Goal: Communication & Community: Answer question/provide support

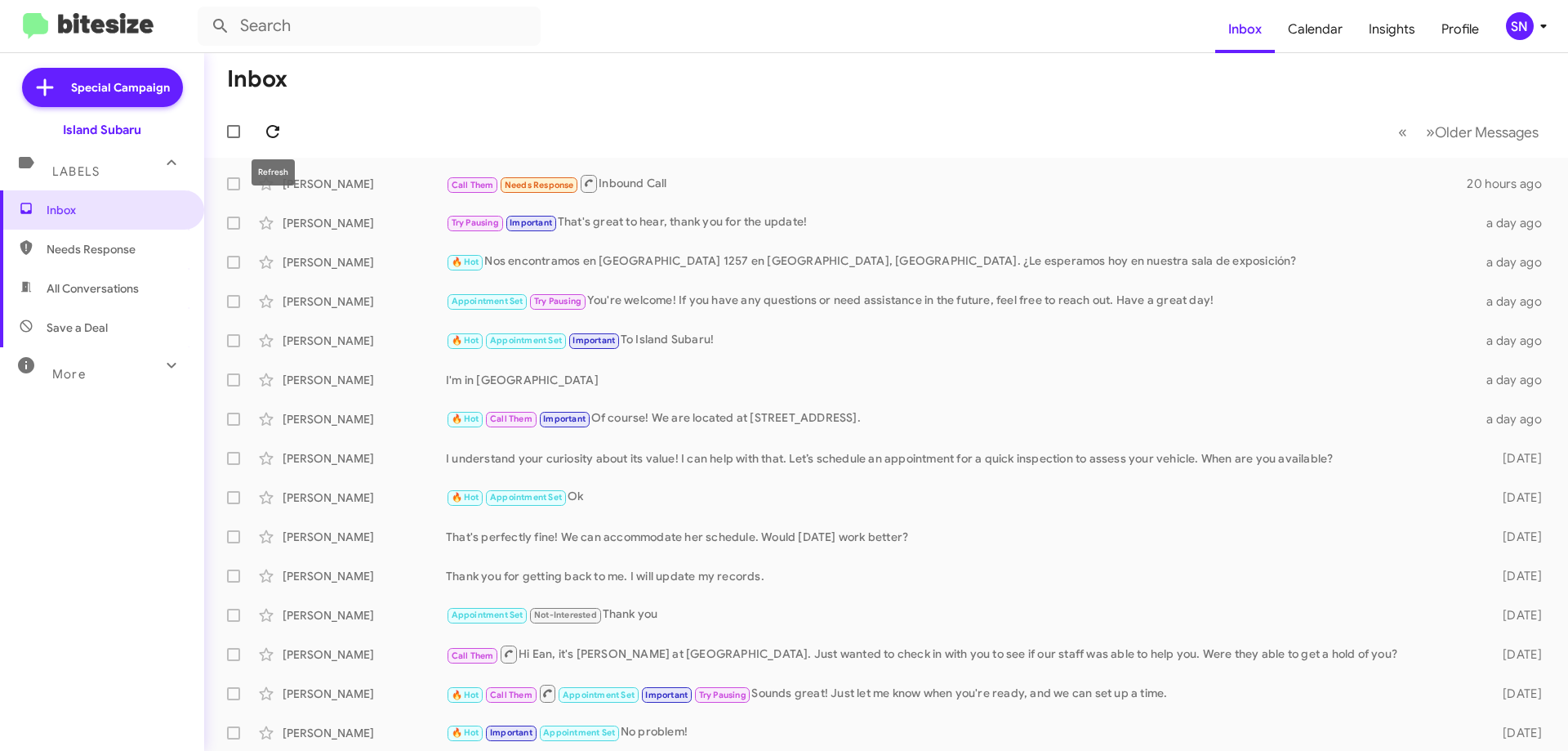
click at [266, 127] on icon at bounding box center [272, 131] width 20 height 20
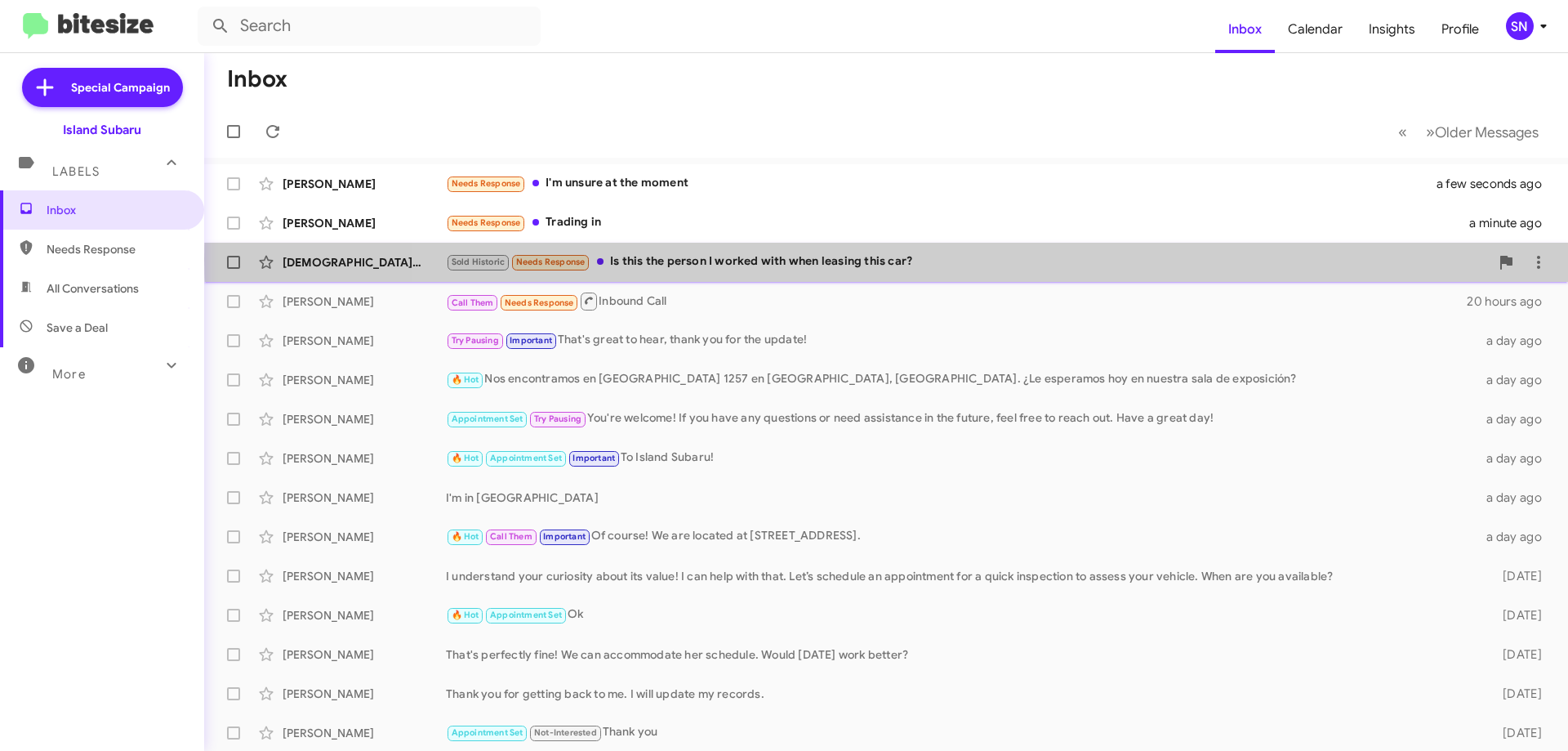
click at [952, 260] on div "Sold Historic Needs Response Is this the person I worked with when leasing this…" at bounding box center [967, 262] width 1043 height 19
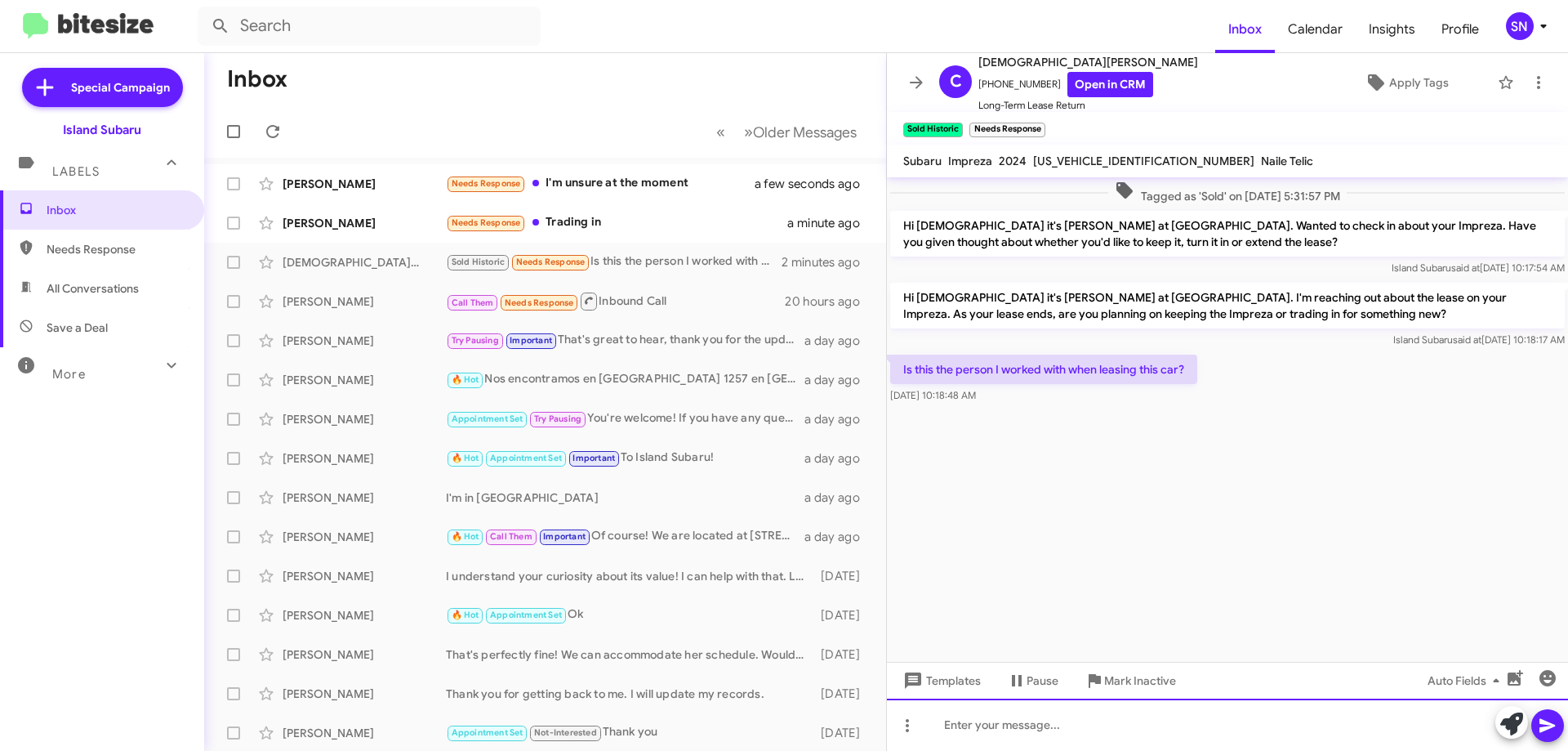
click at [1025, 712] on div at bounding box center [1227, 725] width 681 height 53
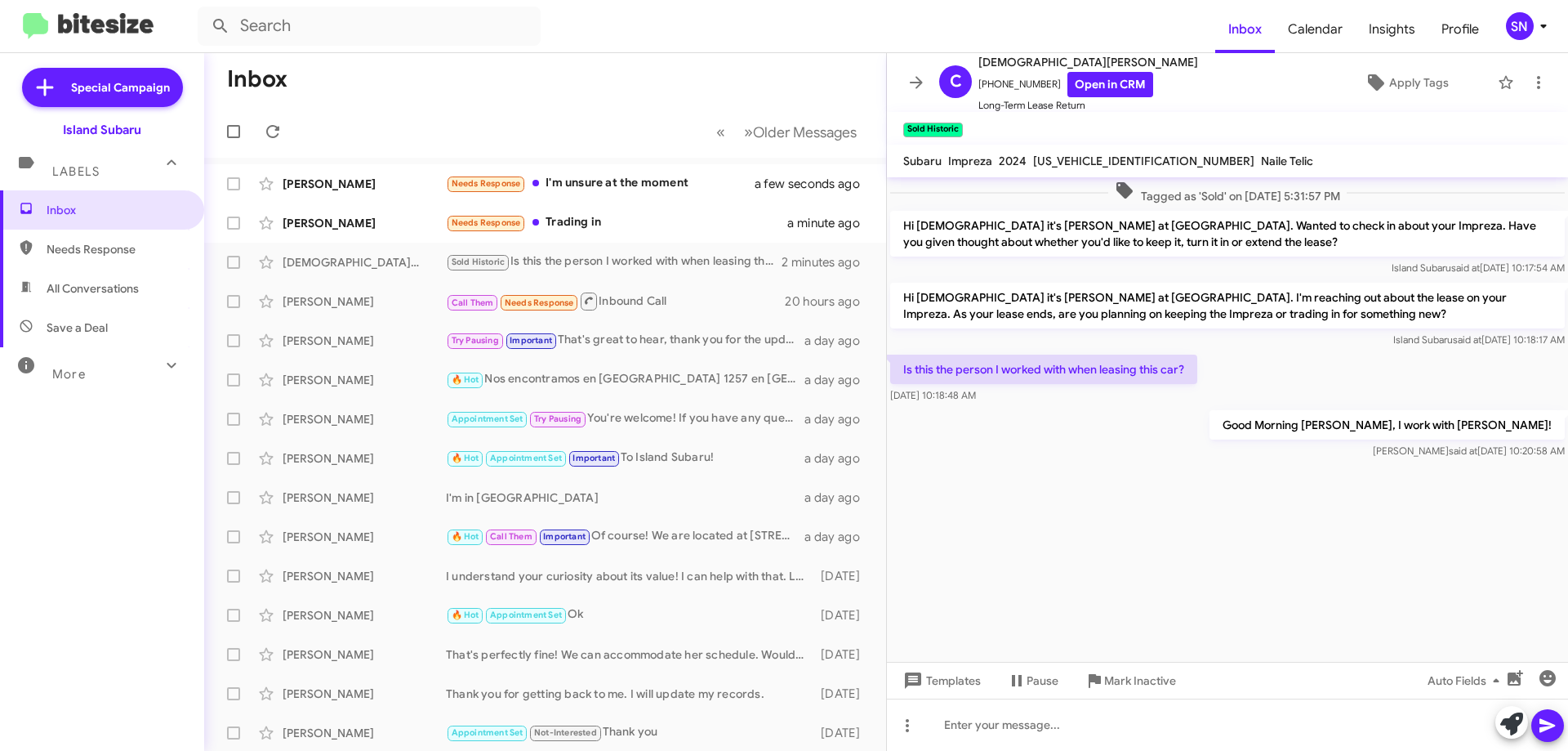
click at [914, 82] on icon at bounding box center [916, 82] width 13 height 12
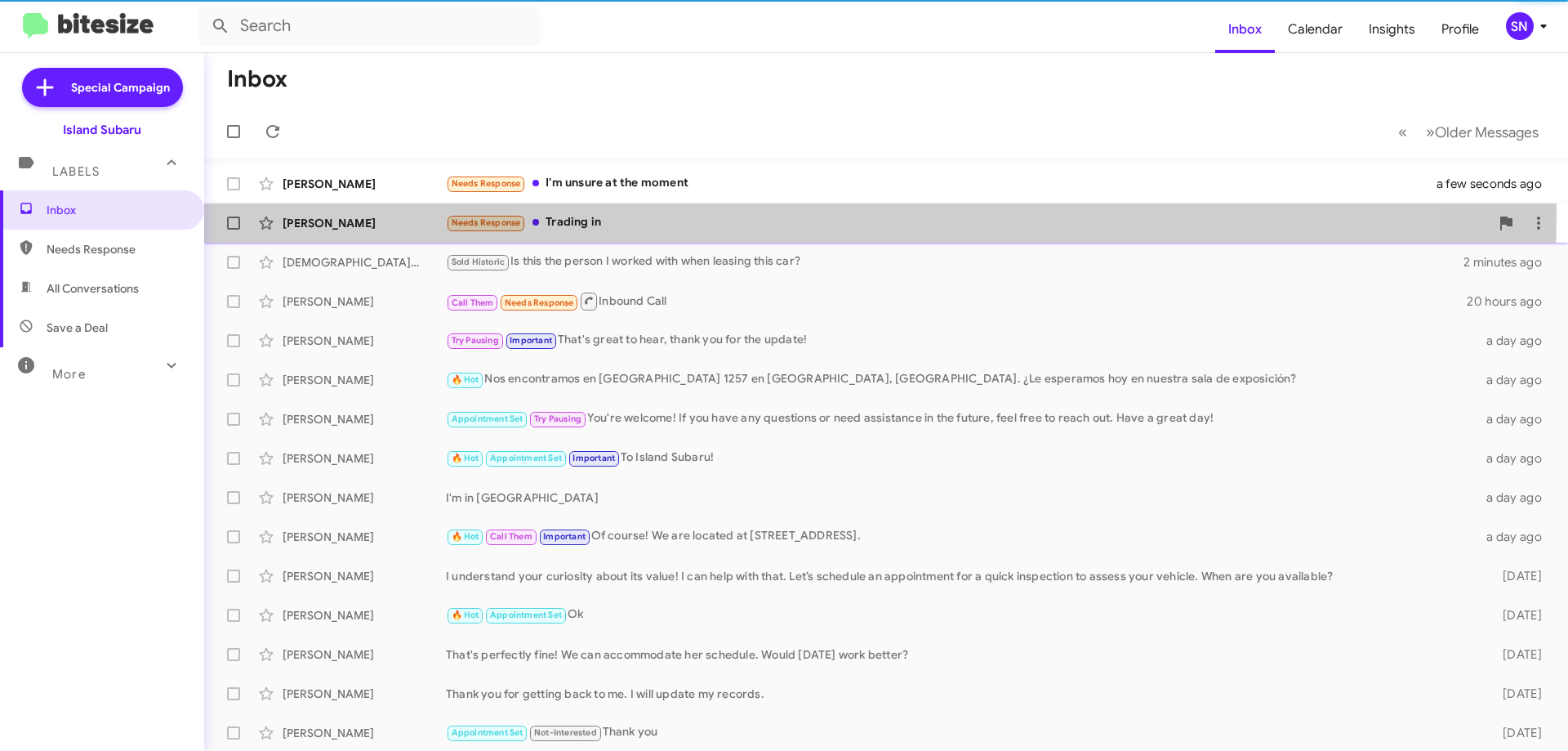
click at [666, 214] on div "Needs Response Trading in" at bounding box center [967, 222] width 1043 height 19
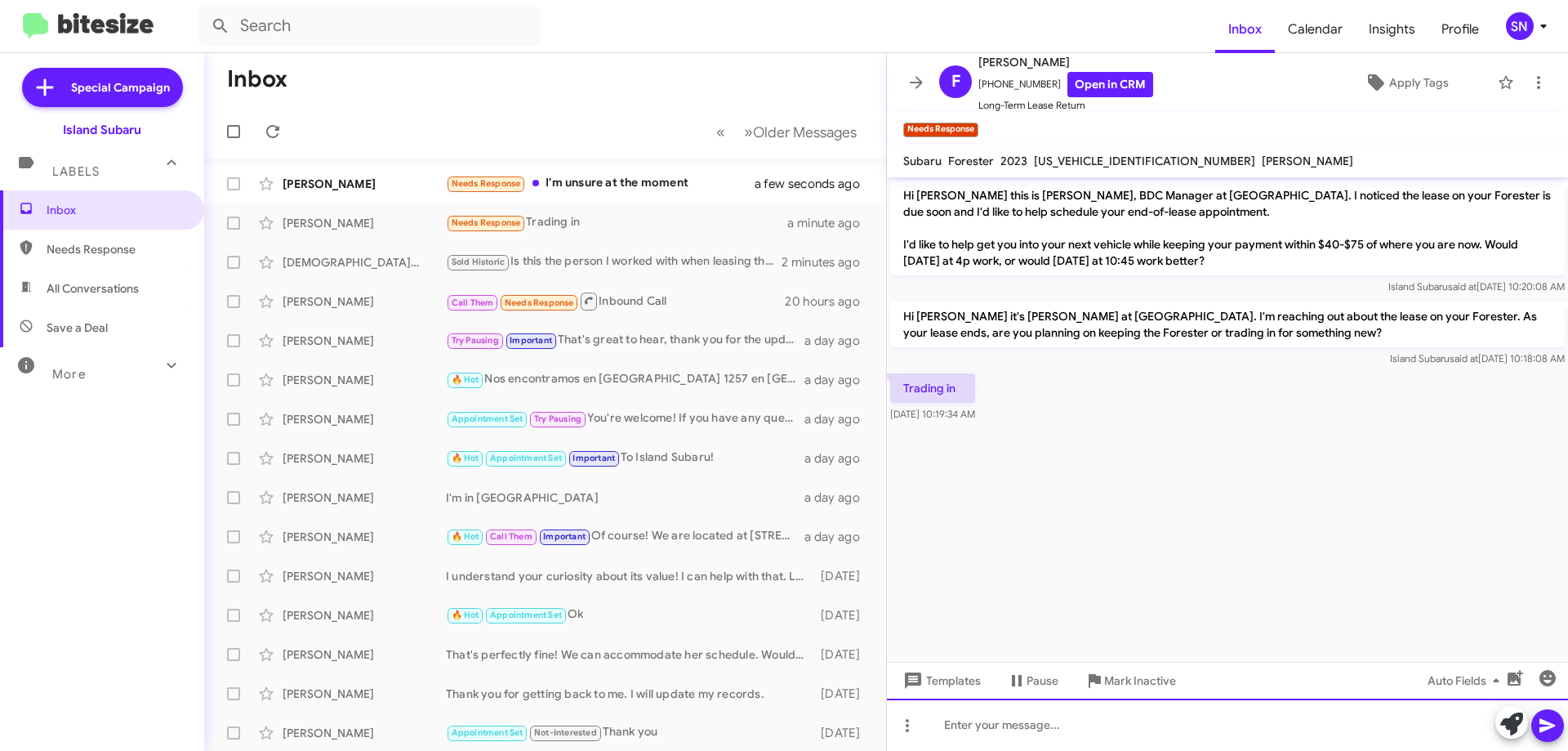
drag, startPoint x: 1036, startPoint y: 729, endPoint x: 1252, endPoint y: 666, distance: 225.0
click at [1037, 729] on div at bounding box center [1227, 725] width 681 height 53
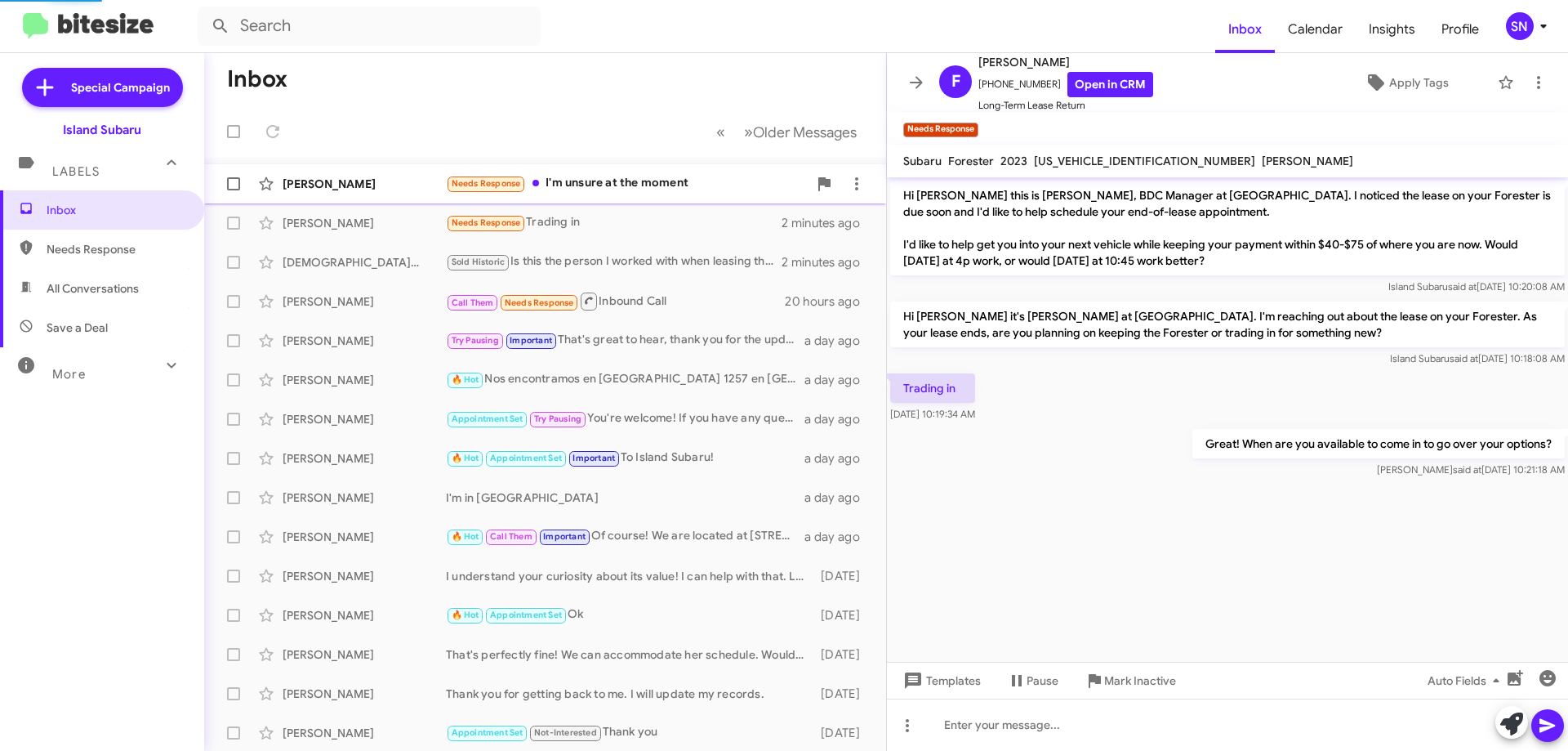
click at [626, 185] on div "Needs Response I'm unsure at the moment" at bounding box center [626, 183] width 361 height 19
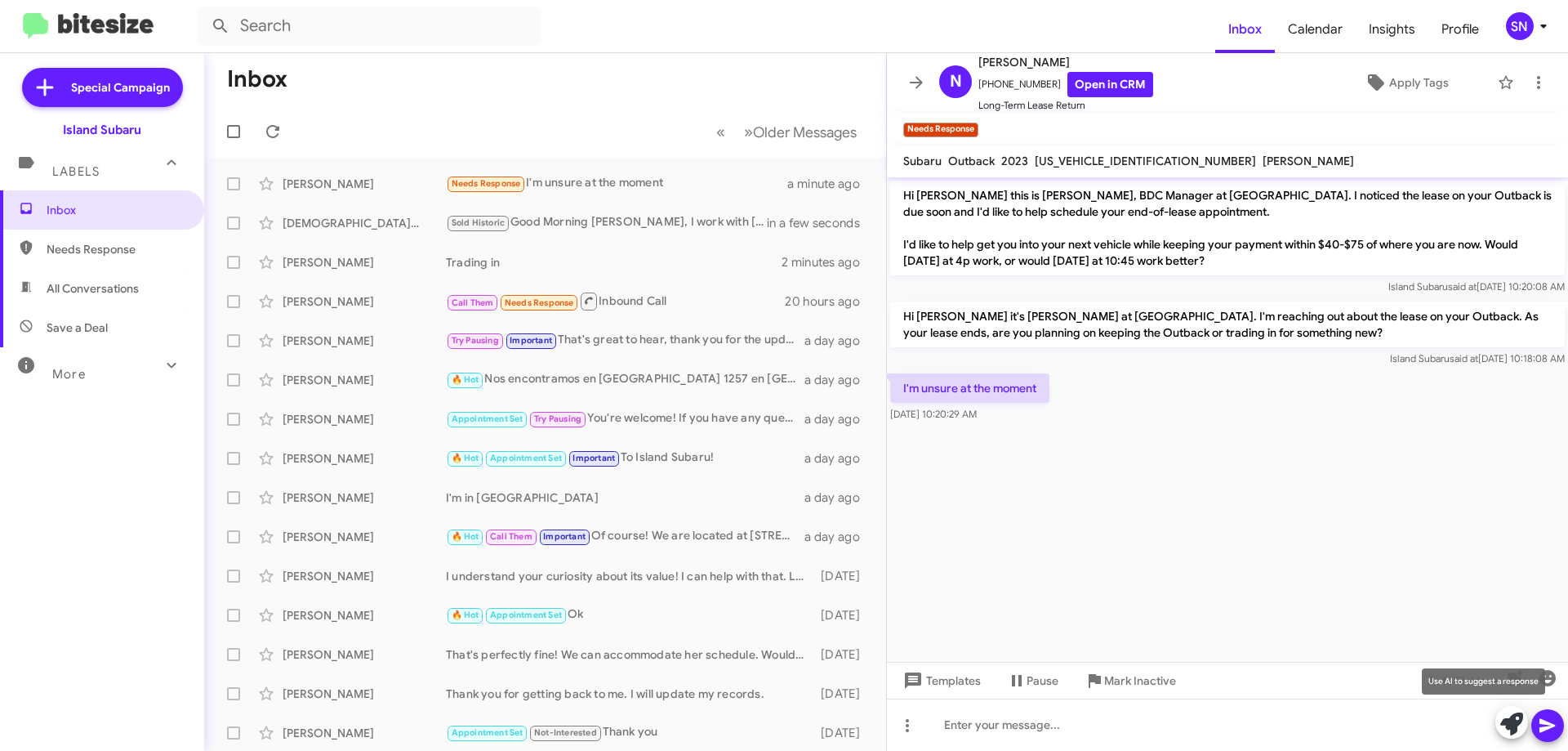
click at [1515, 727] on icon at bounding box center [1512, 724] width 23 height 23
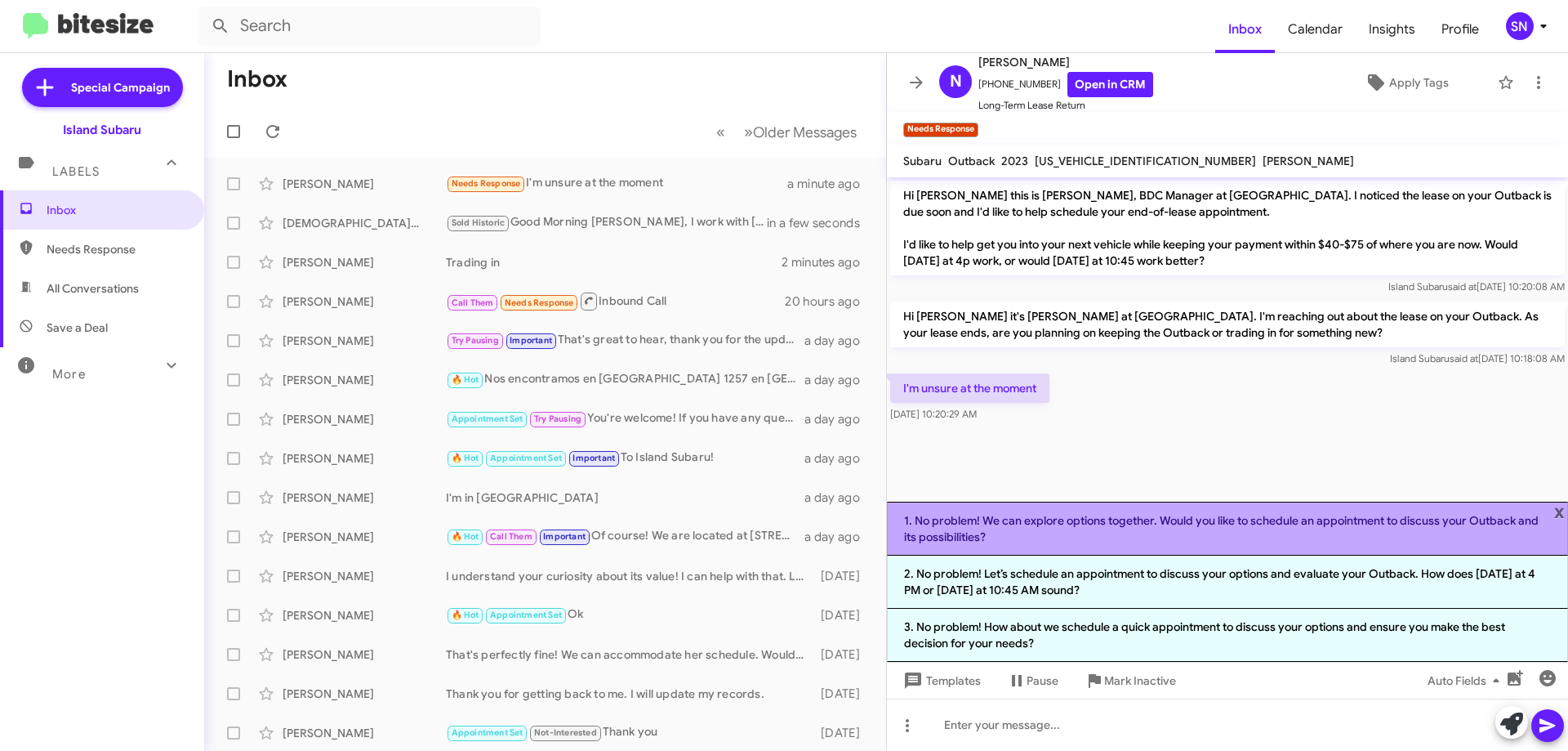
click at [1150, 521] on li "1. No problem! We can explore options together. Would you like to schedule an a…" at bounding box center [1227, 528] width 681 height 54
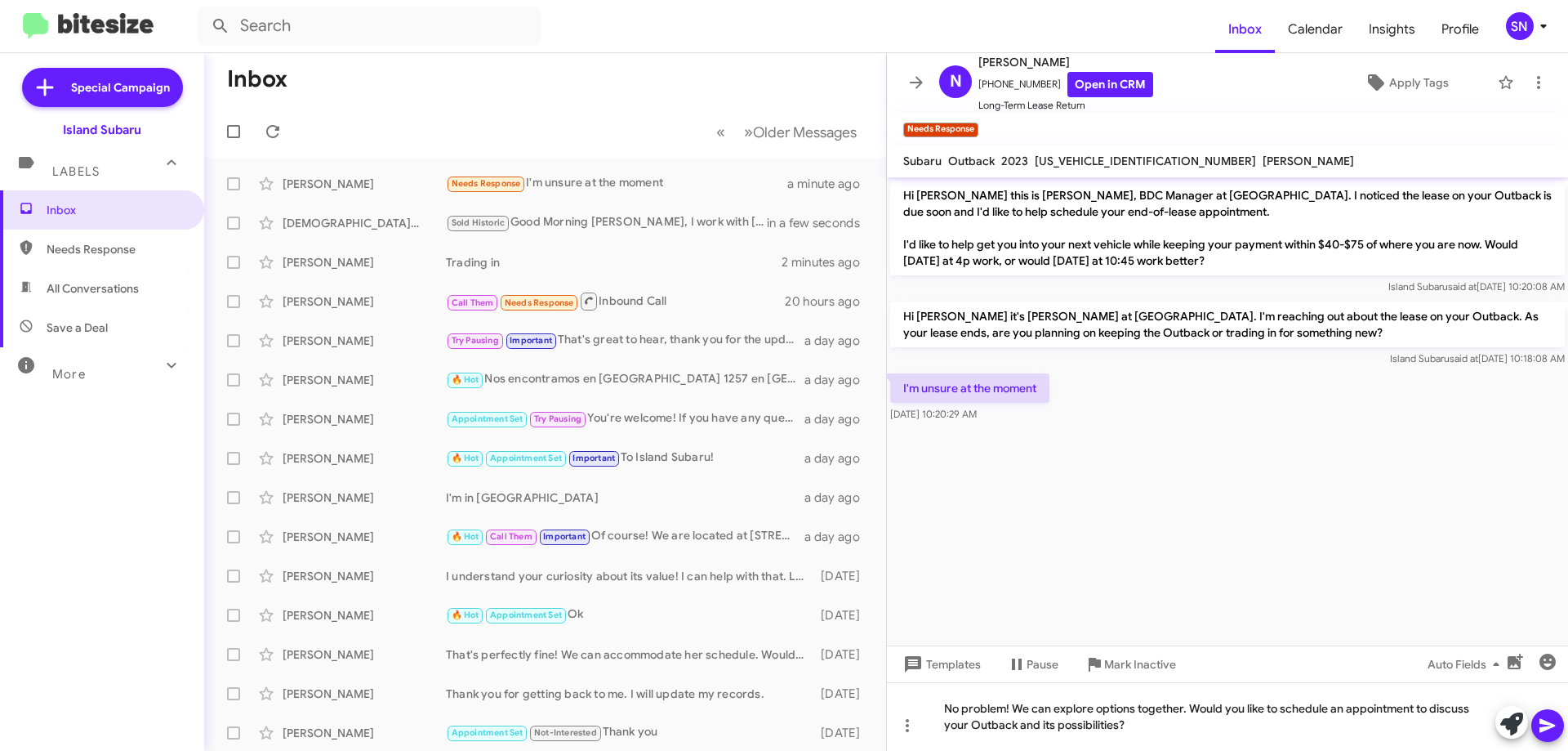
click at [1545, 722] on icon at bounding box center [1546, 726] width 16 height 14
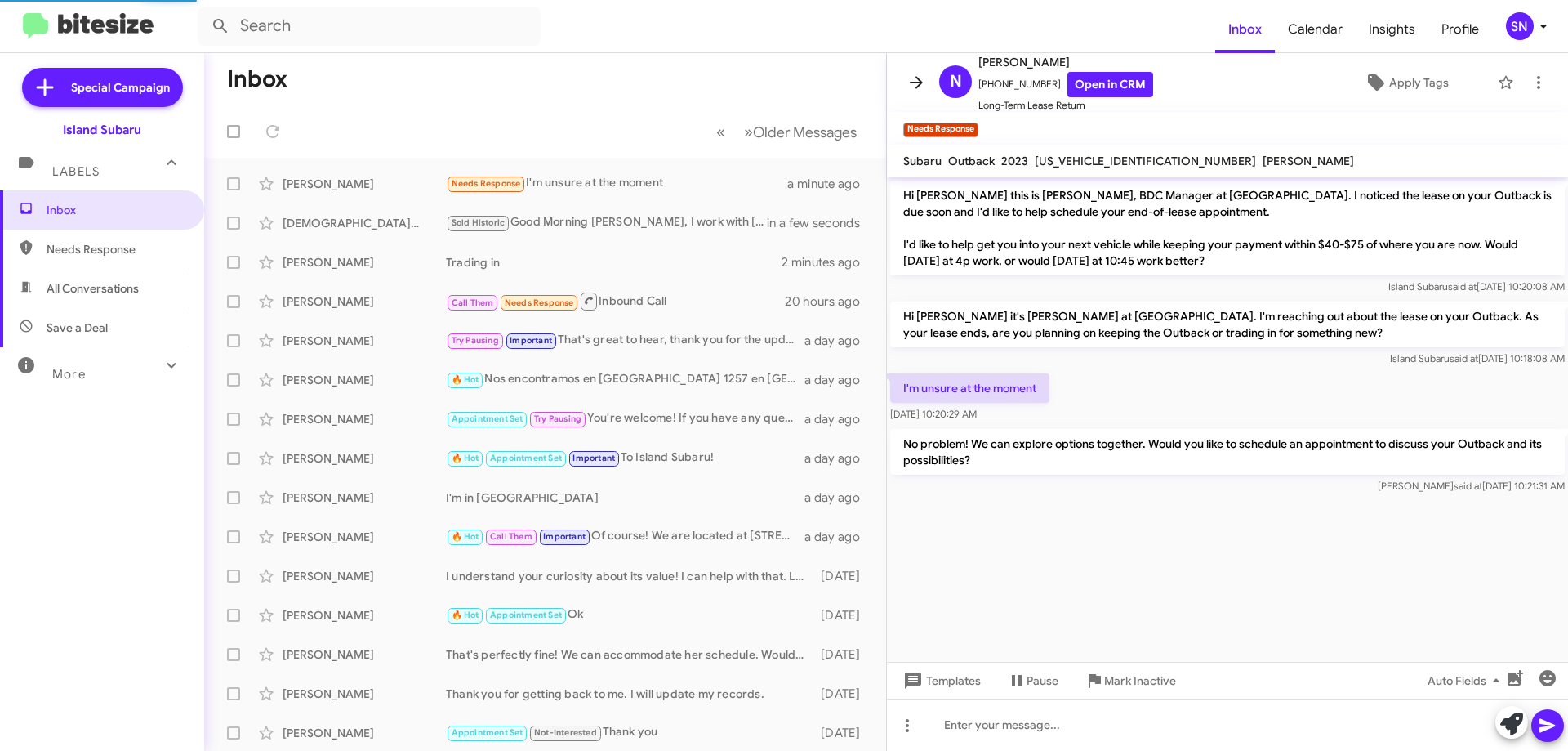
click at [918, 84] on icon at bounding box center [916, 82] width 20 height 20
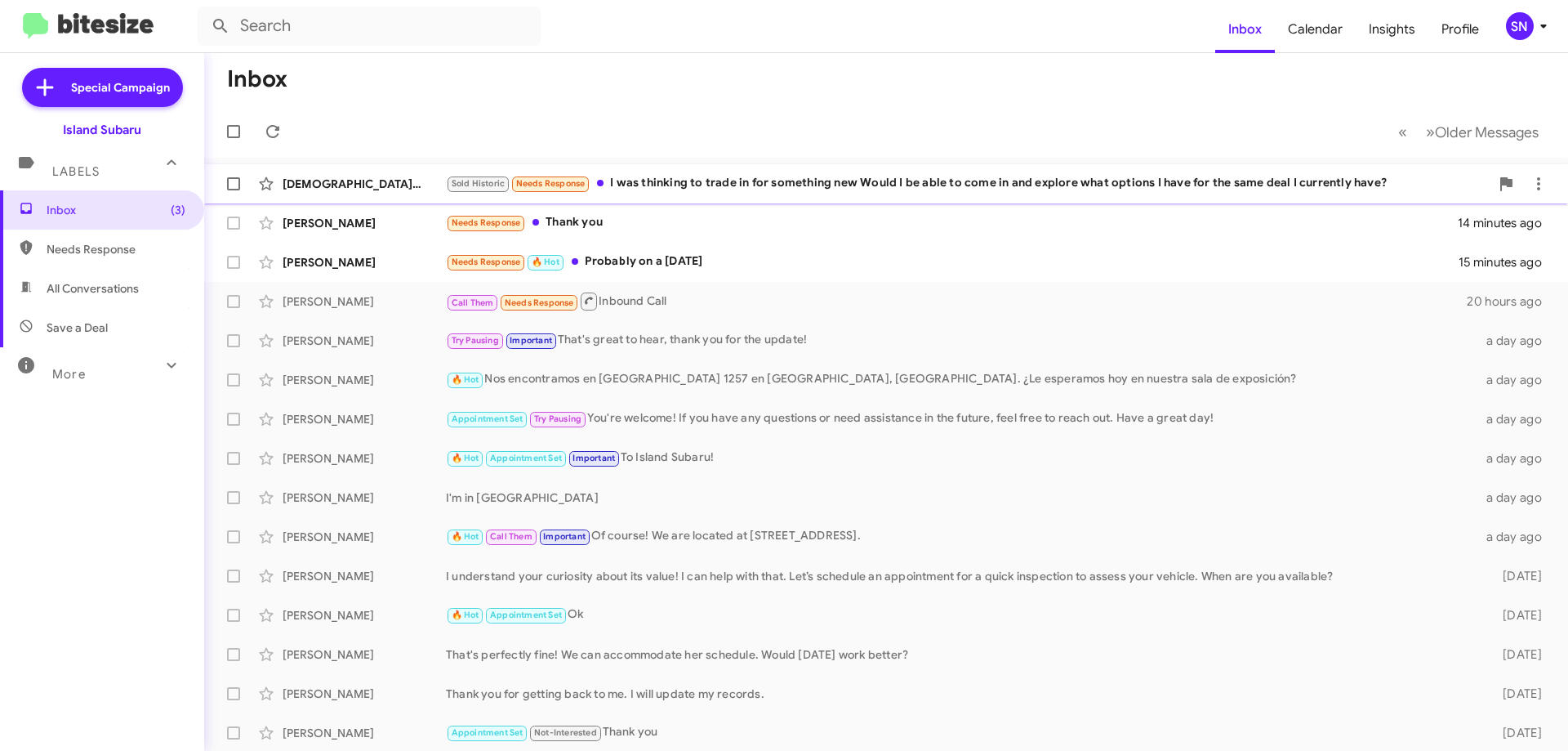
click at [929, 174] on div "Sold Historic Needs Response I was thinking to trade in for something new Would…" at bounding box center [967, 183] width 1043 height 19
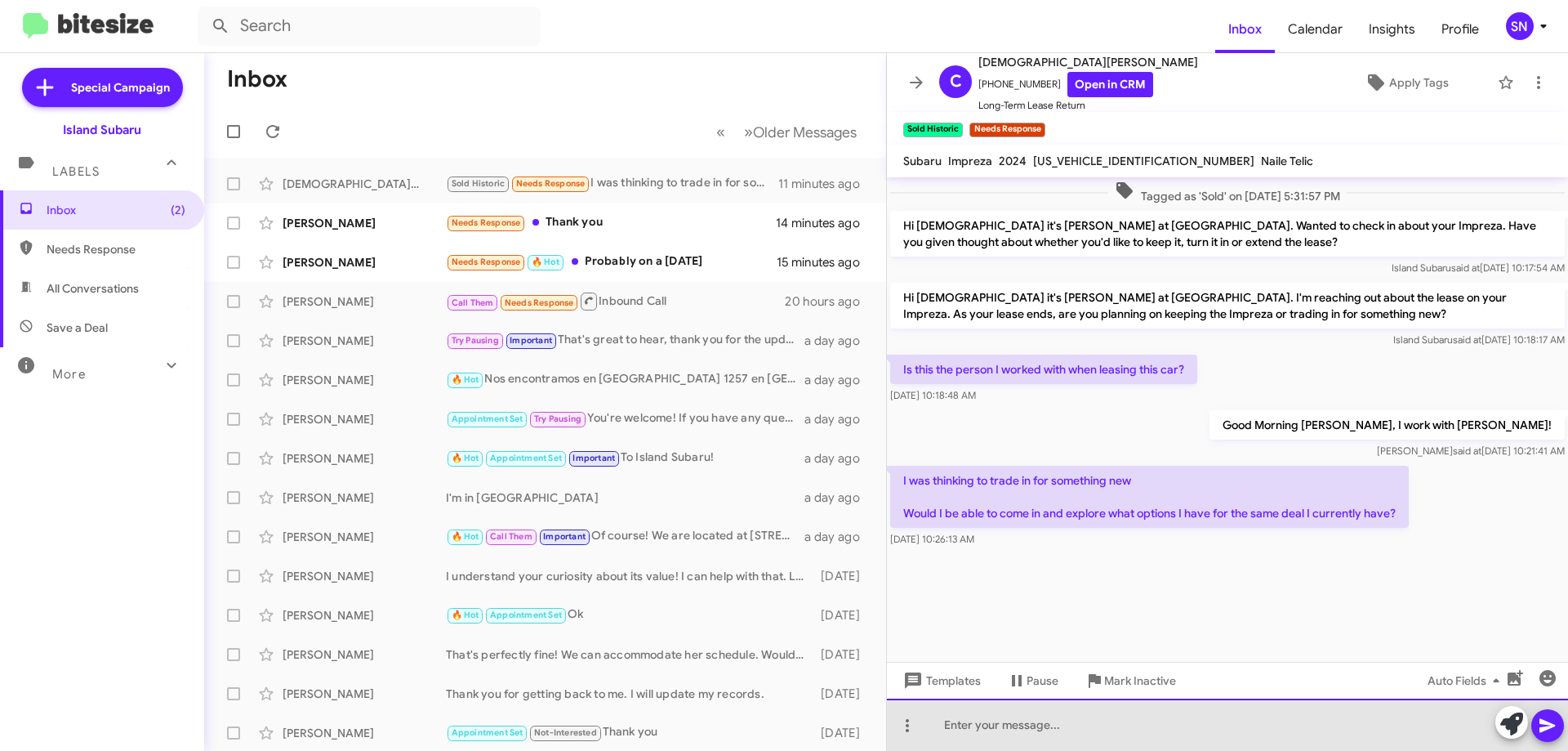
click at [1031, 714] on div at bounding box center [1227, 725] width 681 height 53
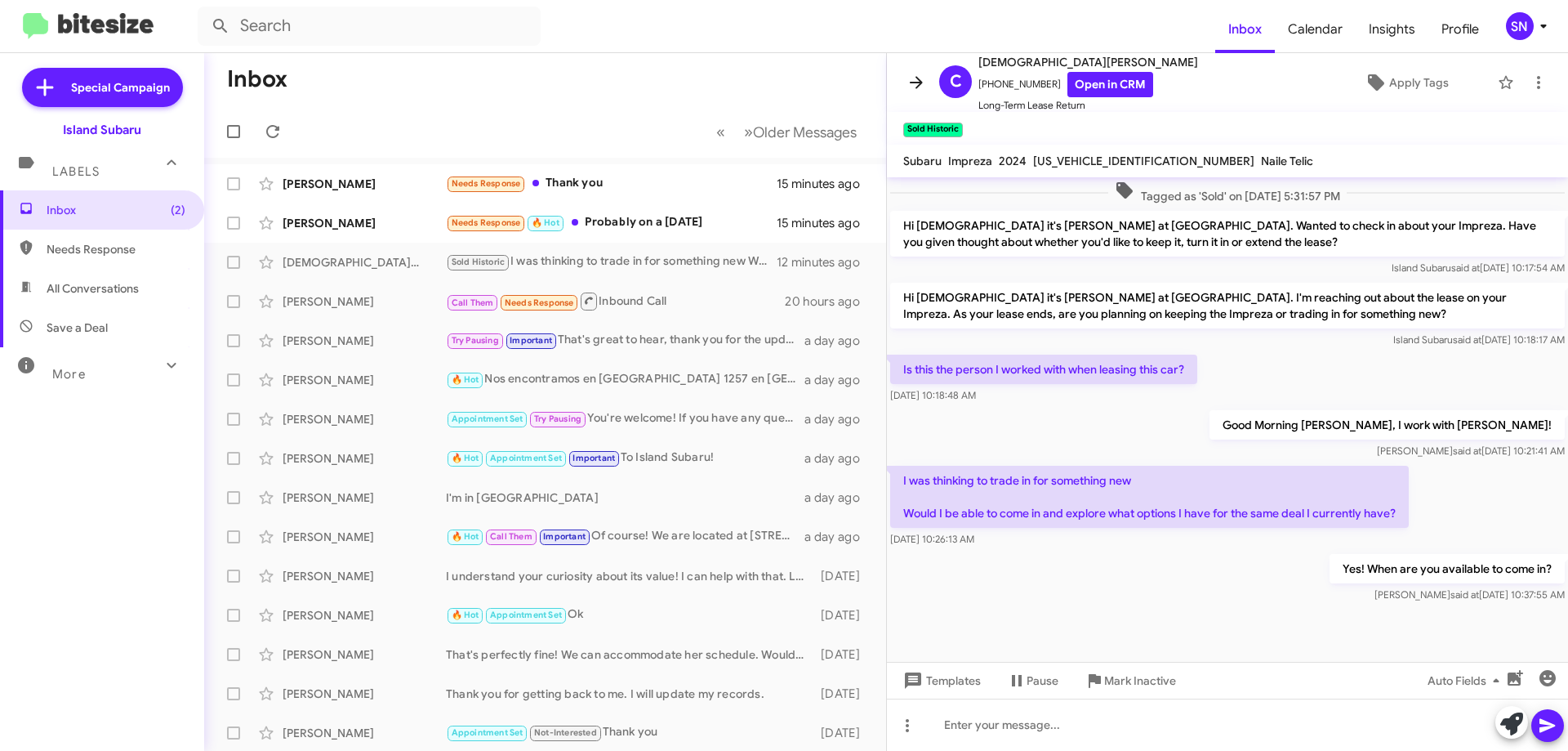
click at [913, 75] on icon at bounding box center [916, 82] width 20 height 20
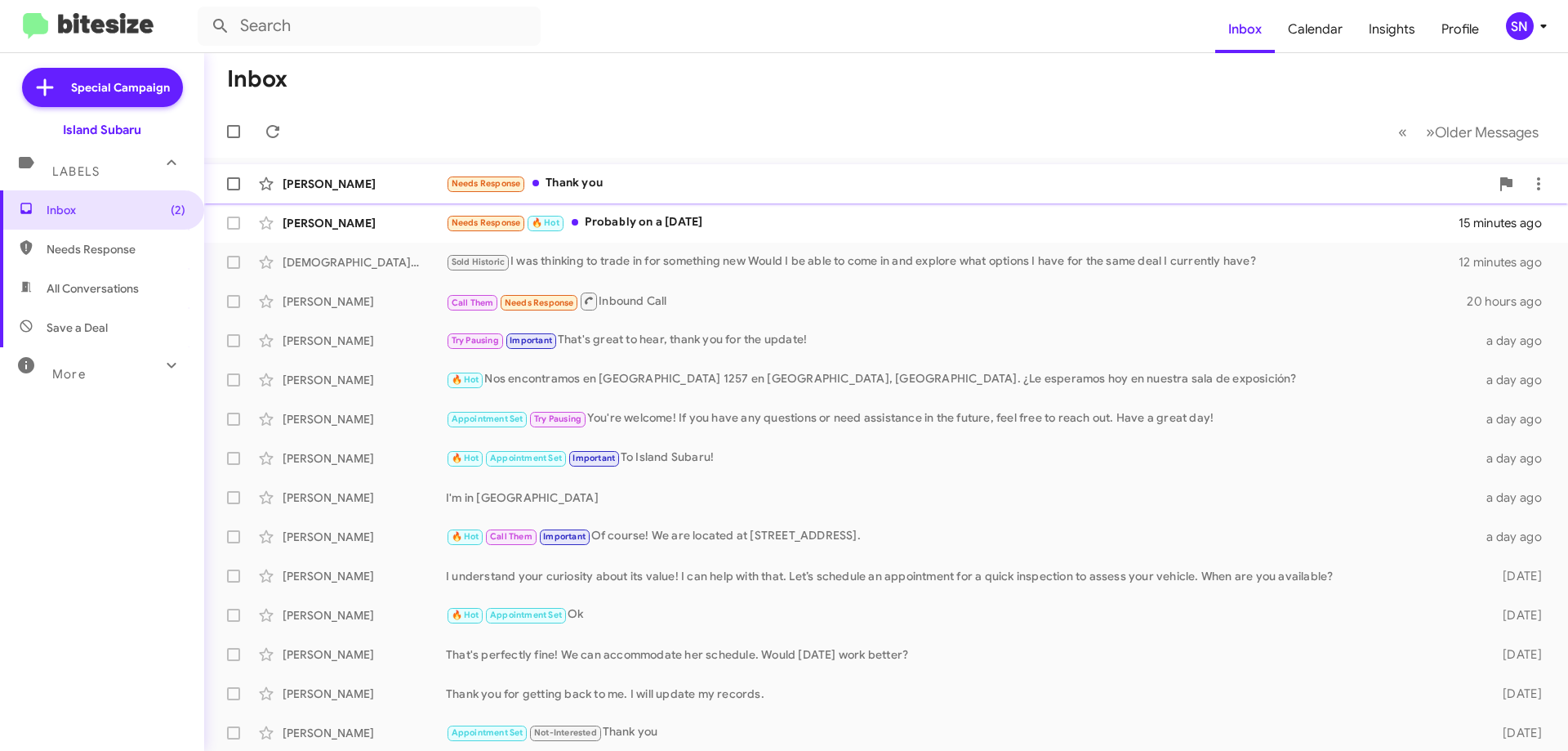
click at [729, 174] on div "Needs Response Thank you" at bounding box center [967, 183] width 1043 height 19
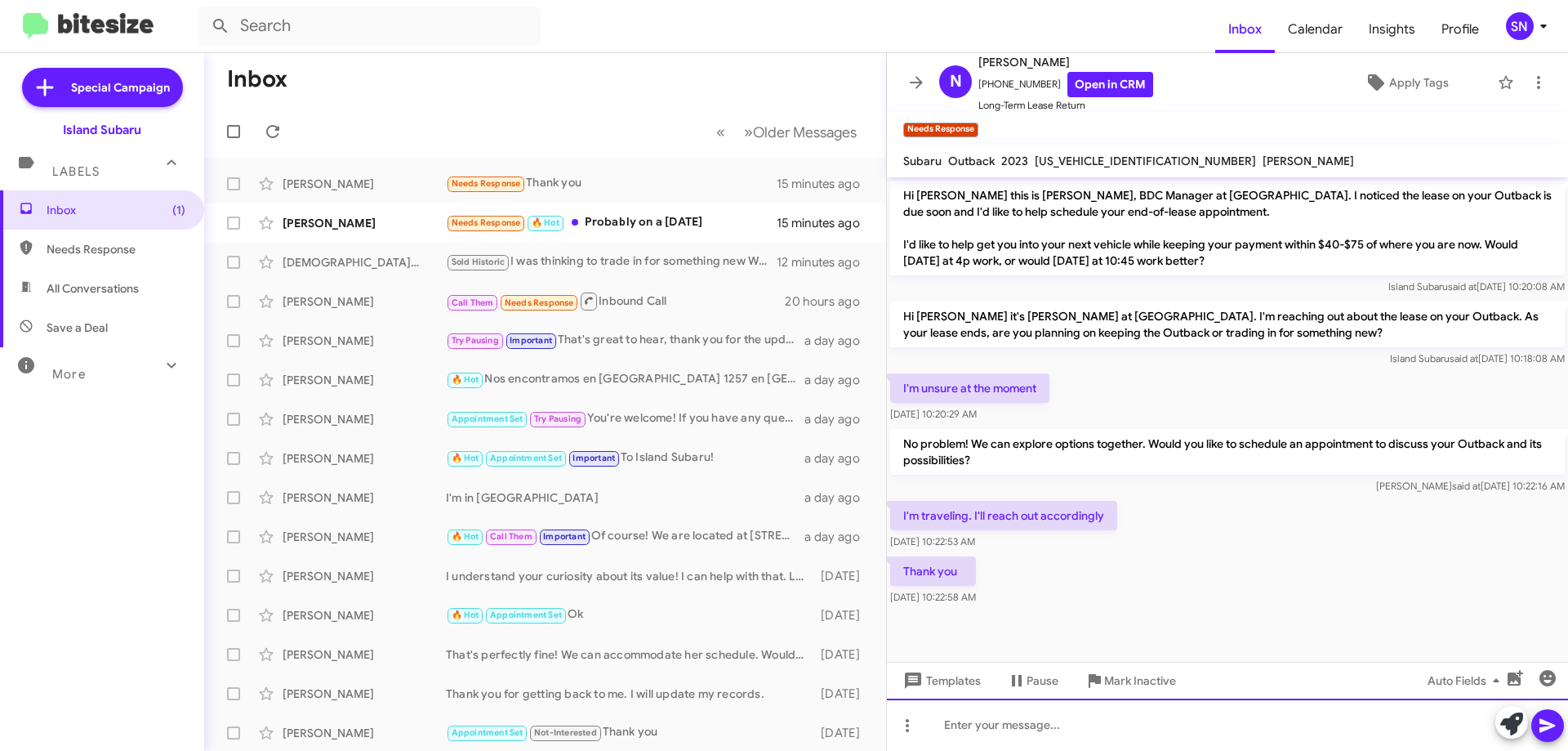
click at [1053, 727] on div at bounding box center [1227, 725] width 681 height 53
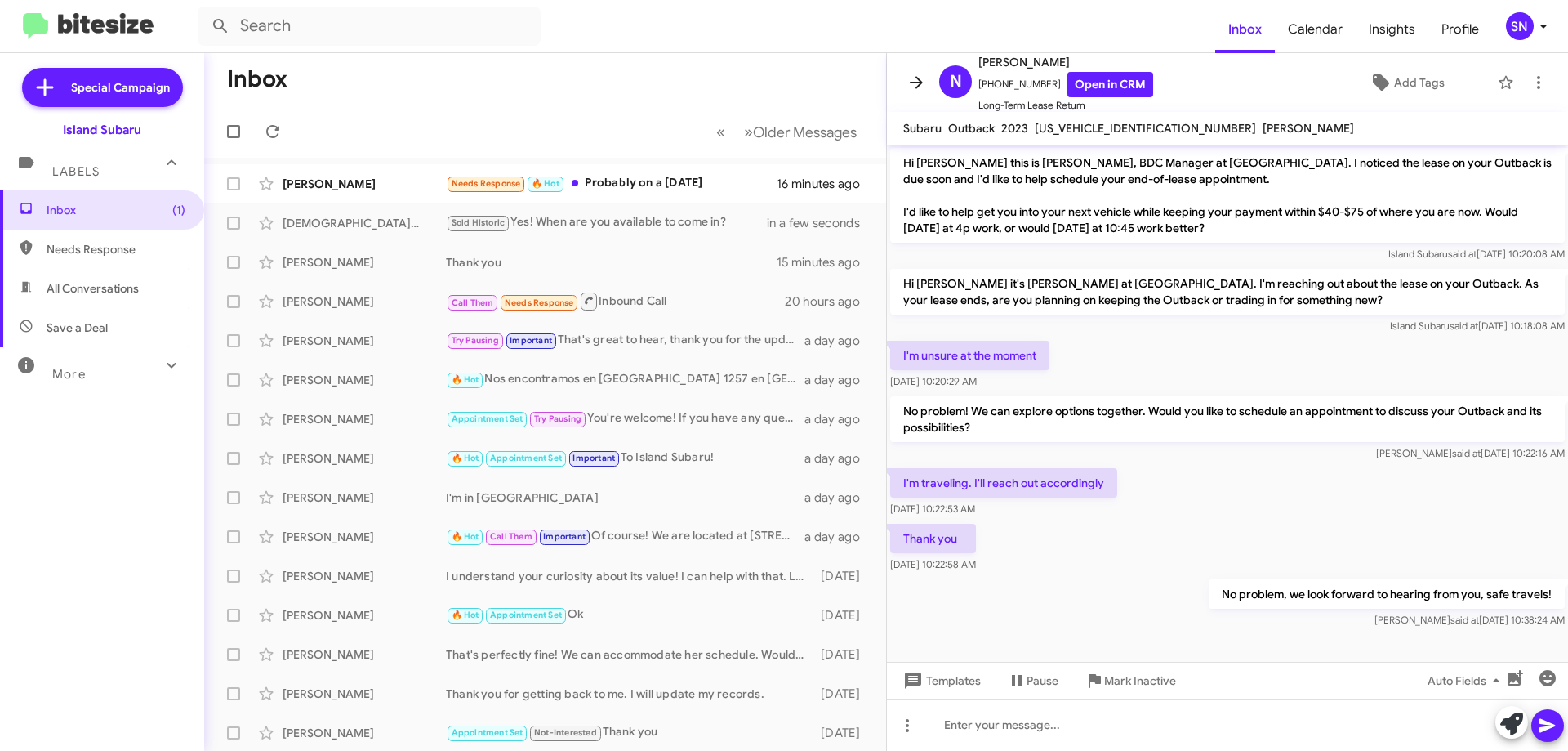
click at [921, 72] on icon at bounding box center [916, 82] width 20 height 20
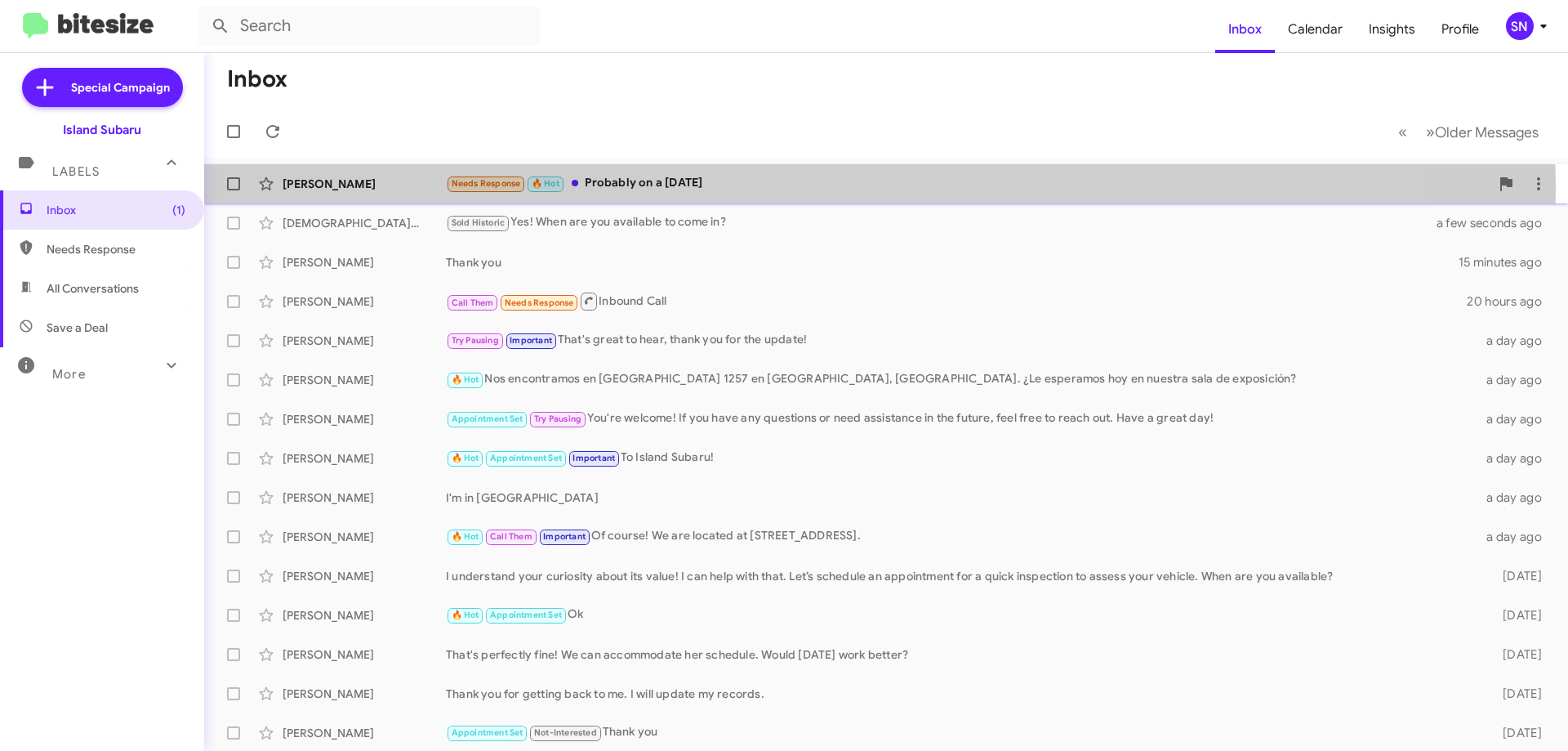
click at [662, 190] on div "Needs Response 🔥 Hot Probably on a [DATE]" at bounding box center [967, 183] width 1043 height 19
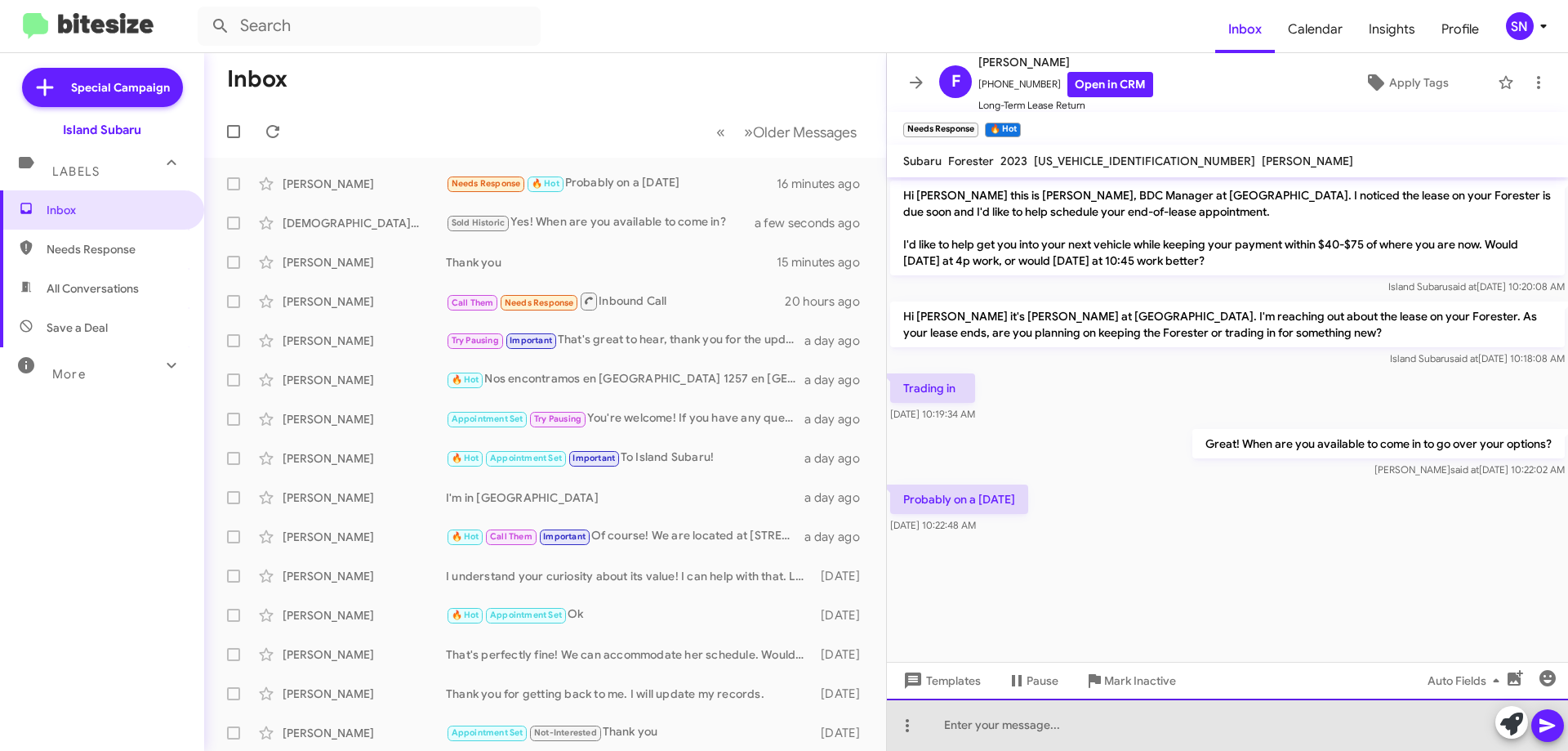
drag, startPoint x: 1022, startPoint y: 724, endPoint x: 1012, endPoint y: 712, distance: 15.6
click at [1022, 723] on div at bounding box center [1227, 725] width 681 height 53
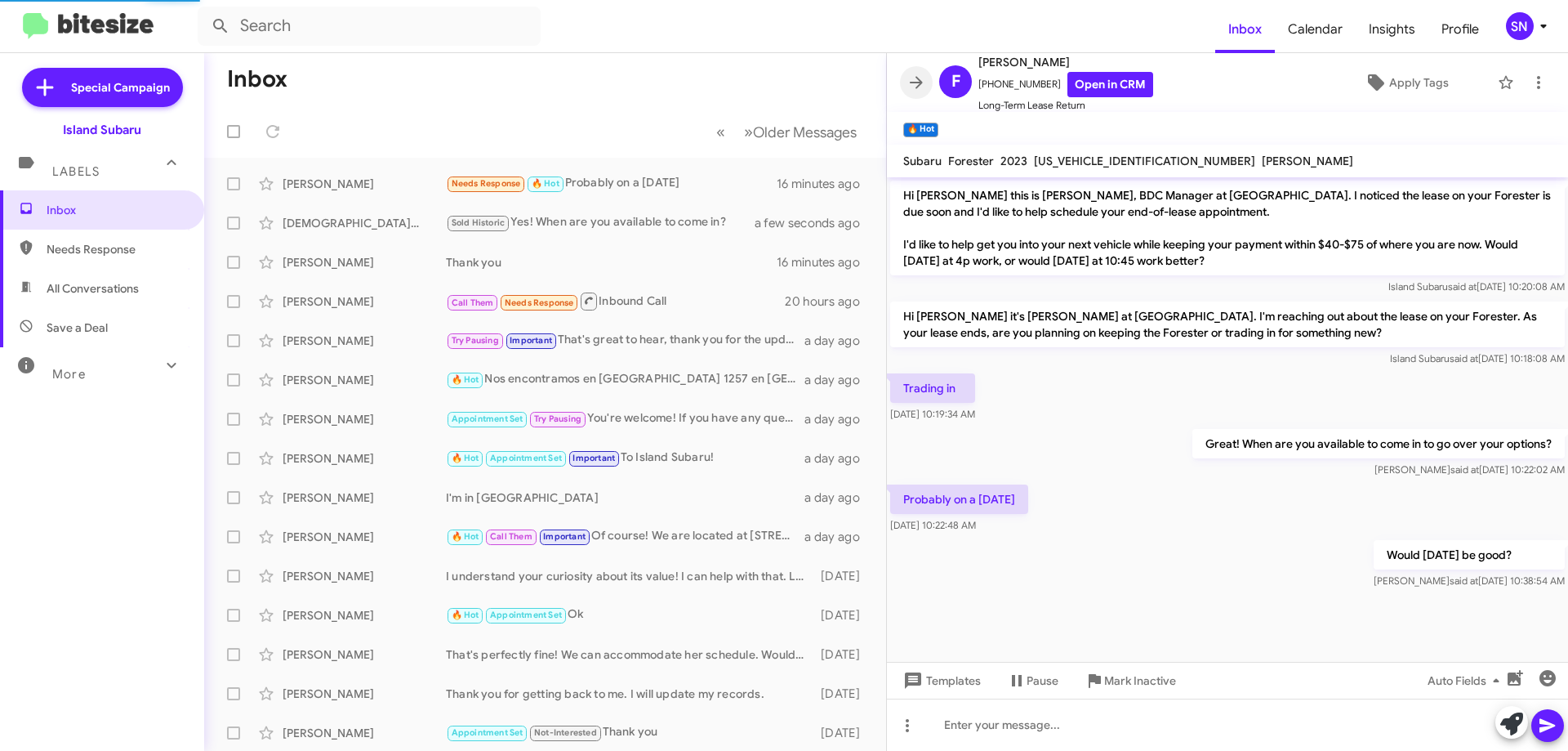
drag, startPoint x: 903, startPoint y: 77, endPoint x: 848, endPoint y: 88, distance: 56.1
click at [904, 77] on span at bounding box center [916, 82] width 33 height 20
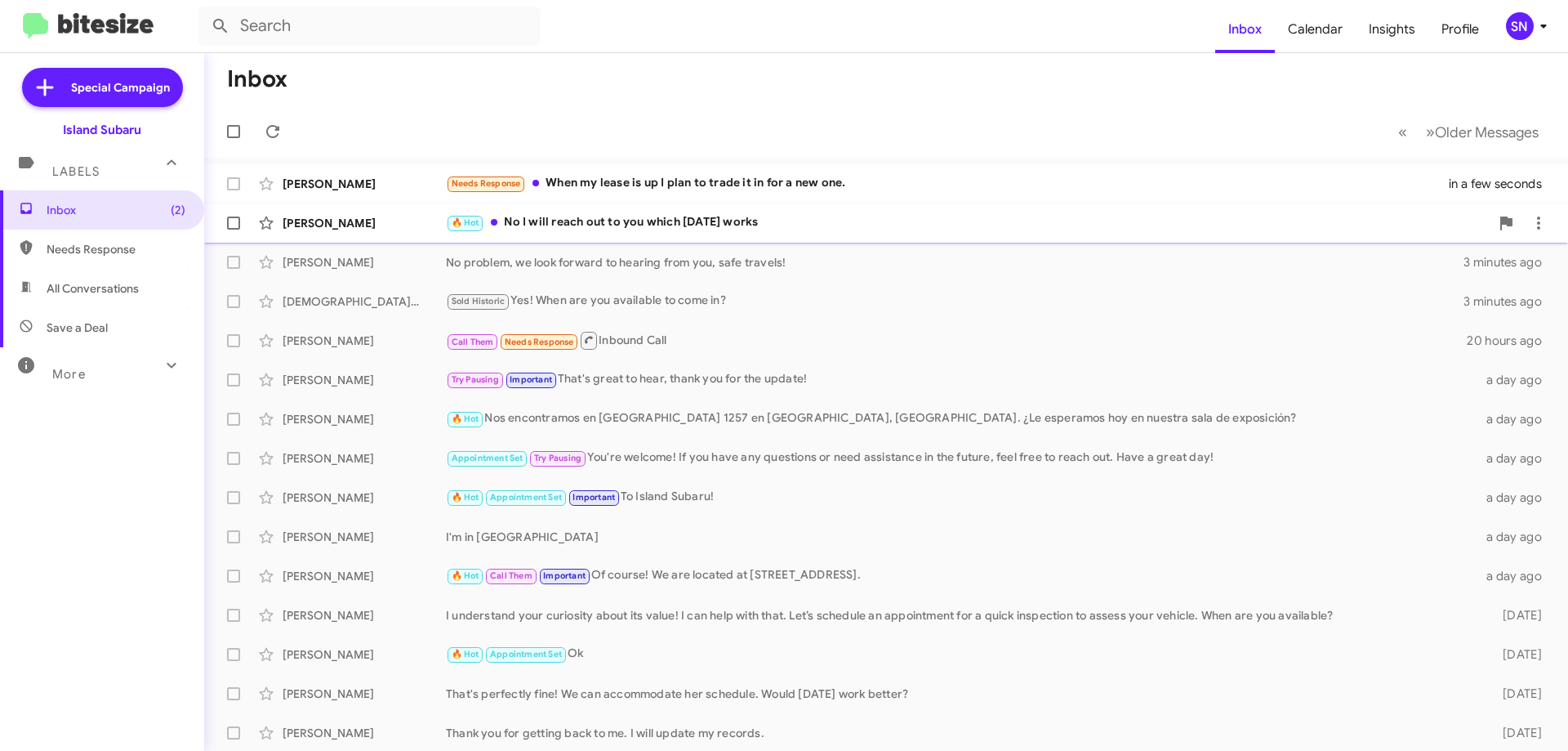
click at [708, 224] on div "🔥 Hot No I will reach out to you which [DATE] works" at bounding box center [967, 222] width 1043 height 19
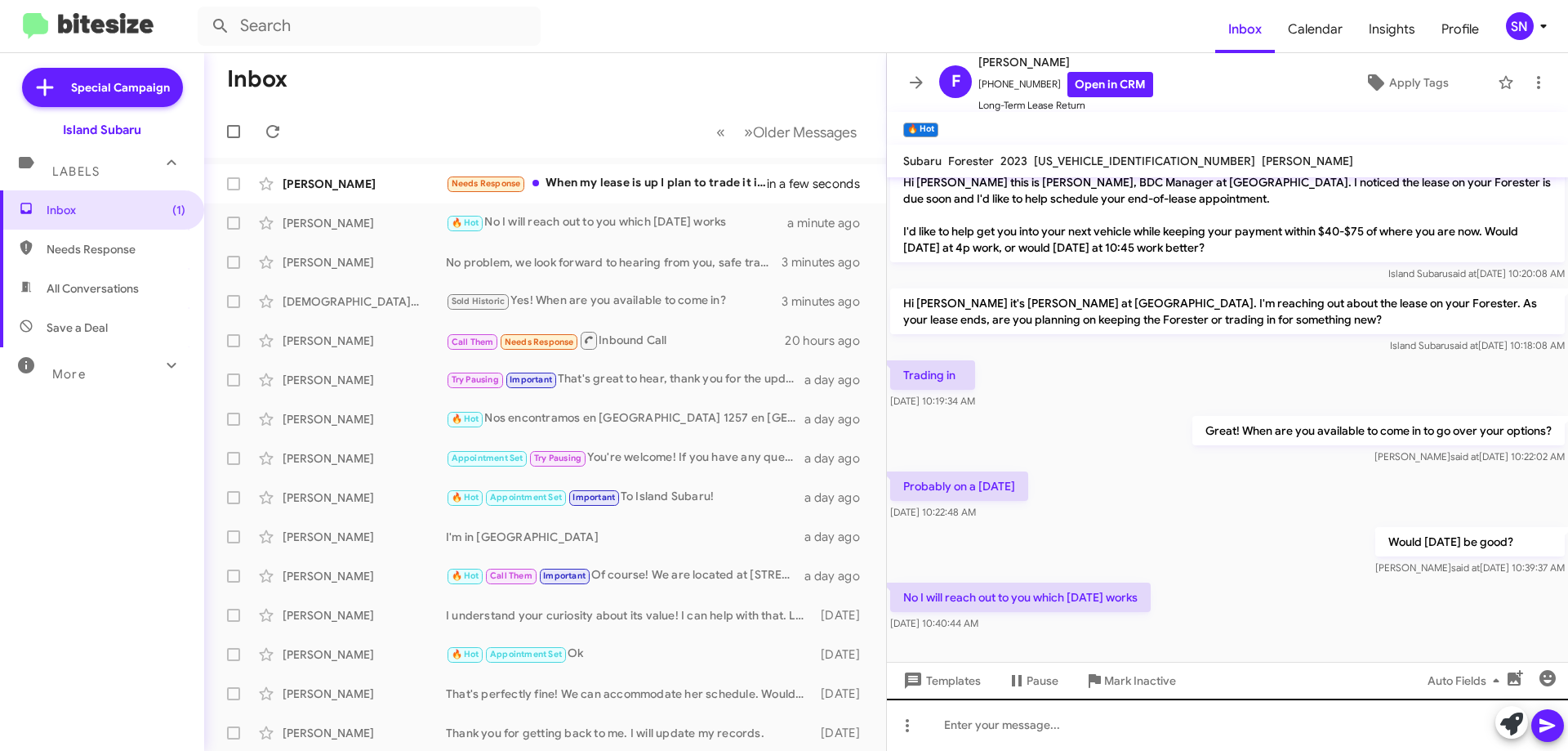
scroll to position [15, 0]
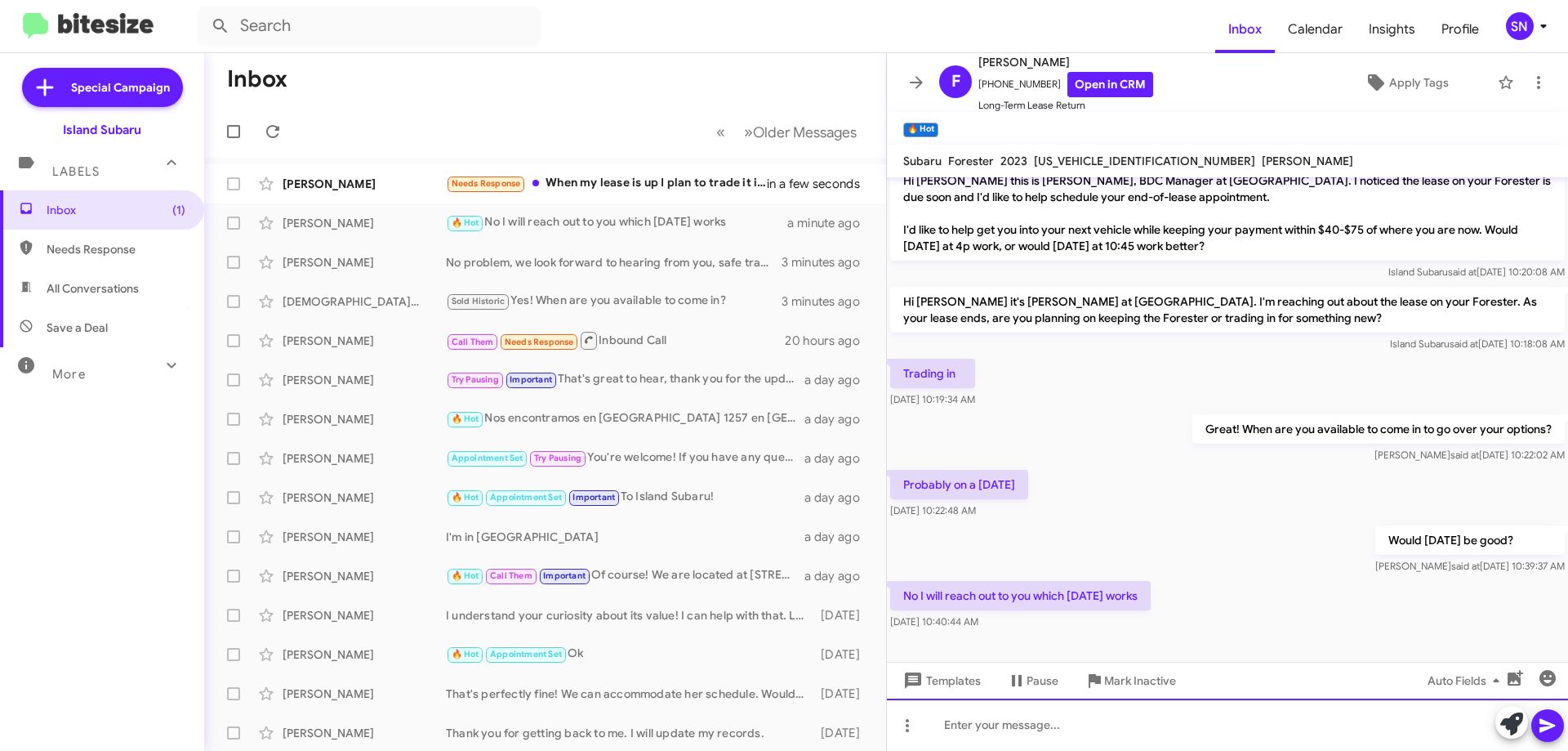
click at [1037, 727] on div at bounding box center [1227, 725] width 681 height 53
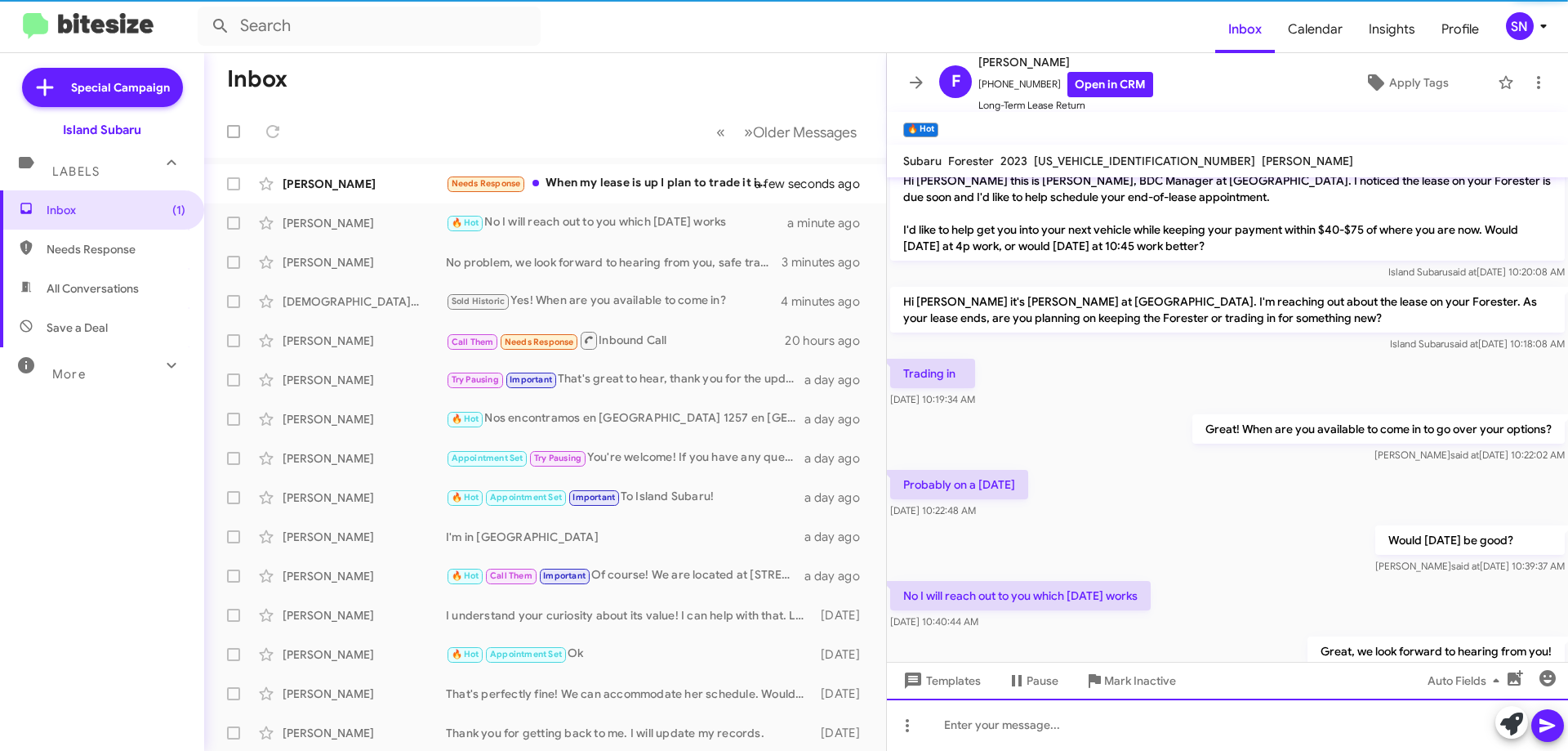
scroll to position [74, 0]
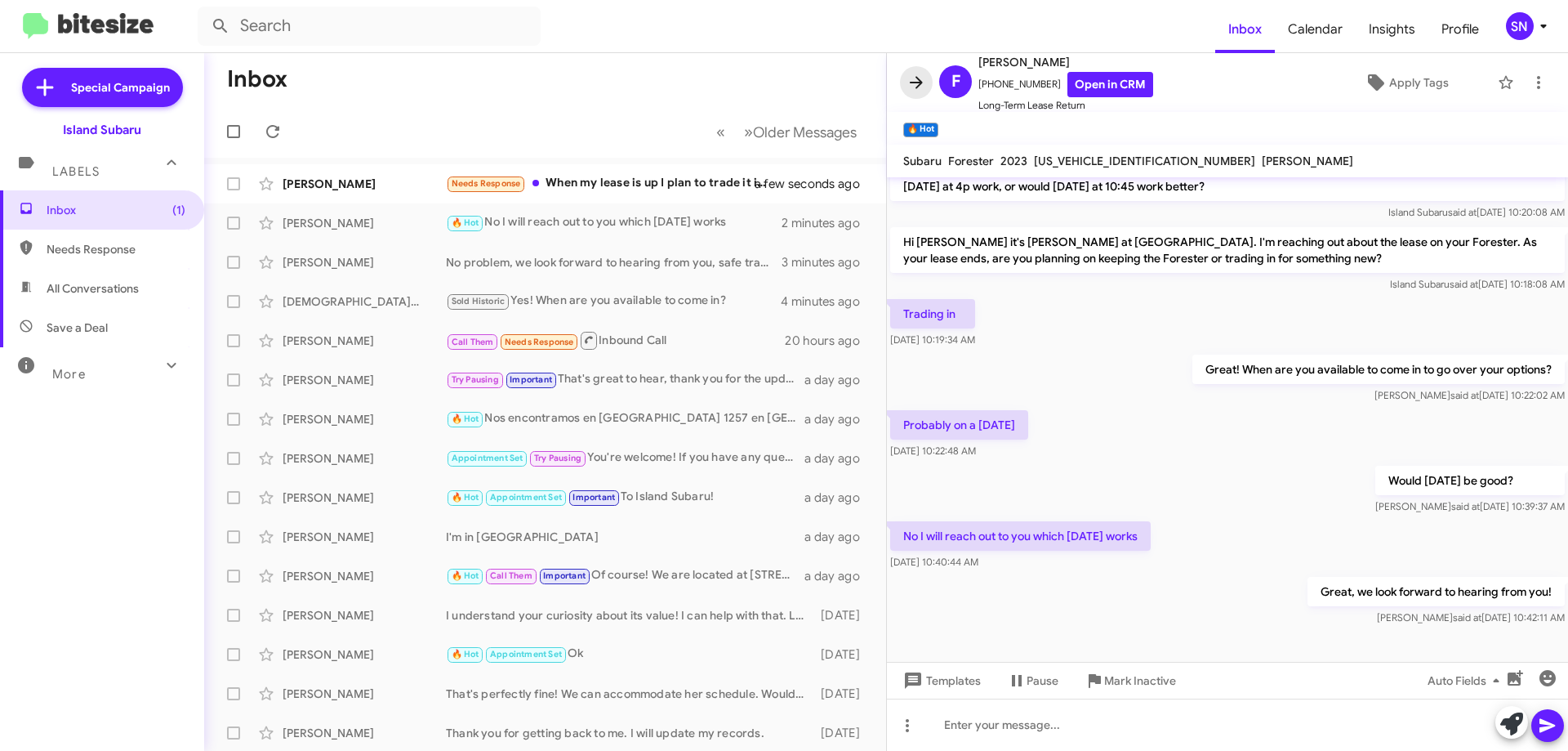
click at [915, 80] on icon at bounding box center [916, 82] width 20 height 20
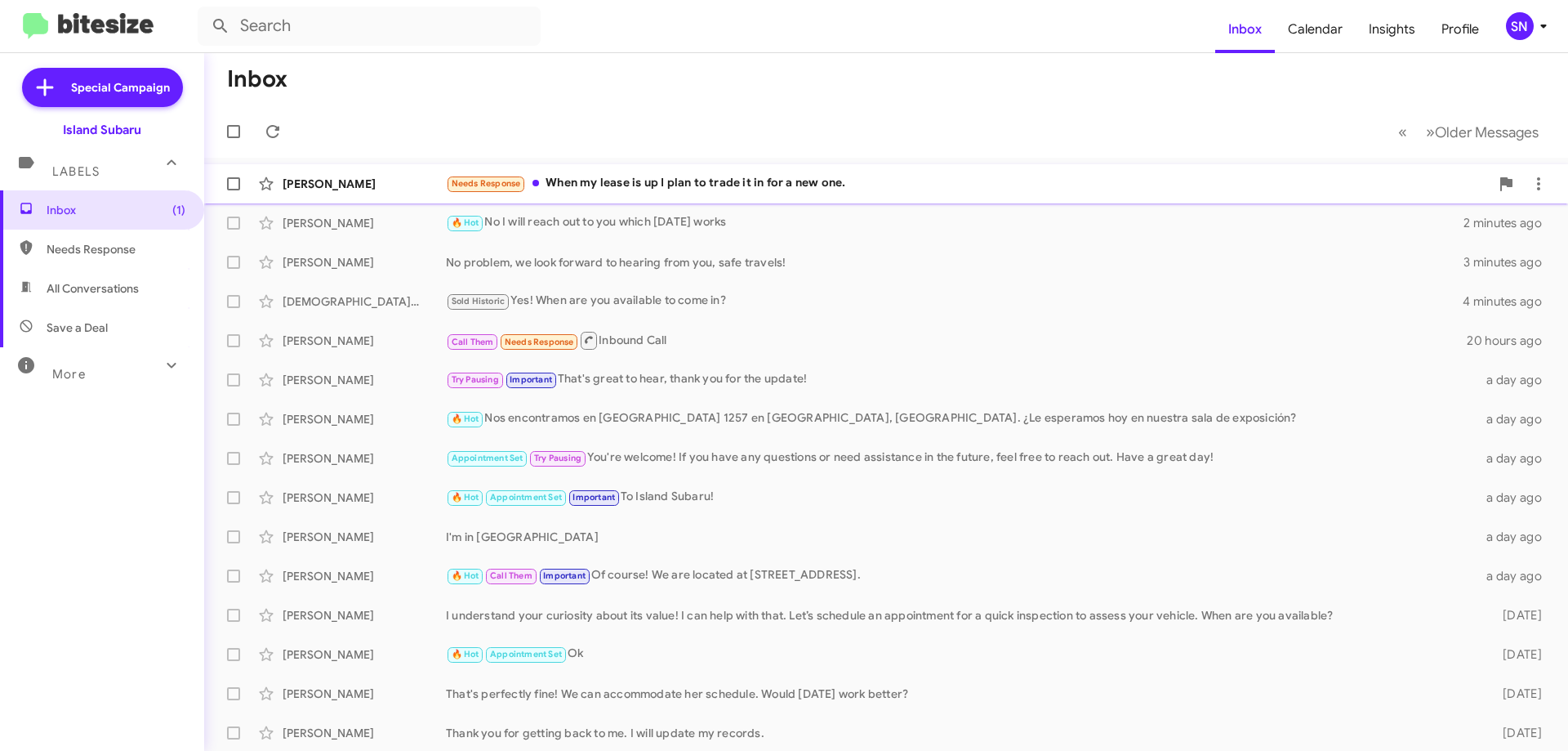
click at [917, 192] on div "Needs Response When my lease is up I plan to trade it in for a new one." at bounding box center [967, 183] width 1043 height 19
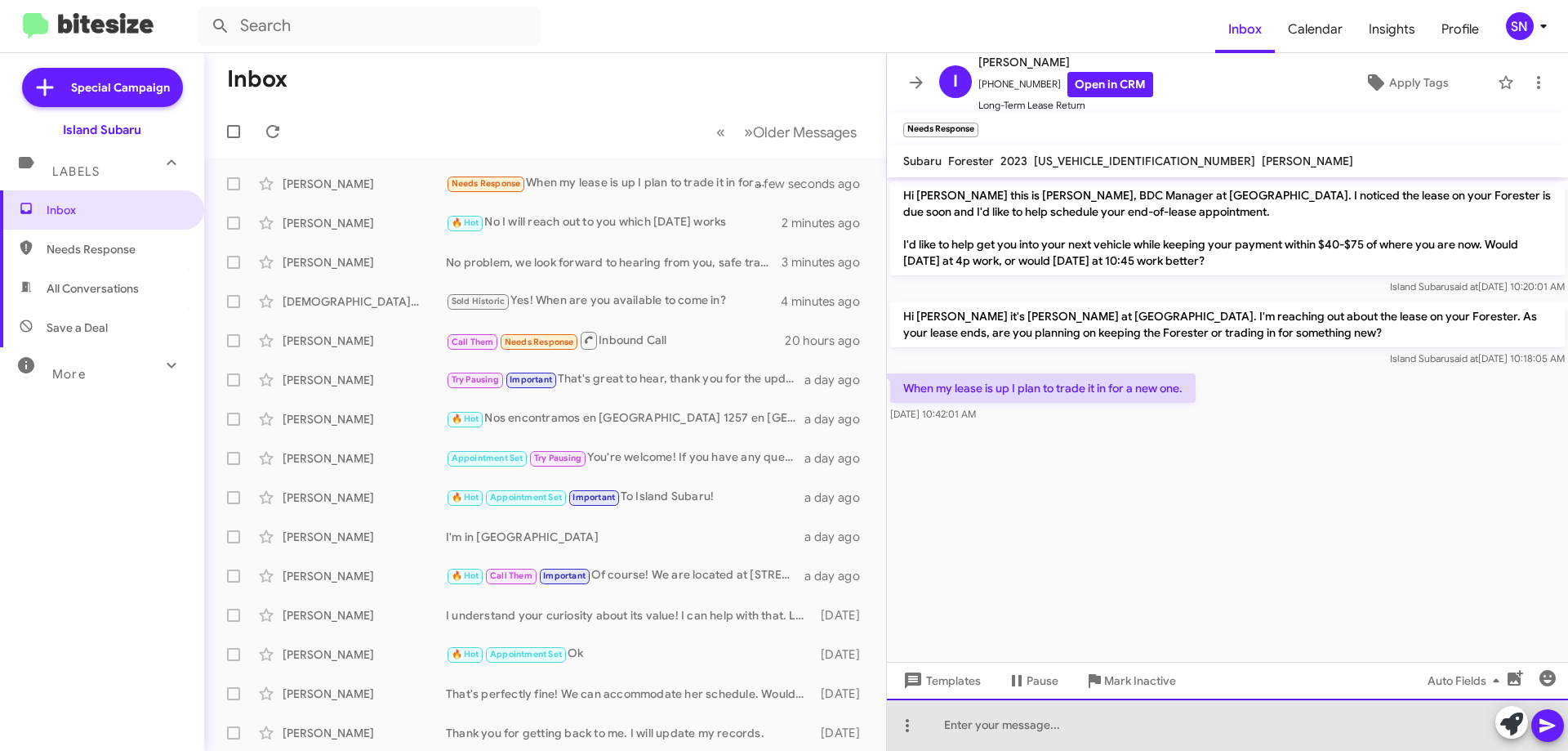
click at [1066, 730] on div at bounding box center [1227, 725] width 681 height 53
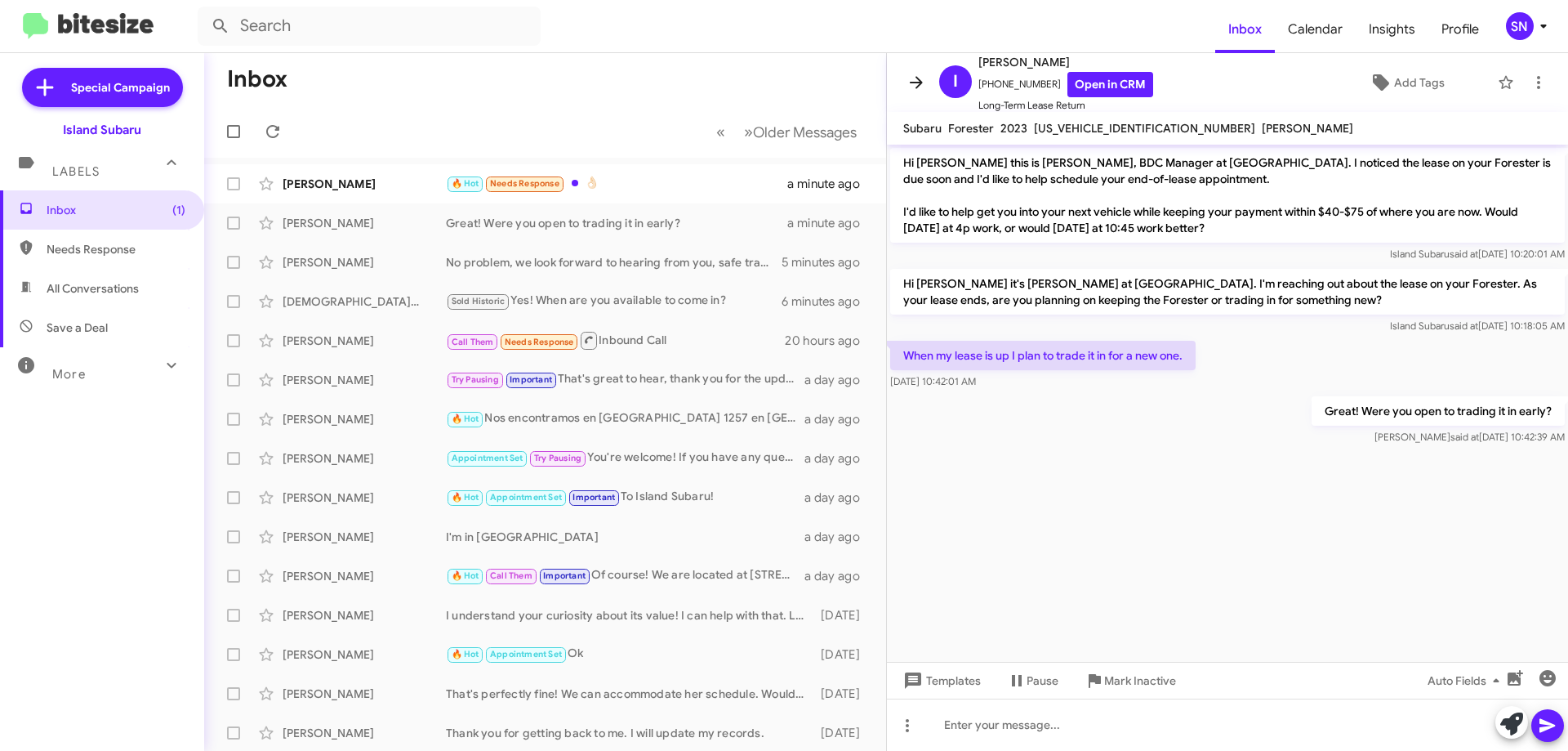
click at [917, 72] on icon at bounding box center [916, 82] width 20 height 20
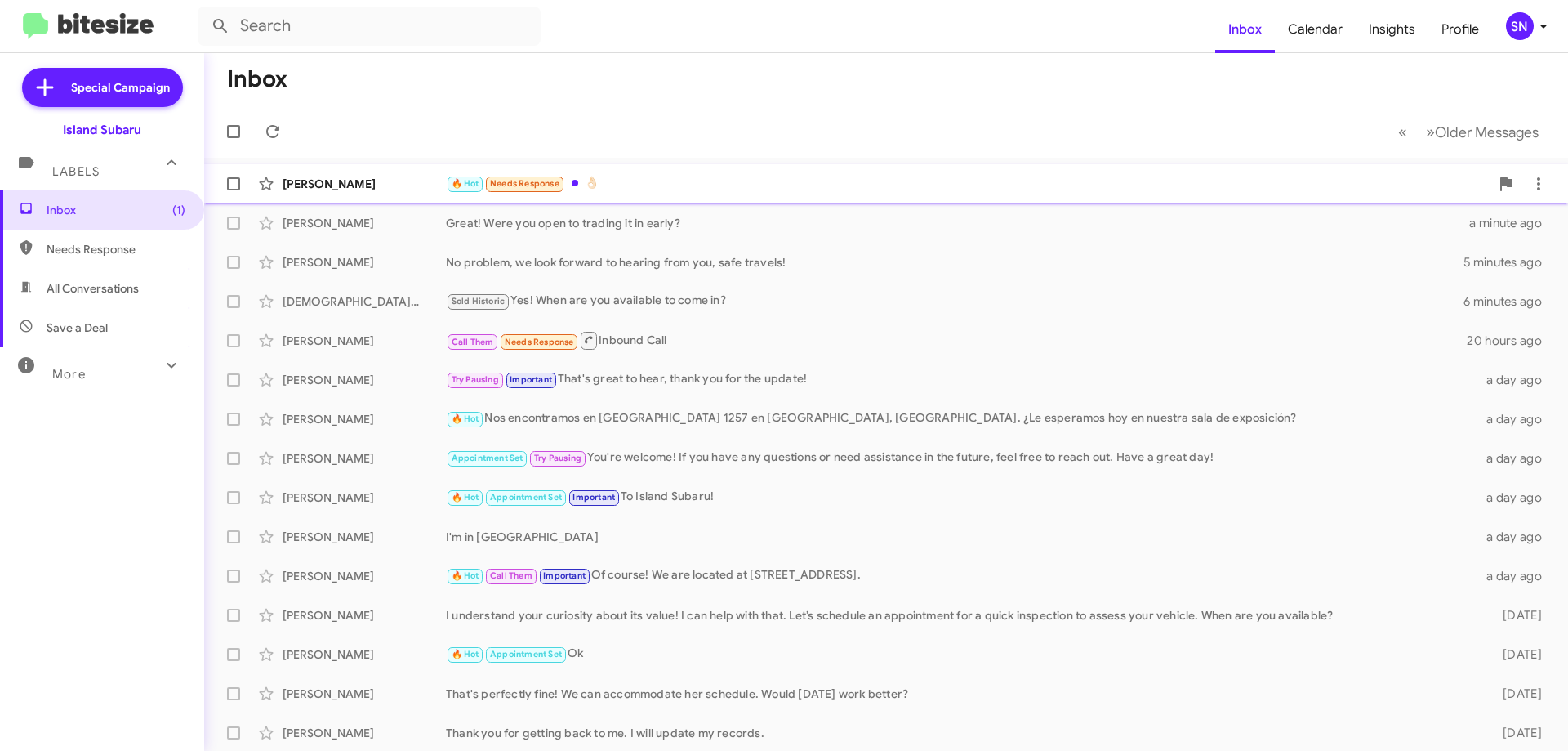
click at [598, 180] on div "🔥 Hot Needs Response 👌🏻" at bounding box center [967, 183] width 1043 height 19
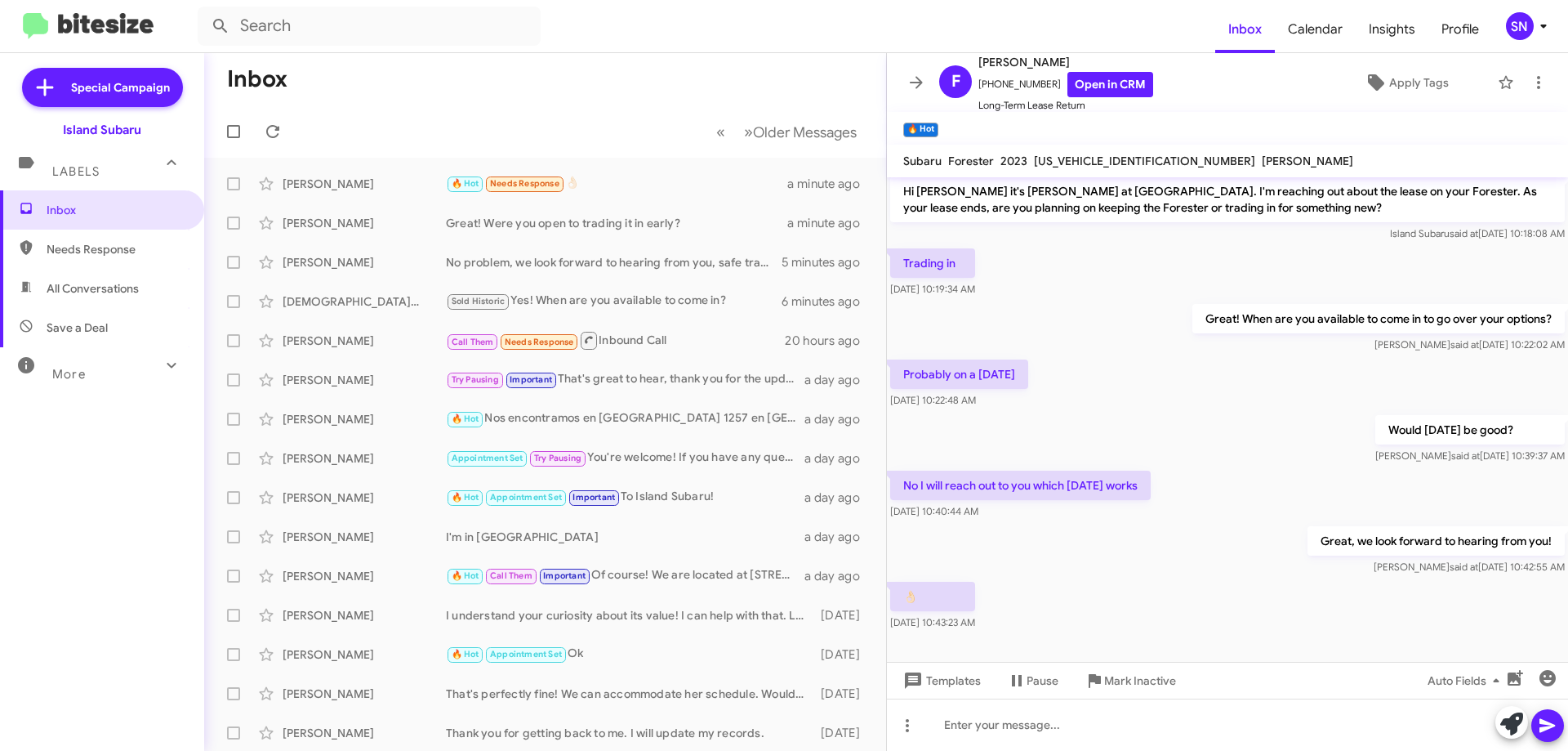
scroll to position [134, 0]
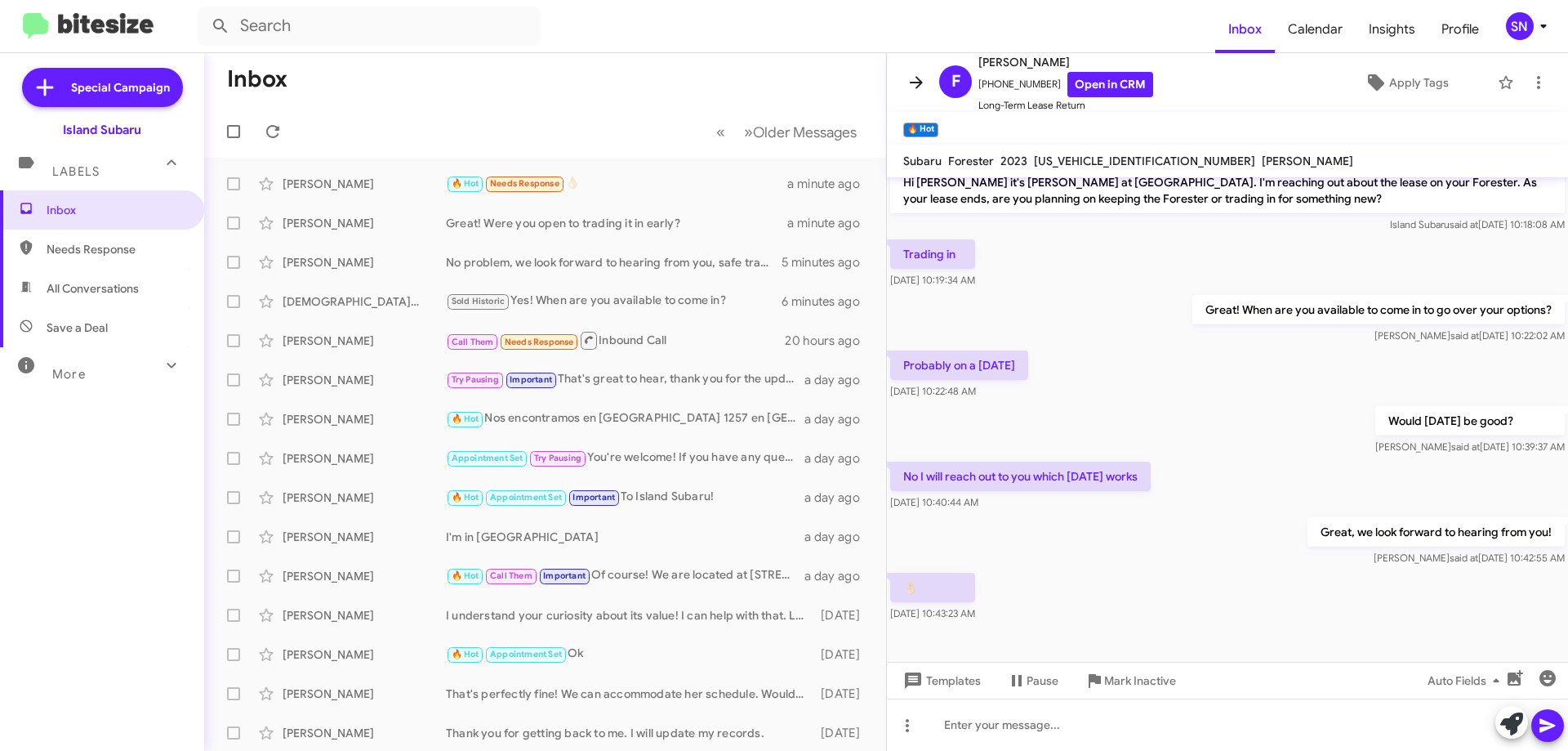
click at [916, 91] on icon at bounding box center [916, 82] width 20 height 20
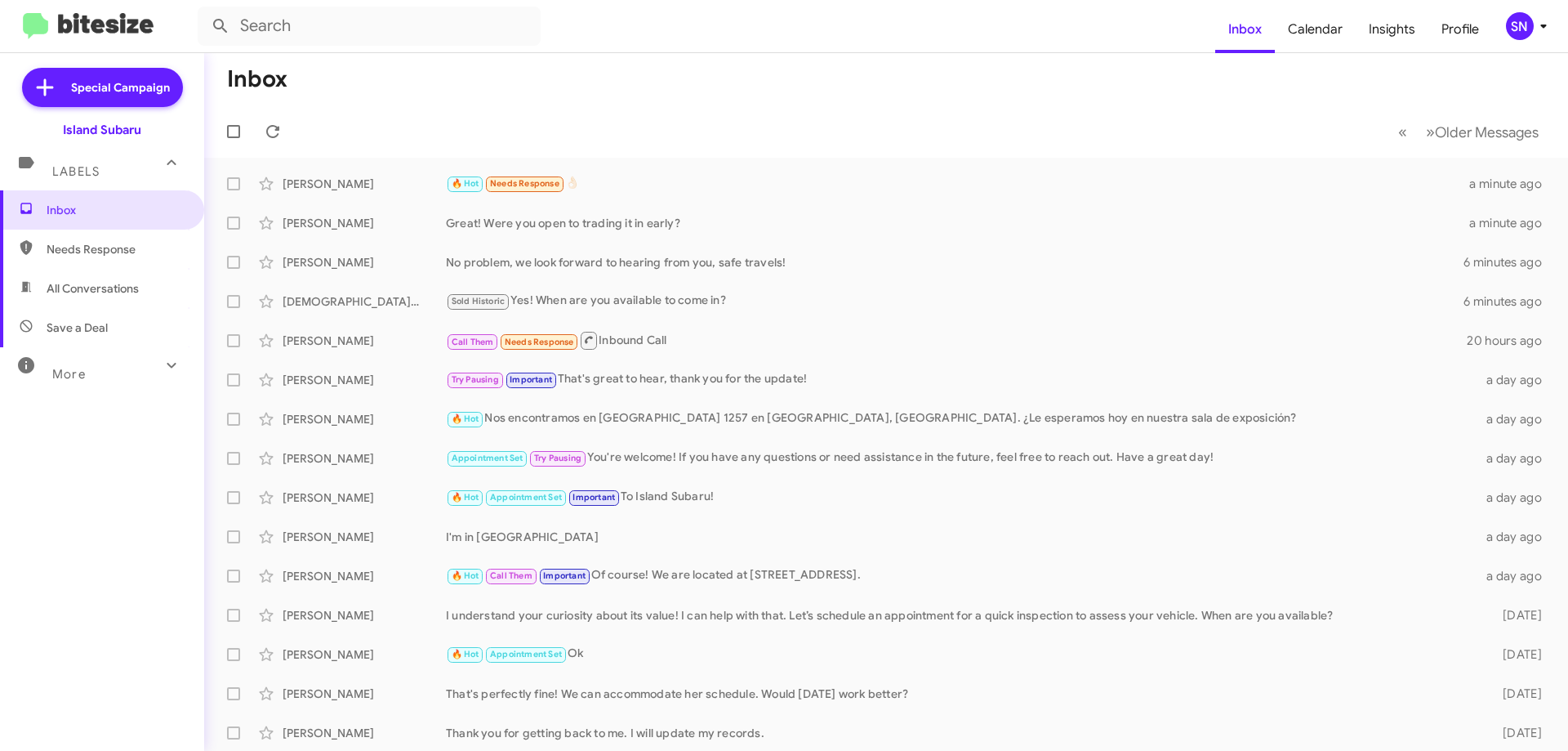
click at [254, 131] on div at bounding box center [236, 131] width 39 height 33
click at [268, 130] on icon at bounding box center [272, 131] width 20 height 20
click at [282, 133] on span at bounding box center [272, 131] width 33 height 20
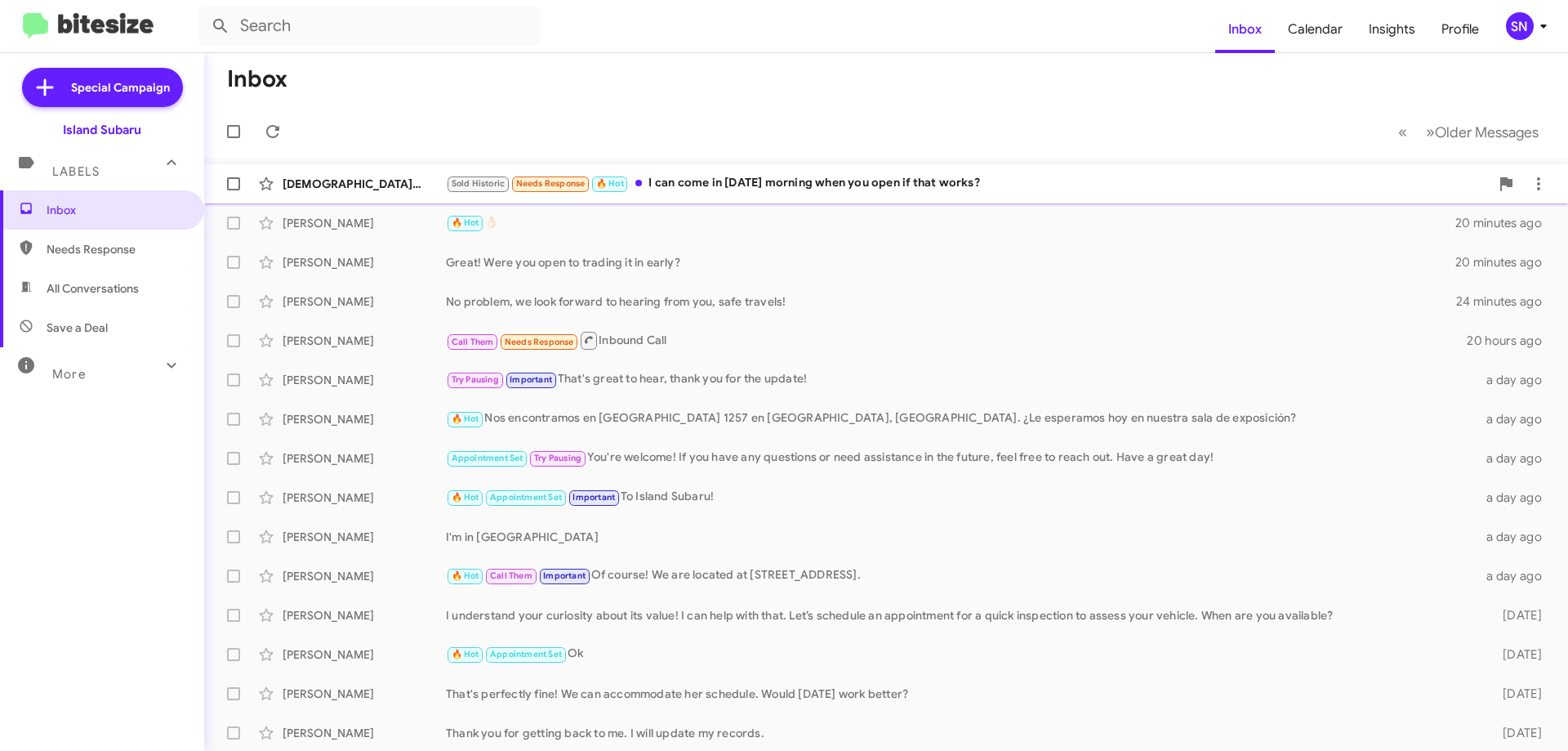
click at [987, 193] on div "[DEMOGRAPHIC_DATA][PERSON_NAME] Sold Historic Needs Response 🔥 Hot I can come i…" at bounding box center [885, 183] width 1337 height 33
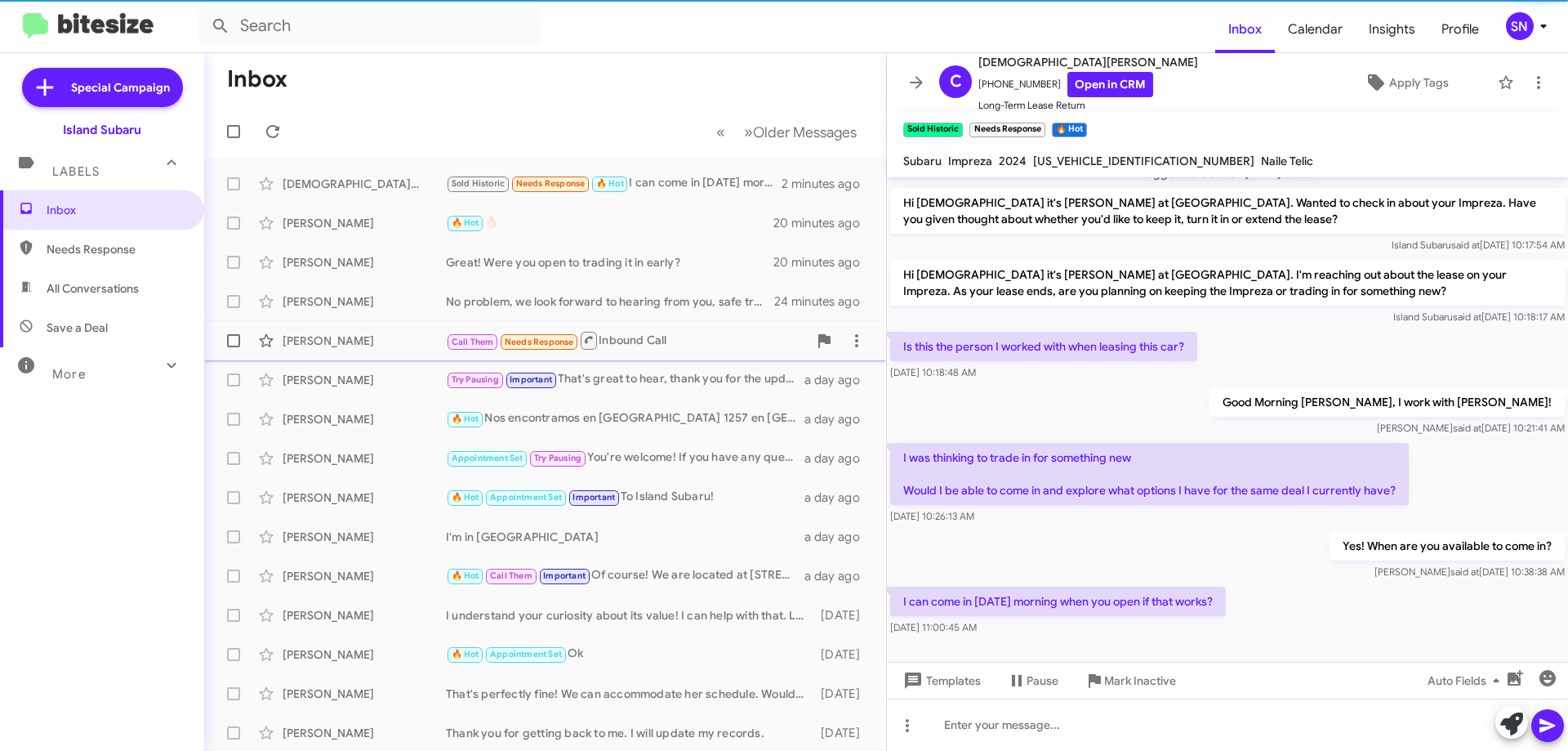
scroll to position [33, 0]
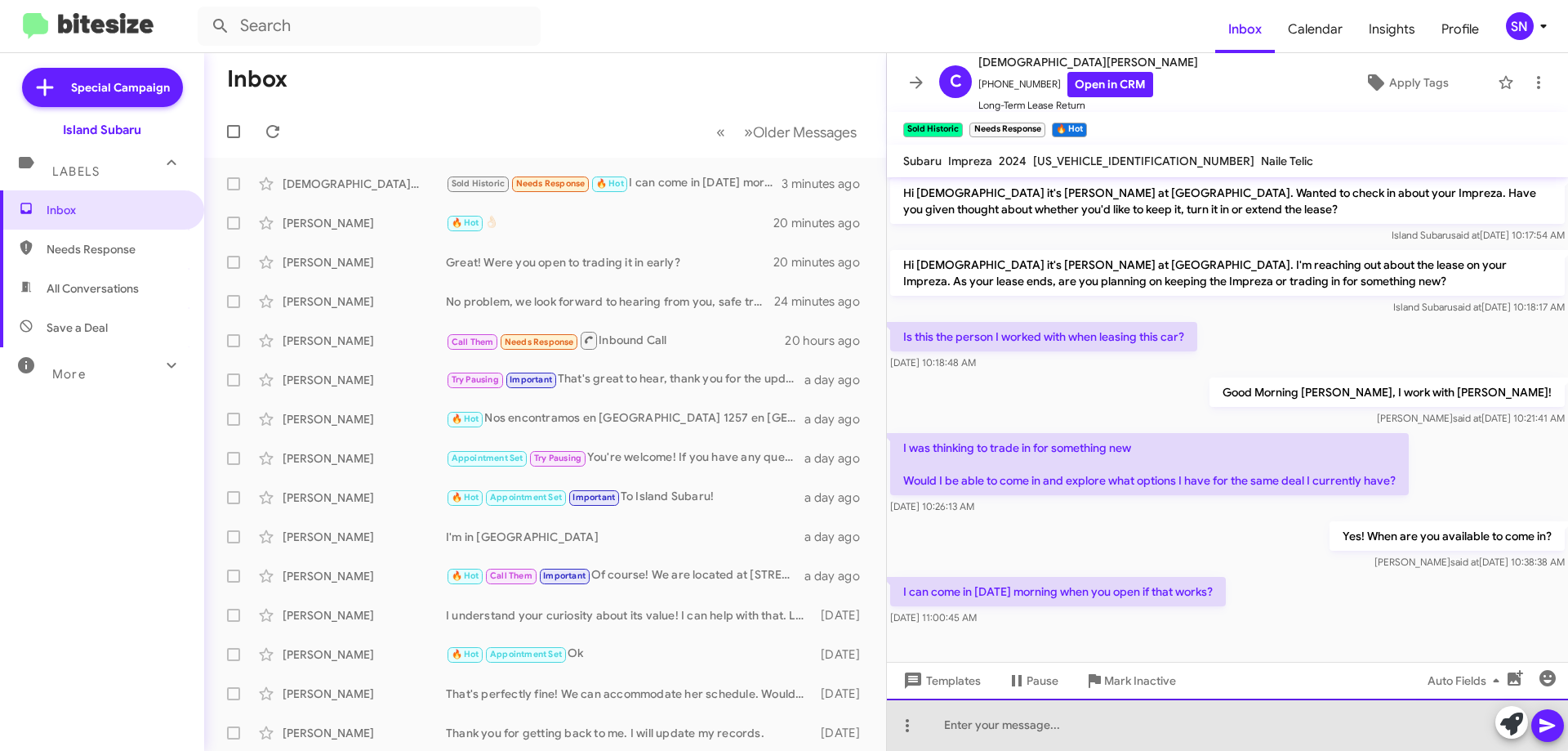
click at [973, 718] on div at bounding box center [1227, 725] width 681 height 53
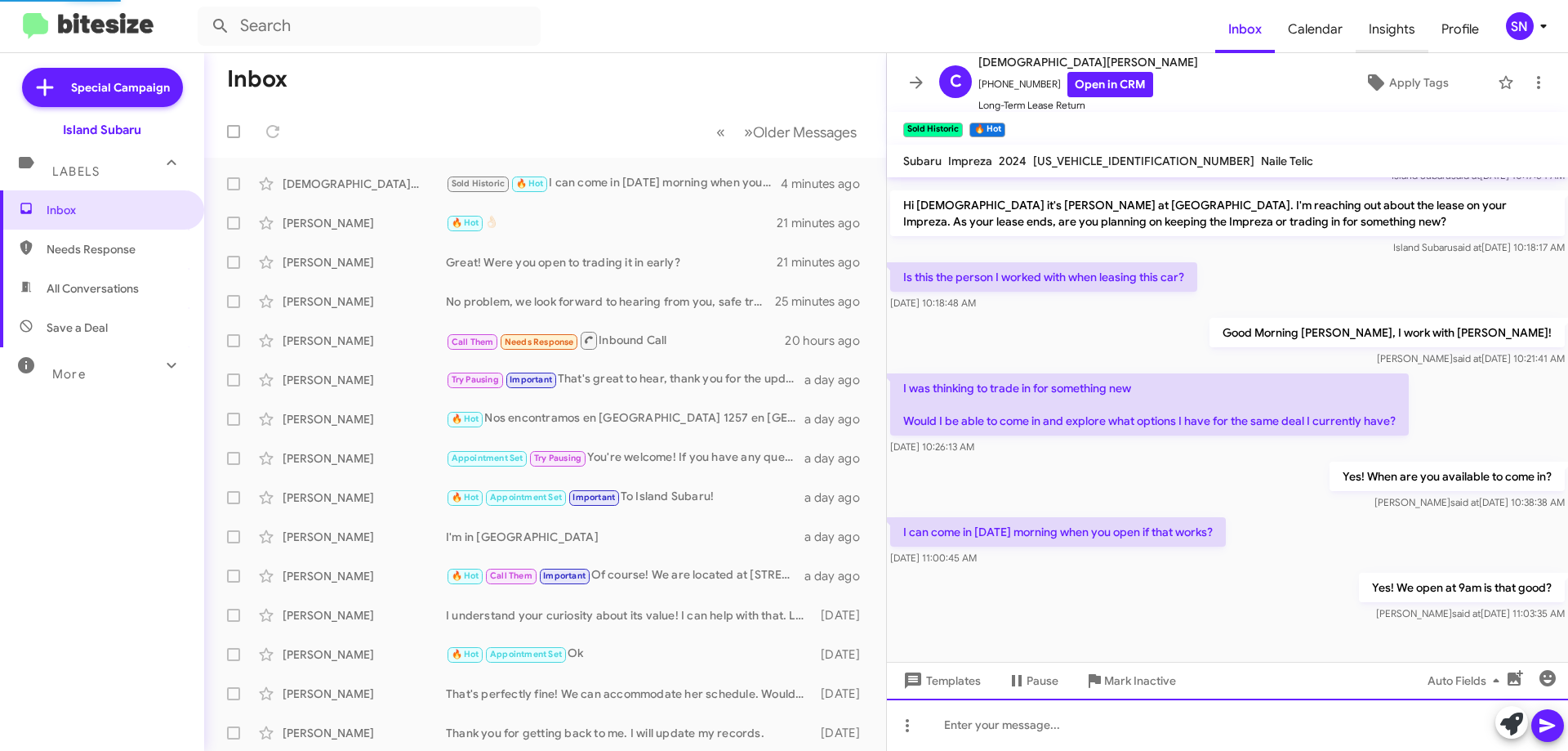
scroll to position [115, 0]
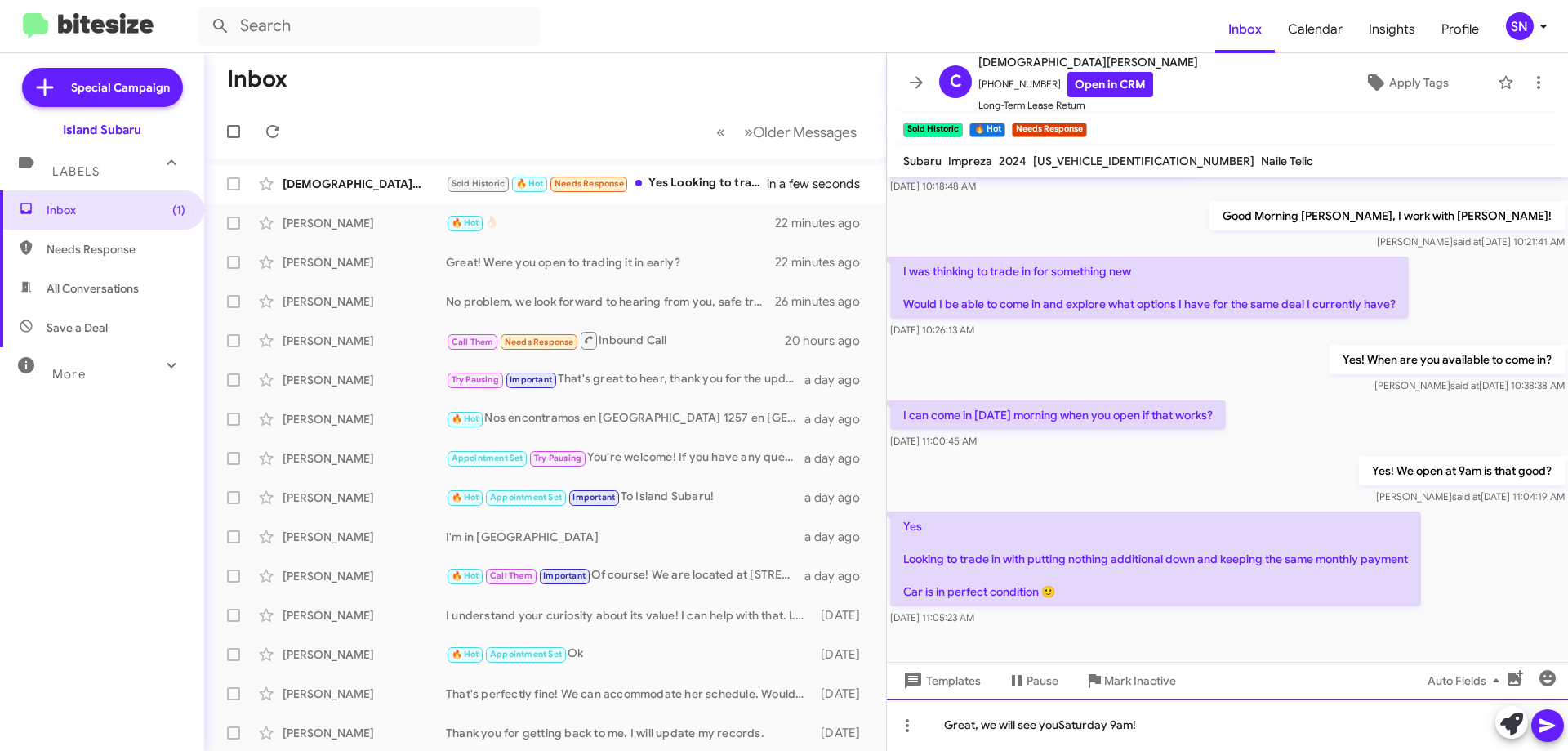
click at [1059, 726] on div "Great, we will see youSaturday 9am!" at bounding box center [1227, 725] width 681 height 53
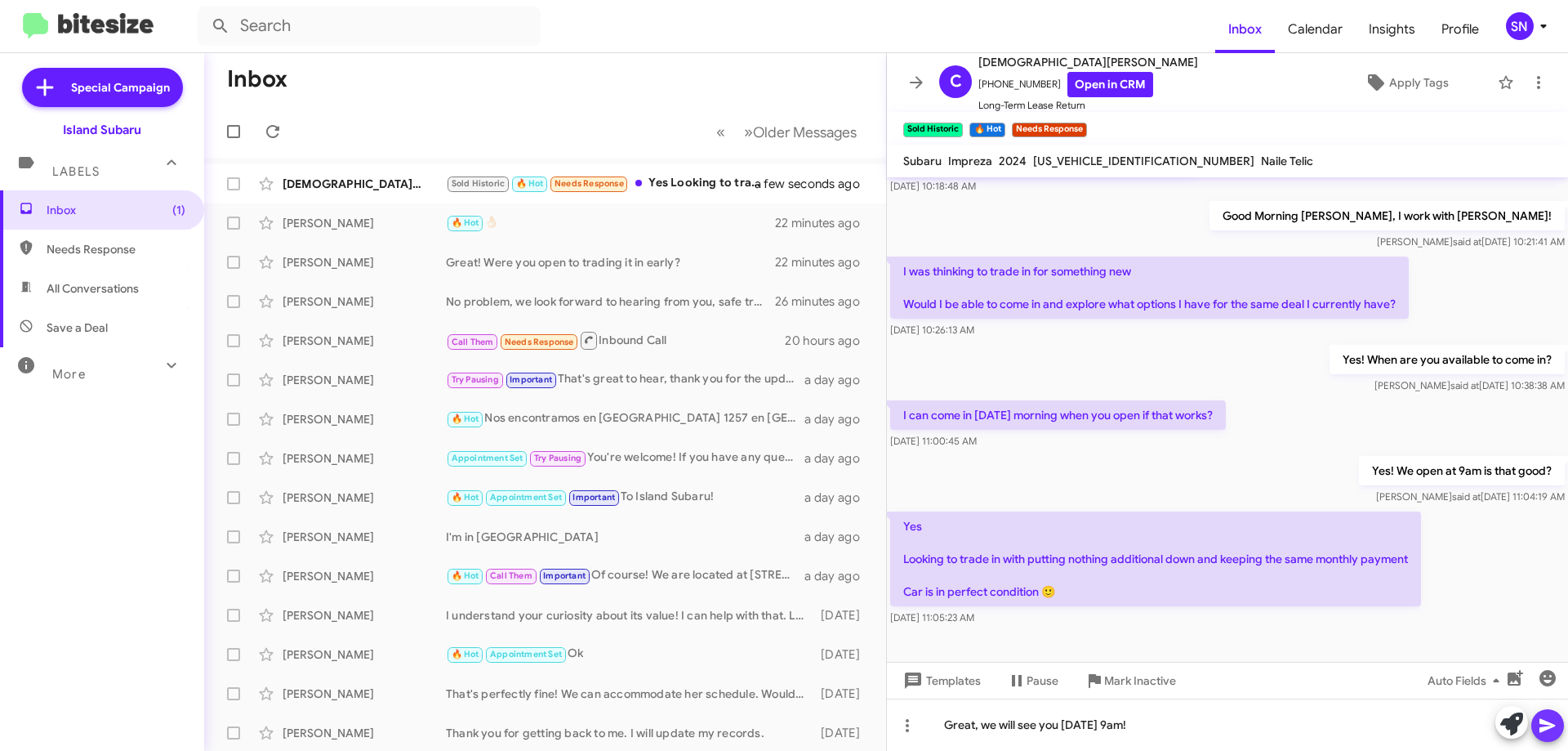
click at [1550, 723] on icon at bounding box center [1546, 726] width 16 height 14
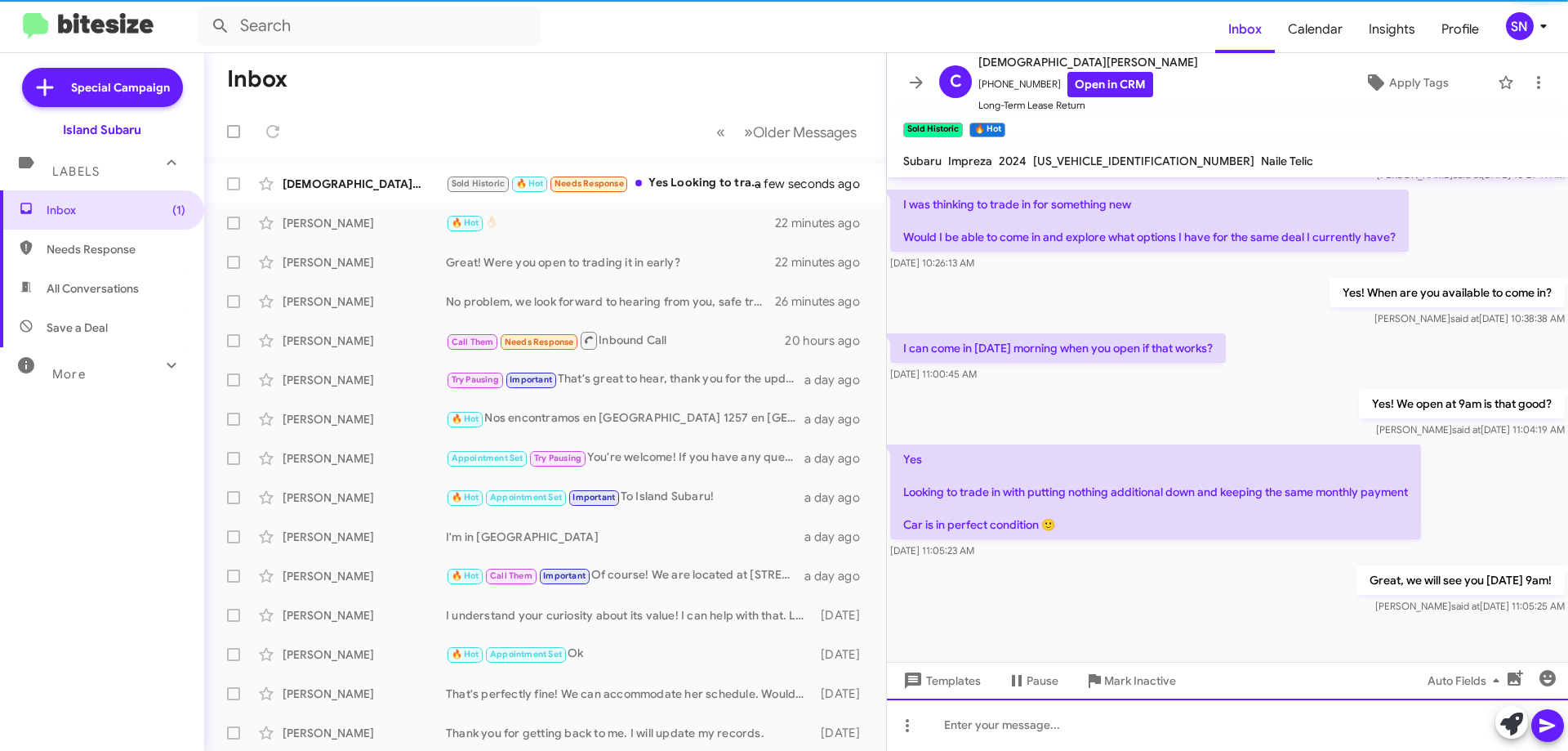
scroll to position [277, 0]
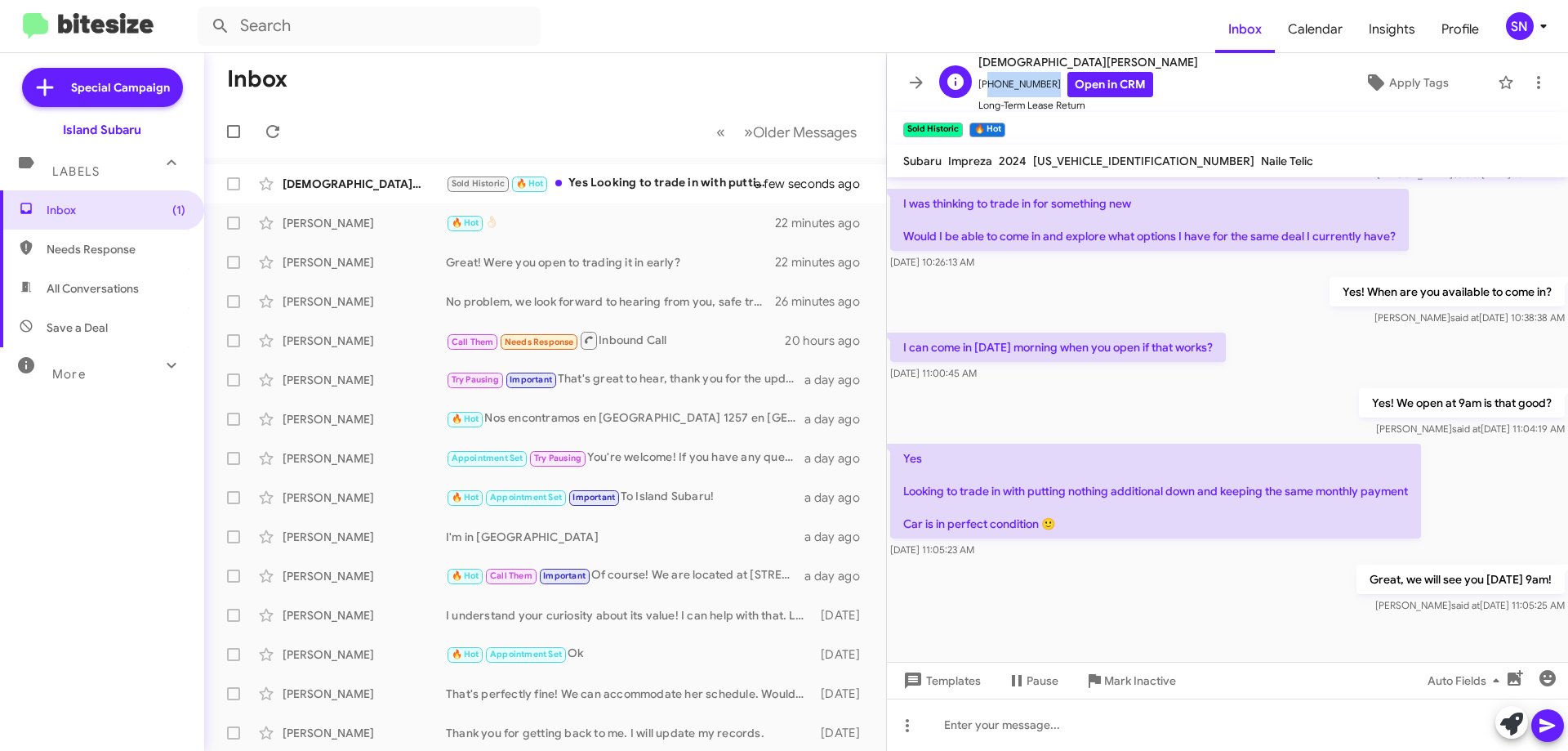
drag, startPoint x: 1042, startPoint y: 84, endPoint x: 982, endPoint y: 89, distance: 60.2
click at [982, 89] on span "[PHONE_NUMBER] Open in CRM" at bounding box center [1088, 84] width 220 height 25
copy span "13475197597"
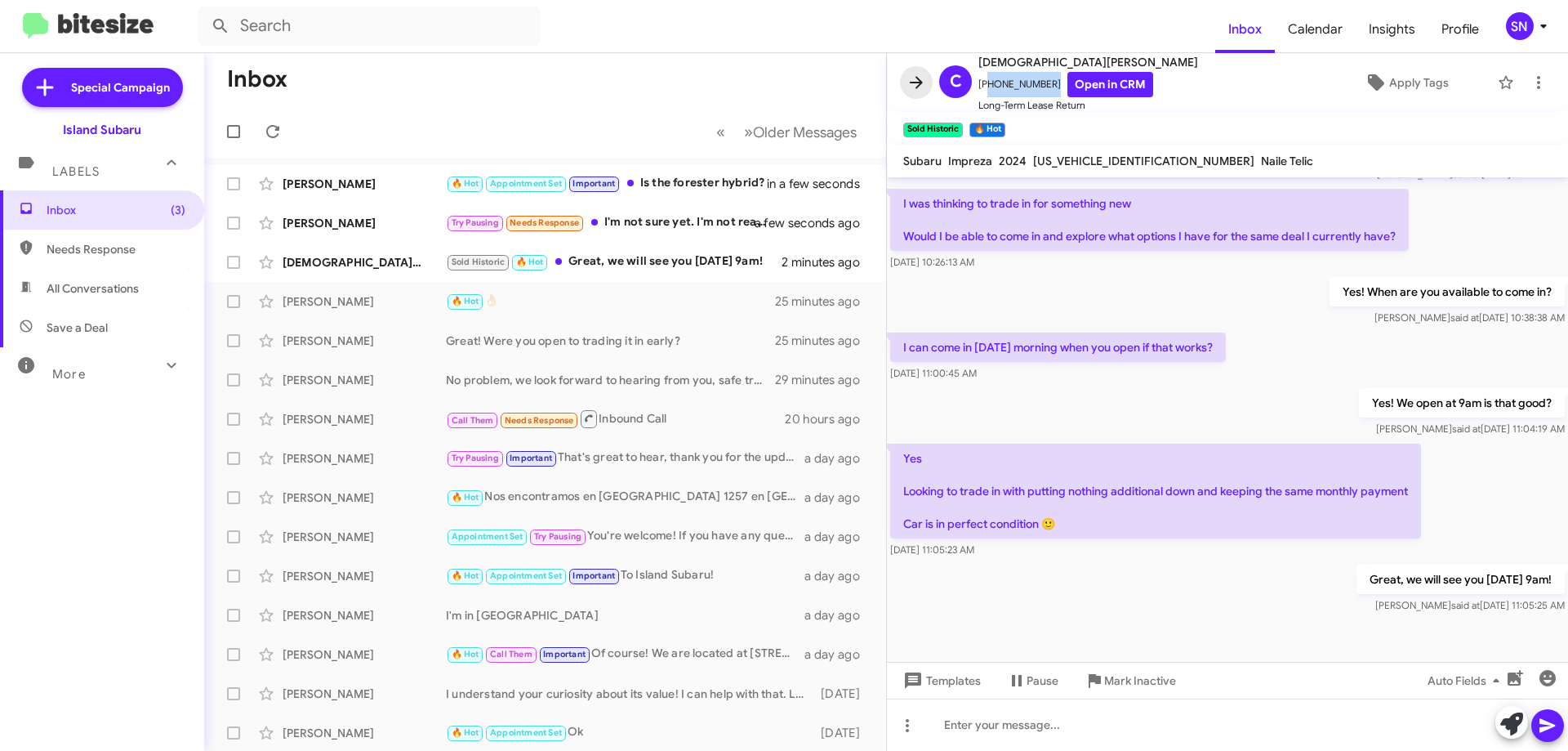
click at [913, 80] on icon at bounding box center [916, 82] width 20 height 20
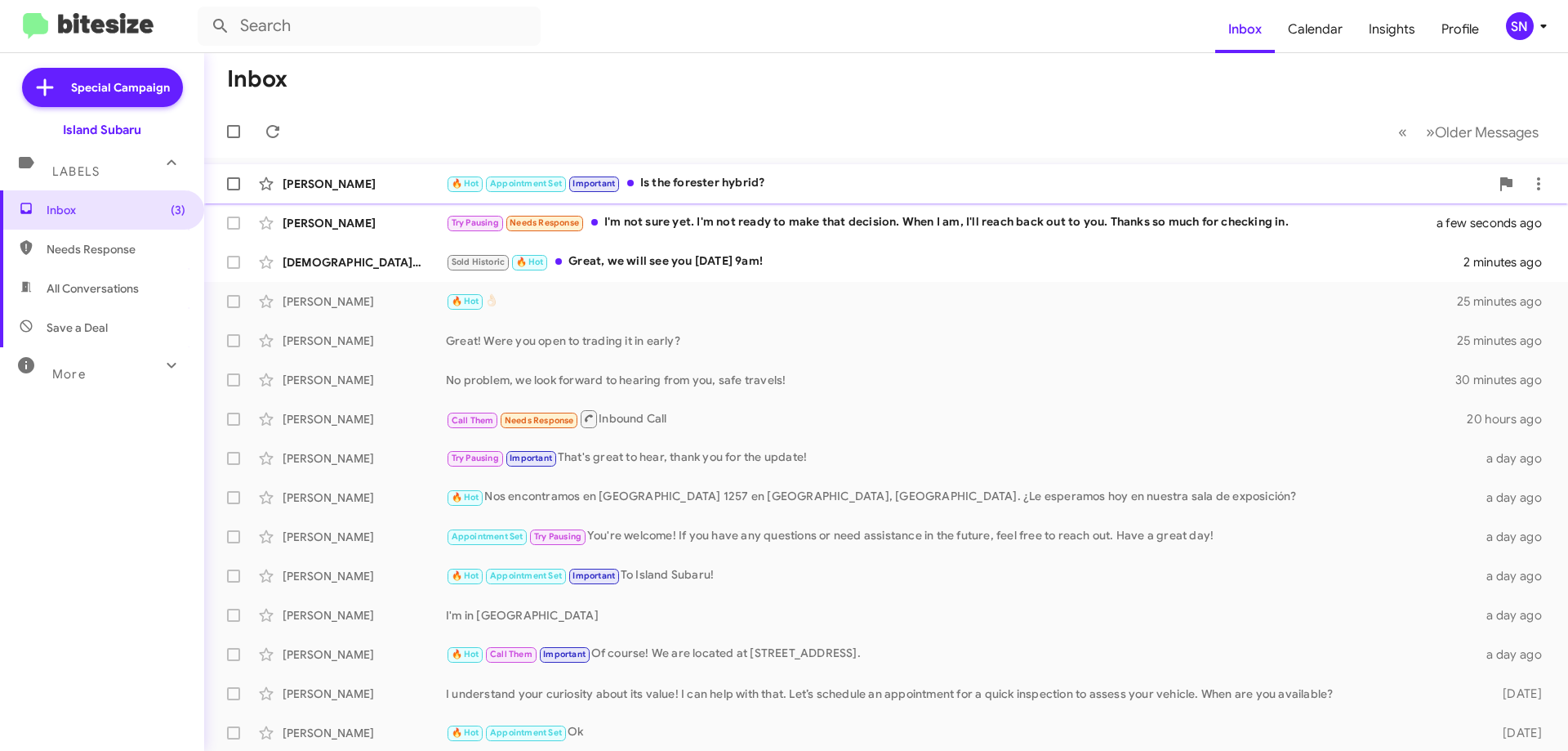
click at [746, 173] on div "[PERSON_NAME] 🔥 Hot Appointment Set Important Is the forester hybrid? in a few …" at bounding box center [885, 183] width 1337 height 33
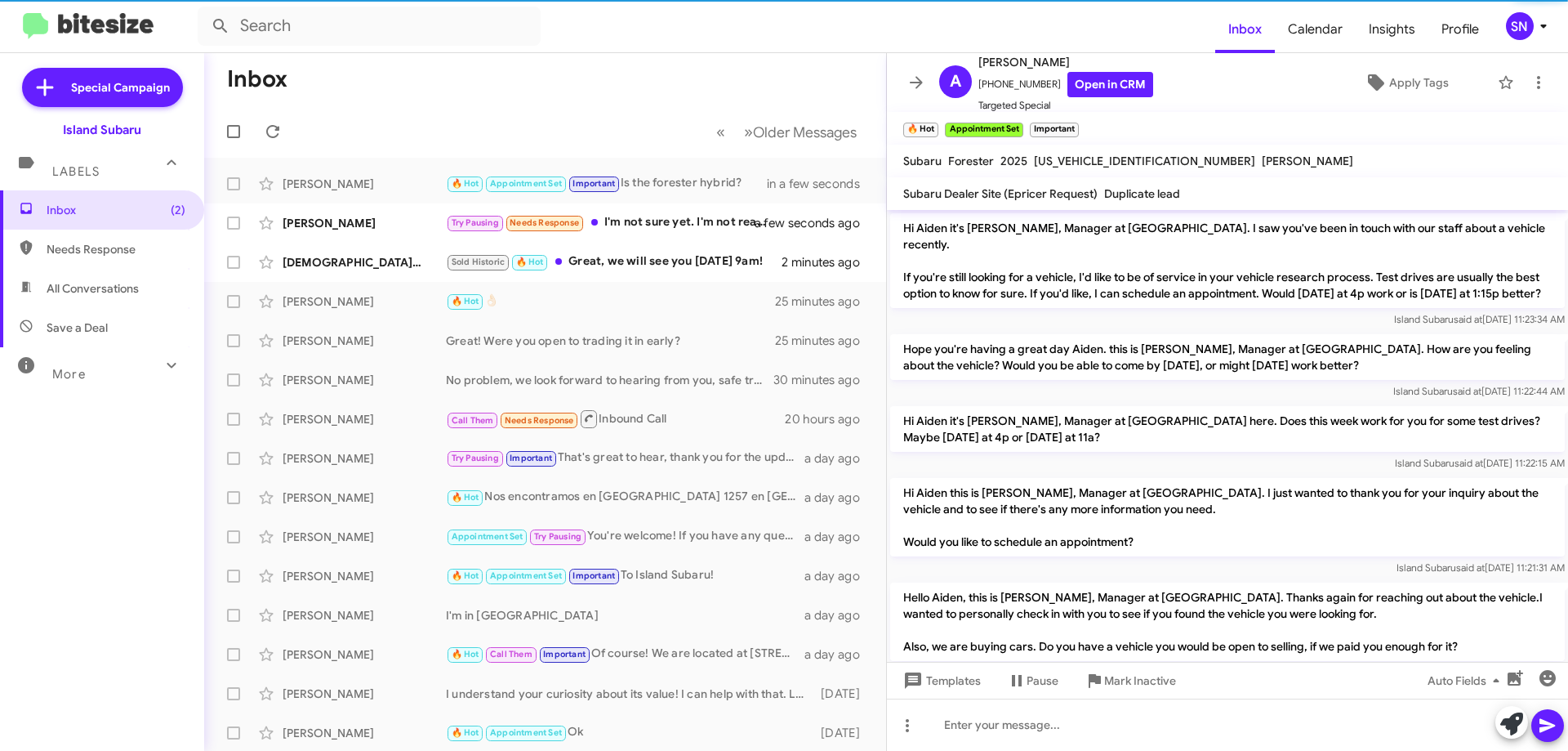
scroll to position [1124, 0]
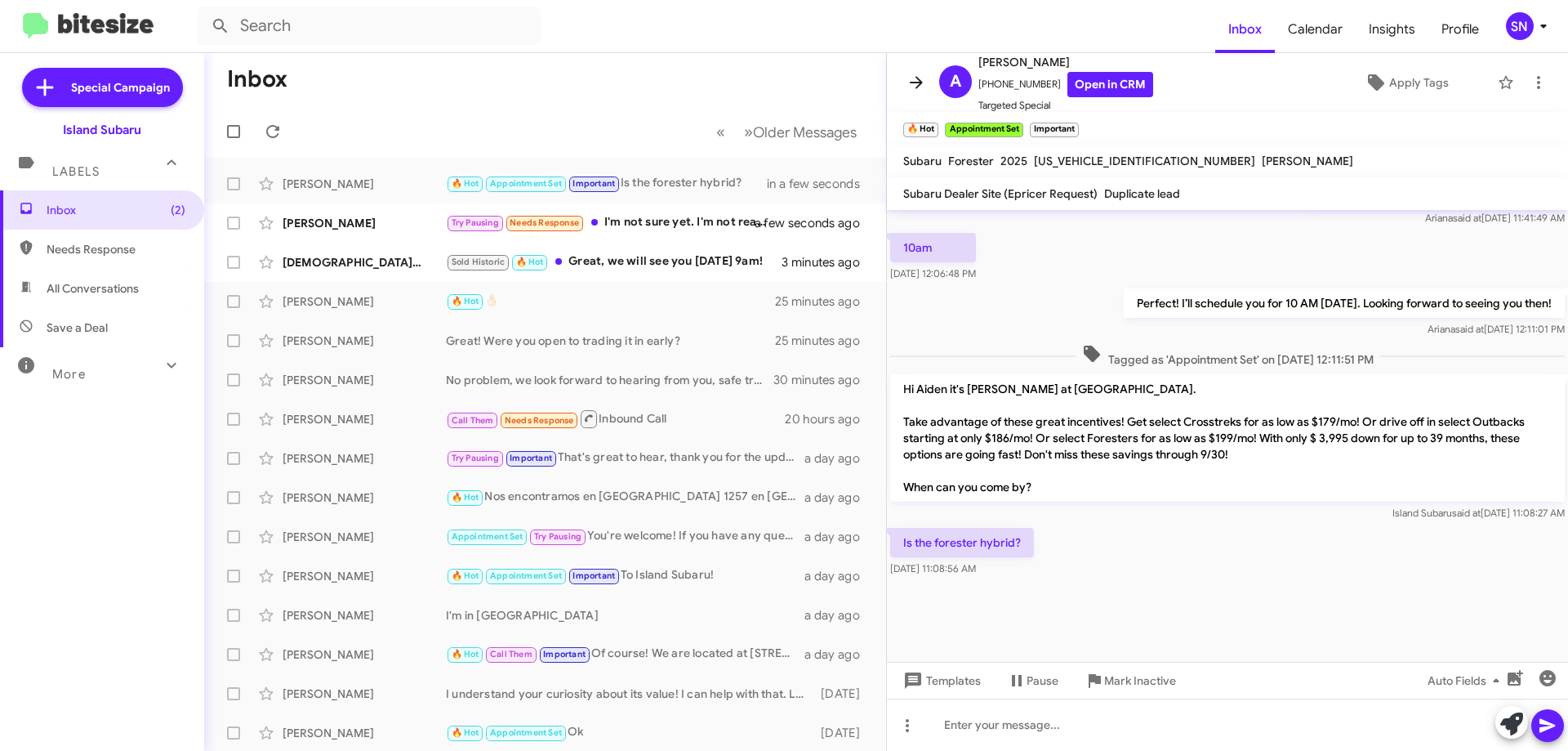
click at [927, 90] on span at bounding box center [916, 82] width 33 height 20
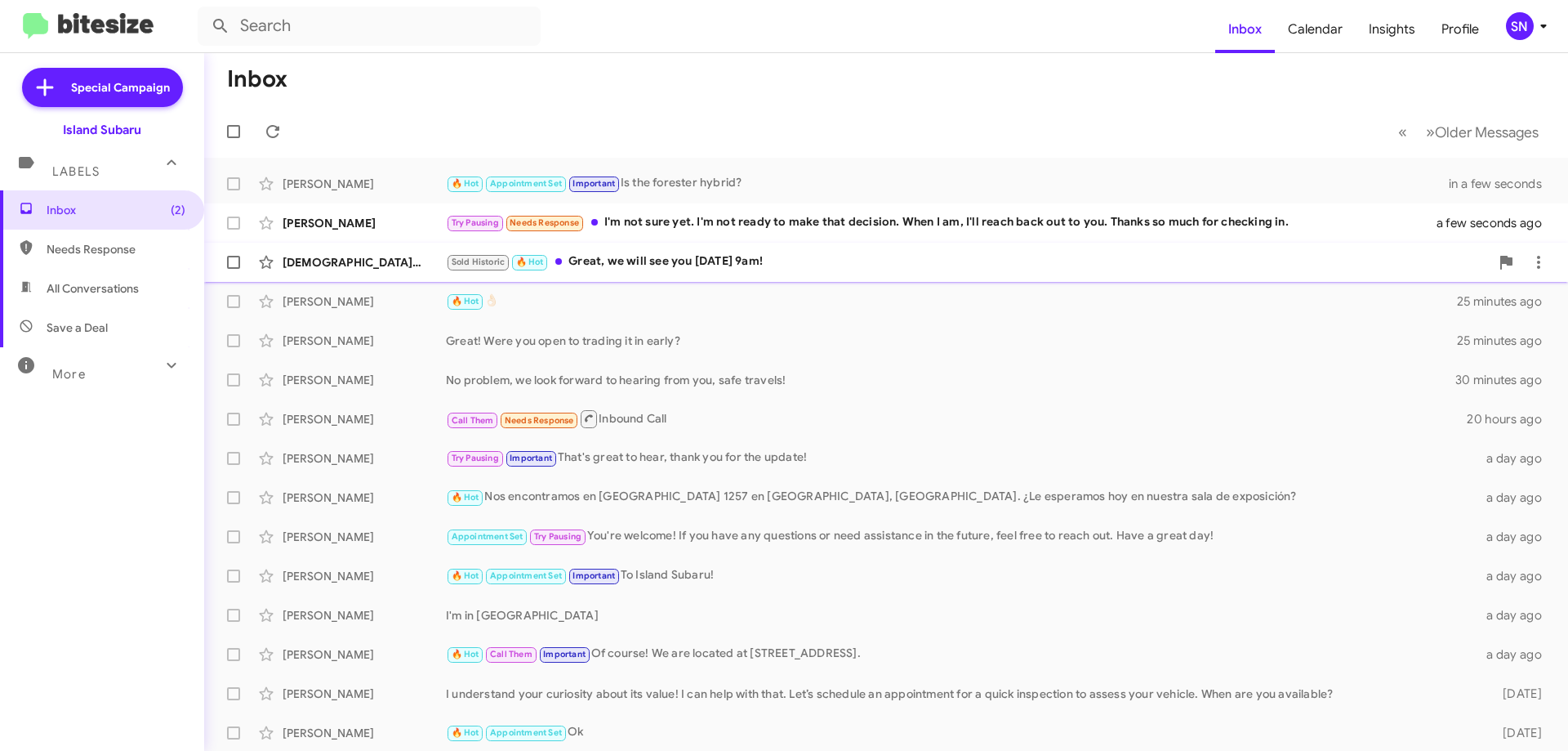
click at [738, 258] on div "Sold Historic 🔥 Hot Great, we will see you [DATE] 9am!" at bounding box center [967, 262] width 1043 height 19
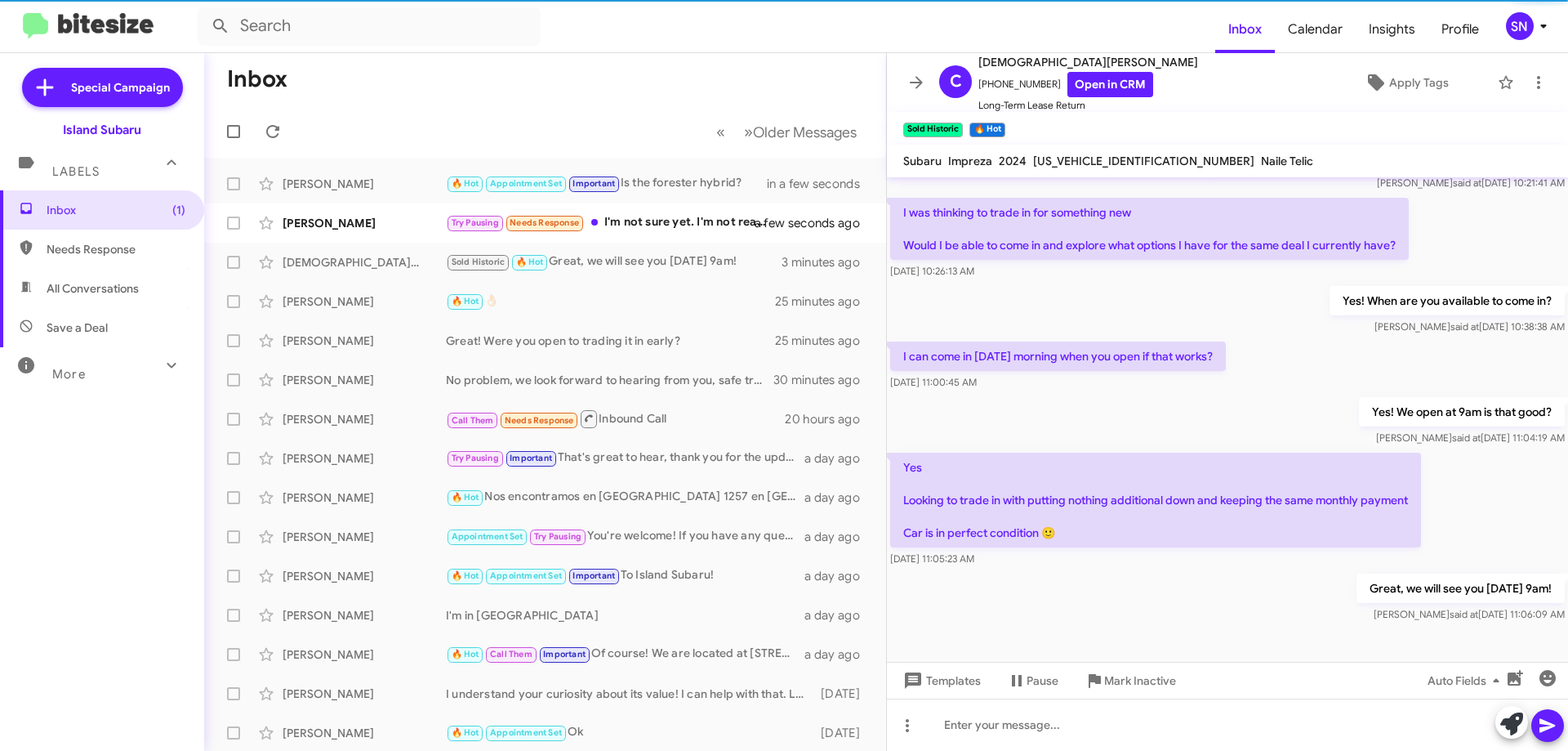
scroll to position [277, 0]
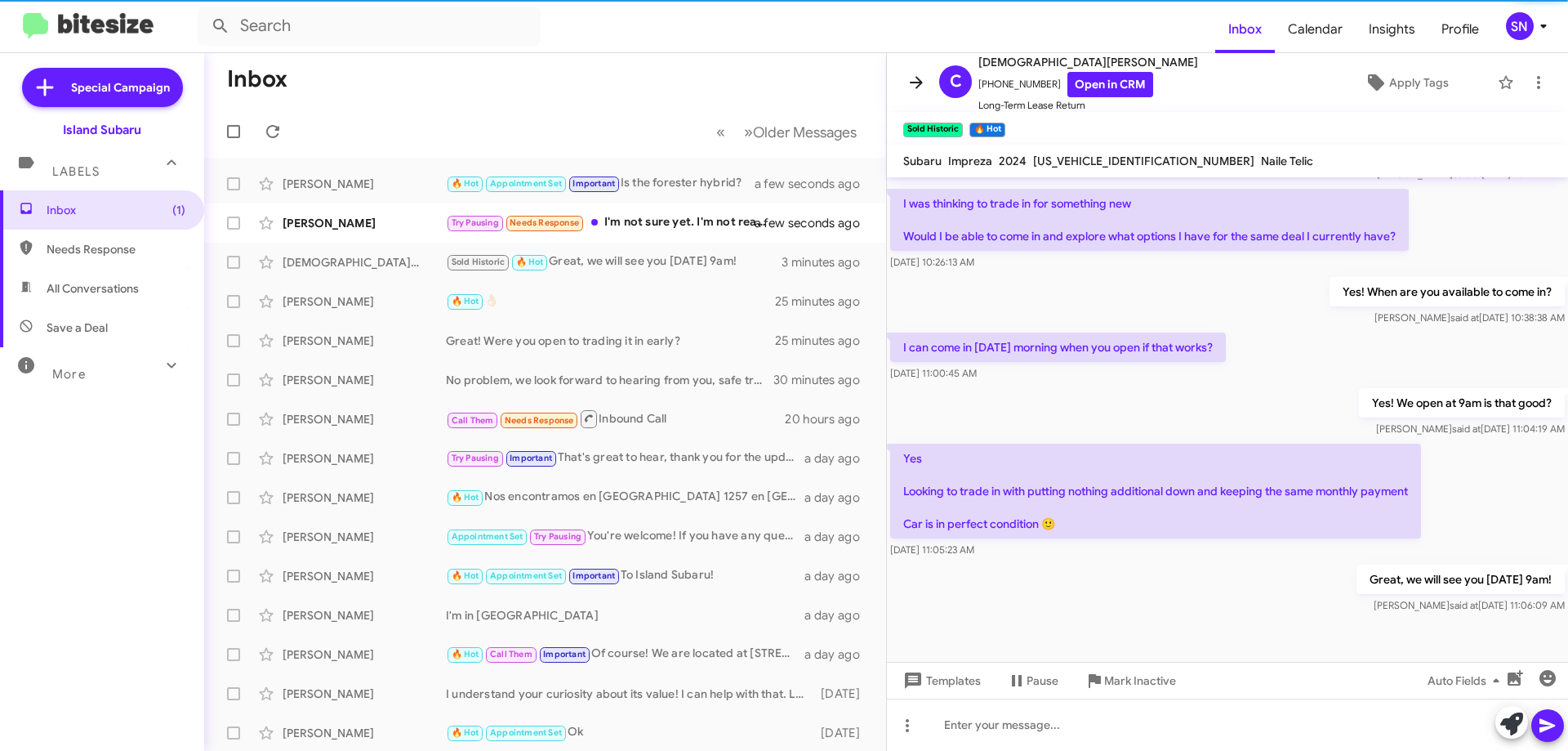
click at [921, 91] on icon at bounding box center [916, 82] width 20 height 20
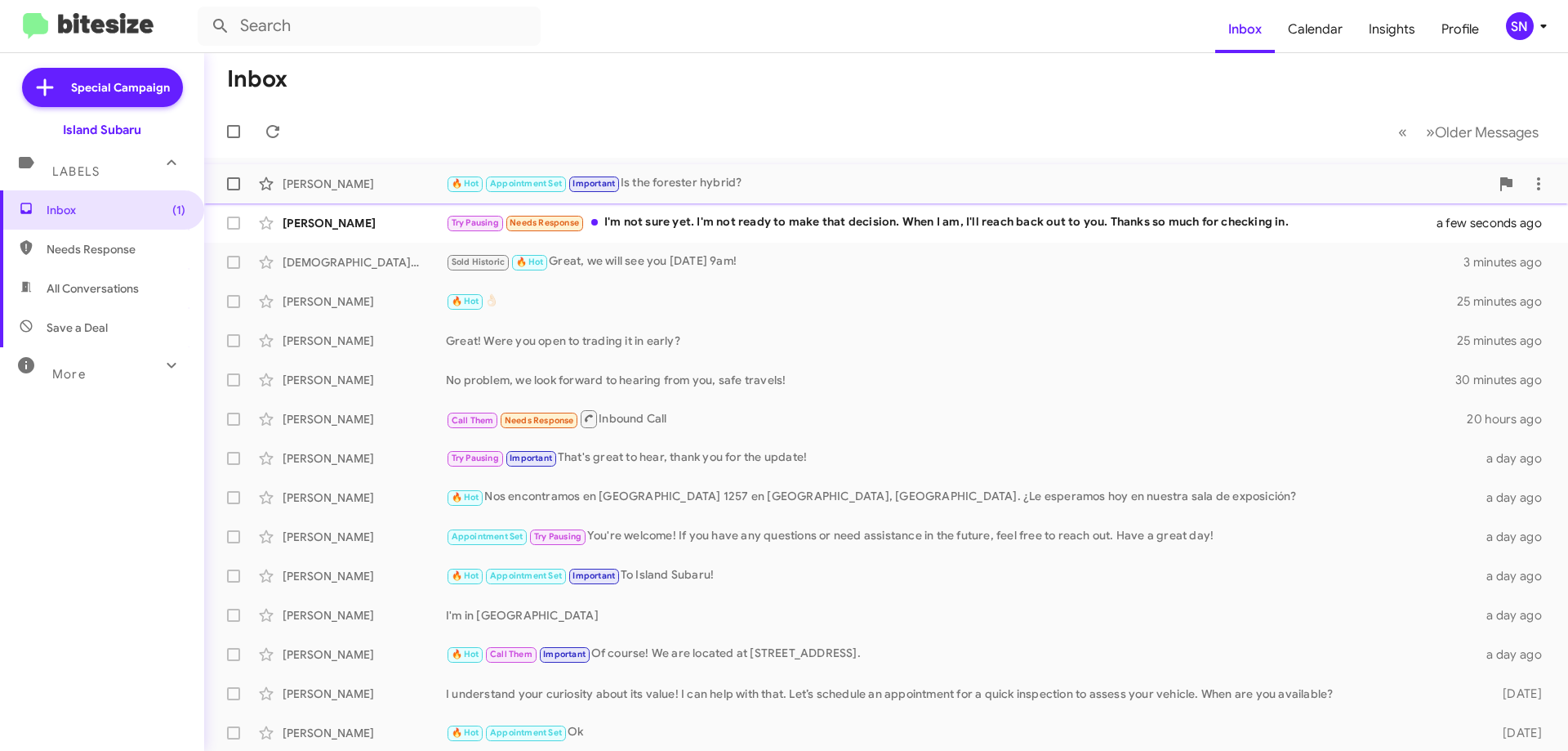
click at [417, 185] on div "[PERSON_NAME]" at bounding box center [364, 183] width 163 height 16
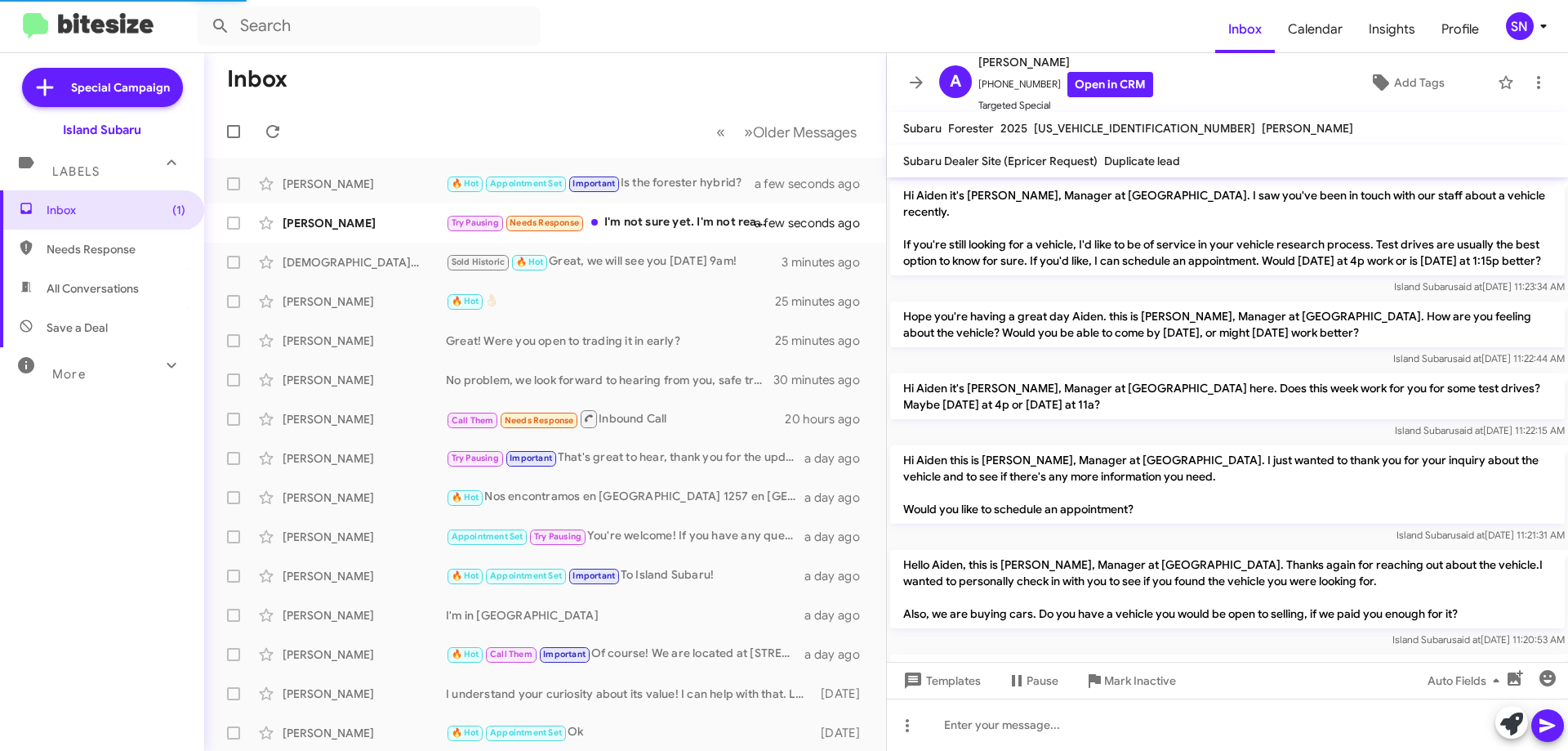
scroll to position [1092, 0]
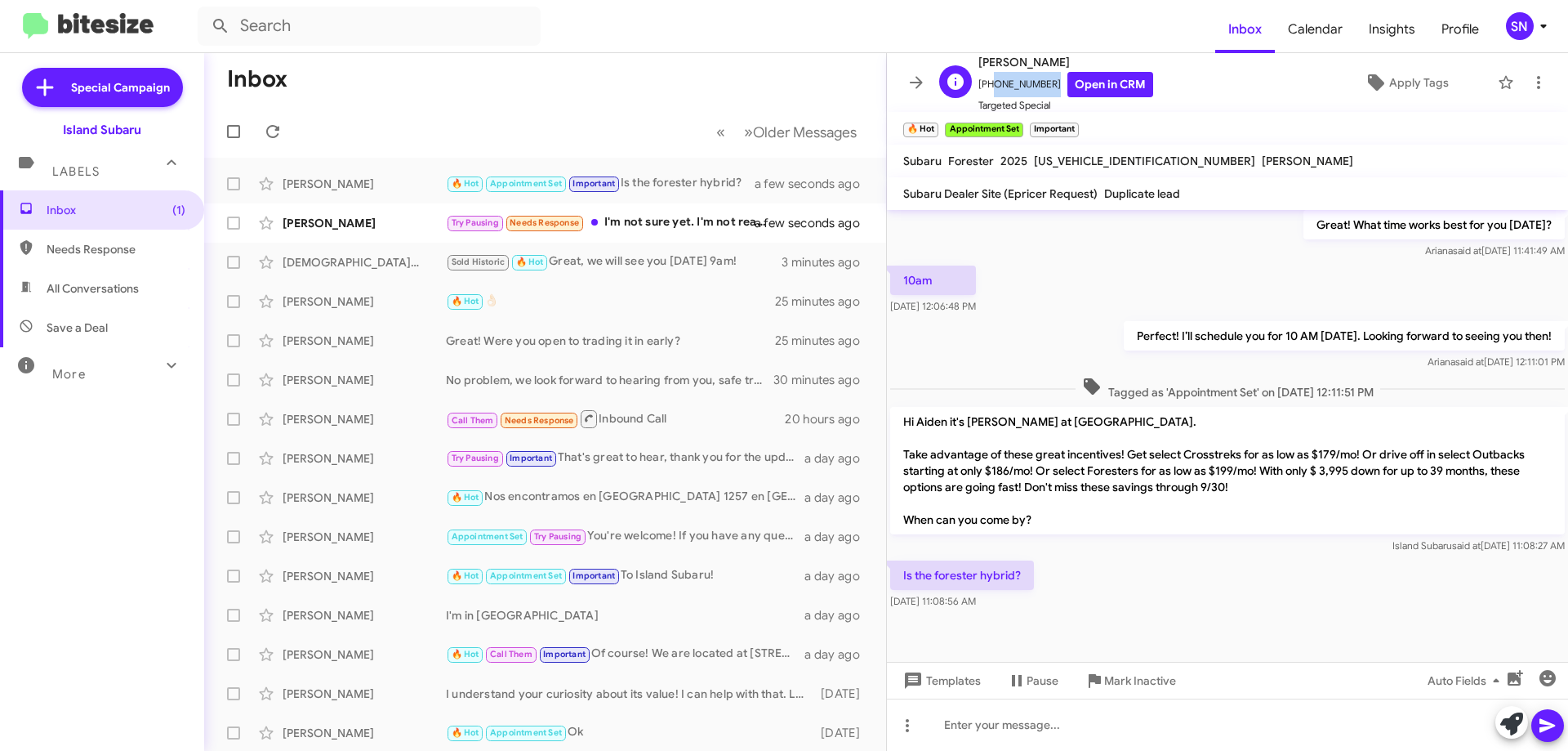
drag, startPoint x: 1041, startPoint y: 82, endPoint x: 991, endPoint y: 87, distance: 50.2
click at [986, 91] on span "[PHONE_NUMBER] Open in CRM" at bounding box center [1065, 84] width 175 height 25
copy span "9173310688"
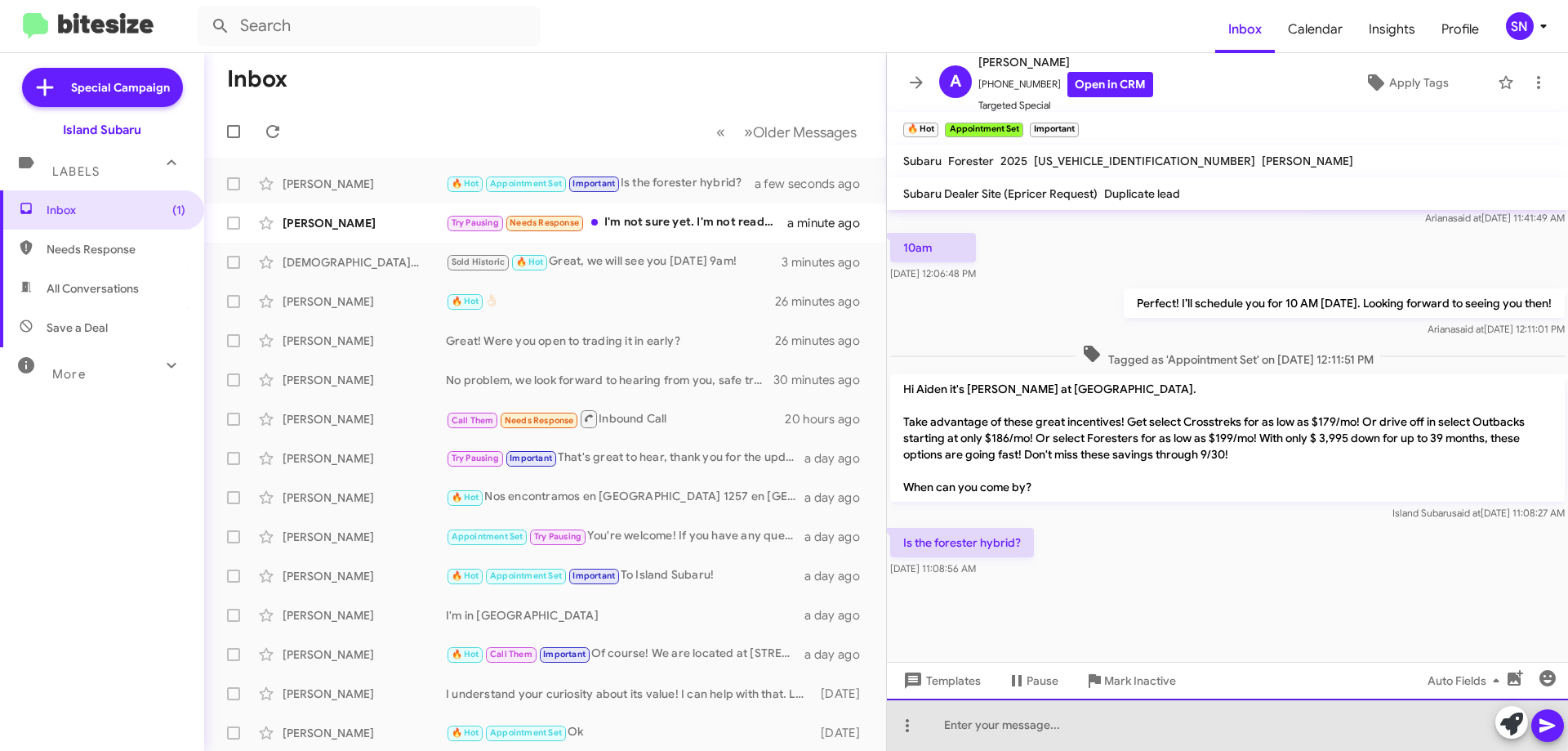
click at [1021, 717] on div at bounding box center [1227, 725] width 681 height 53
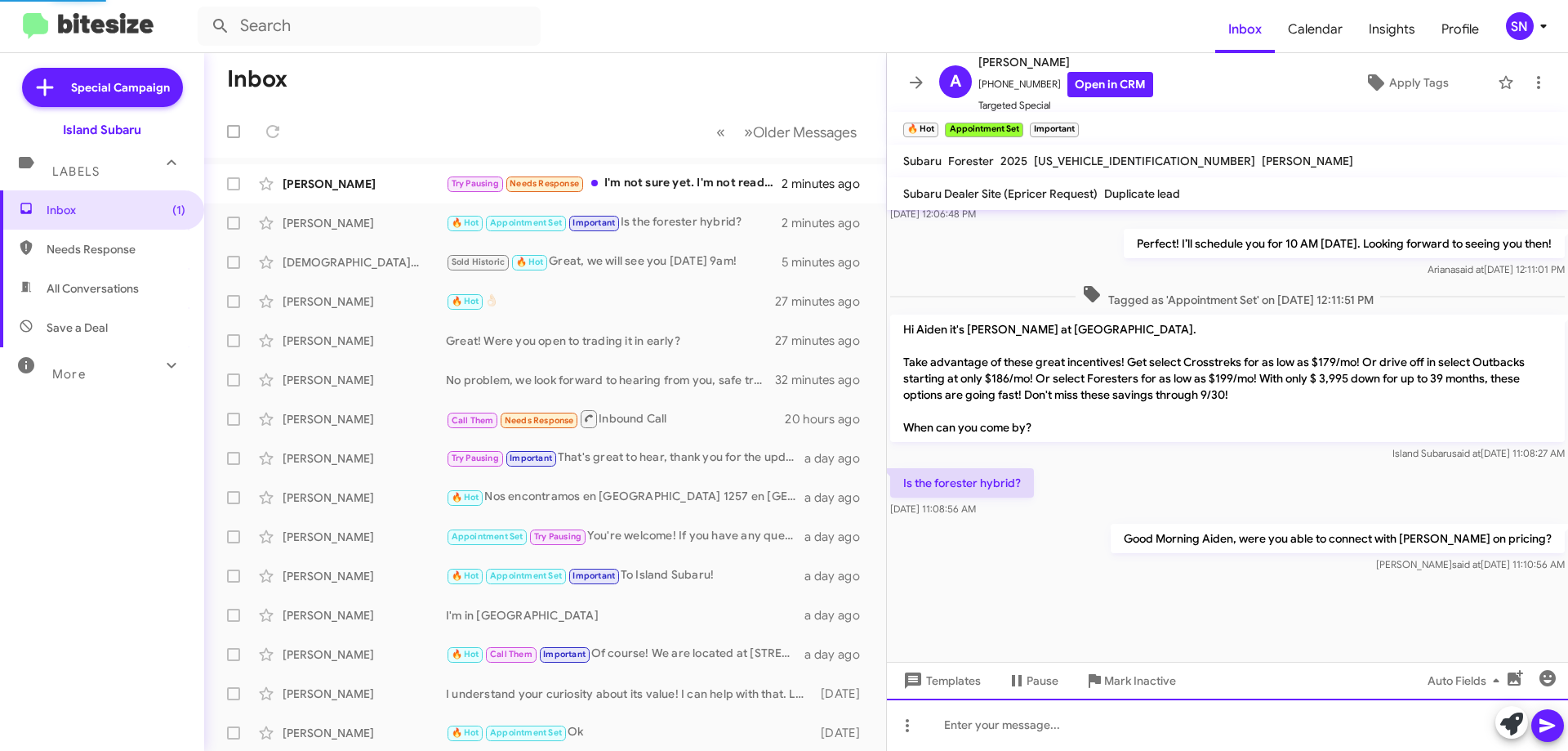
scroll to position [0, 0]
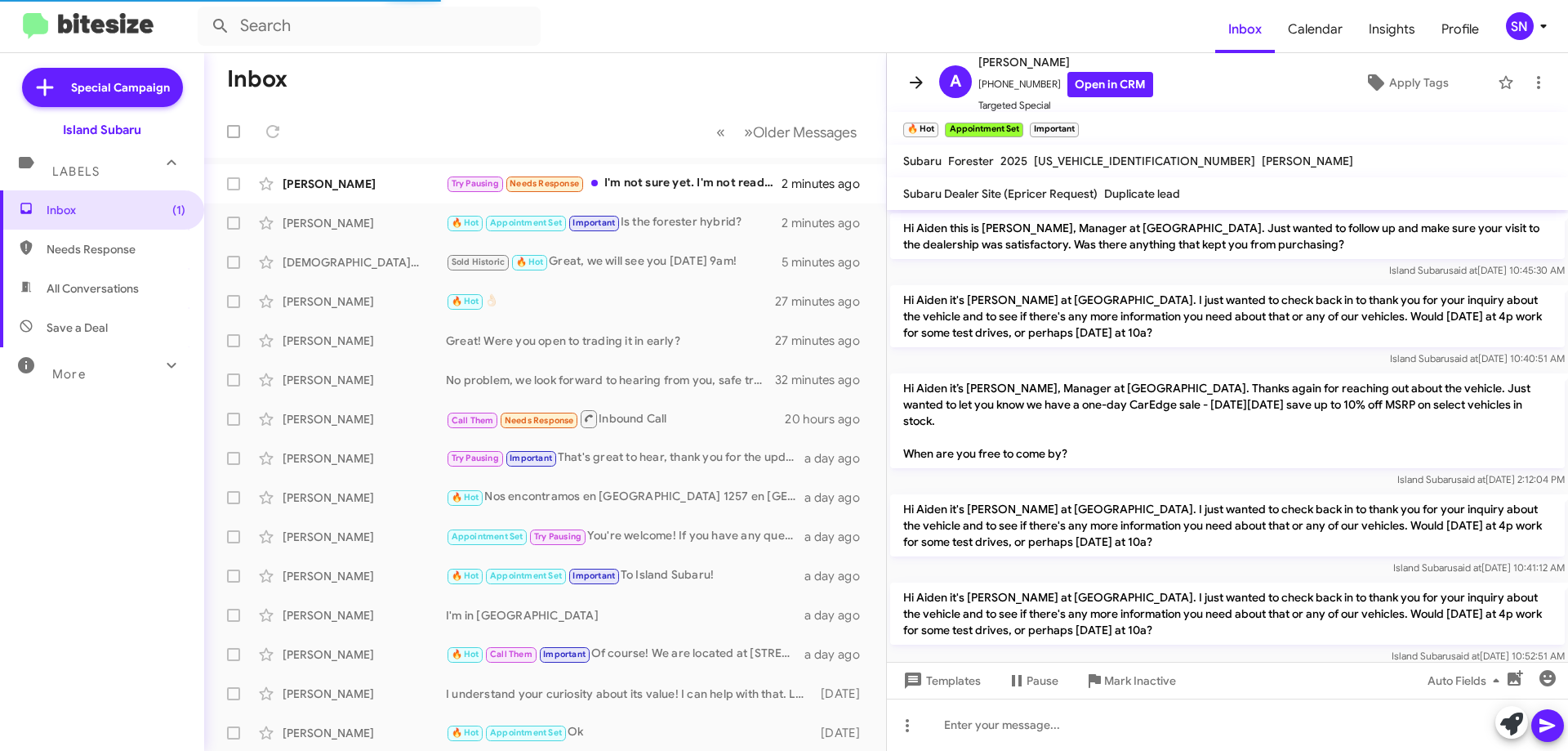
click at [915, 84] on icon at bounding box center [916, 82] width 13 height 12
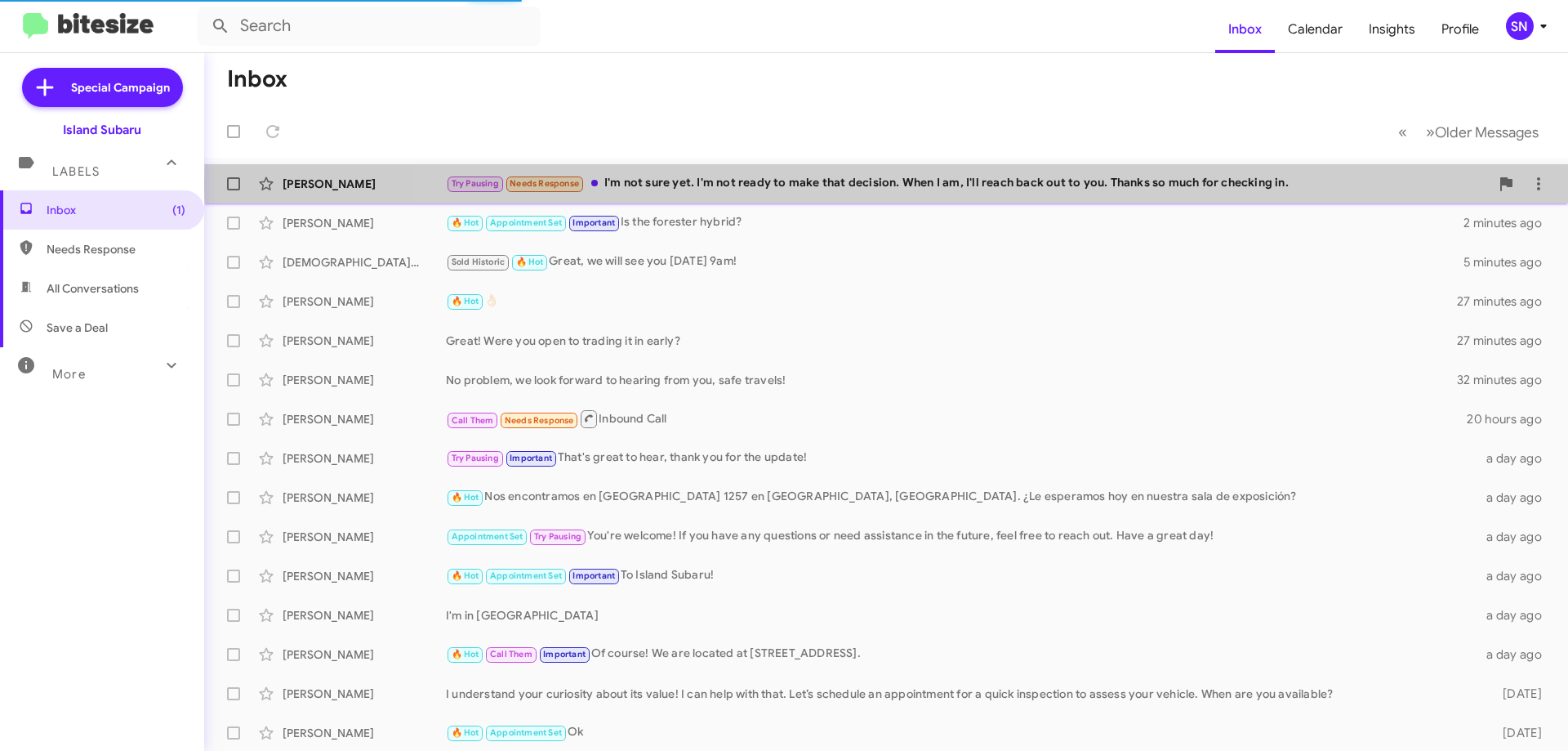
click at [1023, 184] on div "Try Pausing Needs Response I'm not sure yet. I'm not ready to make that decisio…" at bounding box center [967, 183] width 1043 height 19
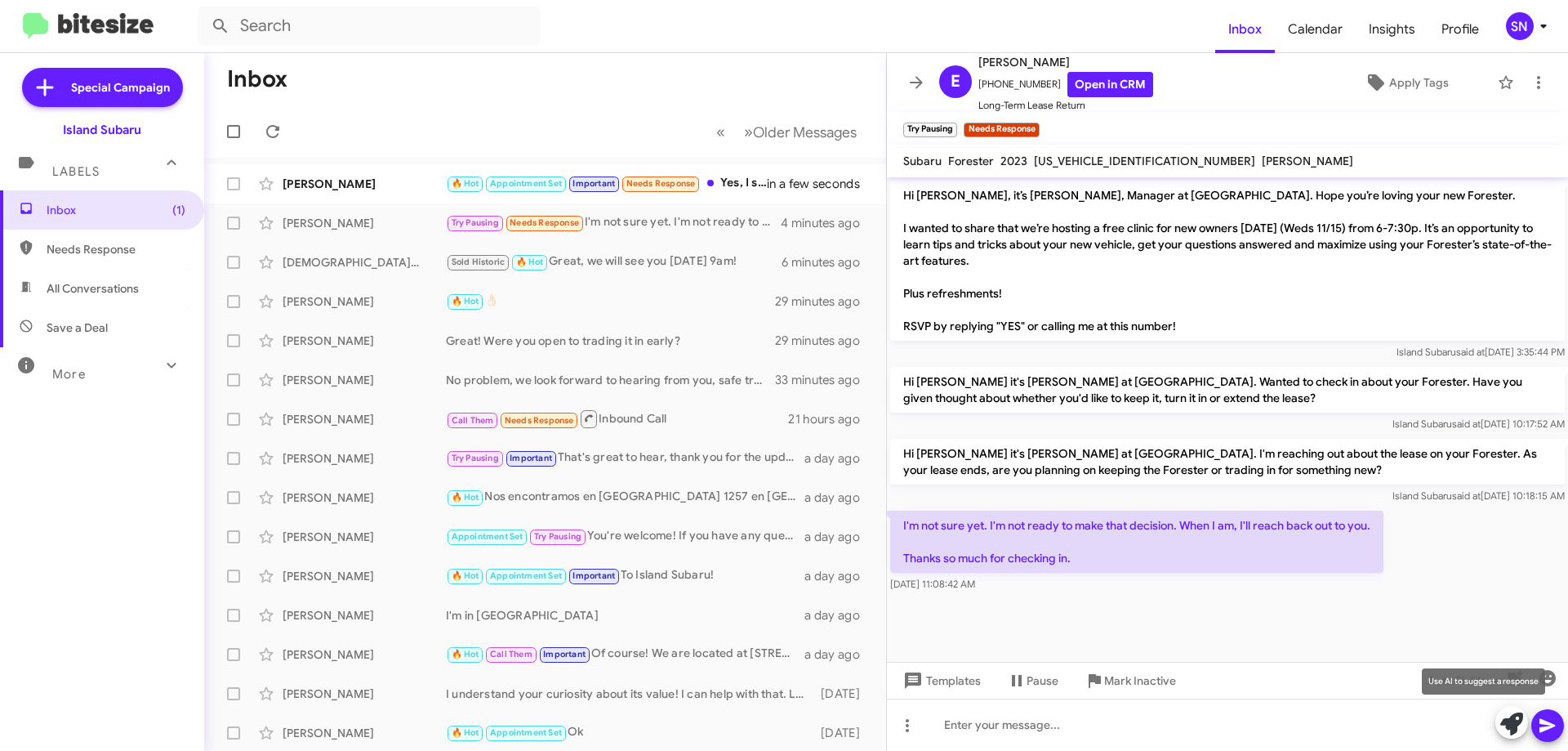
click at [1515, 721] on icon at bounding box center [1512, 724] width 23 height 23
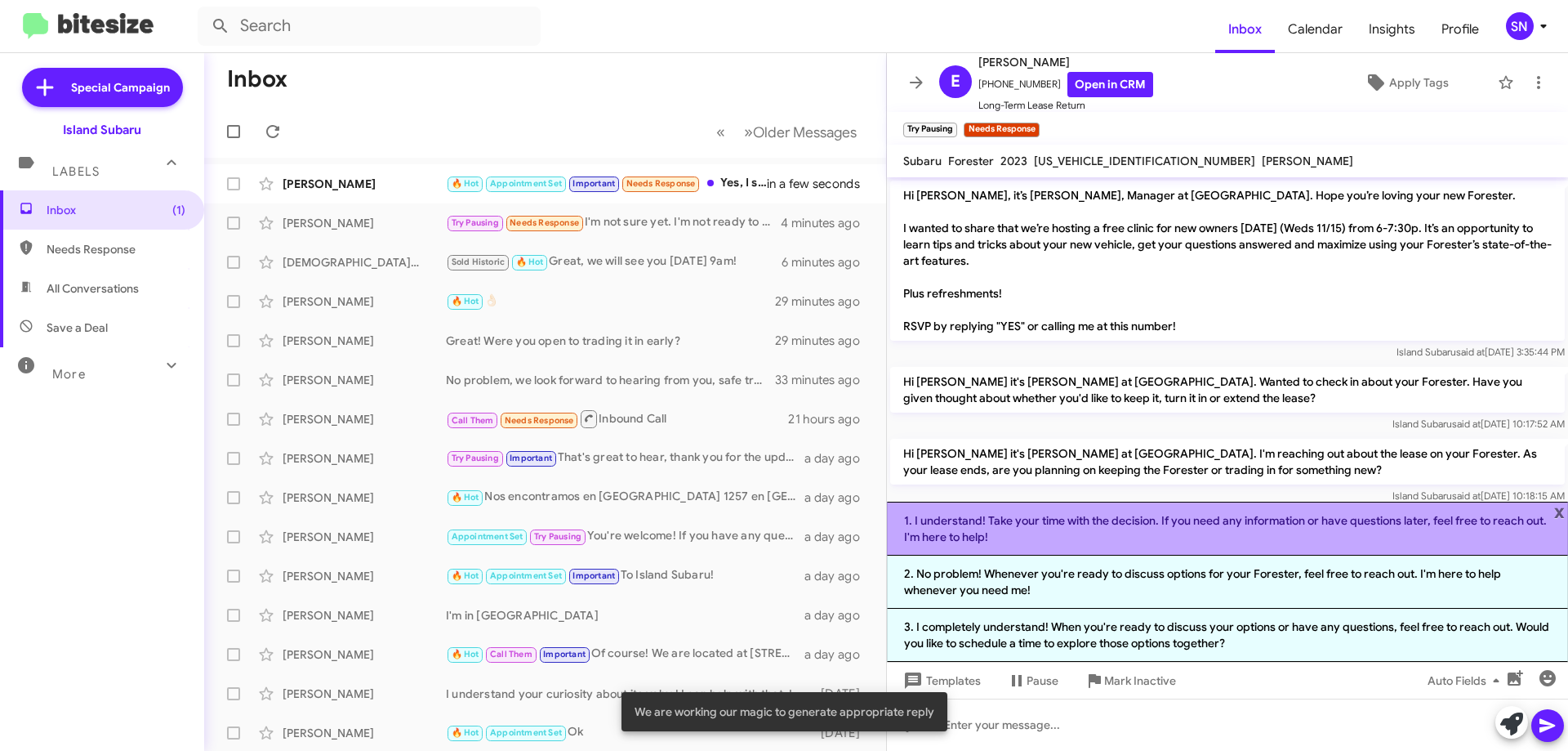
click at [1175, 516] on li "1. I understand! Take your time with the decision. If you need any information …" at bounding box center [1227, 528] width 681 height 54
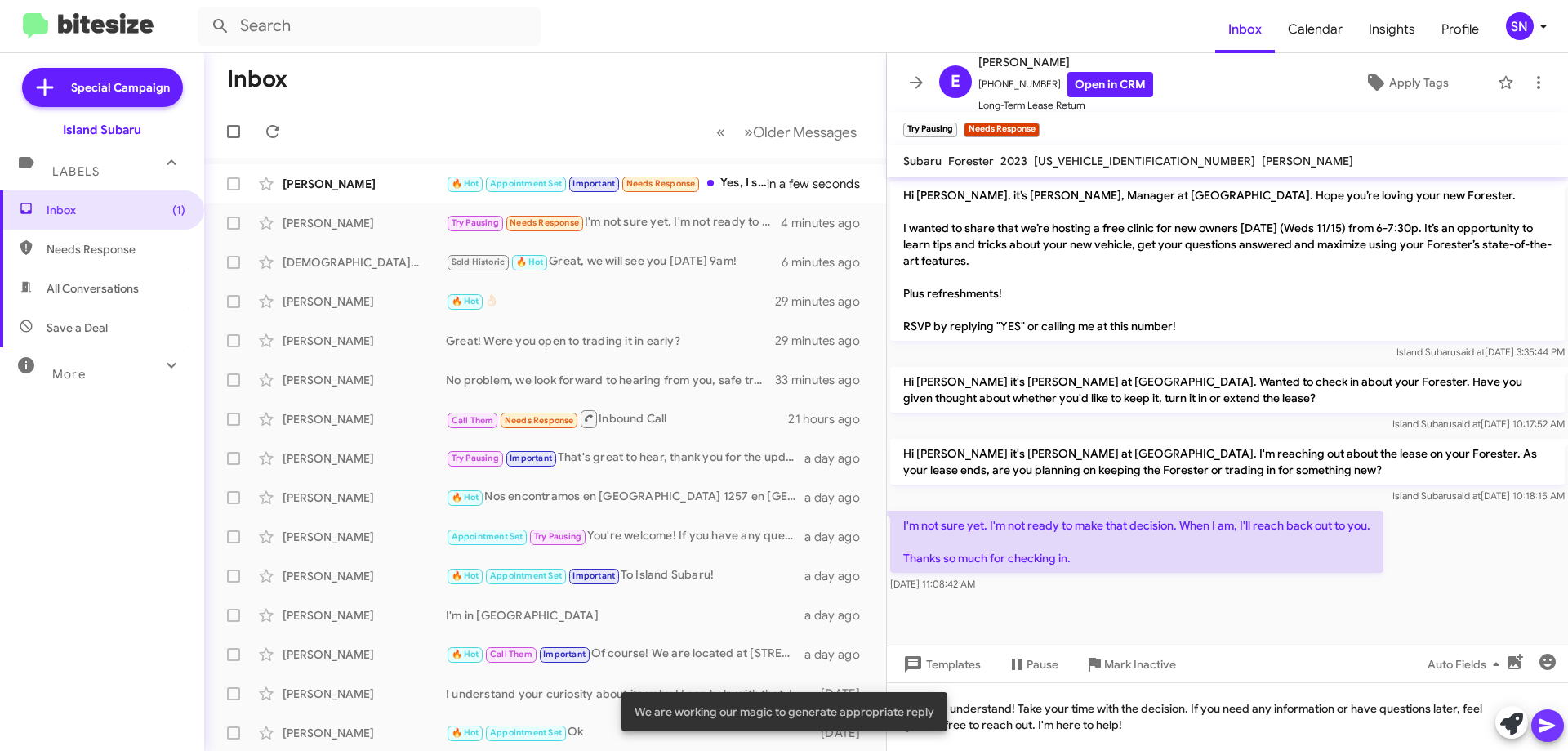
click at [1543, 720] on icon at bounding box center [1546, 726] width 16 height 14
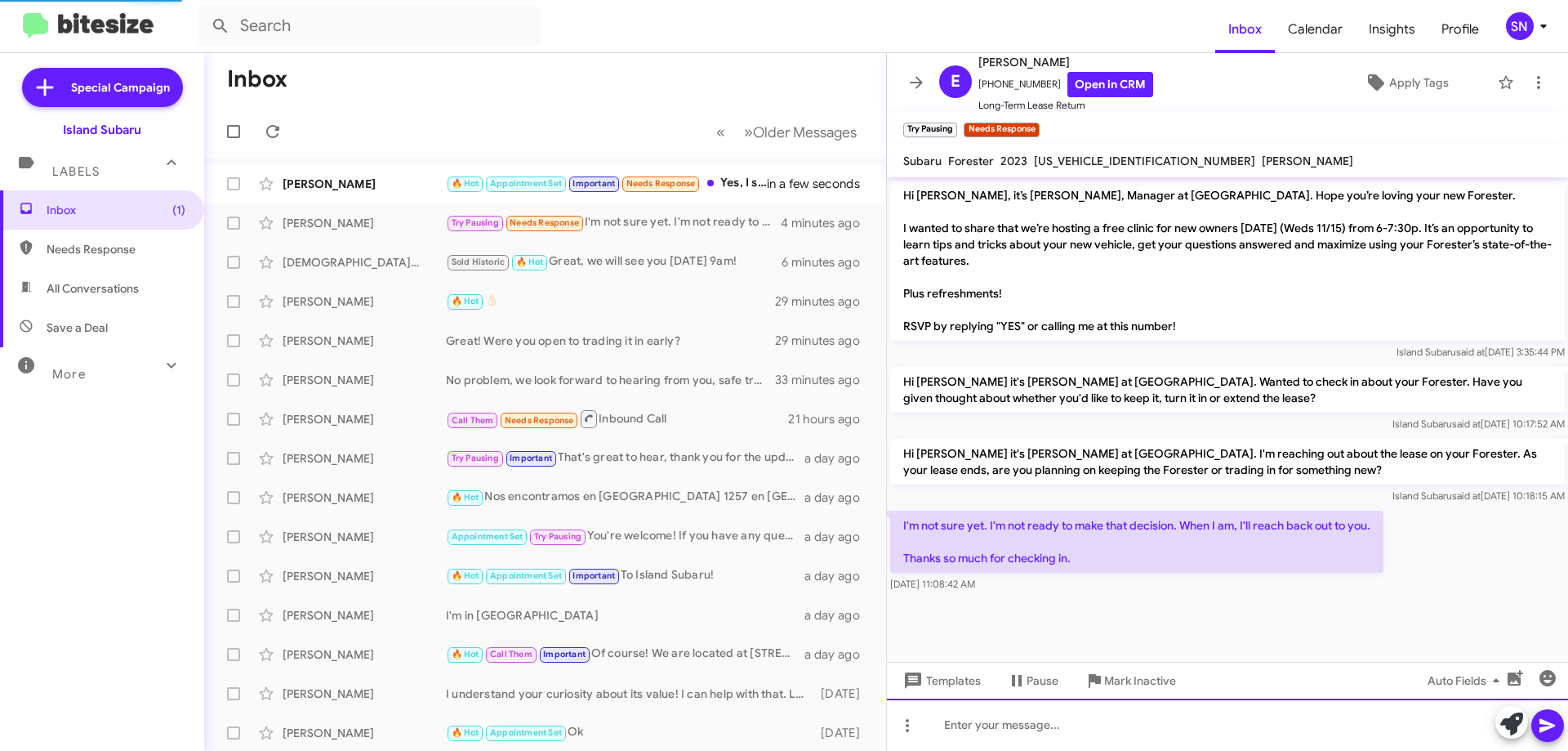
scroll to position [26, 0]
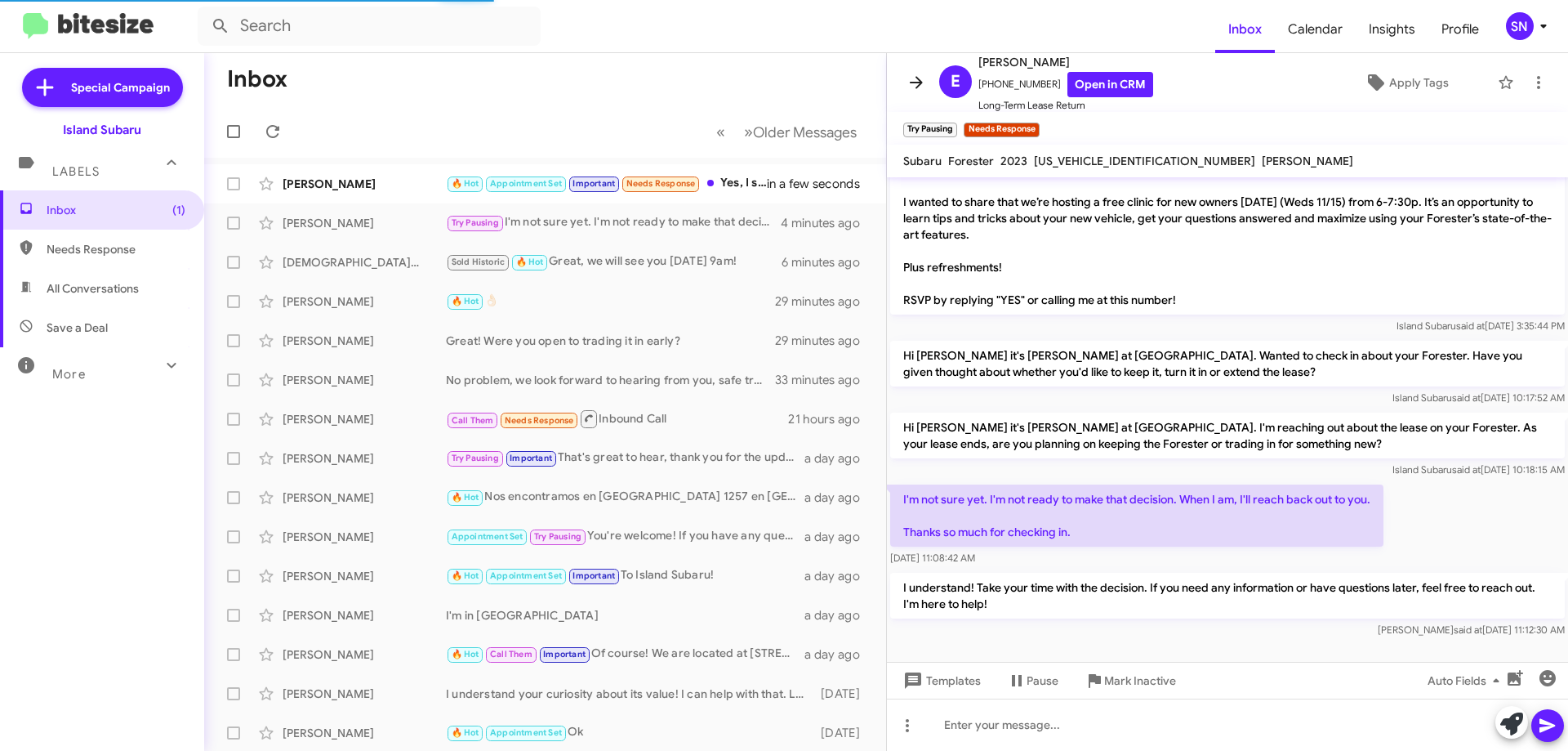
click at [924, 79] on icon at bounding box center [916, 82] width 20 height 20
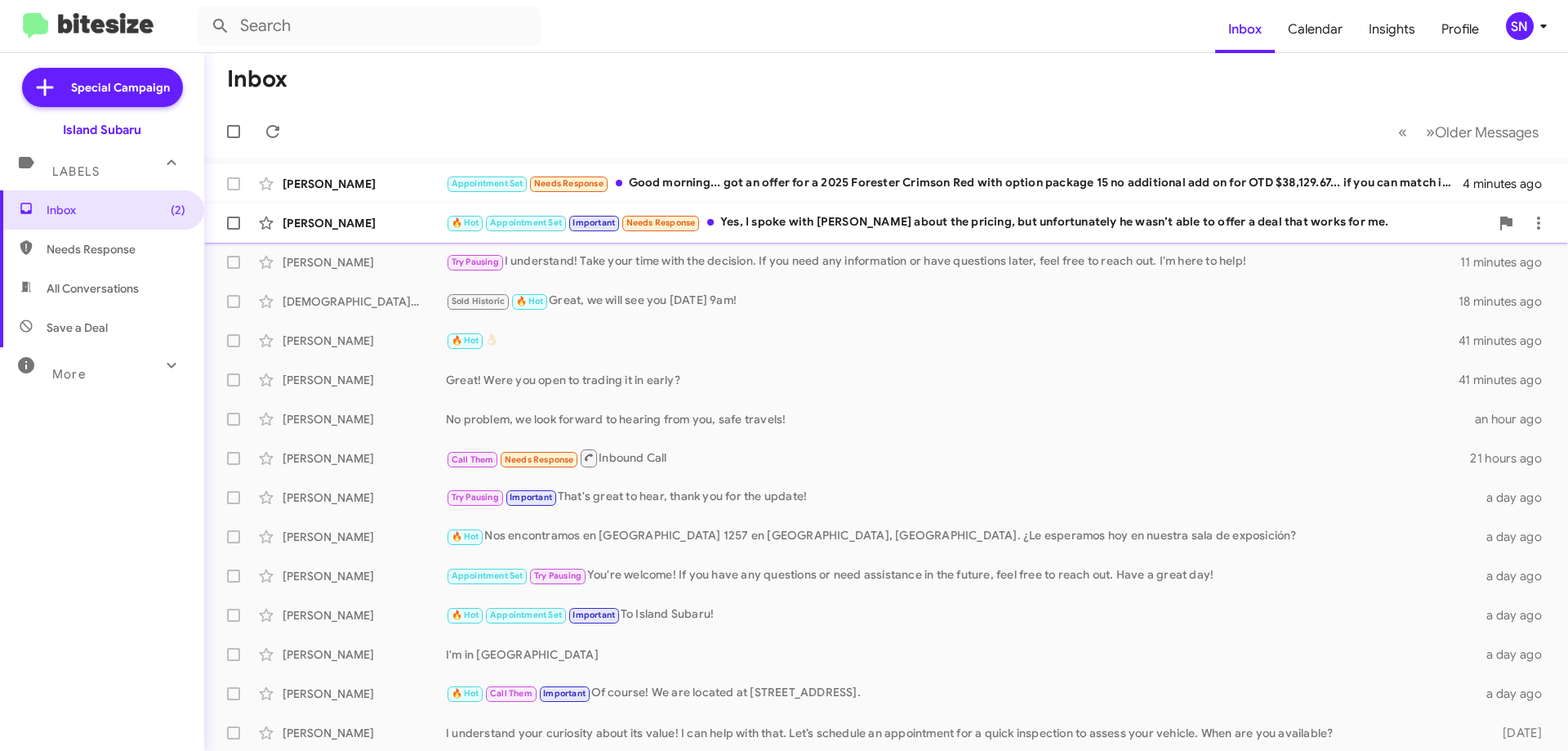
click at [997, 219] on div "🔥 Hot Appointment Set Important Needs Response Yes, I spoke with [PERSON_NAME] …" at bounding box center [967, 222] width 1043 height 19
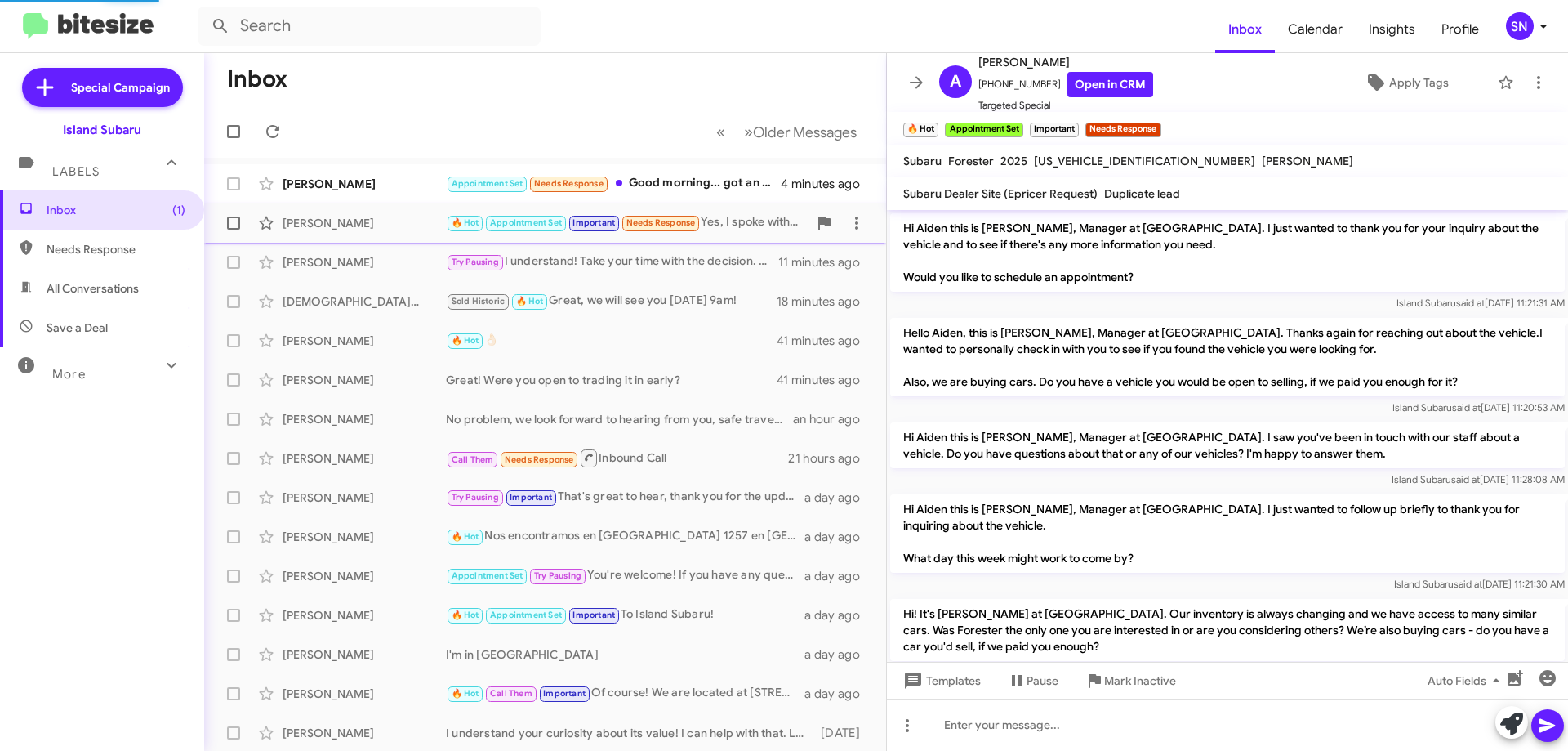
scroll to position [1026, 0]
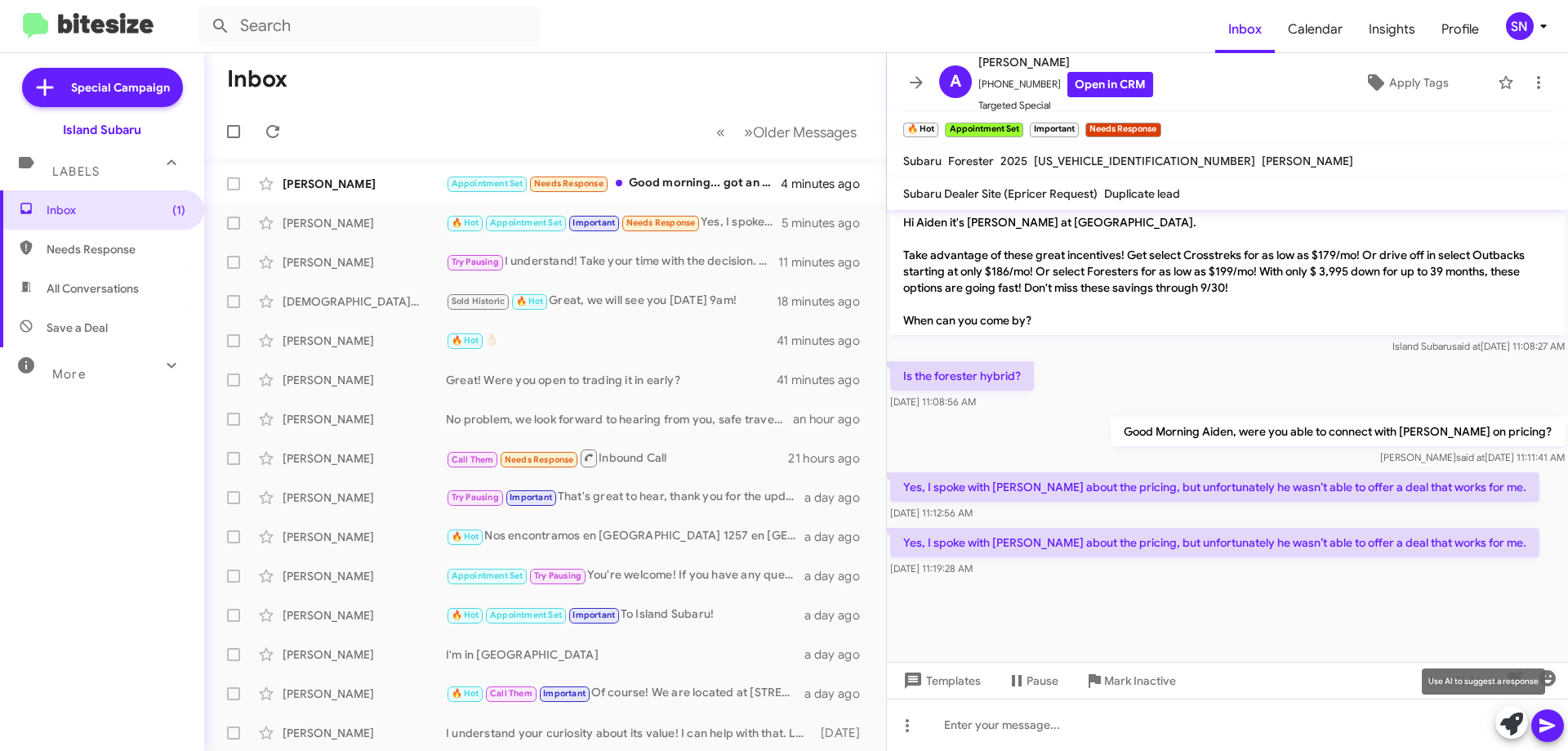
click at [1513, 719] on icon at bounding box center [1512, 724] width 23 height 23
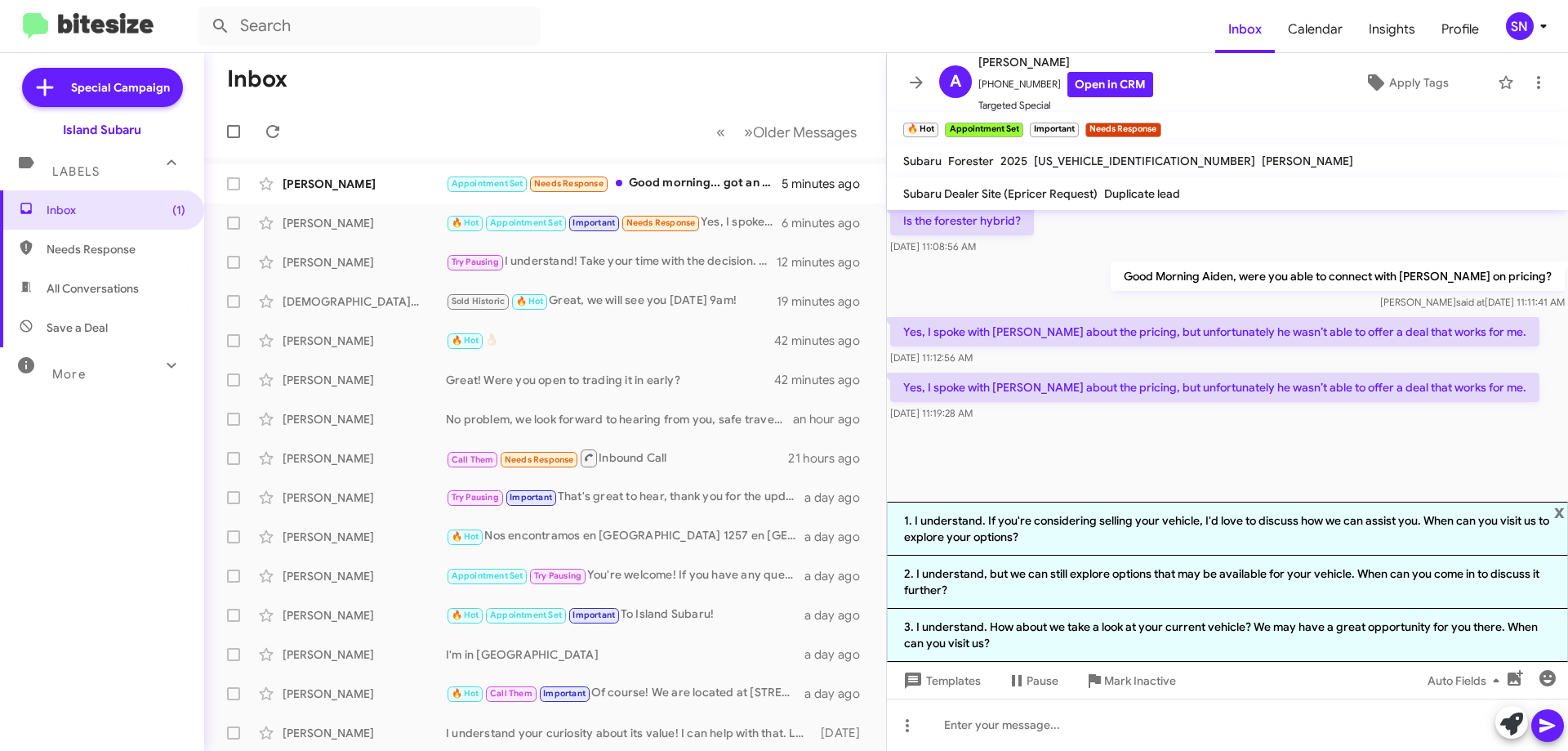
scroll to position [1186, 0]
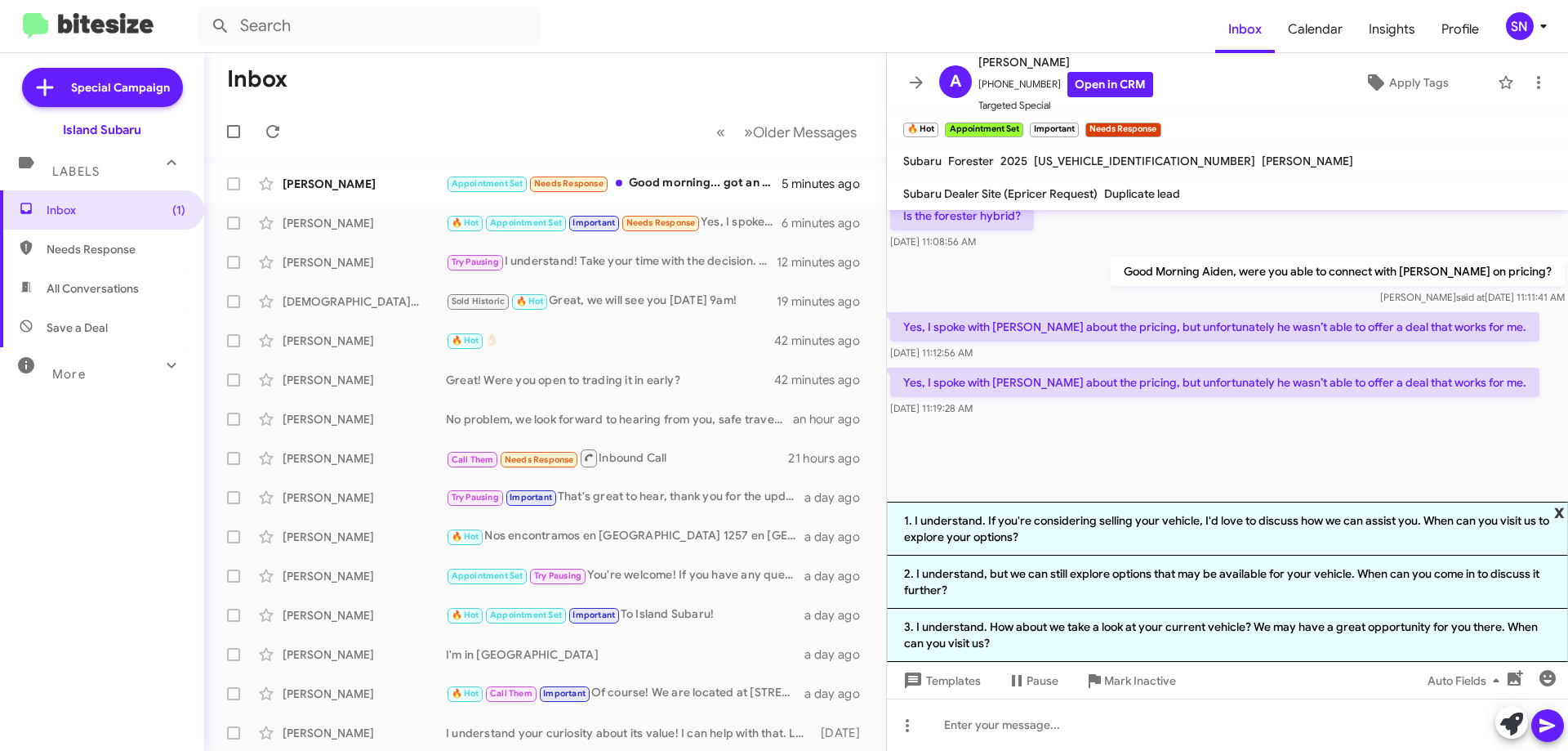
click at [1562, 509] on span "x" at bounding box center [1559, 511] width 10 height 20
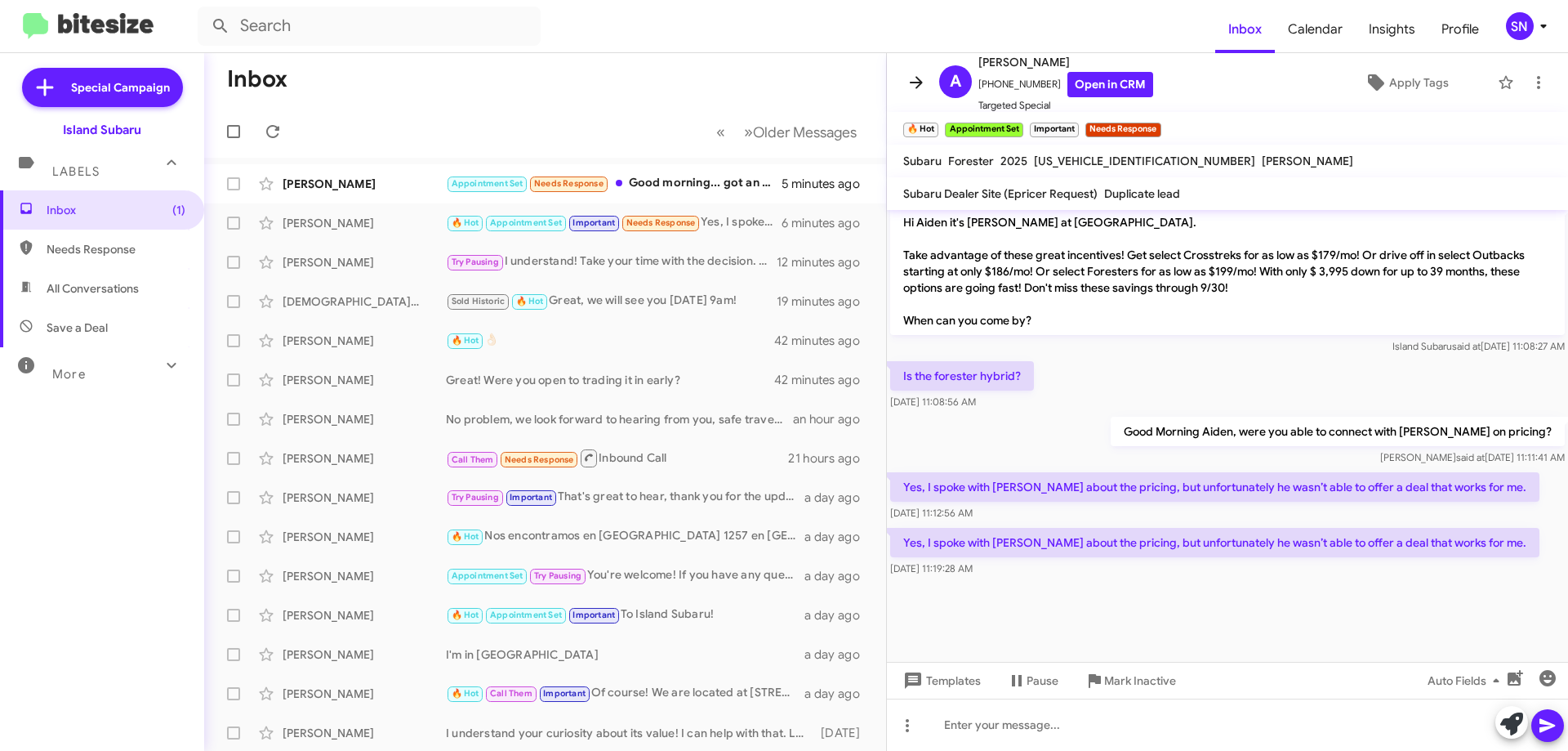
click at [908, 87] on icon at bounding box center [916, 82] width 20 height 20
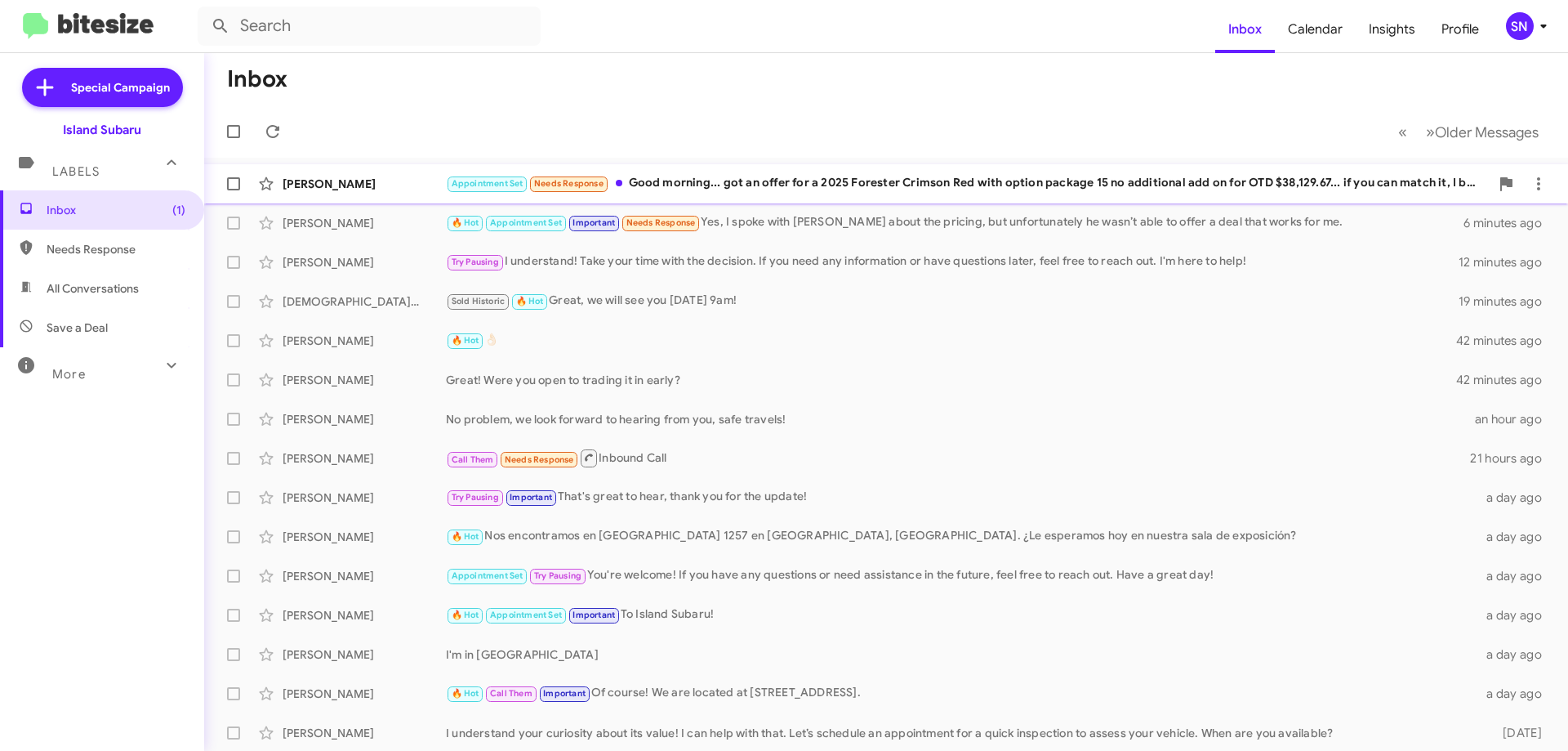
click at [853, 186] on div "Appointment Set Needs Response Good morning... got an offer for a 2025 Forester…" at bounding box center [967, 183] width 1043 height 19
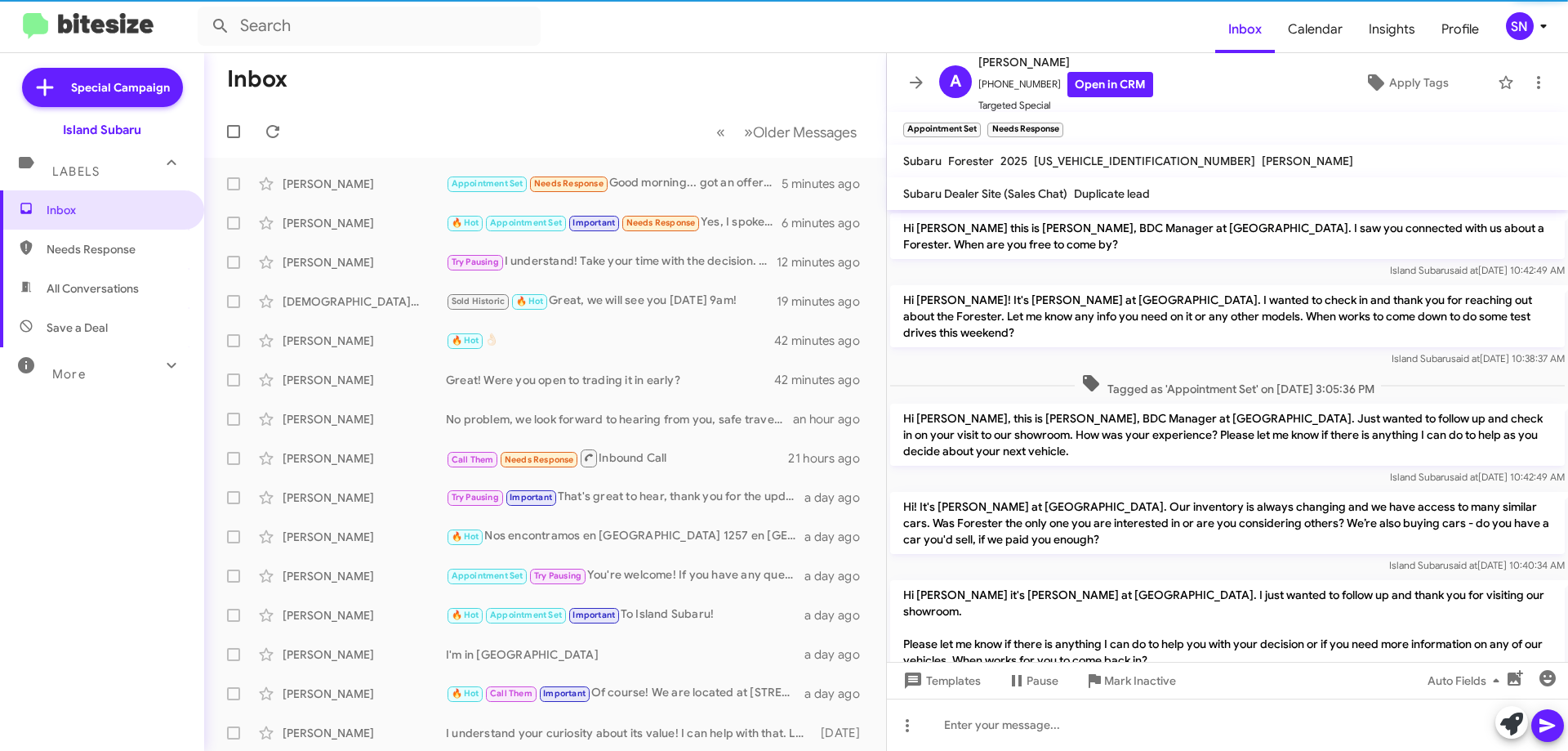
scroll to position [278, 0]
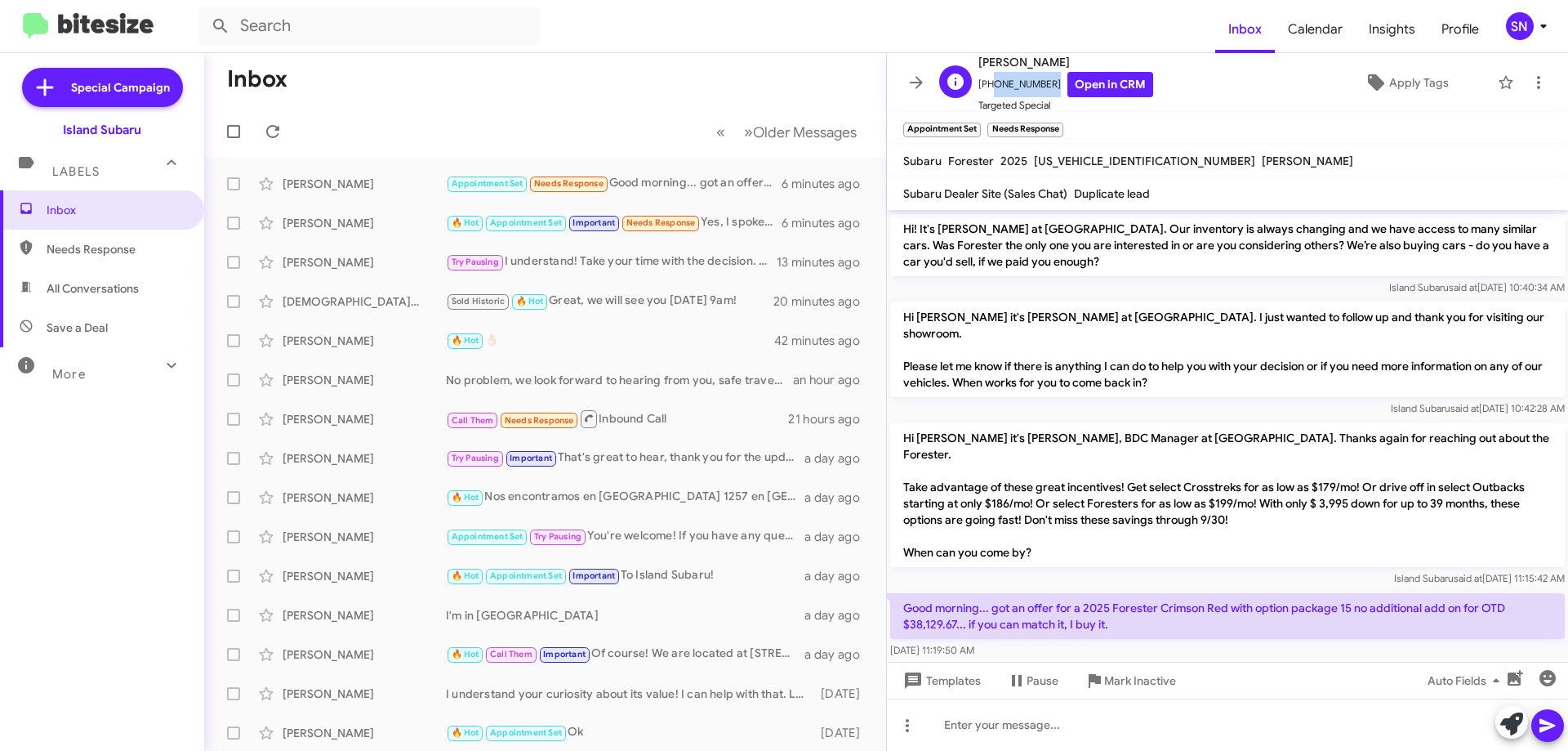
drag, startPoint x: 1029, startPoint y: 84, endPoint x: 990, endPoint y: 82, distance: 39.1
click at [990, 82] on span "[PHONE_NUMBER] Open in CRM" at bounding box center [1065, 84] width 175 height 25
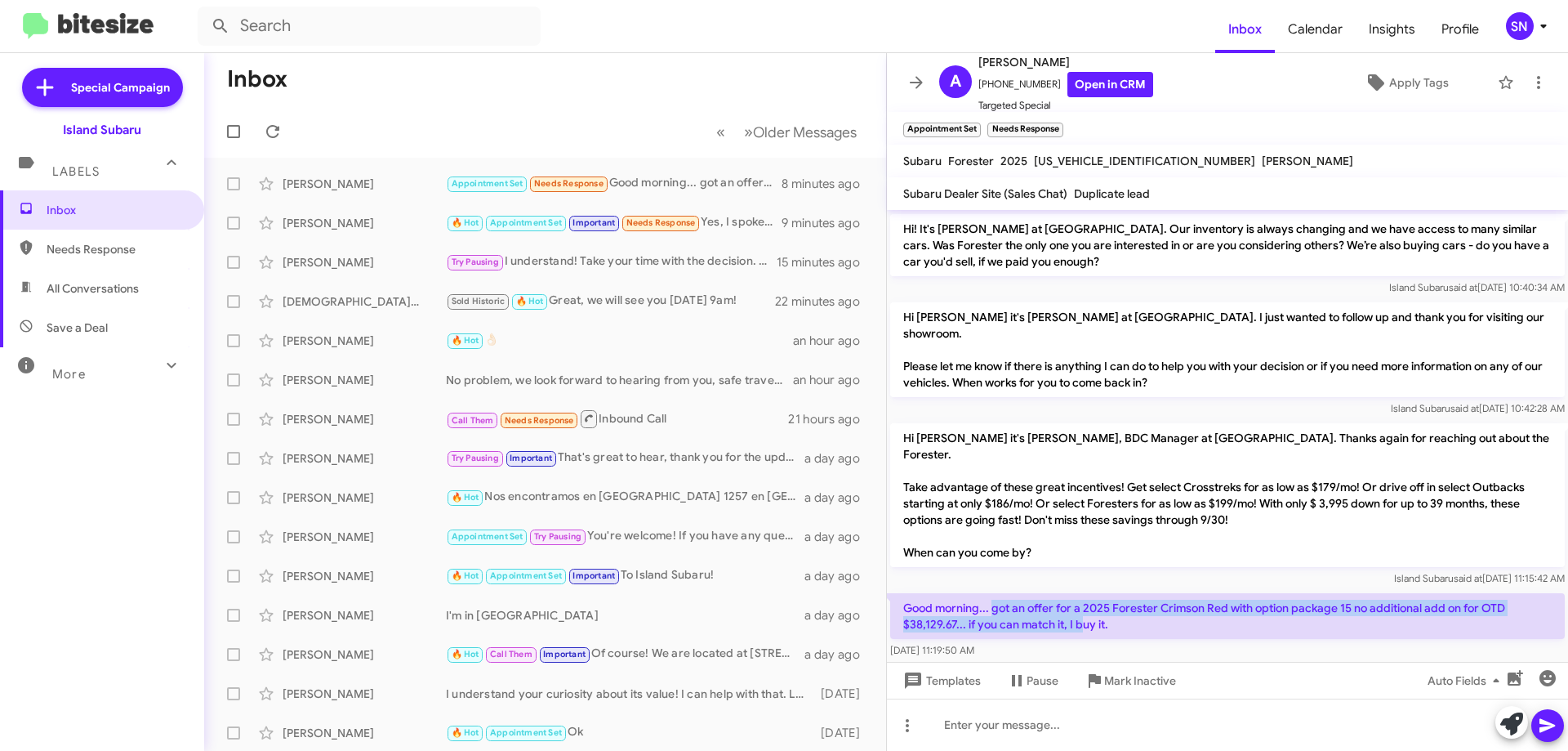
drag, startPoint x: 995, startPoint y: 575, endPoint x: 1085, endPoint y: 596, distance: 92.4
click at [1085, 596] on p "Good morning... got an offer for a 2025 Forester Crimson Red with option packag…" at bounding box center [1226, 616] width 675 height 46
click at [1053, 593] on p "Good morning... got an offer for a 2025 Forester Crimson Red with option packag…" at bounding box center [1226, 616] width 675 height 46
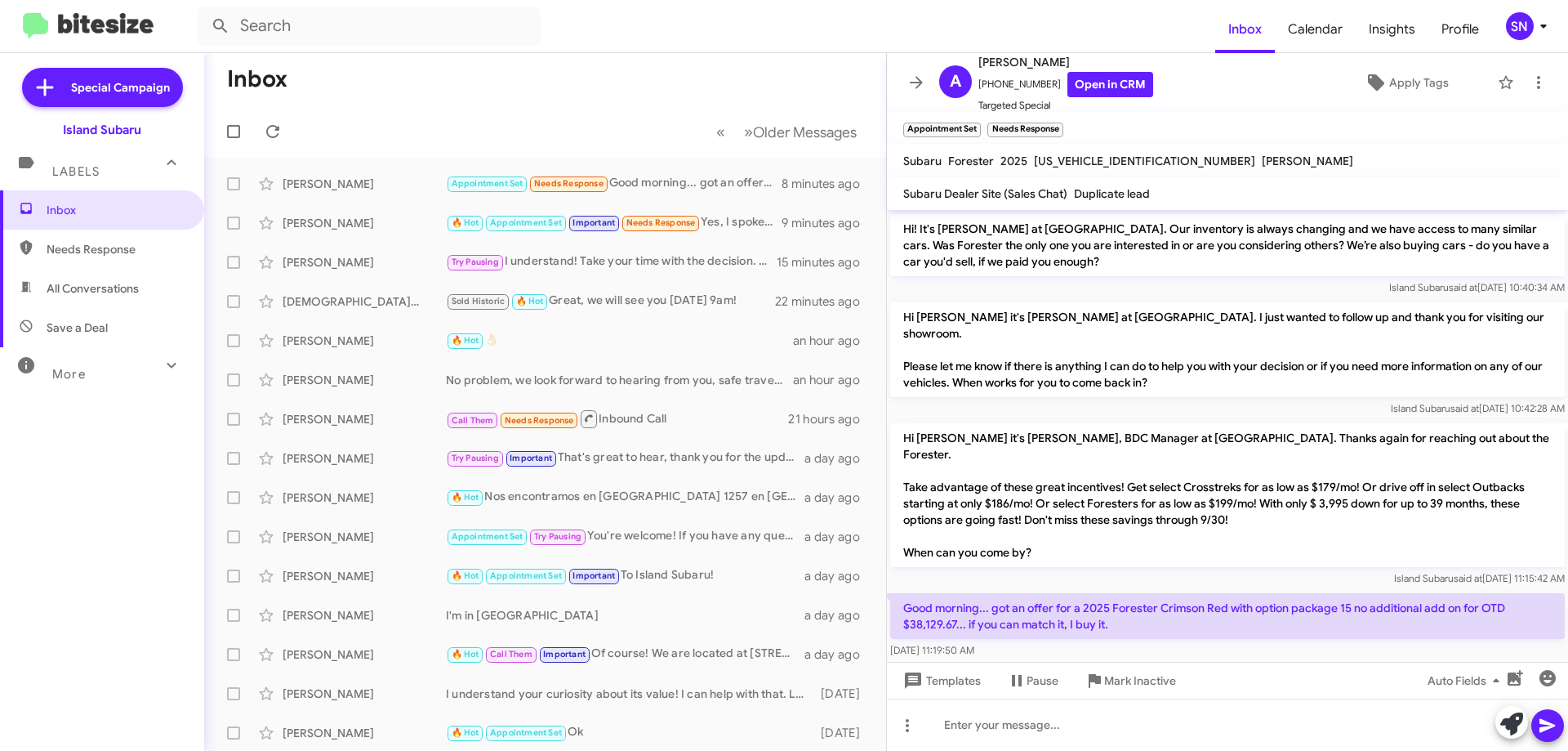
click at [991, 593] on p "Good morning... got an offer for a 2025 Forester Crimson Red with option packag…" at bounding box center [1226, 616] width 675 height 46
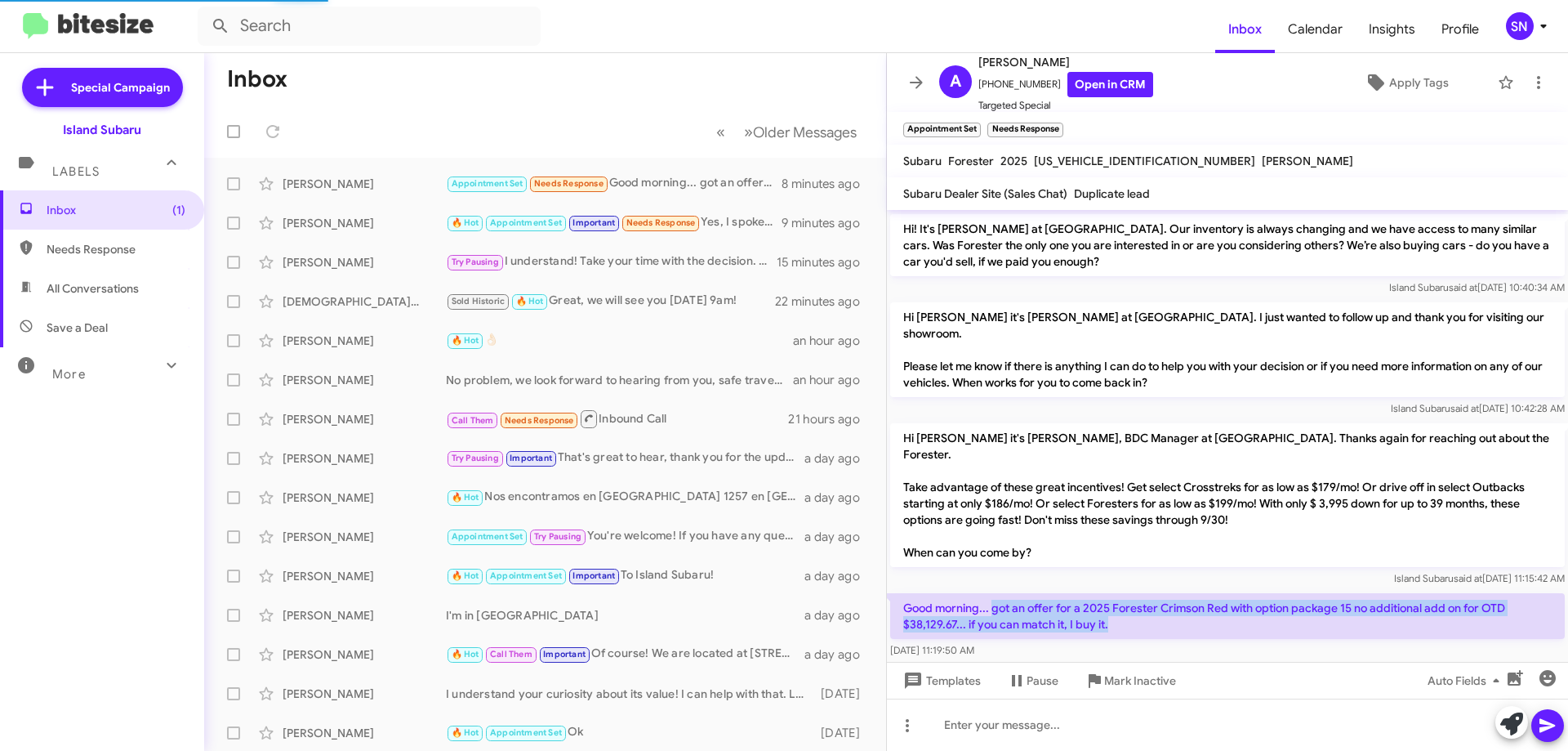
drag, startPoint x: 991, startPoint y: 573, endPoint x: 1085, endPoint y: 594, distance: 96.3
click at [1125, 604] on p "Good morning... got an offer for a 2025 Forester Crimson Red with option packag…" at bounding box center [1226, 616] width 675 height 46
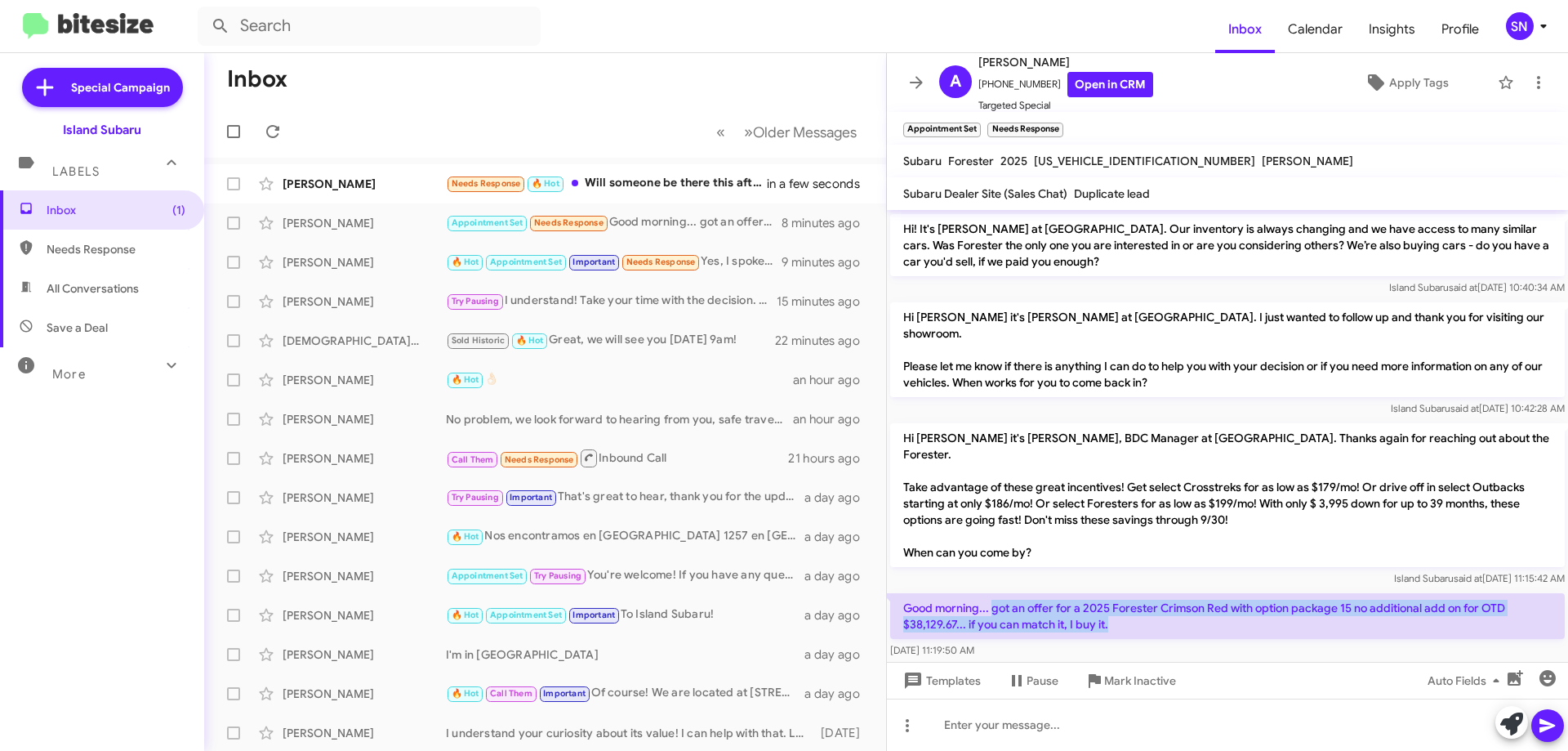
copy p "got an offer for a 2025 Forester Crimson Red with option package 15 no addition…"
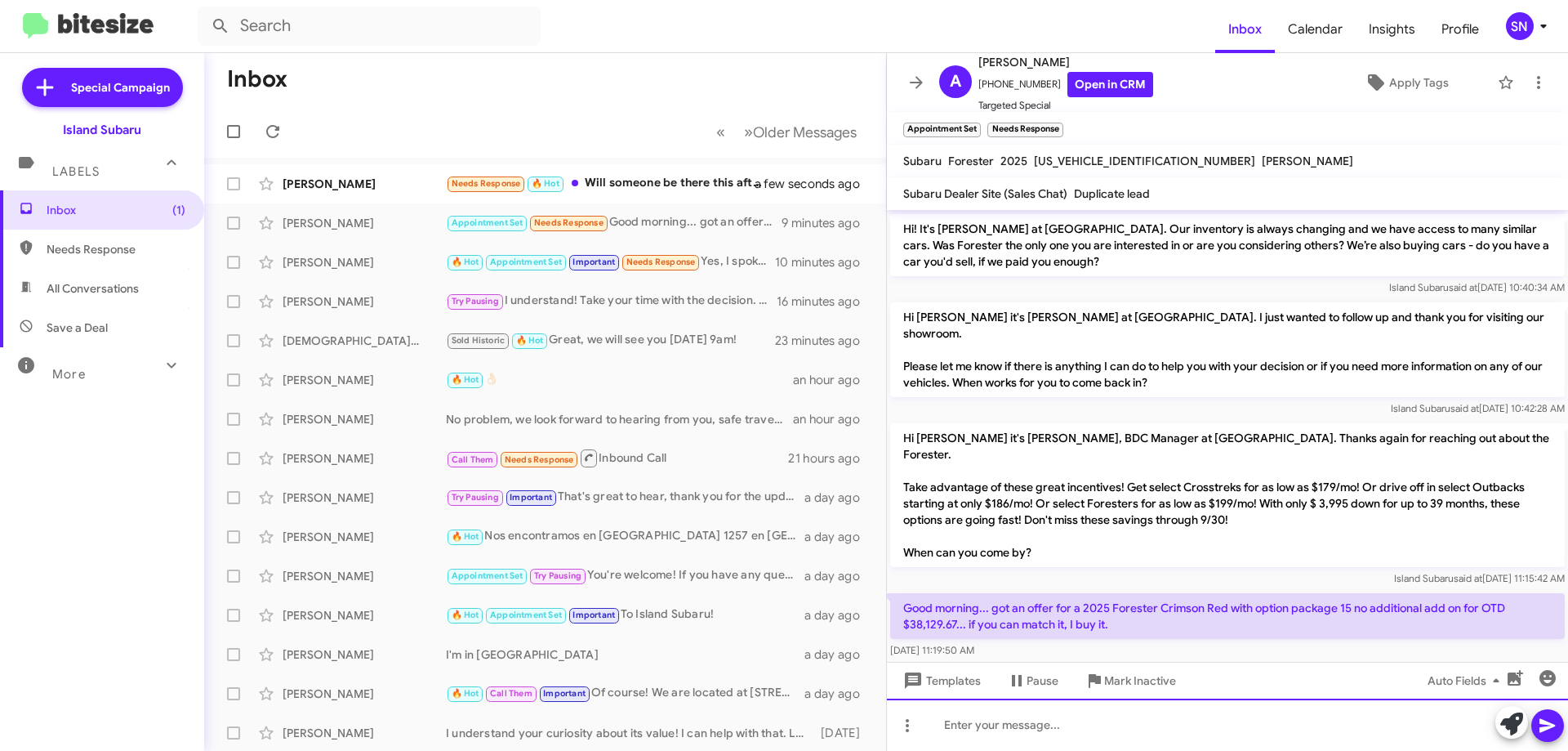
click at [982, 739] on div at bounding box center [1227, 725] width 681 height 53
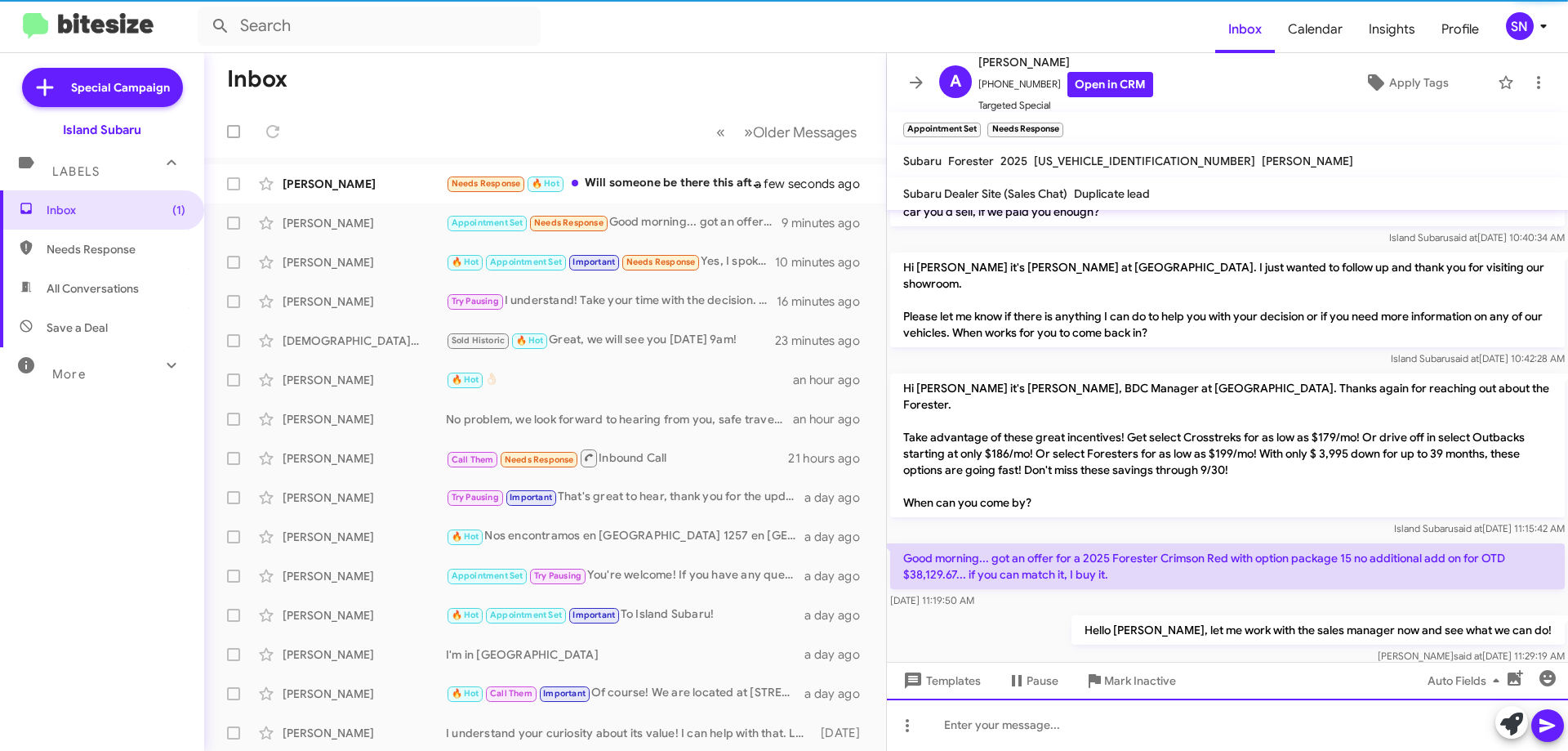
scroll to position [337, 0]
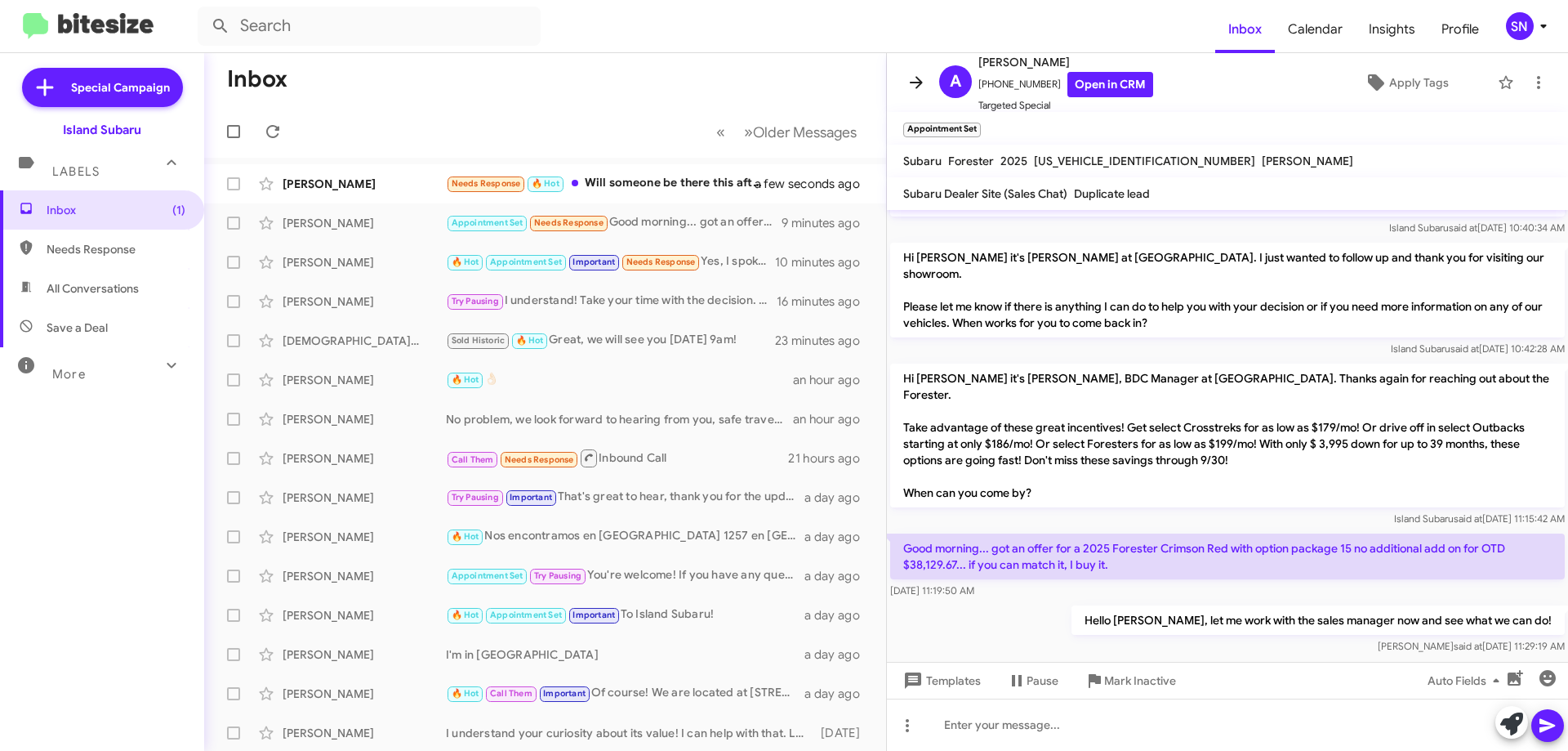
click at [903, 78] on span at bounding box center [916, 82] width 33 height 20
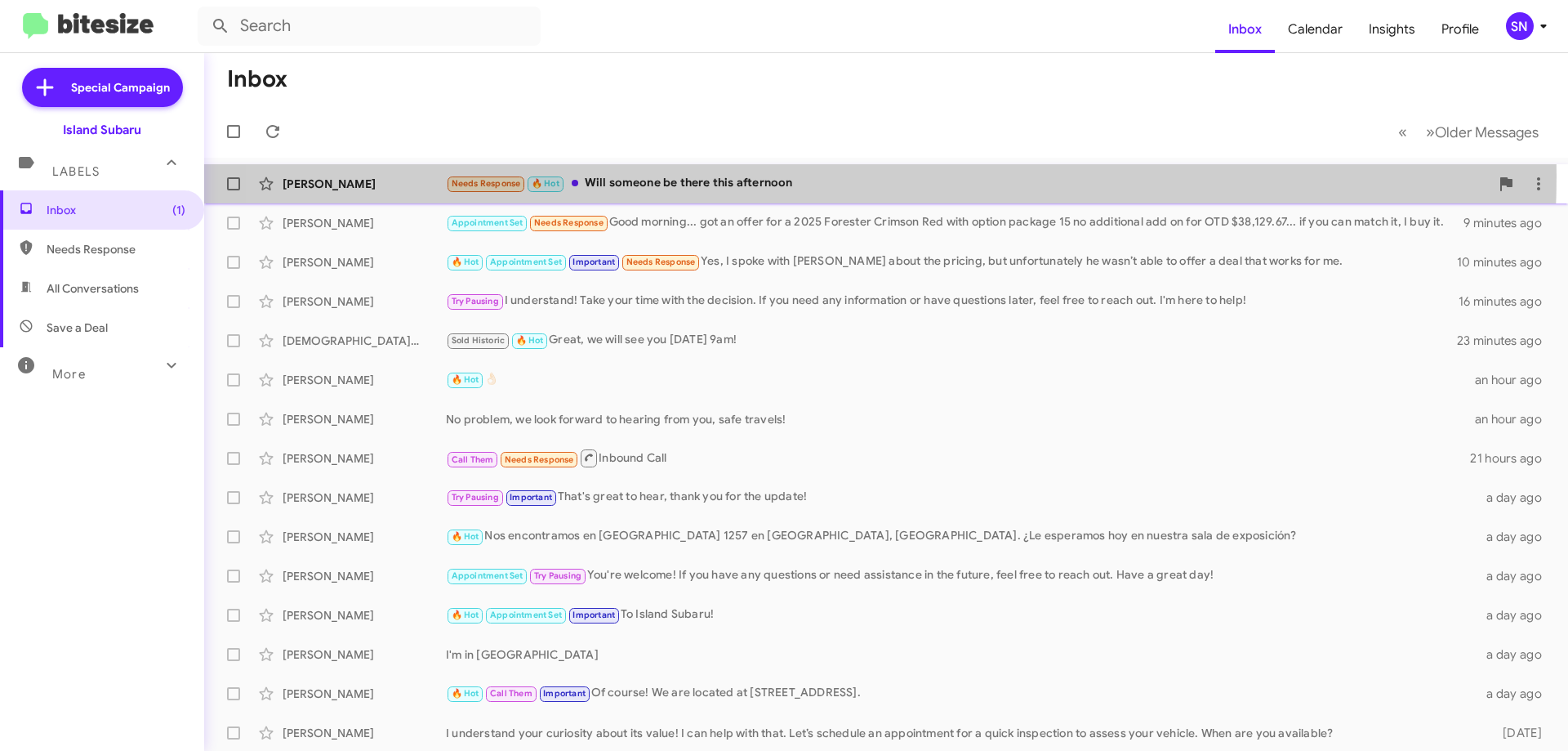
click at [797, 176] on div "Needs Response 🔥 Hot Will someone be there this afternoon" at bounding box center [967, 183] width 1043 height 19
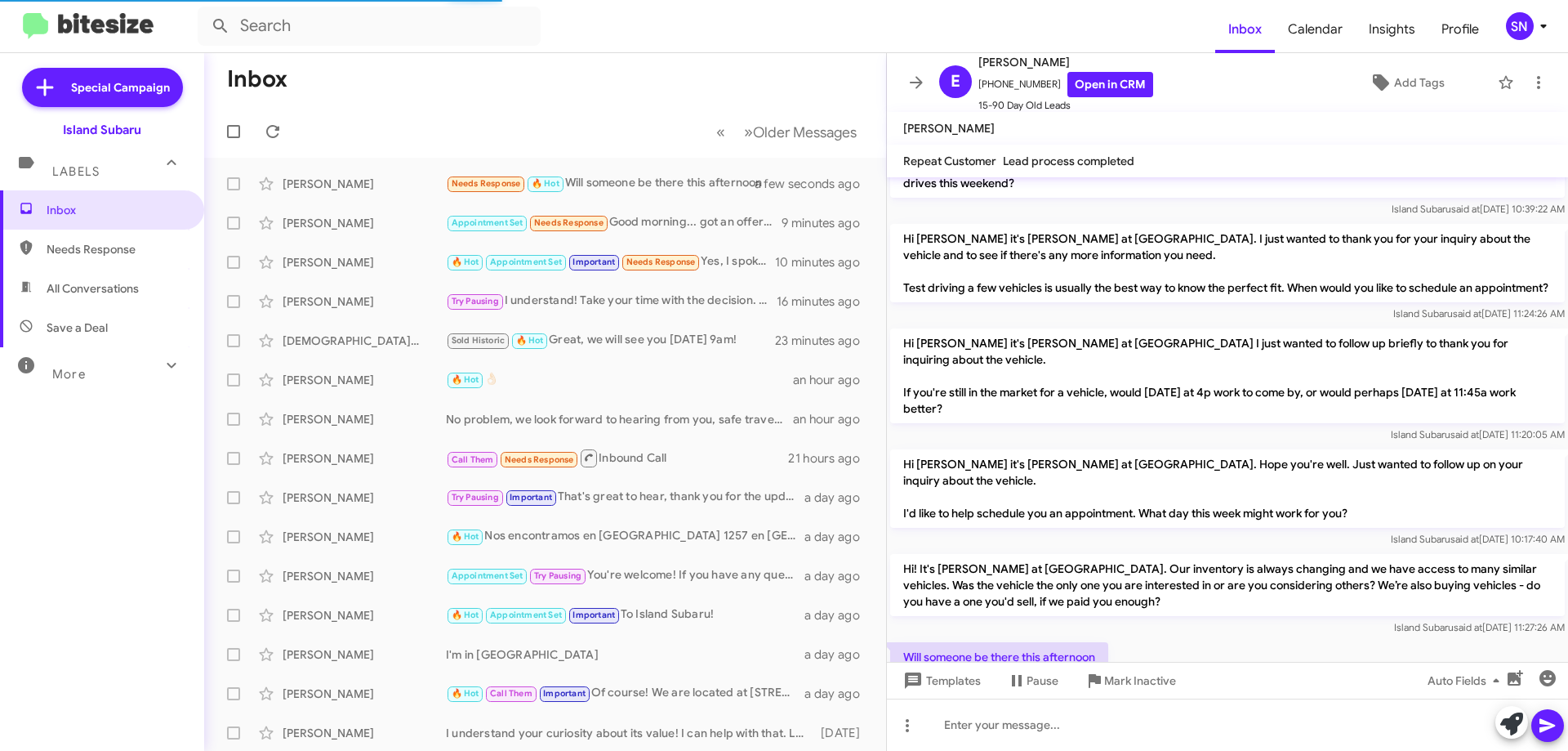
scroll to position [1296, 0]
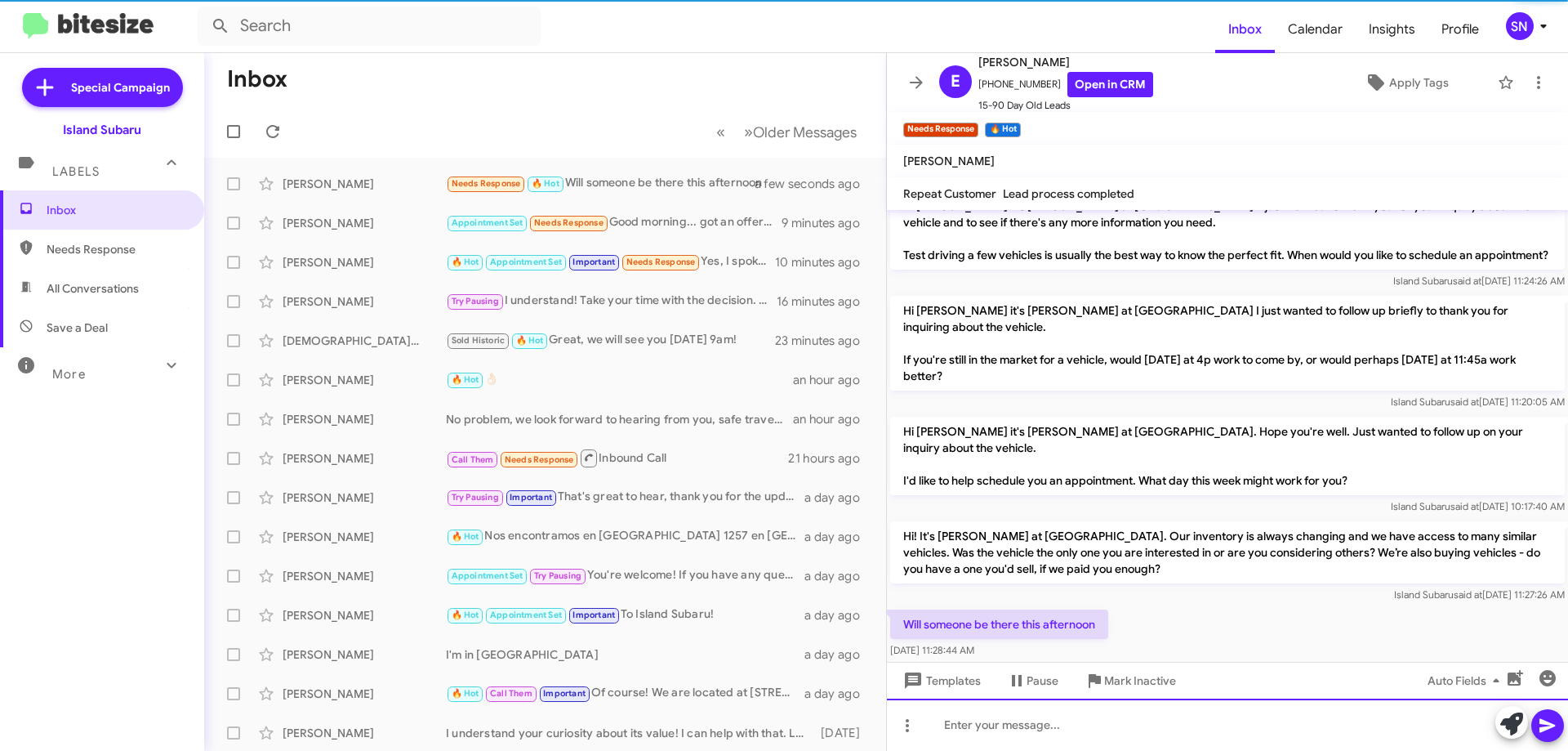
click at [1047, 724] on div at bounding box center [1227, 725] width 681 height 53
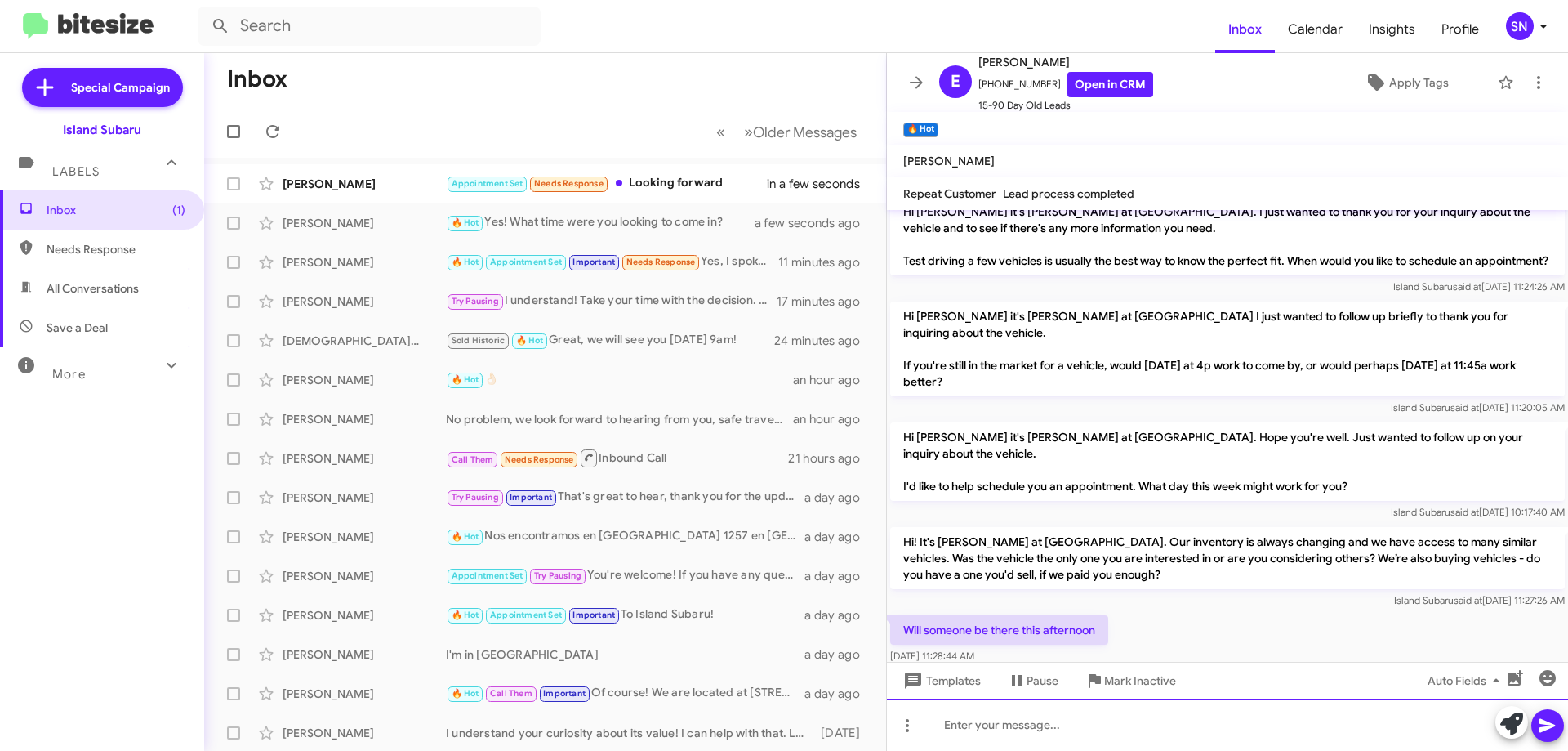
scroll to position [1942, 0]
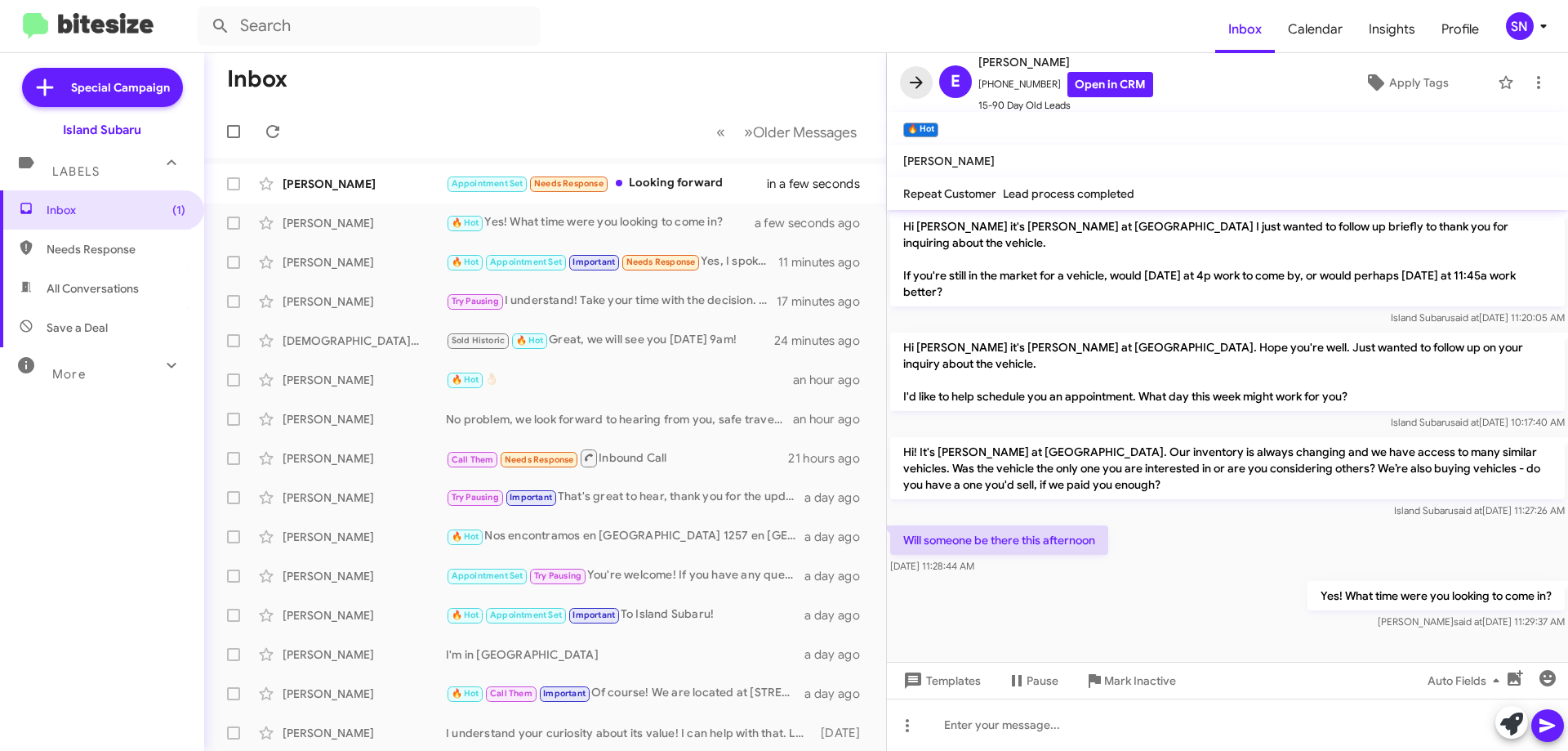
click at [905, 70] on button at bounding box center [916, 82] width 33 height 33
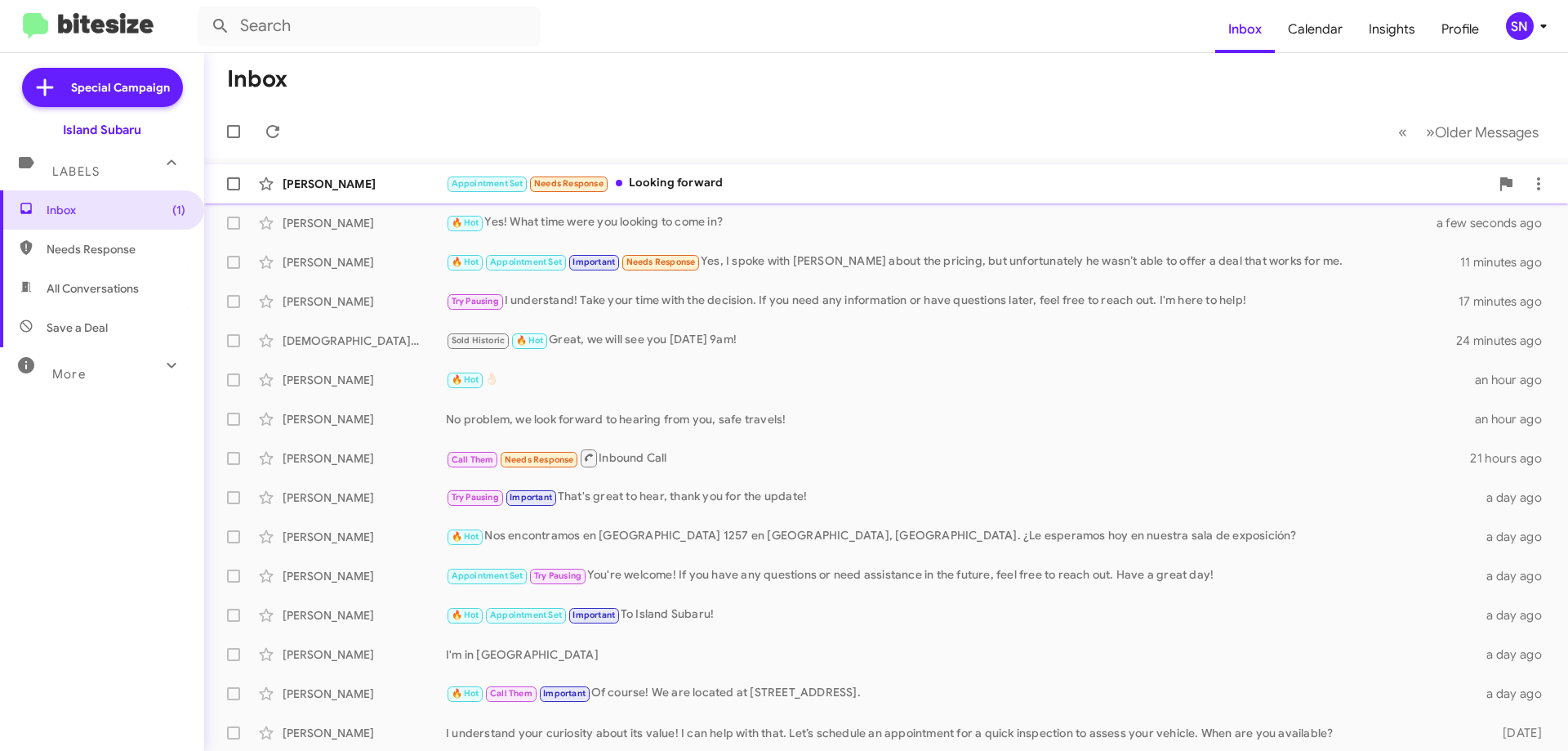
click at [749, 176] on div "Appointment Set Needs Response Looking forward" at bounding box center [967, 183] width 1043 height 19
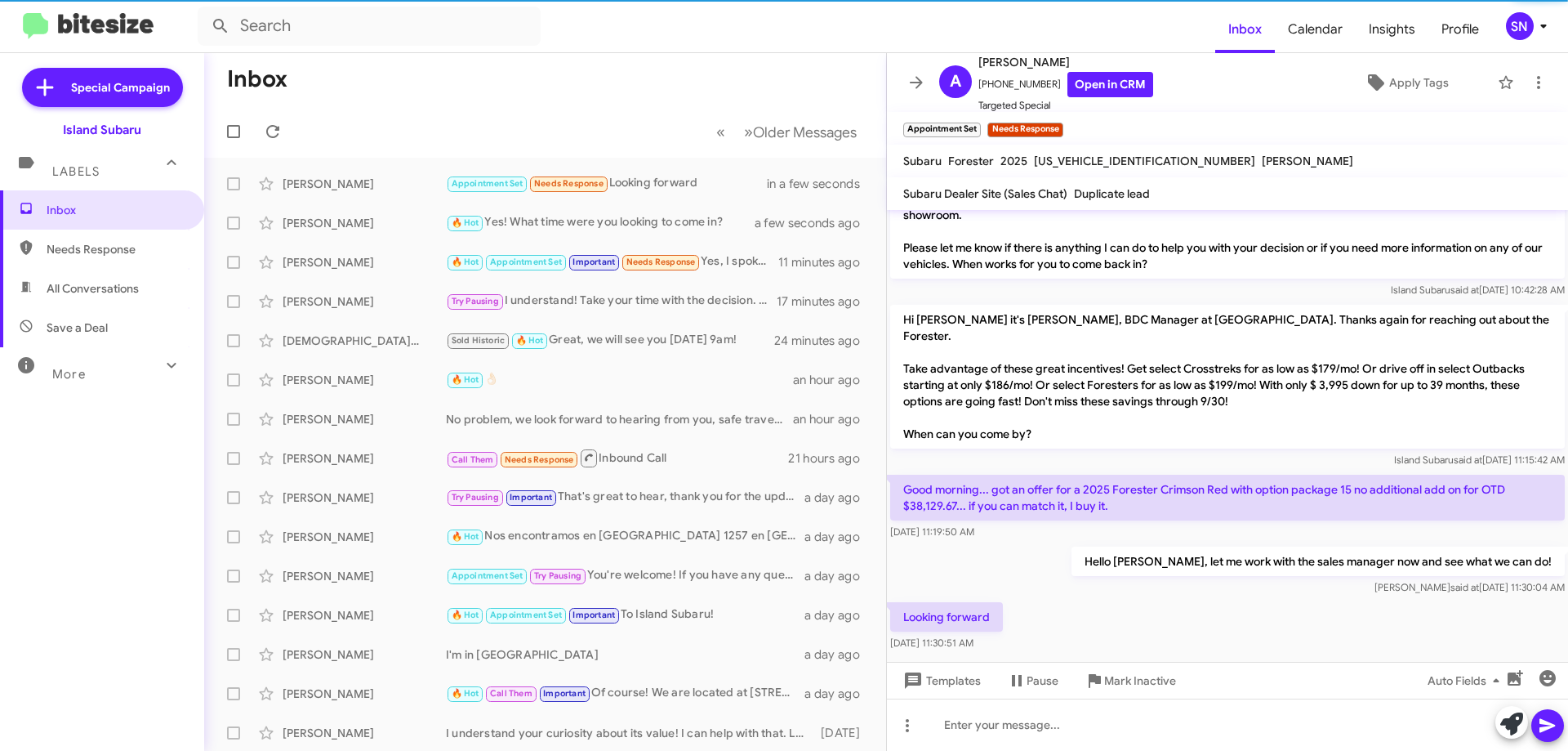
scroll to position [397, 0]
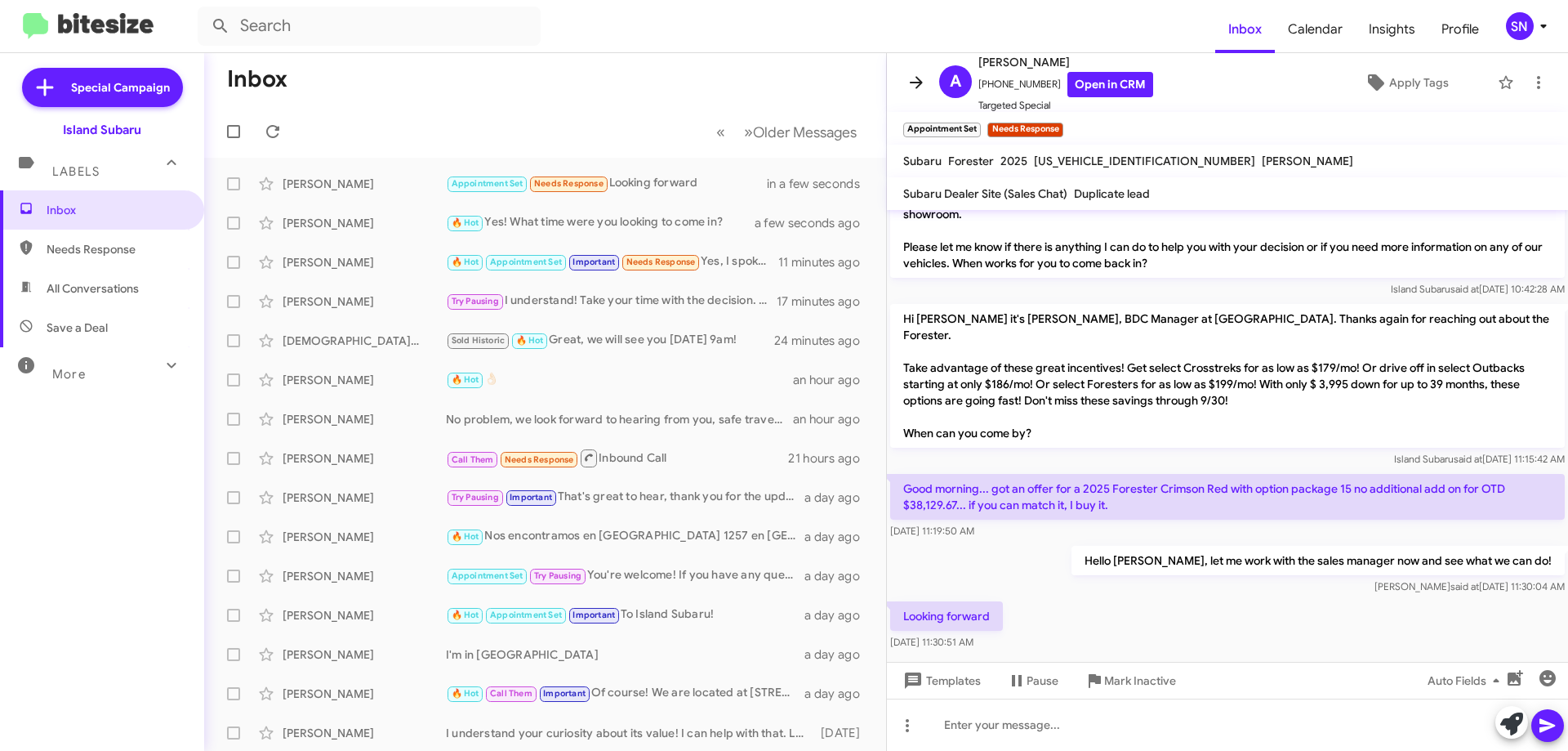
click at [921, 69] on button at bounding box center [916, 82] width 33 height 33
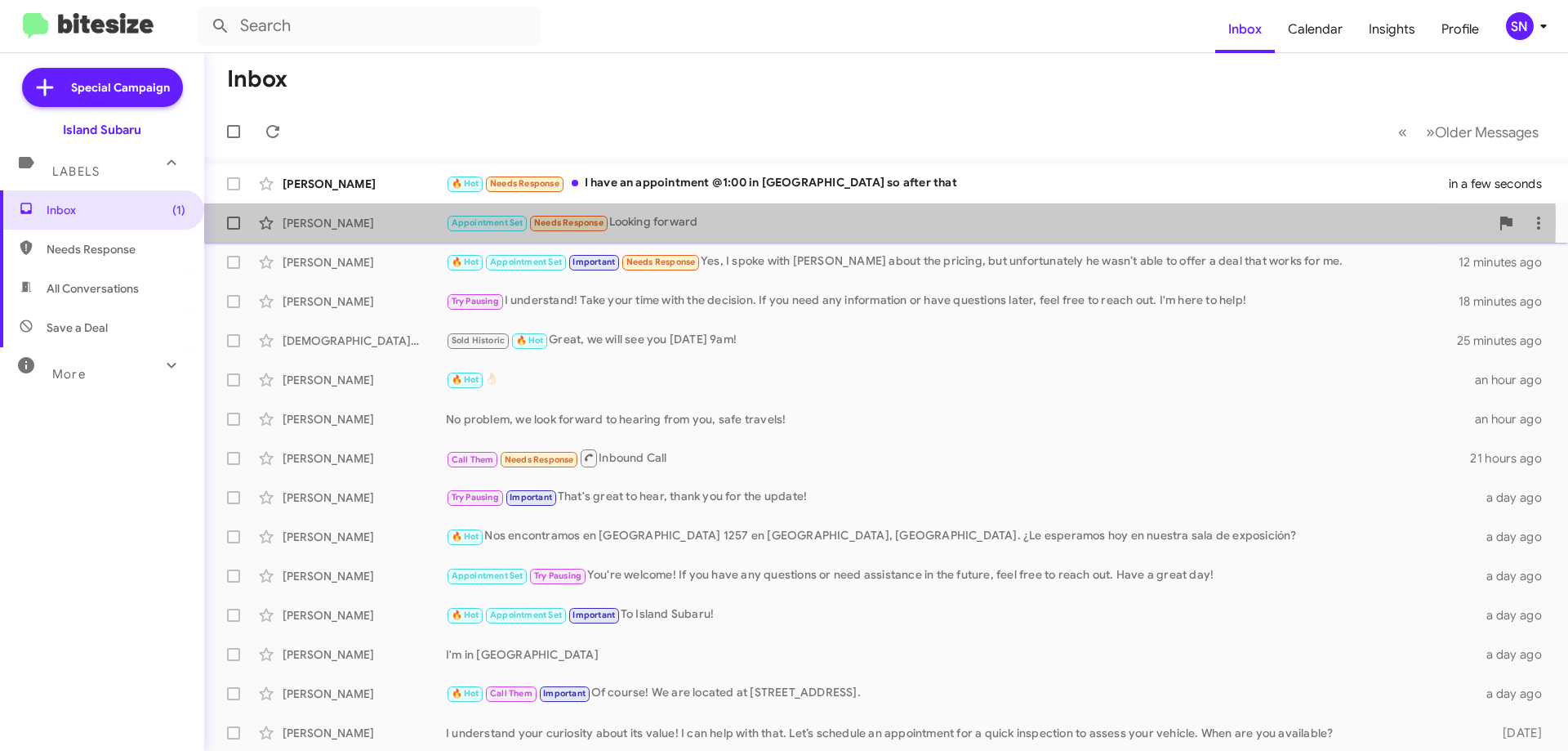
click at [769, 221] on div "Appointment Set Needs Response Looking forward" at bounding box center [967, 222] width 1043 height 19
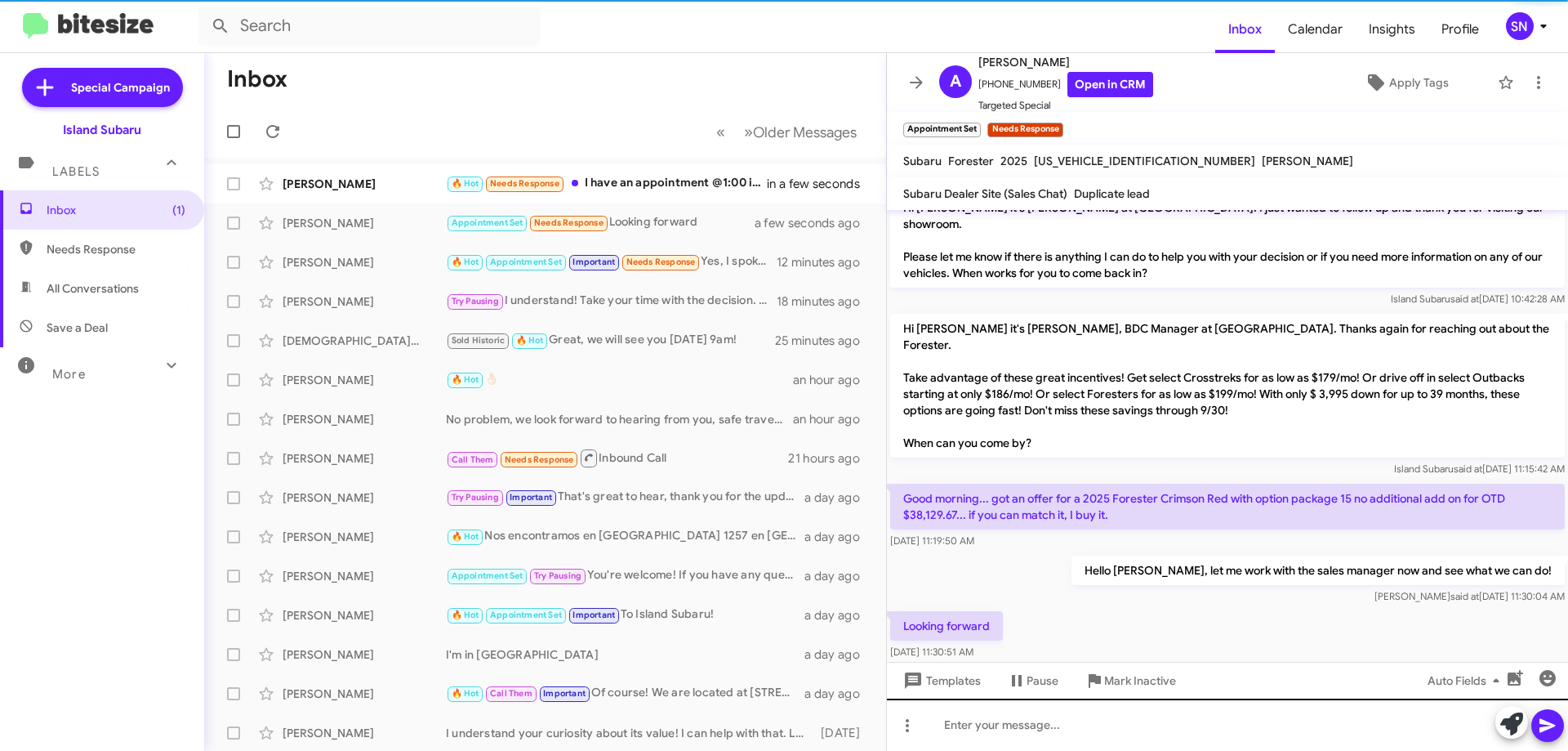
scroll to position [397, 0]
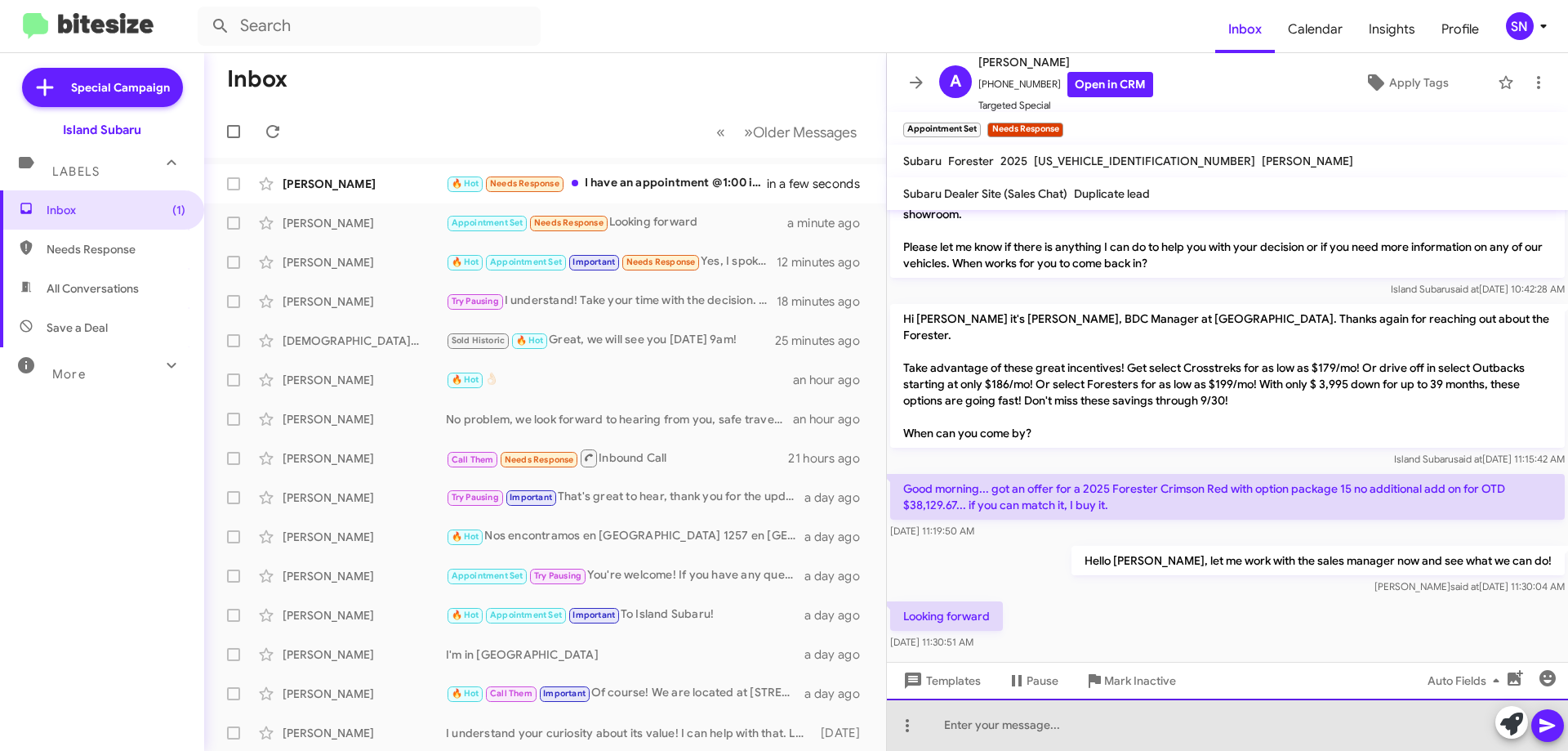
click at [1074, 712] on div at bounding box center [1227, 725] width 681 height 53
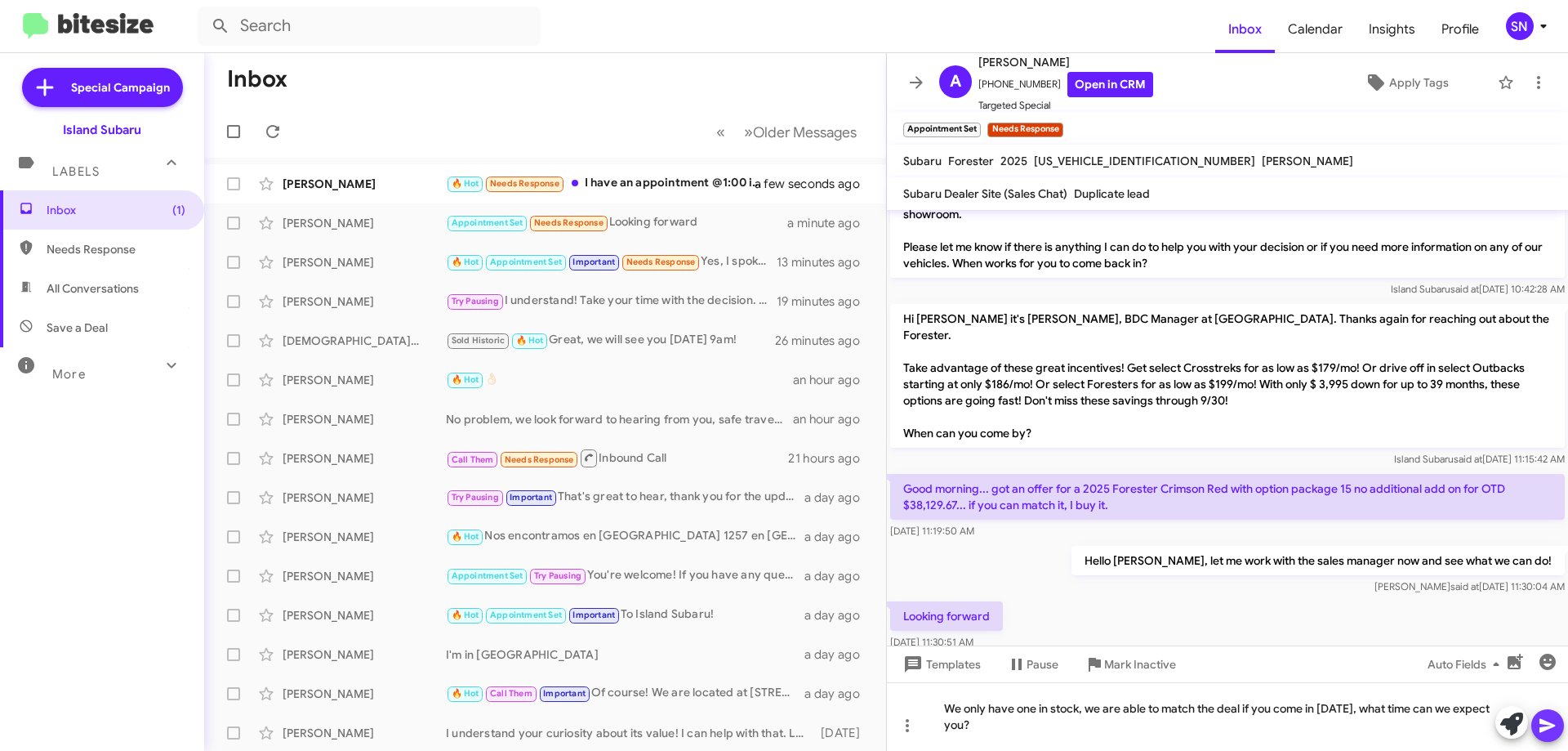
click at [1540, 720] on icon at bounding box center [1546, 726] width 16 height 14
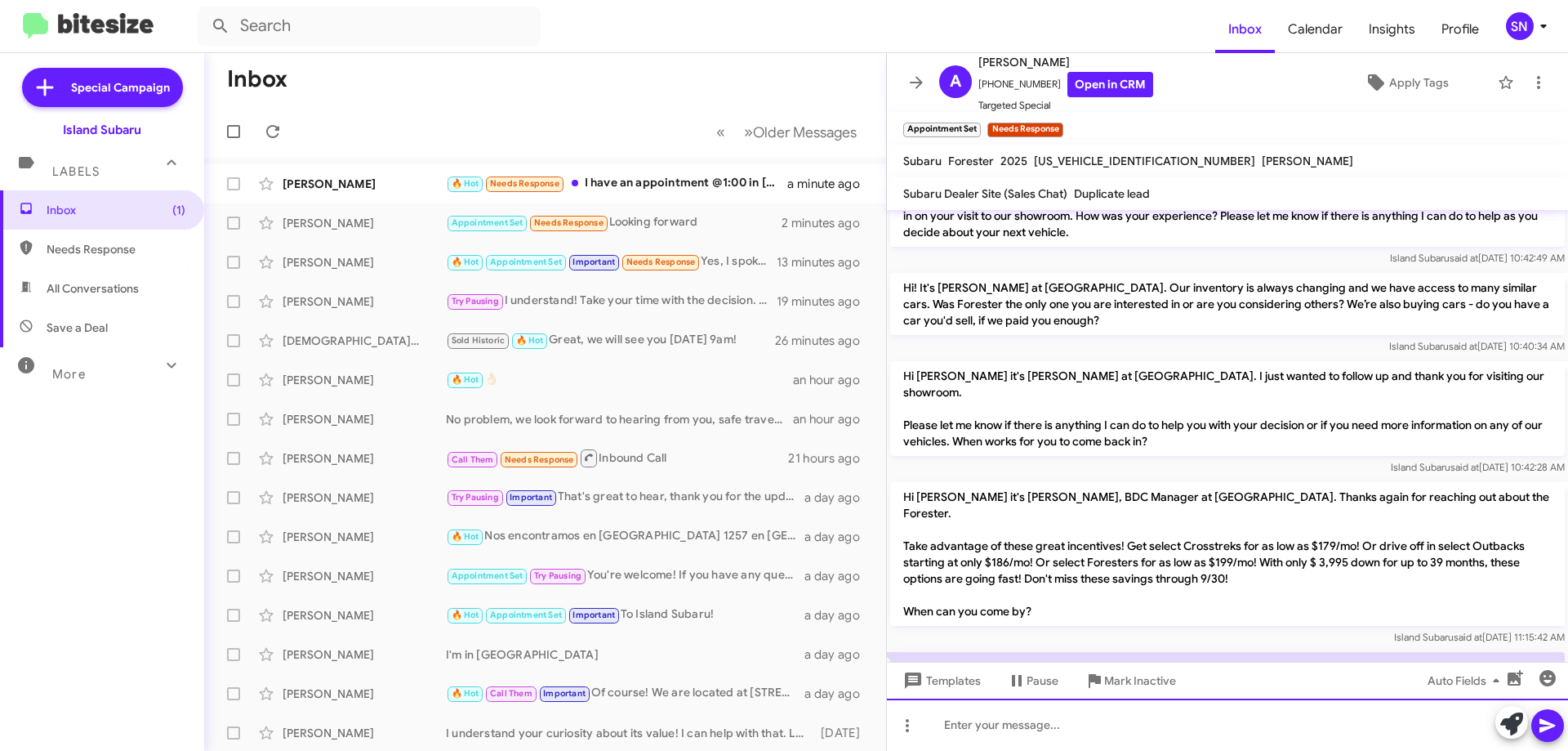
scroll to position [456, 0]
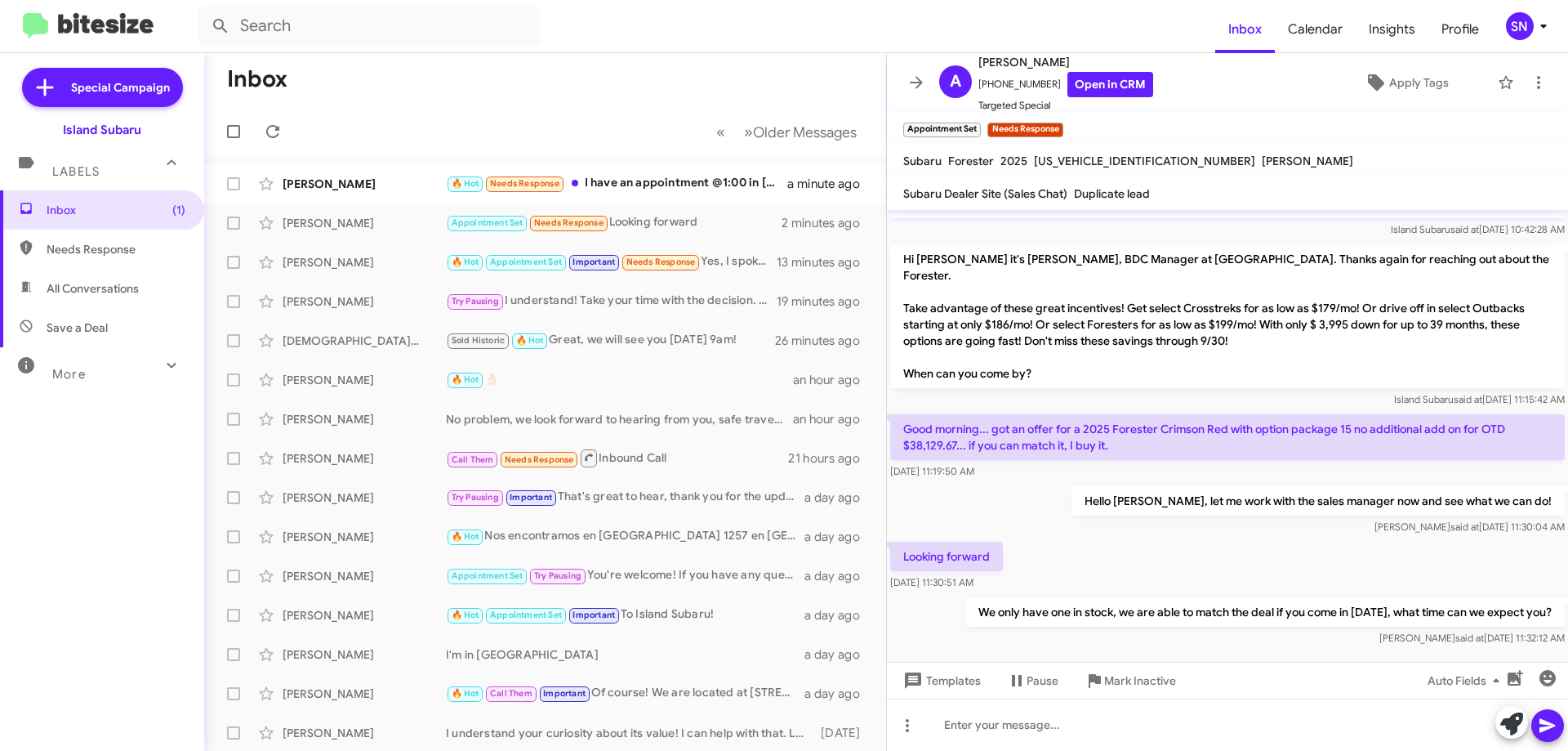
click at [919, 79] on icon at bounding box center [916, 82] width 20 height 20
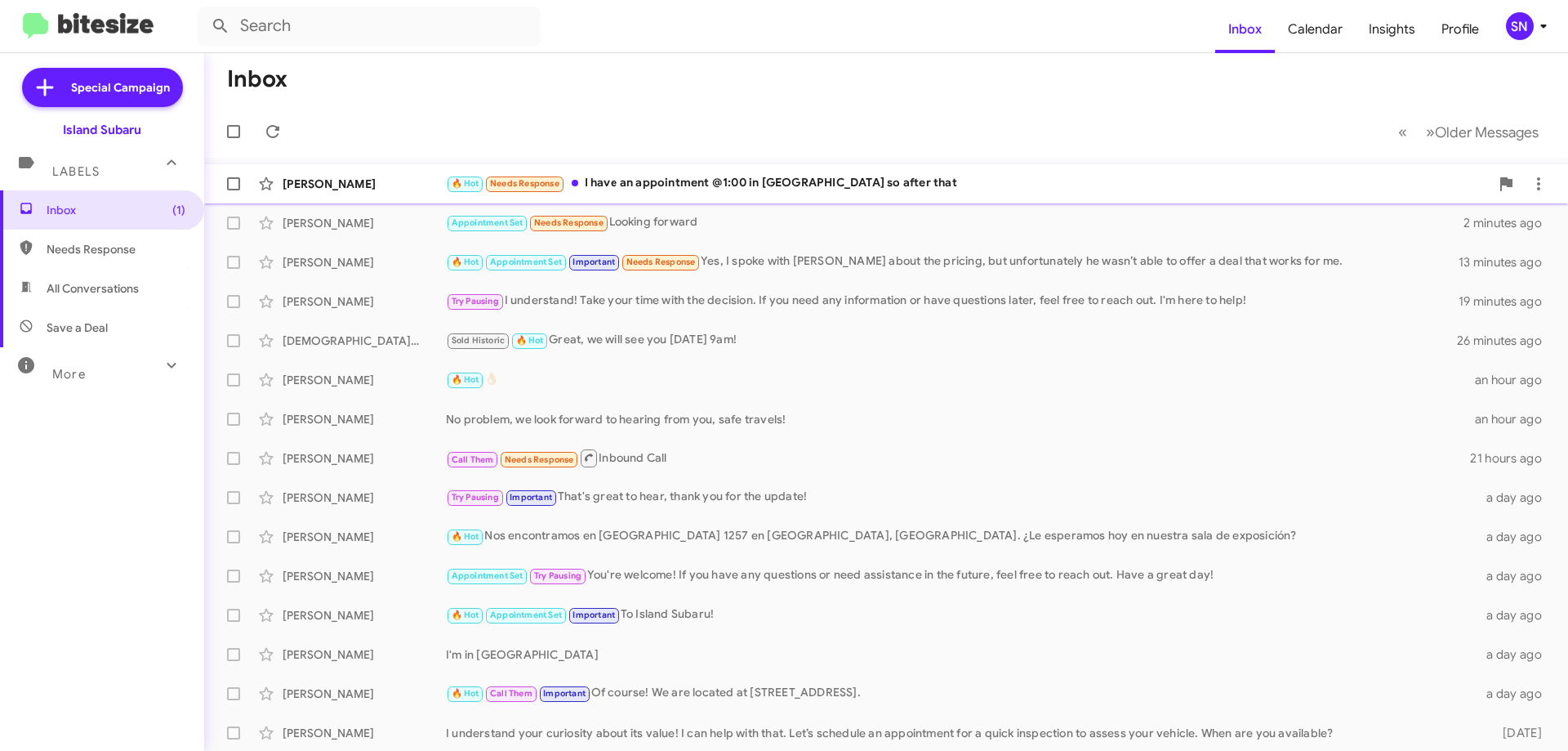
click at [804, 178] on div "🔥 Hot Needs Response I have an appointment @1:00 in [GEOGRAPHIC_DATA] so after …" at bounding box center [967, 183] width 1043 height 19
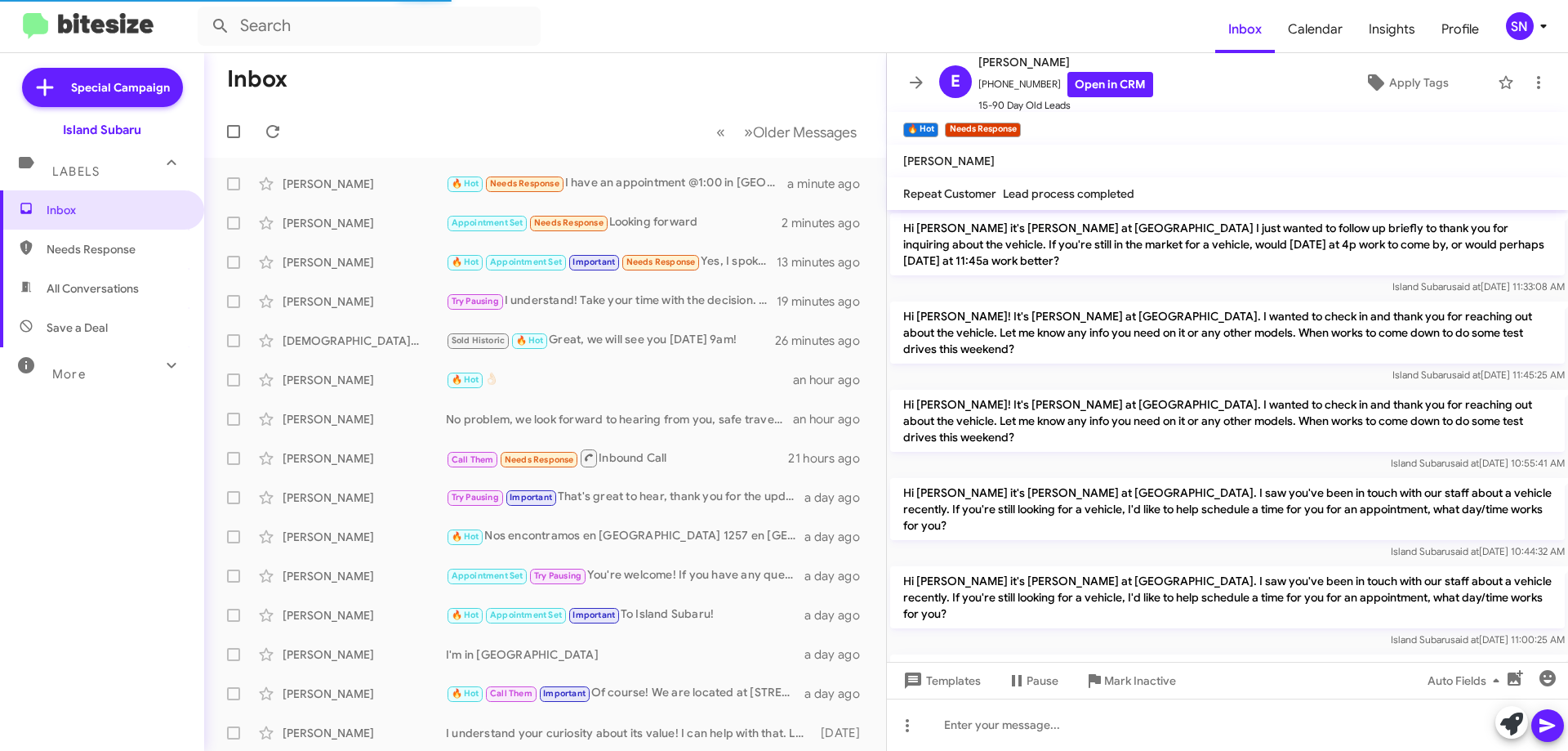
scroll to position [1280, 0]
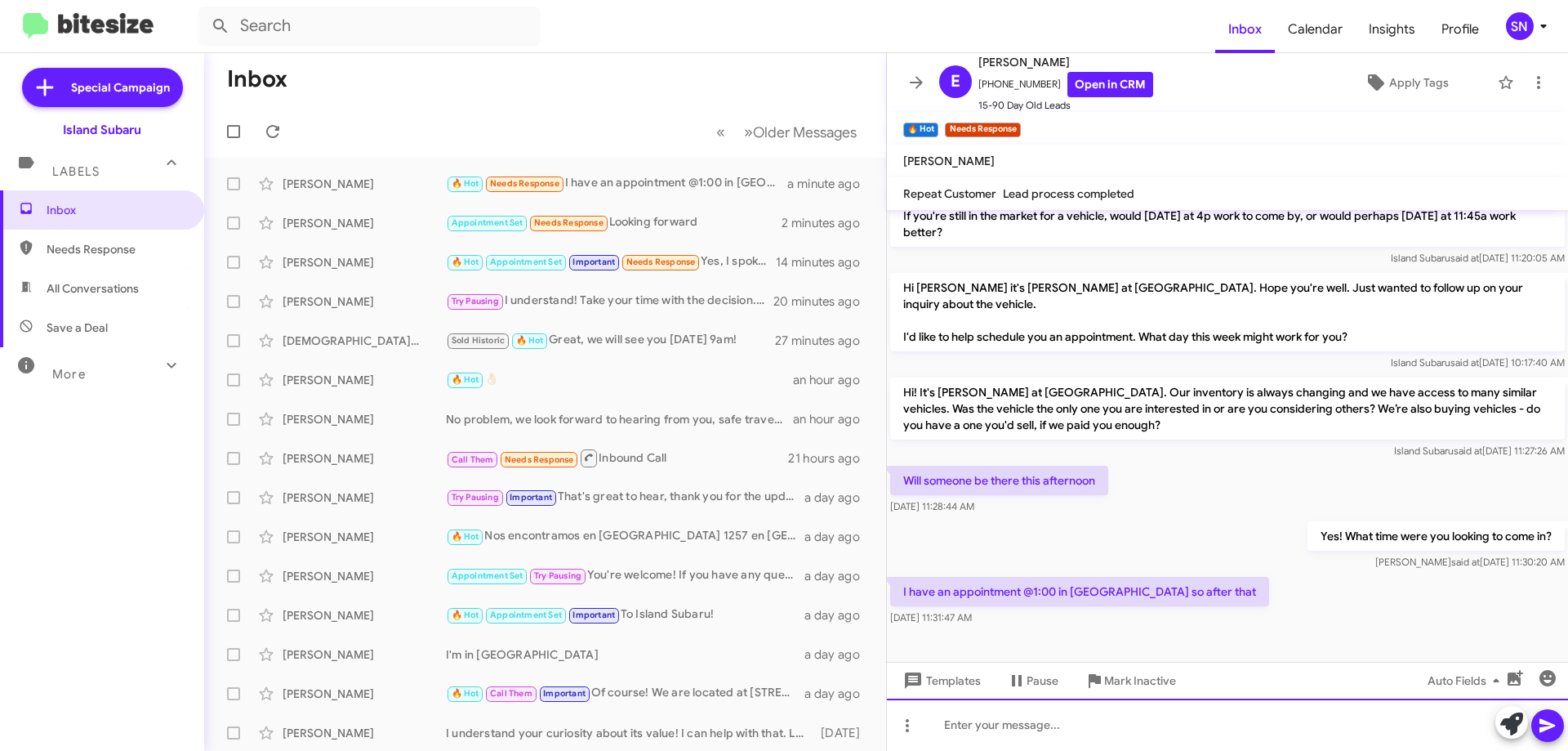
click at [998, 740] on div at bounding box center [1227, 725] width 681 height 53
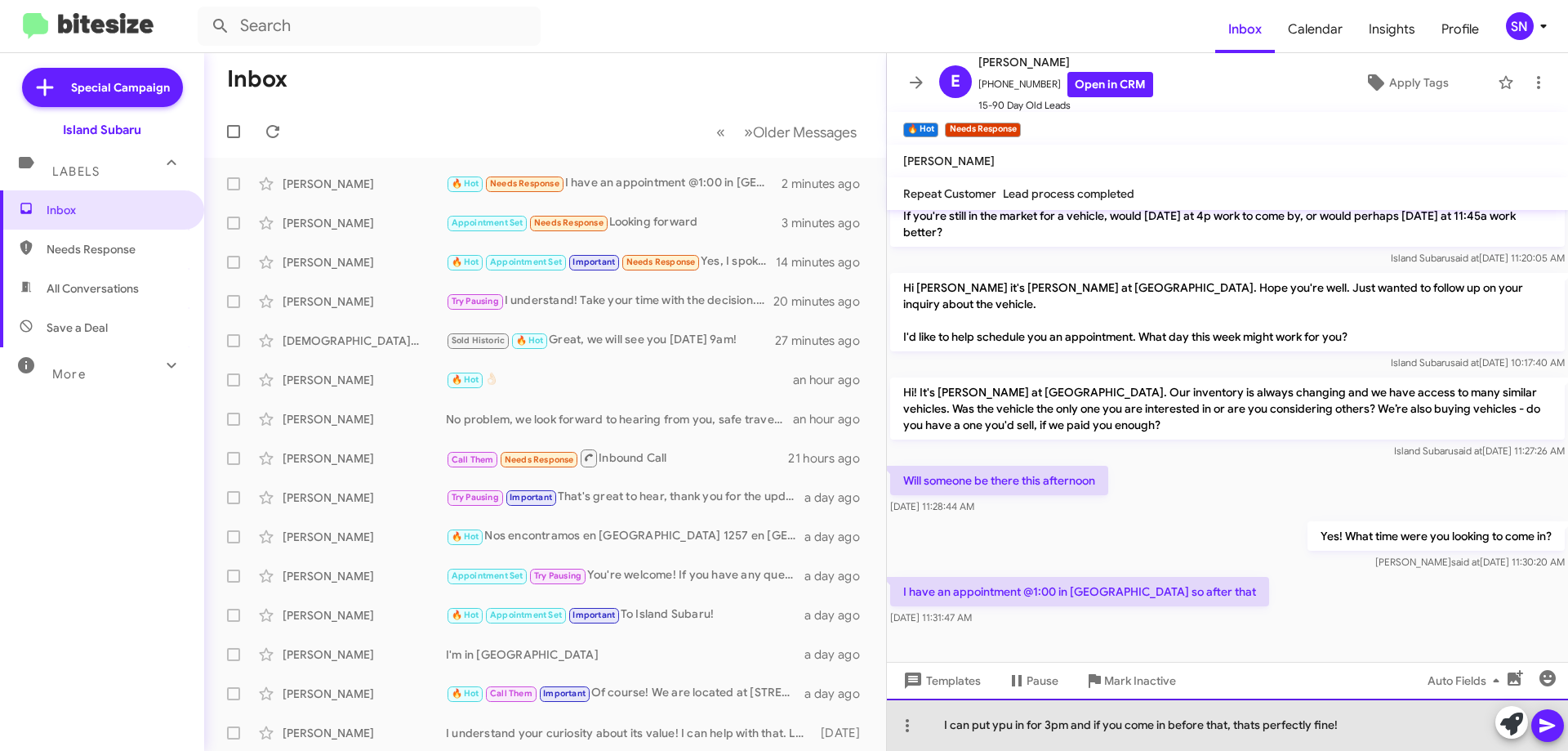
click at [1007, 727] on div "I can put ypu in for 3pm and if you come in before that, thats perfectly fine!" at bounding box center [1227, 725] width 681 height 53
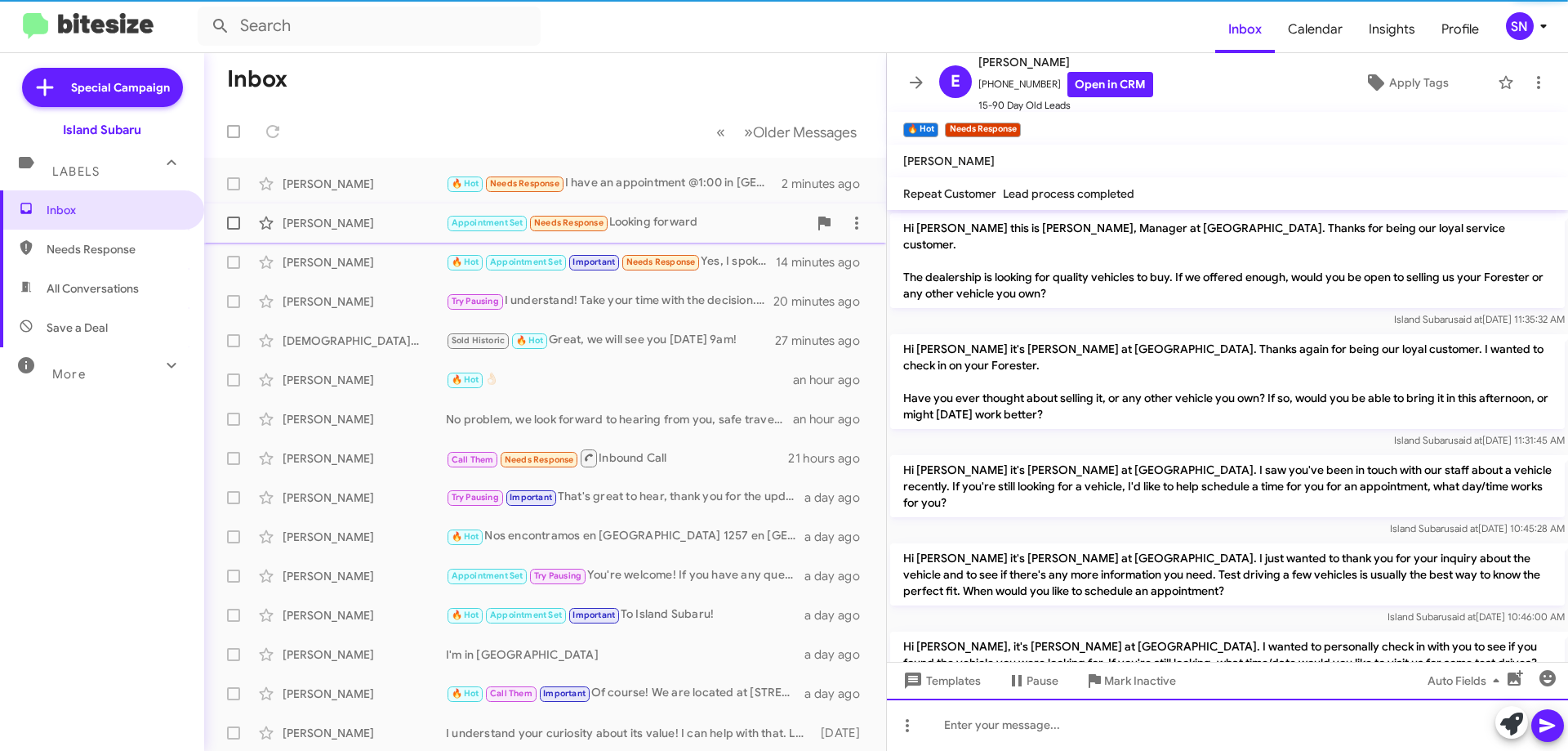
scroll to position [82, 0]
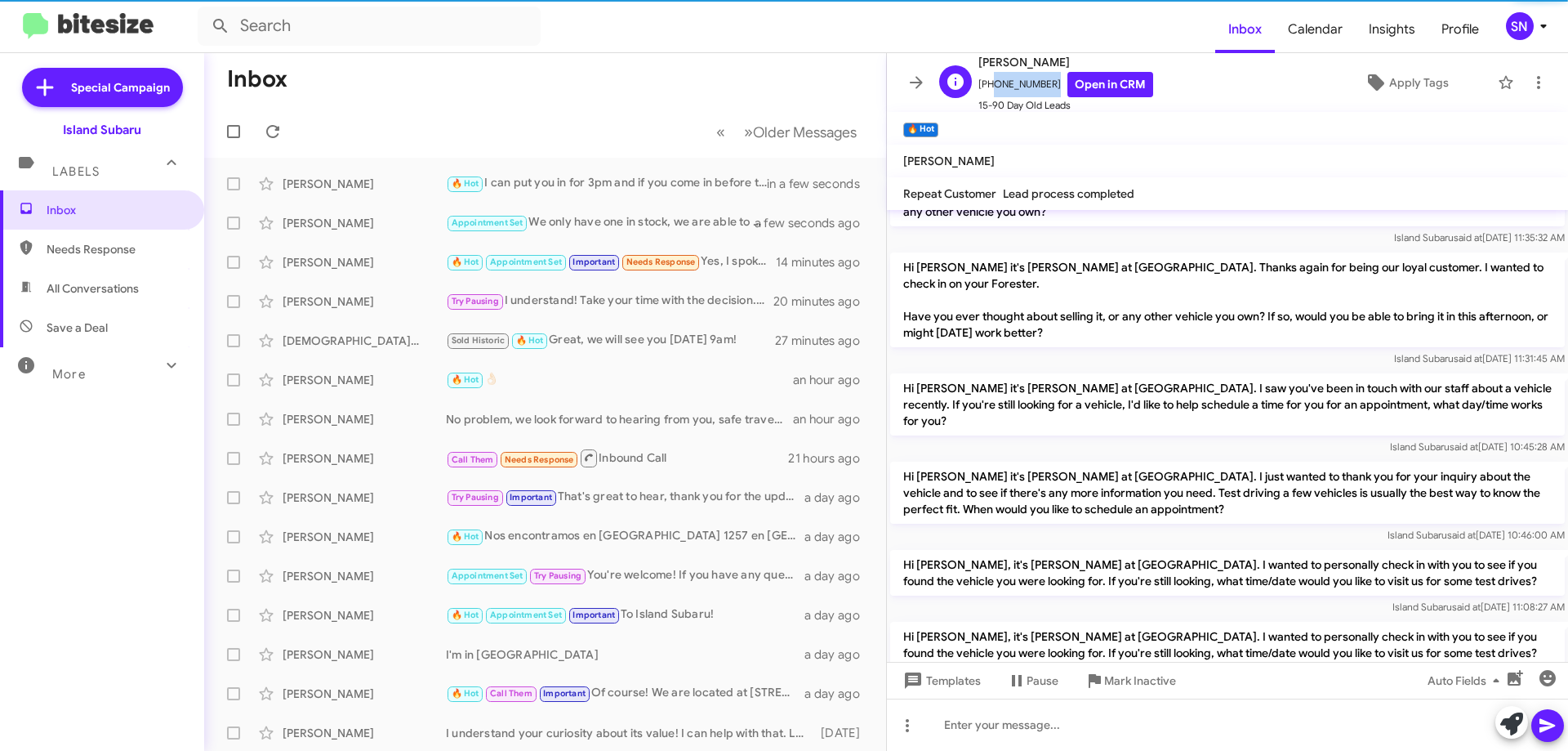
drag, startPoint x: 1044, startPoint y: 79, endPoint x: 987, endPoint y: 84, distance: 57.2
click at [987, 84] on span "[PHONE_NUMBER] Open in CRM" at bounding box center [1065, 84] width 175 height 25
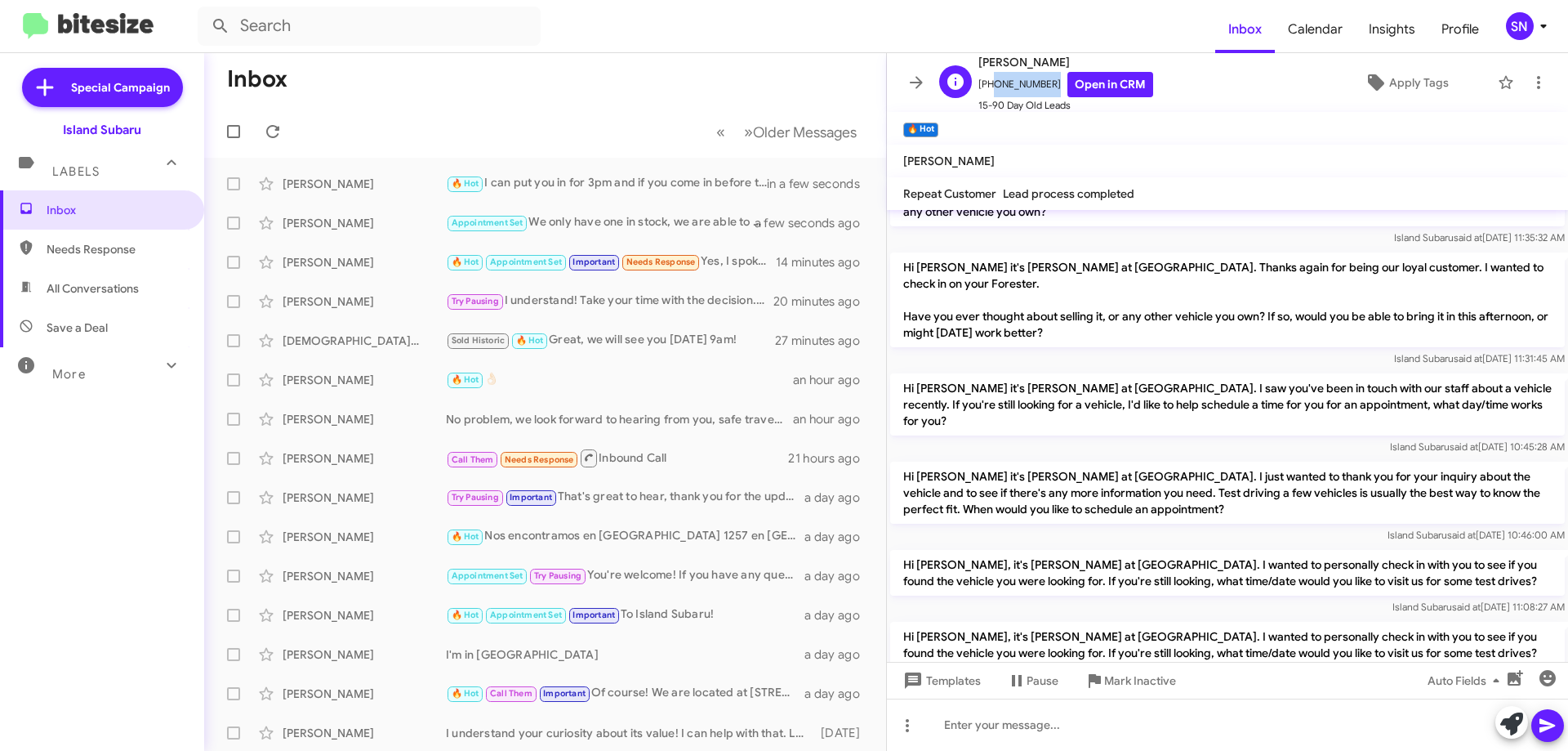
copy span "3472479850"
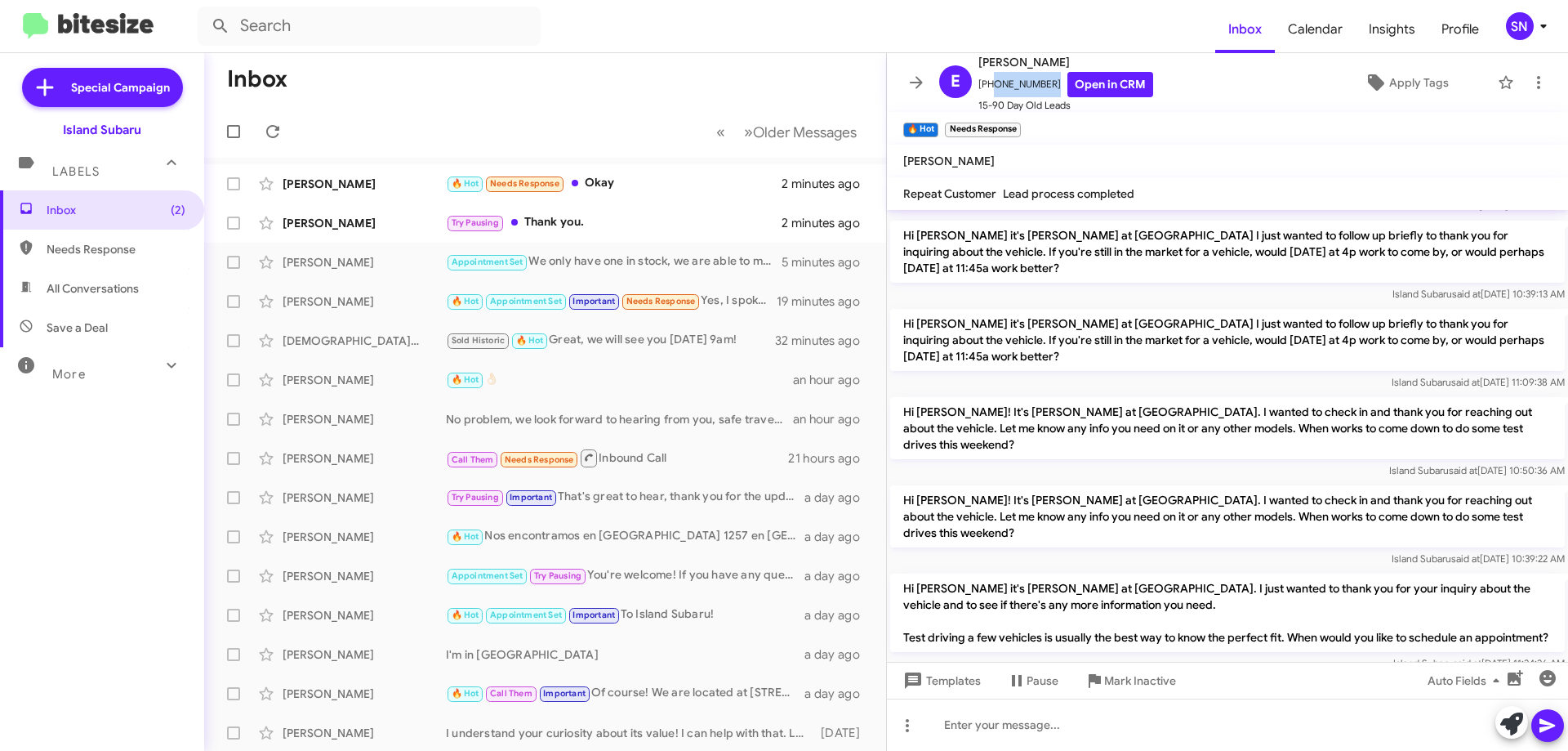
scroll to position [1231, 0]
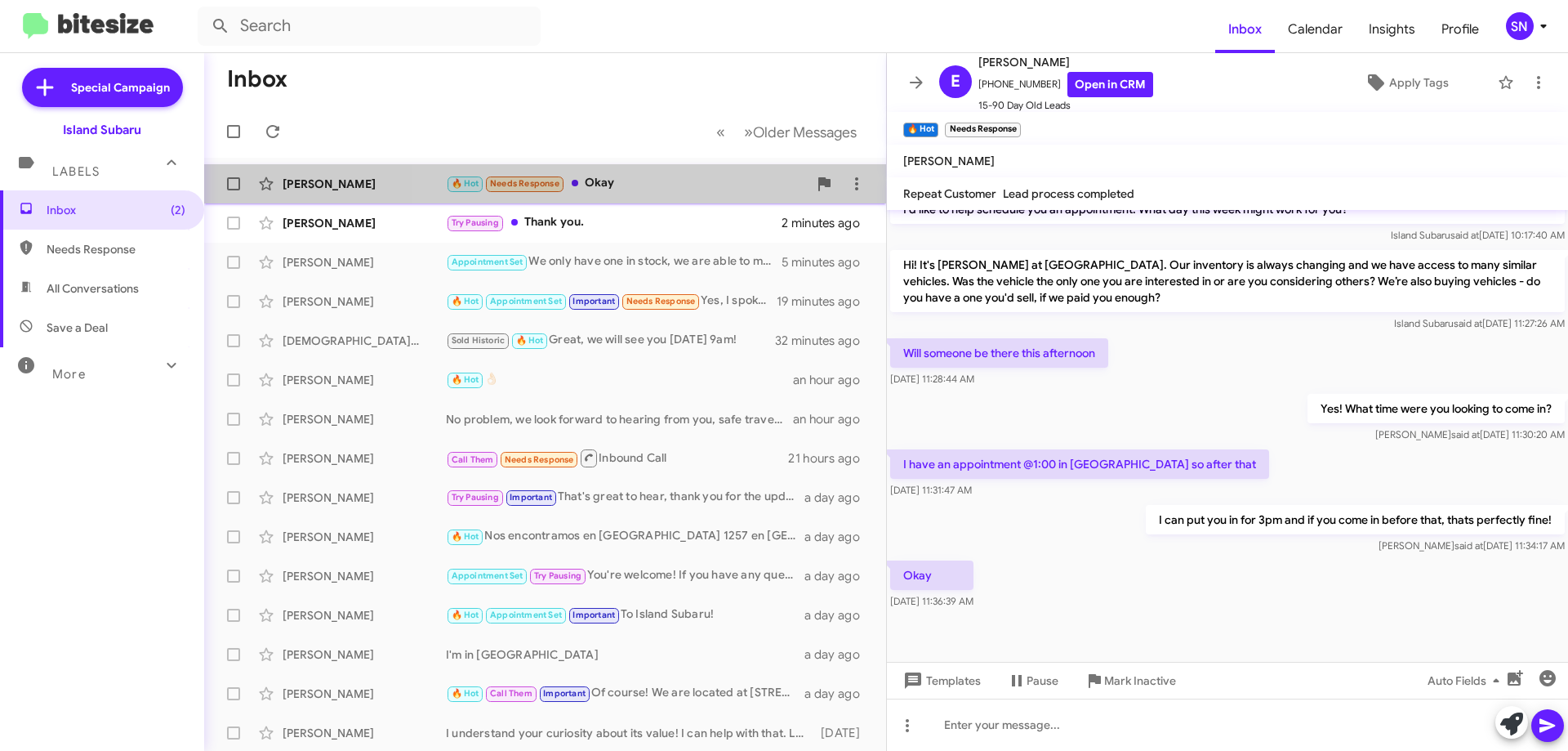
click at [720, 186] on div "🔥 Hot Needs Response Okay" at bounding box center [626, 183] width 361 height 19
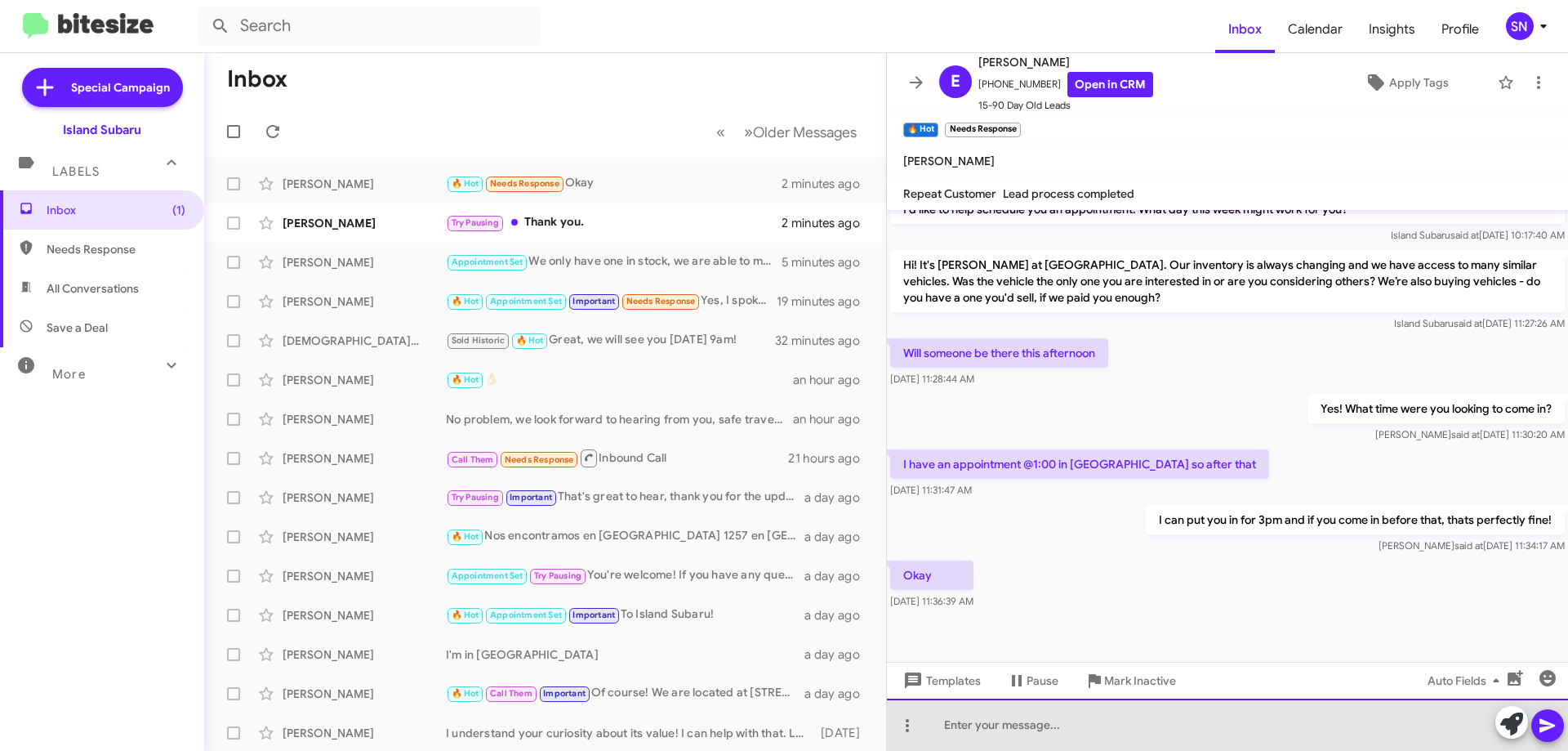
click at [1069, 714] on div at bounding box center [1227, 725] width 681 height 53
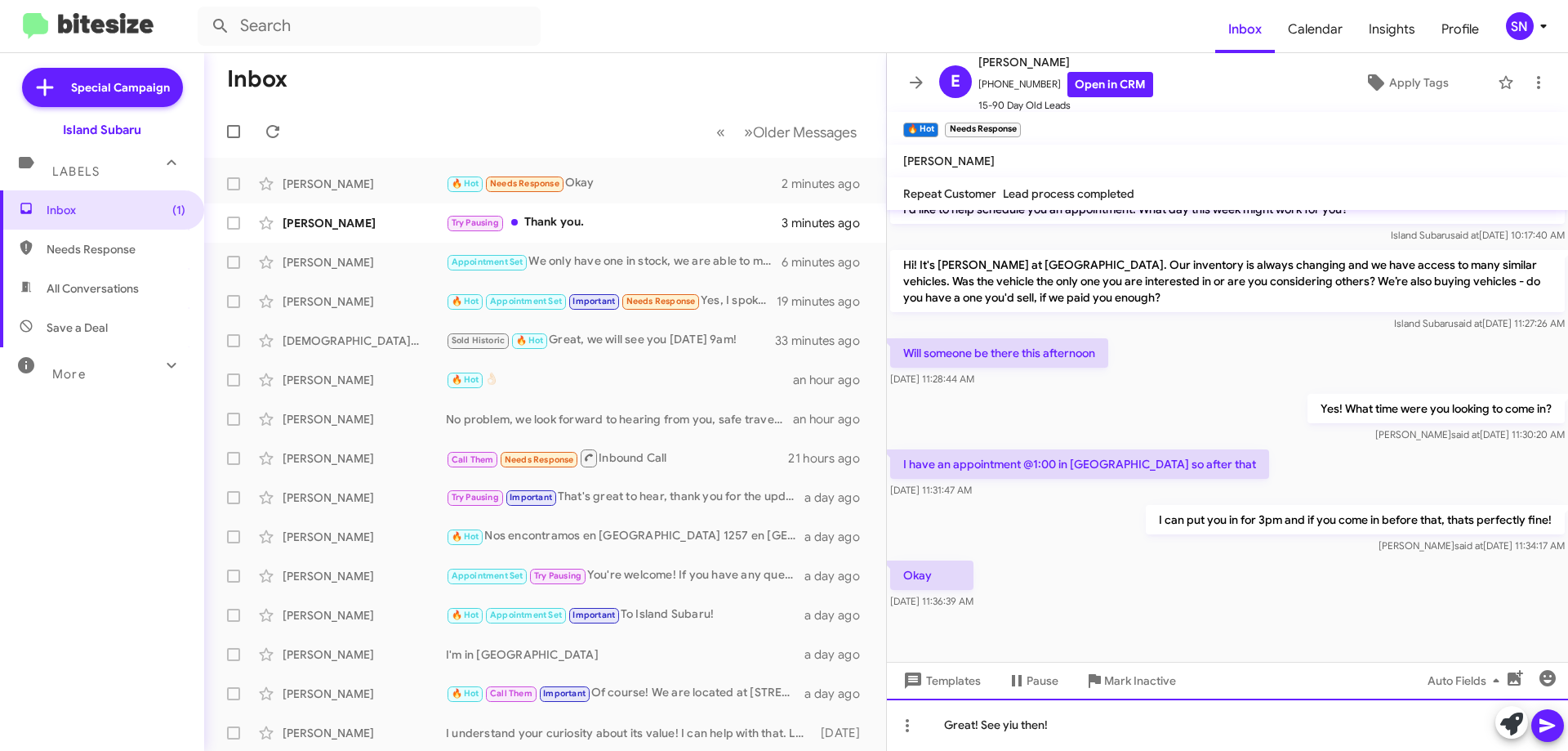
click at [1012, 719] on div "Great! See yiu then!" at bounding box center [1227, 725] width 681 height 53
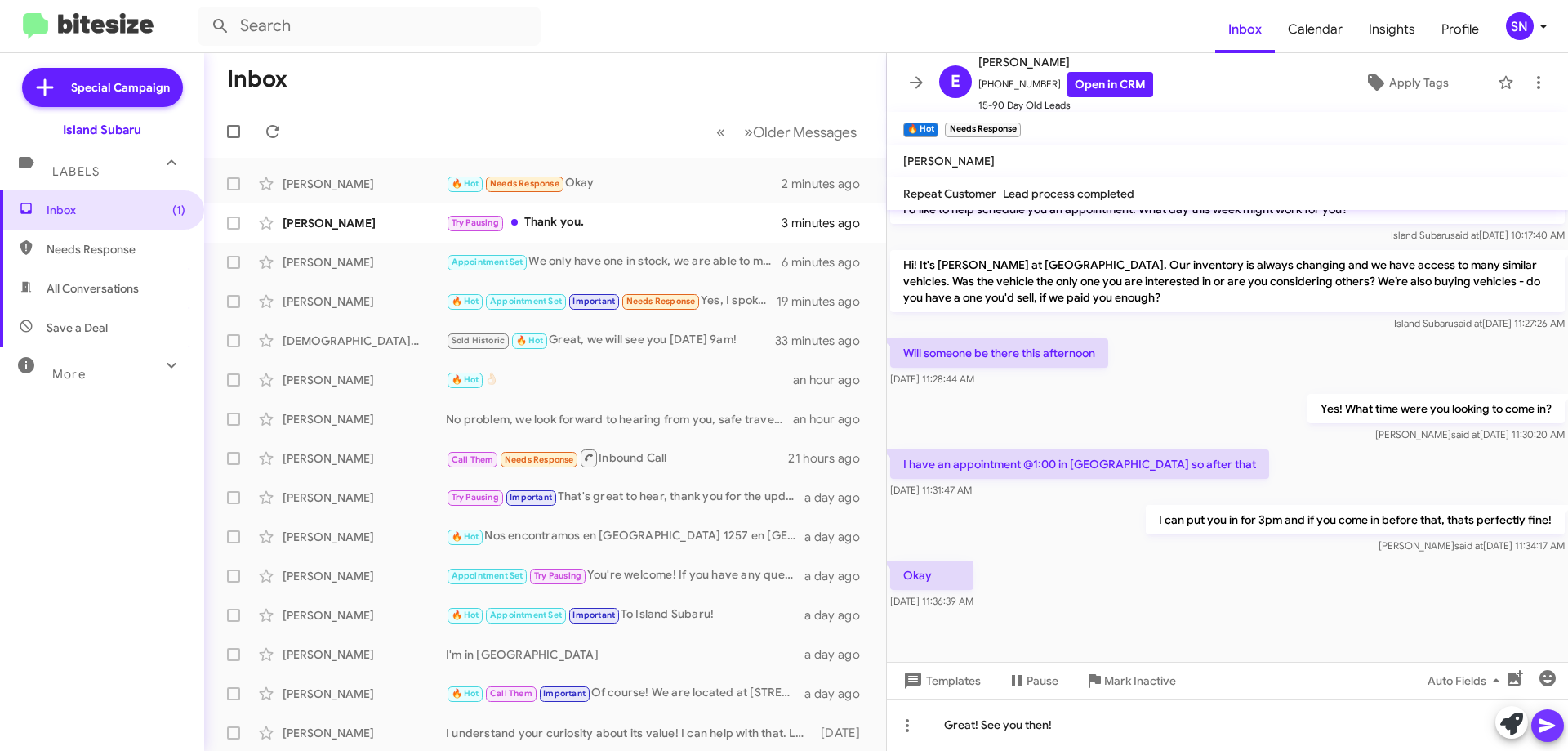
click at [1542, 716] on icon at bounding box center [1547, 725] width 20 height 20
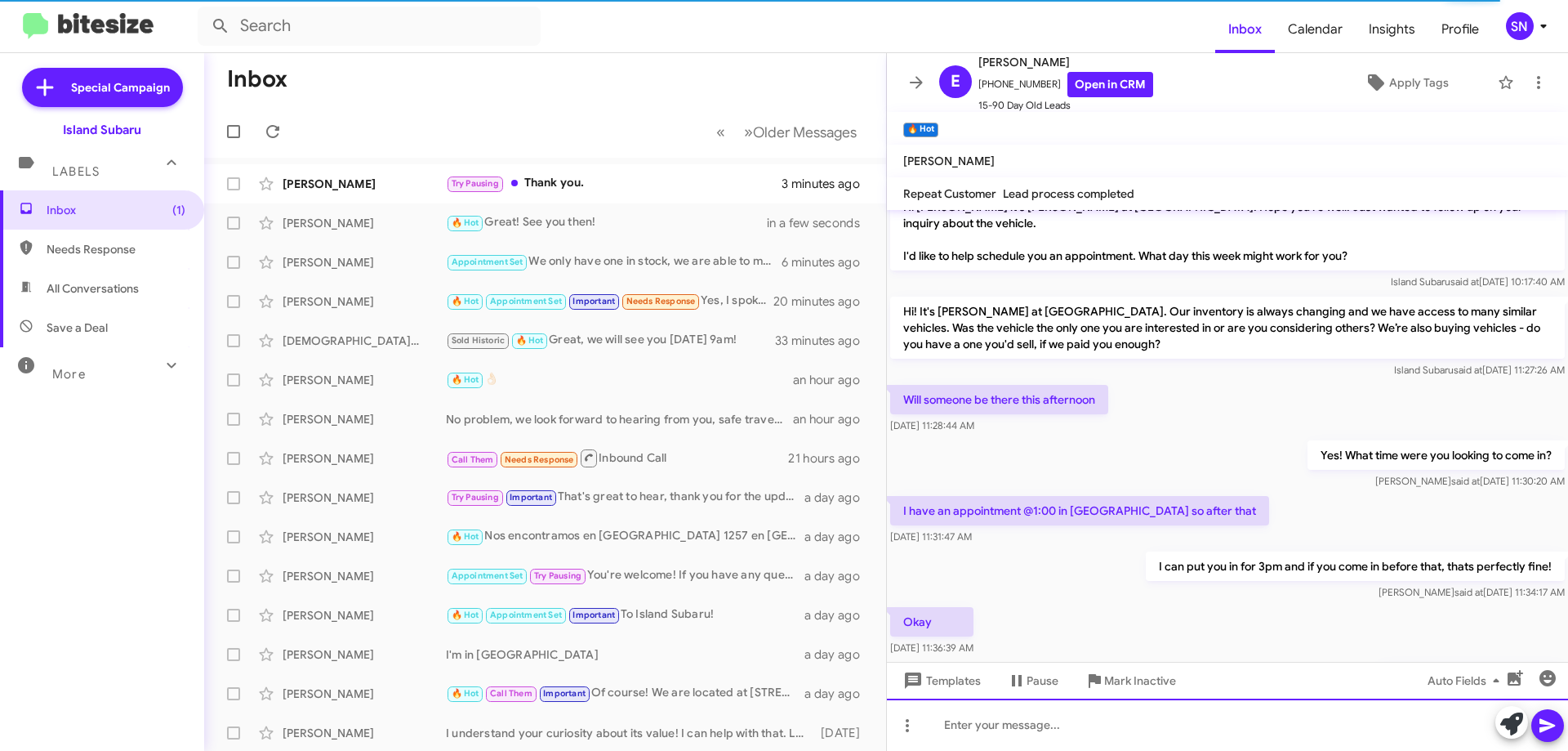
scroll to position [2181, 0]
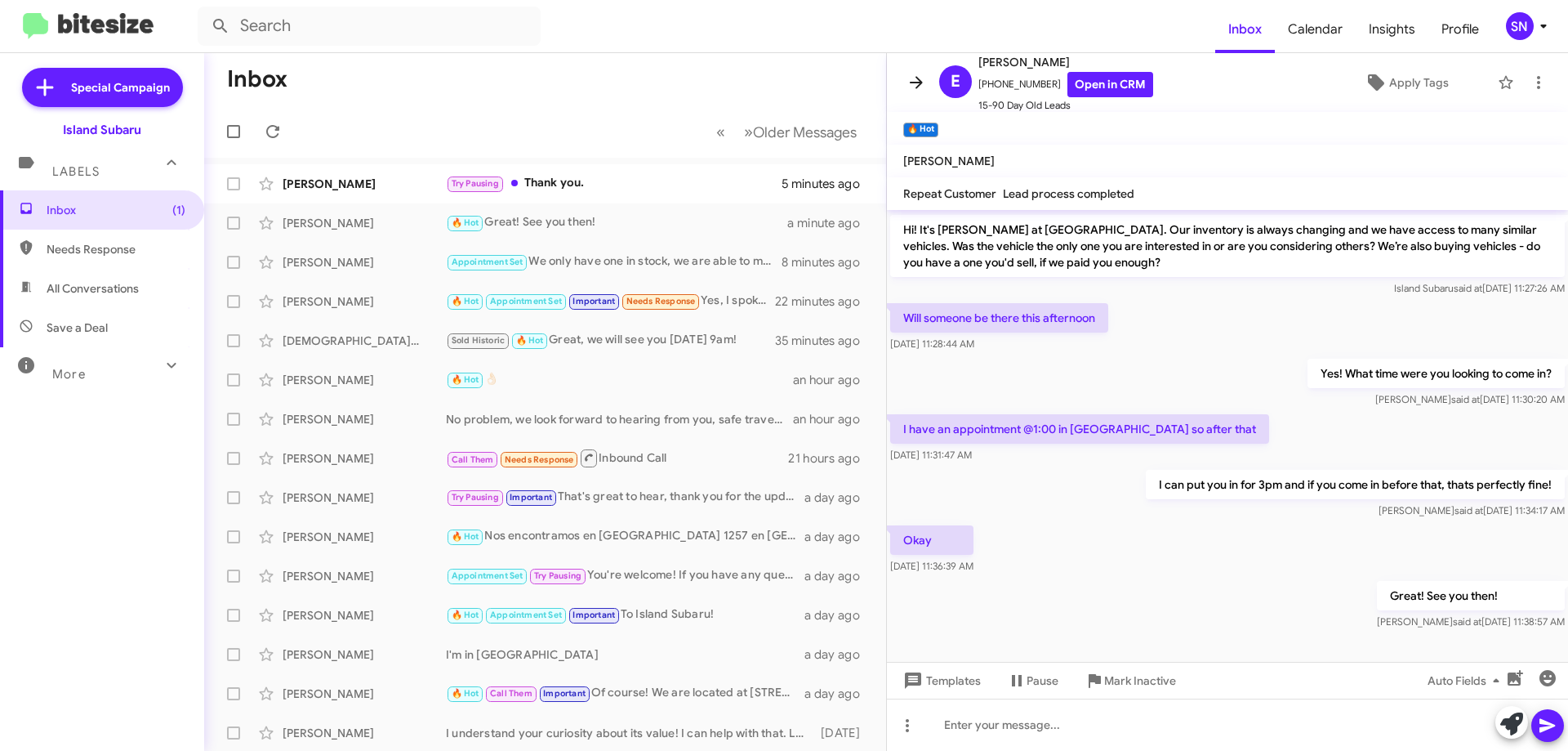
click at [921, 79] on icon at bounding box center [916, 82] width 20 height 20
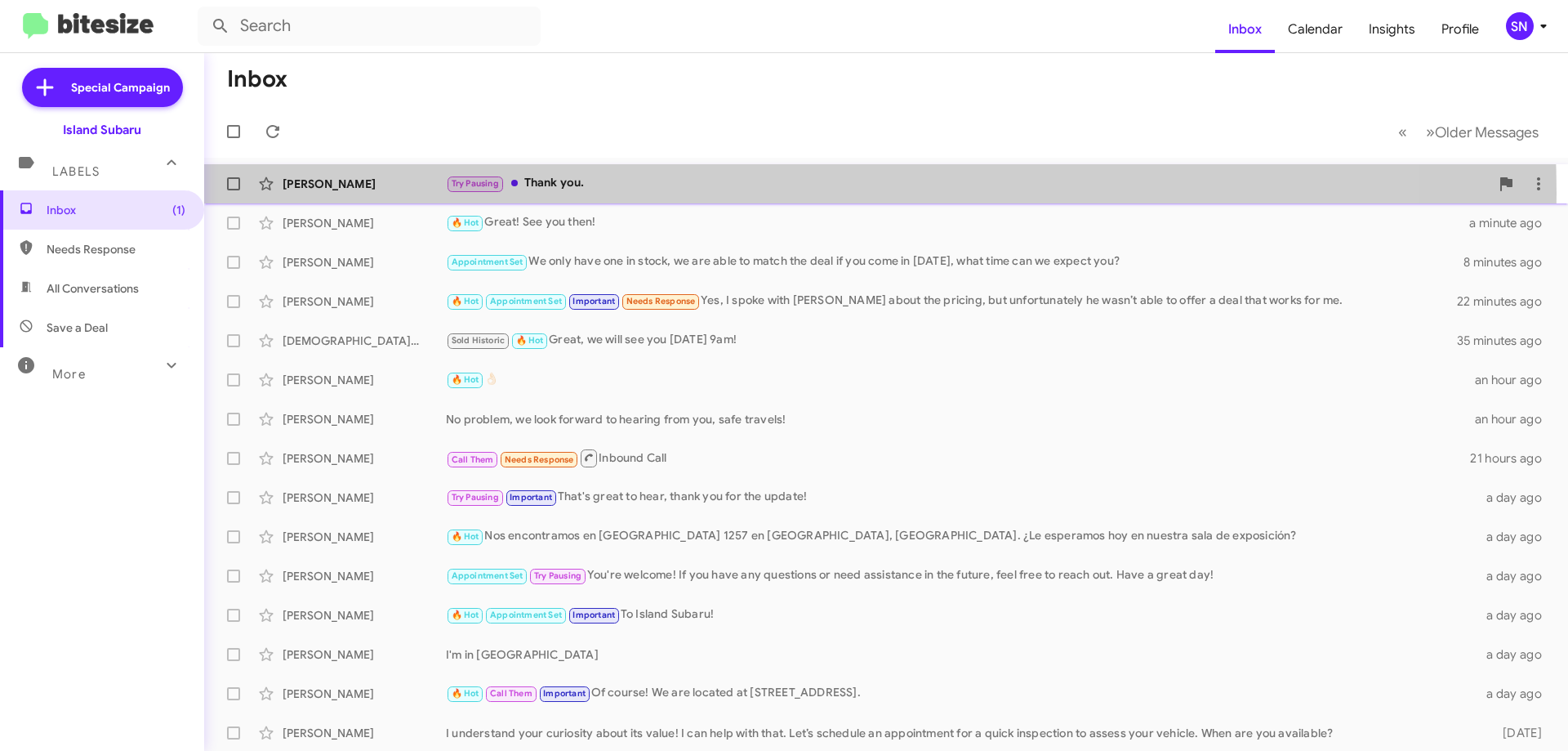
click at [657, 193] on div "[PERSON_NAME] Try Pausing Thank you. 5 minutes ago" at bounding box center [885, 183] width 1337 height 33
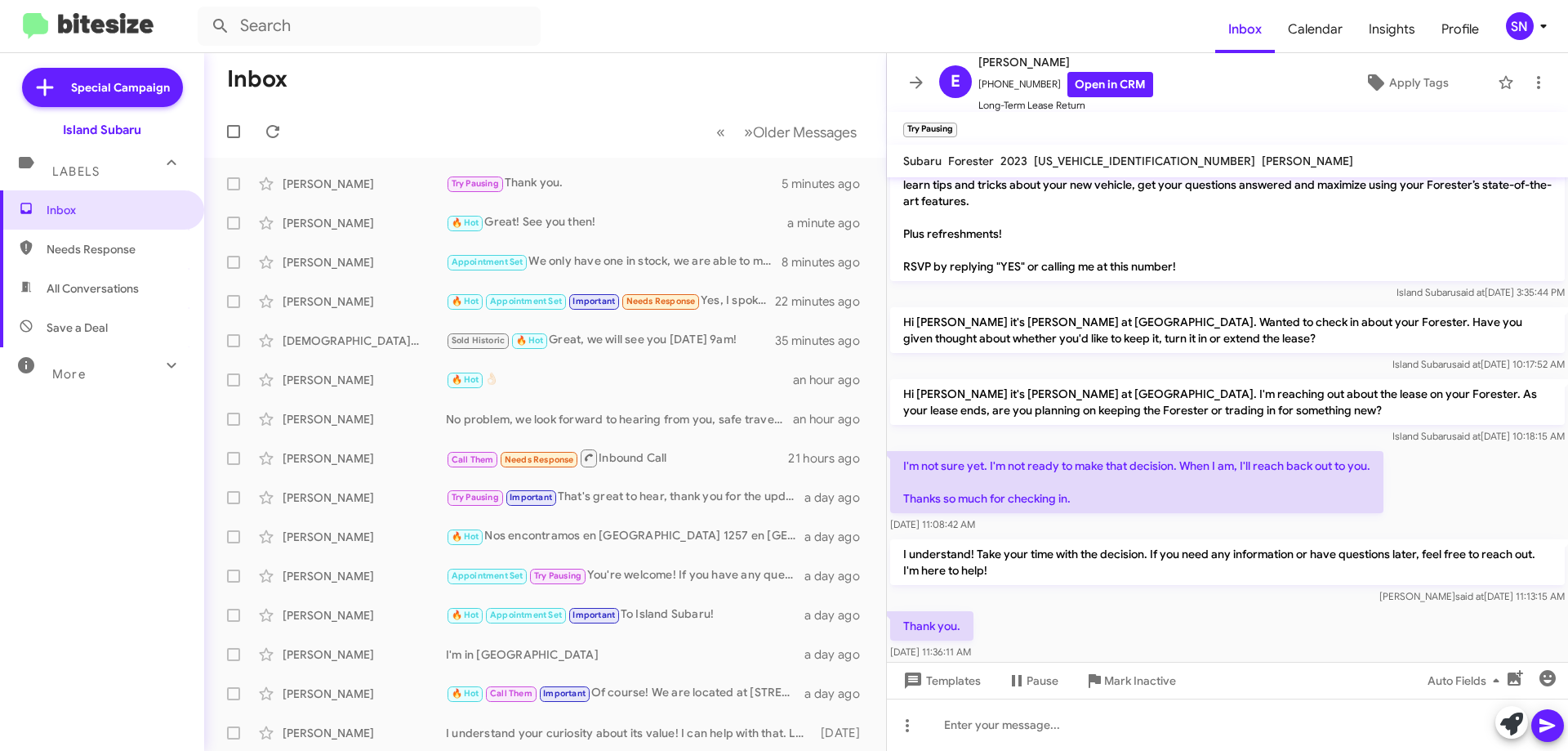
scroll to position [85, 0]
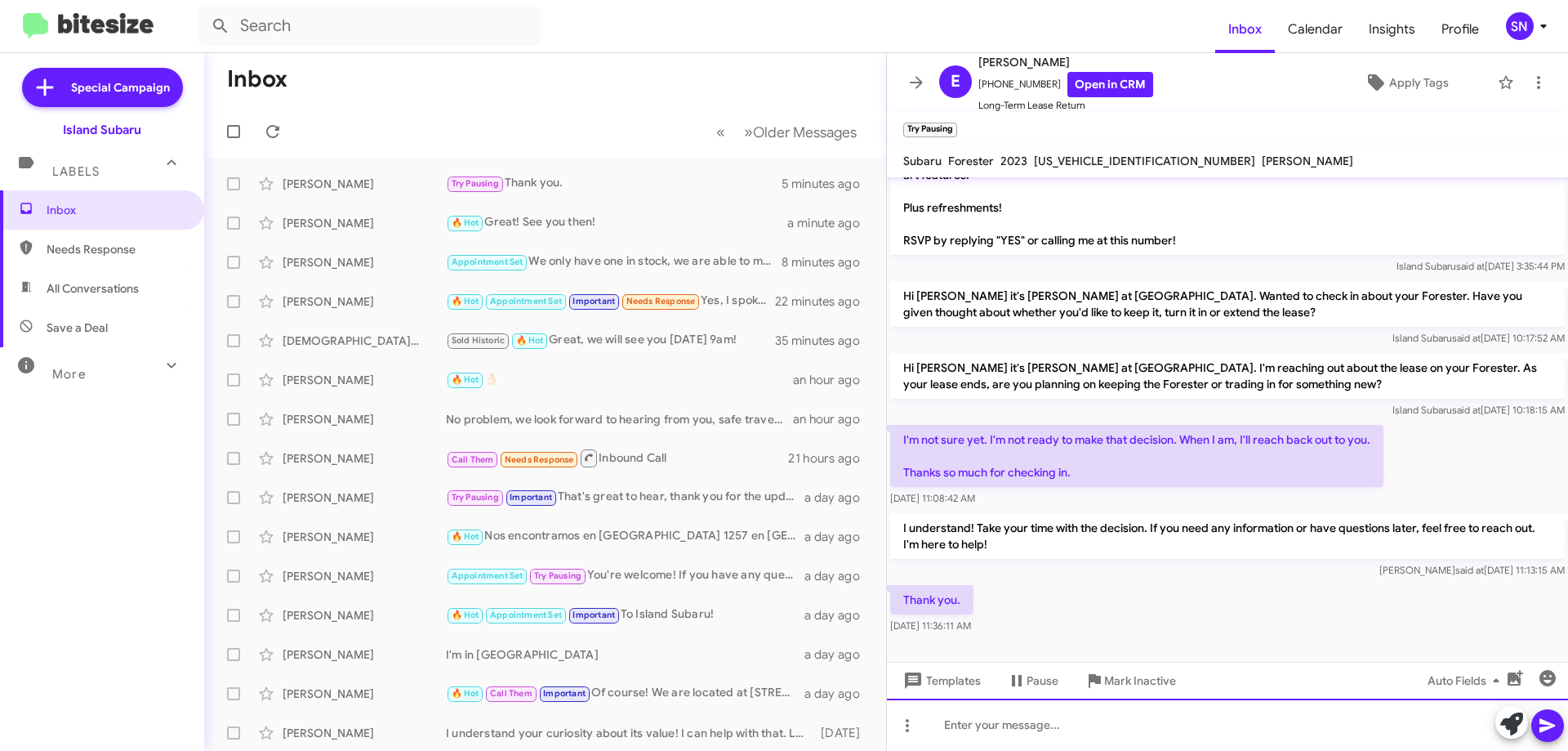
drag, startPoint x: 1079, startPoint y: 728, endPoint x: 1091, endPoint y: 721, distance: 13.9
click at [1082, 727] on div at bounding box center [1227, 725] width 681 height 53
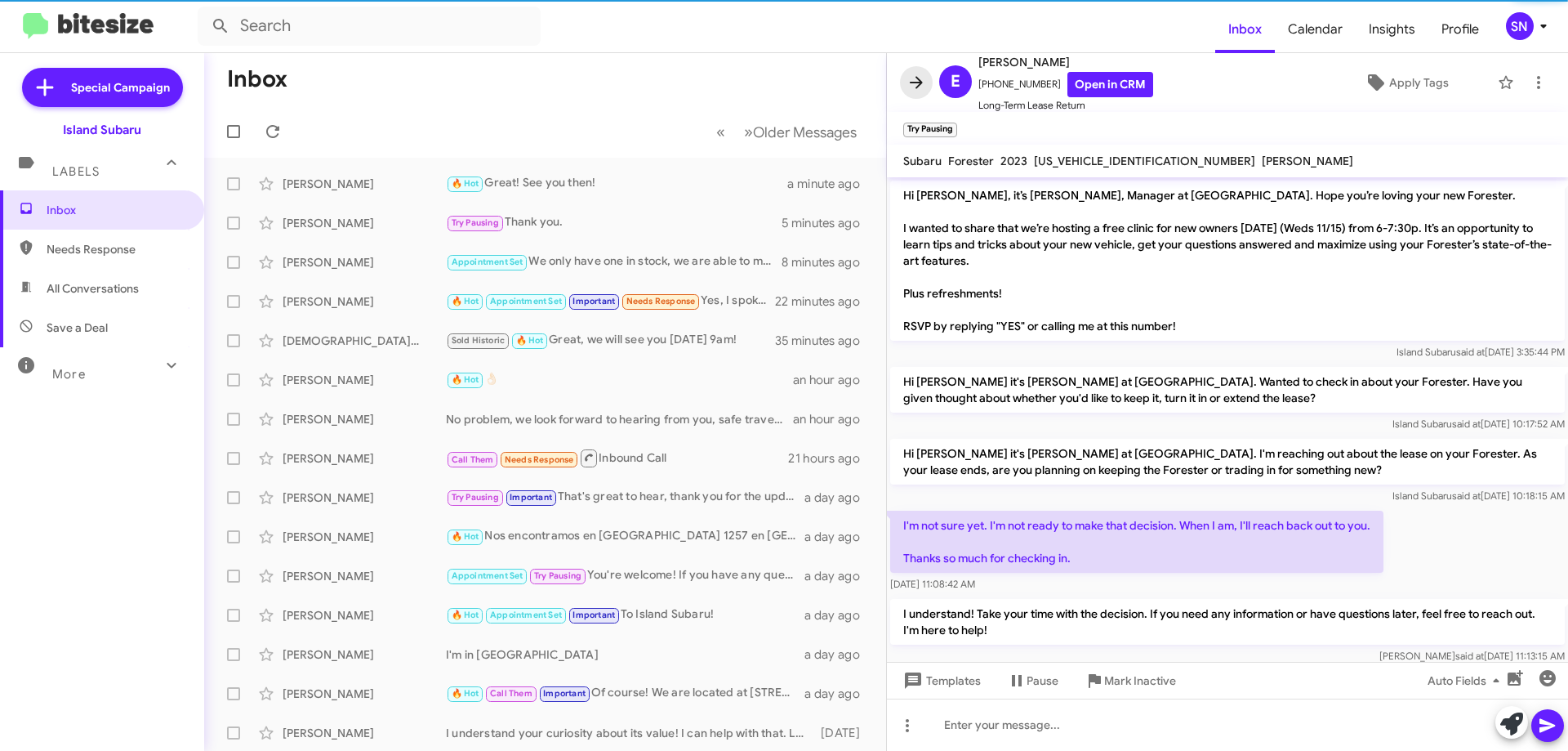
click at [903, 84] on span at bounding box center [916, 82] width 33 height 20
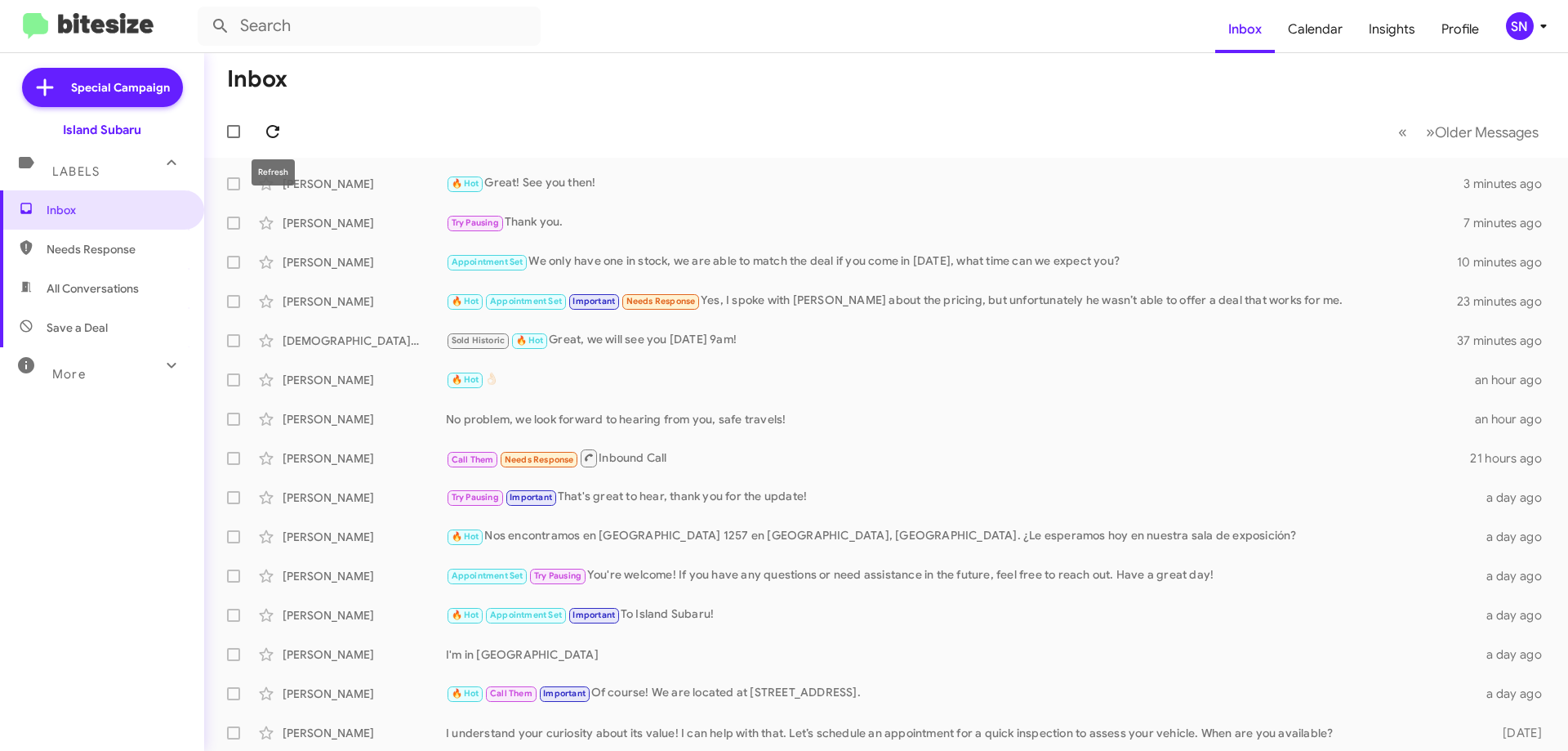
click at [269, 133] on icon at bounding box center [272, 131] width 20 height 20
click at [734, 254] on div "Appointment Set We only have one in stock, we are able to match the deal if you…" at bounding box center [967, 262] width 1043 height 19
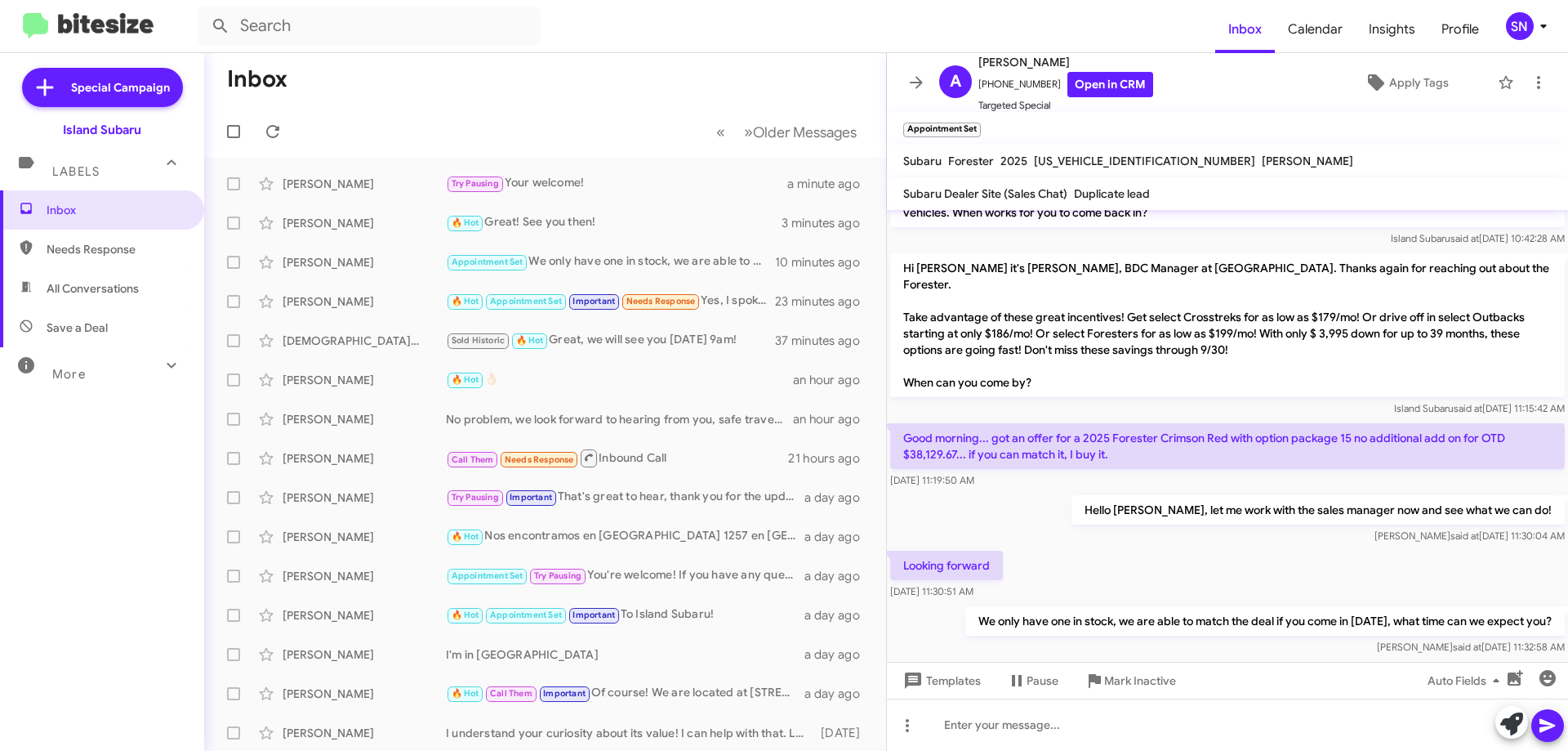
scroll to position [456, 0]
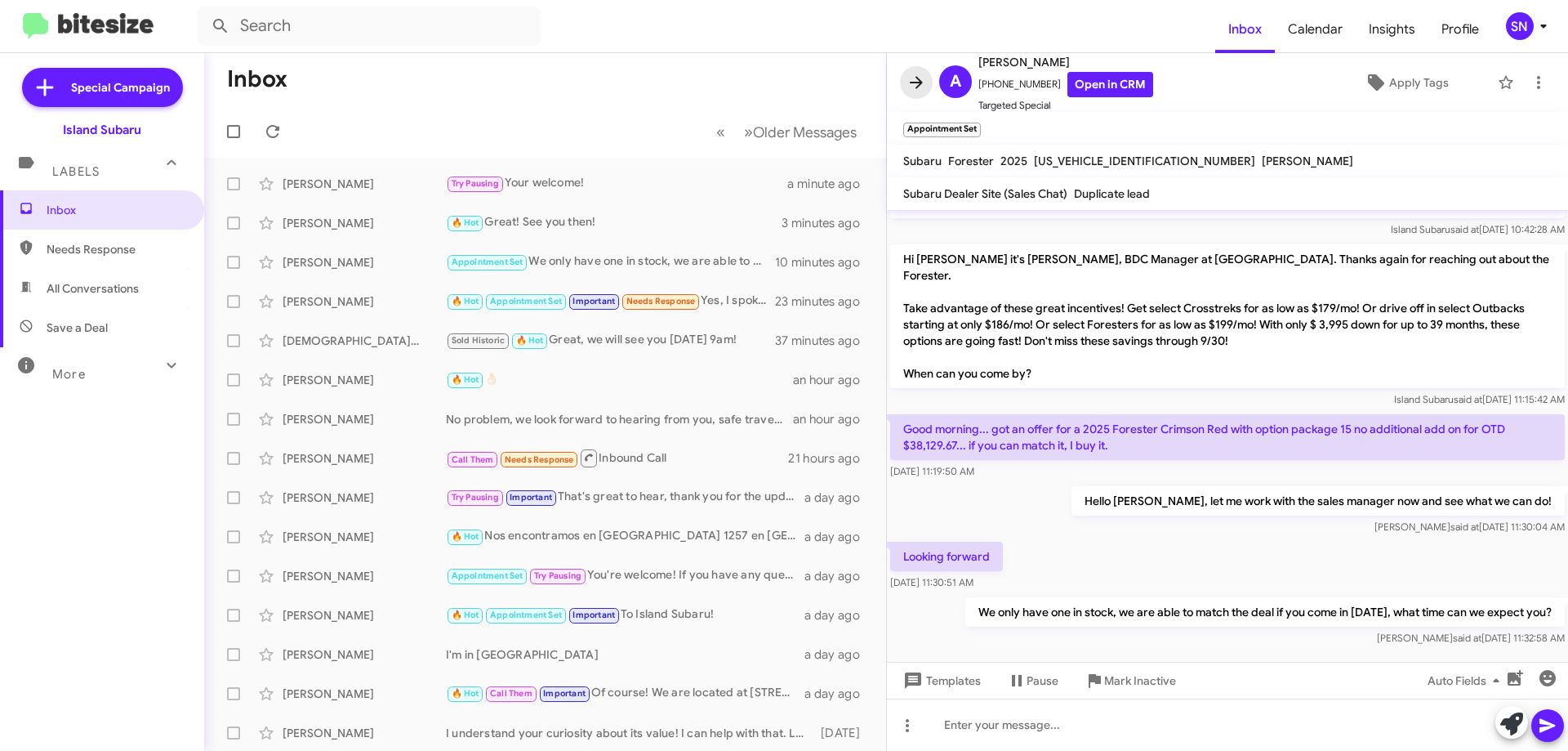
click at [928, 79] on span at bounding box center [916, 82] width 33 height 20
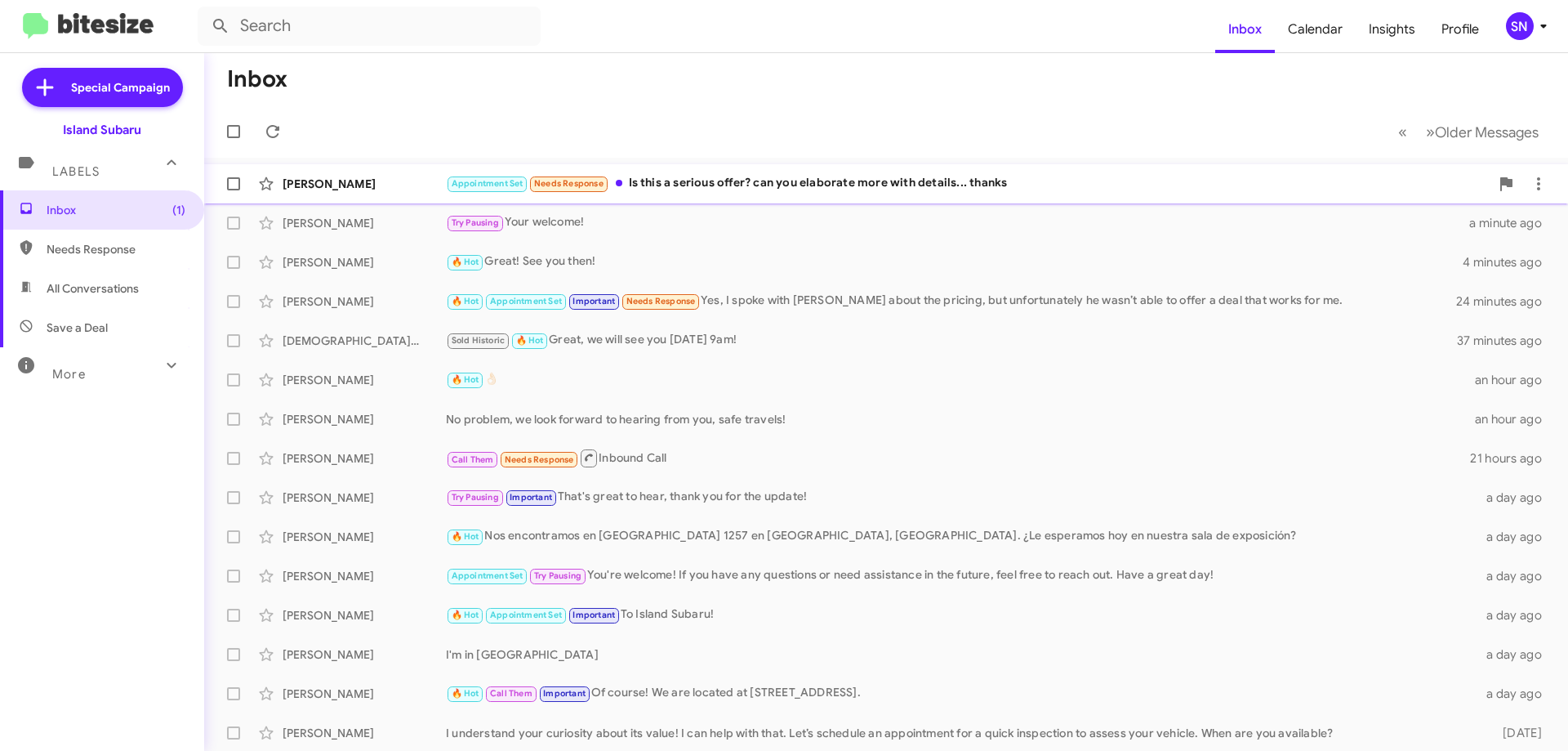
click at [1041, 183] on div "Appointment Set Needs Response Is this a serious offer? can you elaborate more …" at bounding box center [967, 183] width 1043 height 19
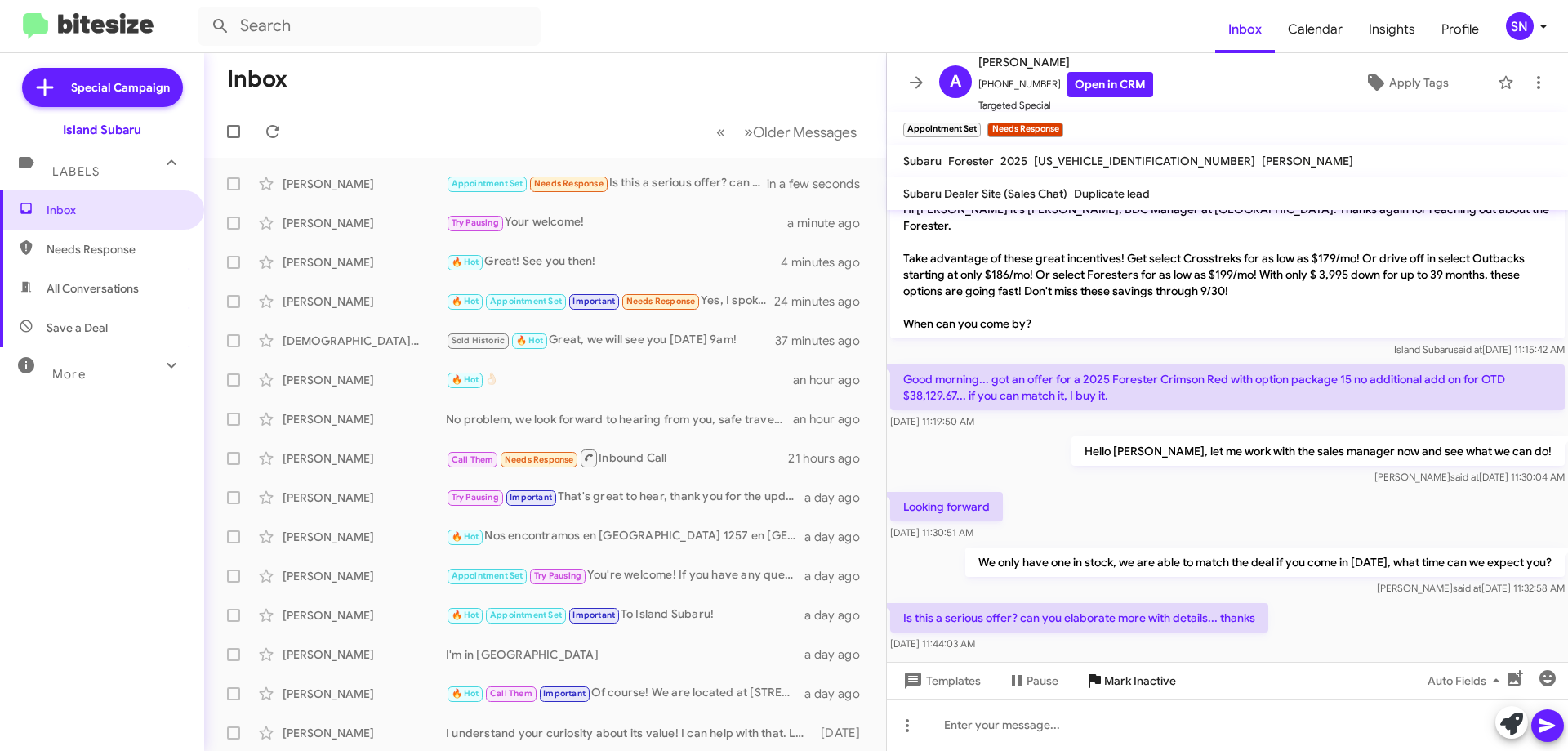
scroll to position [516, 0]
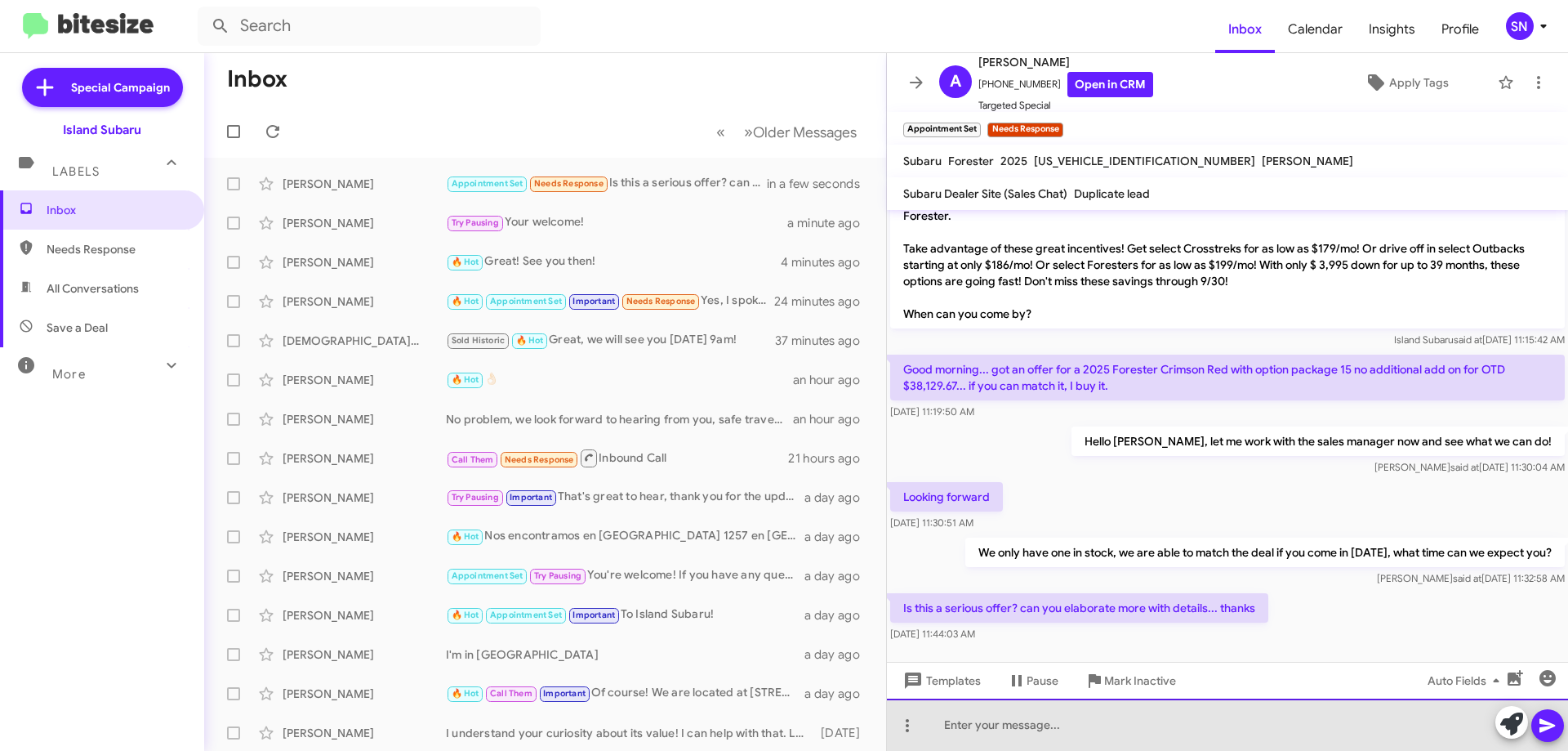
click at [1110, 716] on div at bounding box center [1227, 725] width 681 height 53
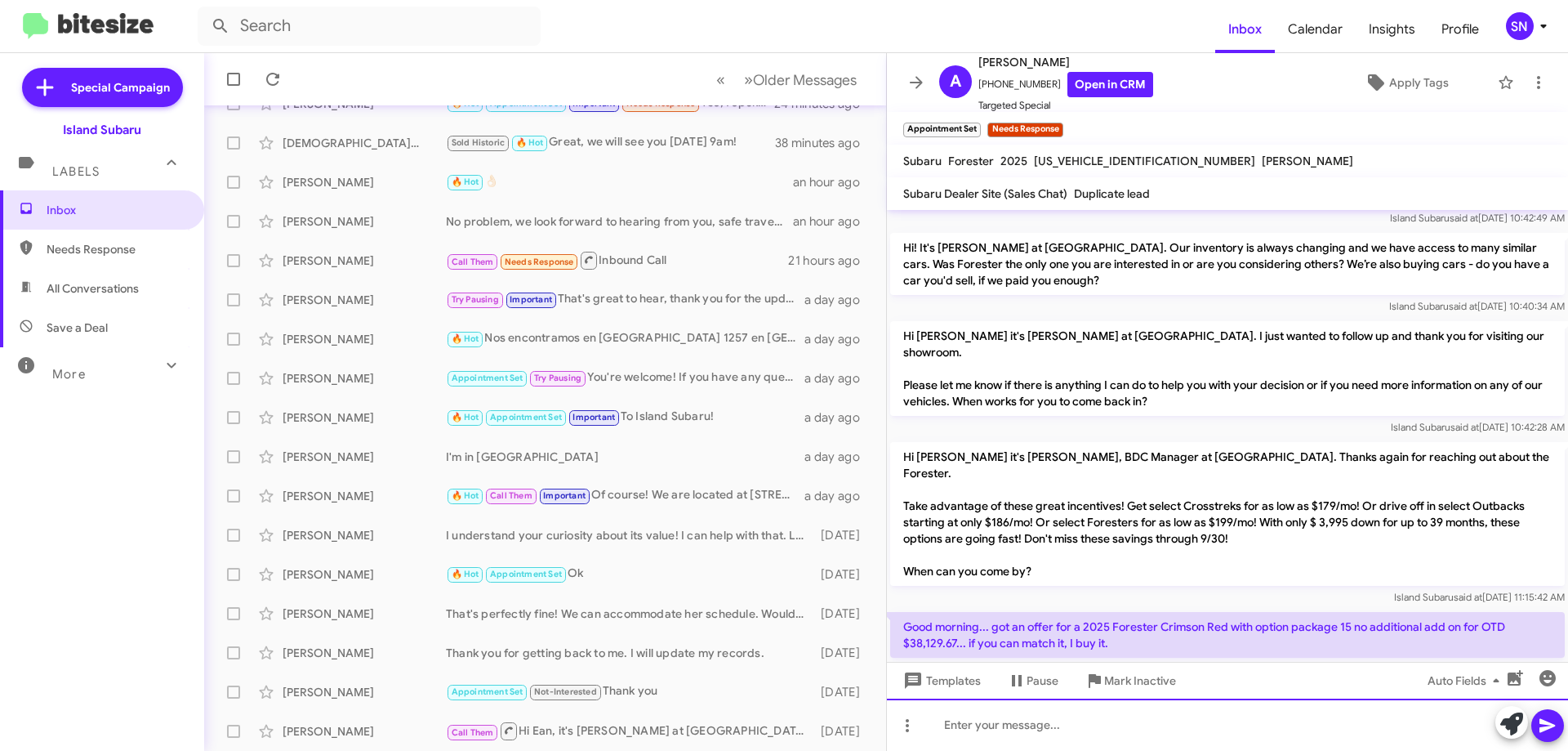
scroll to position [575, 0]
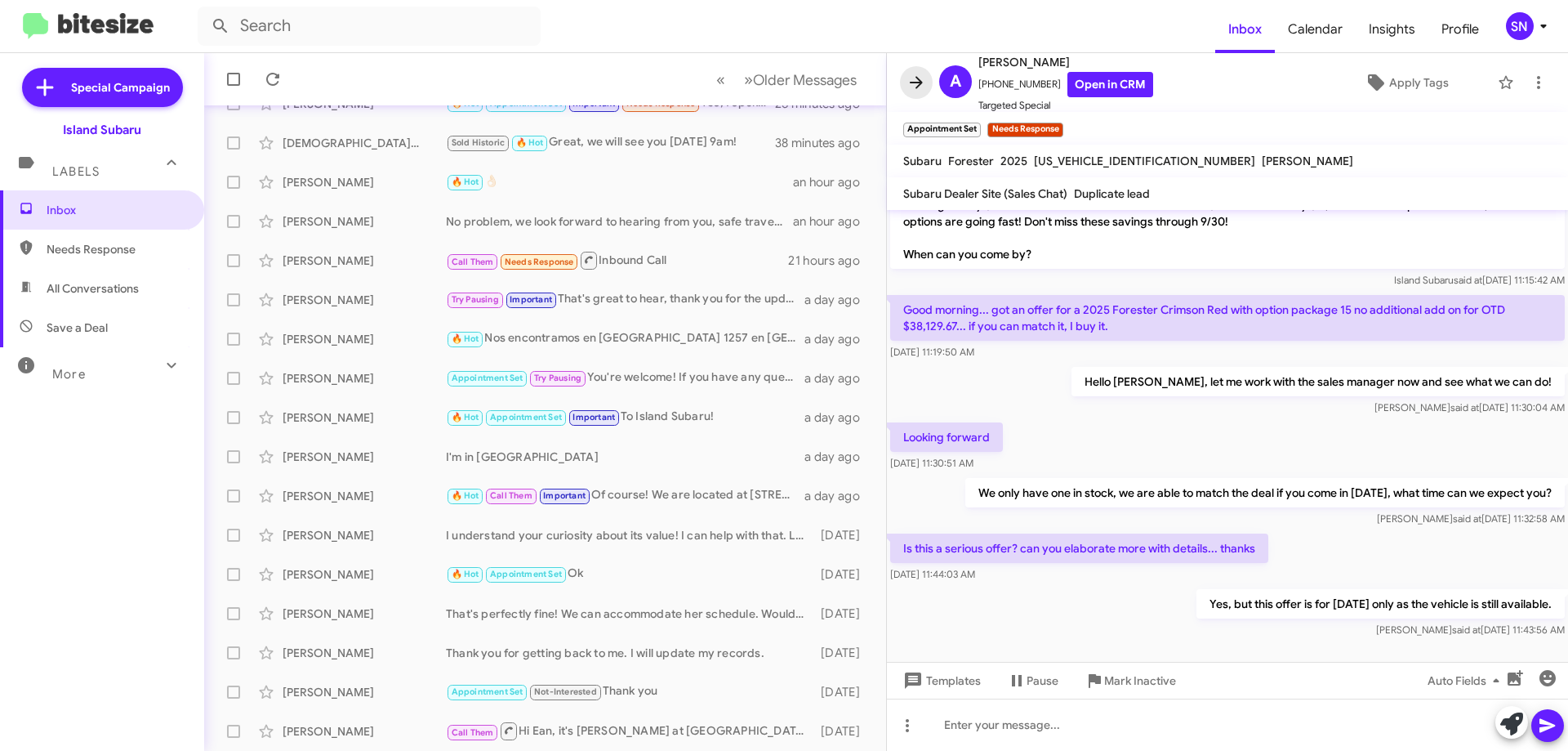
click at [917, 79] on icon at bounding box center [916, 82] width 20 height 20
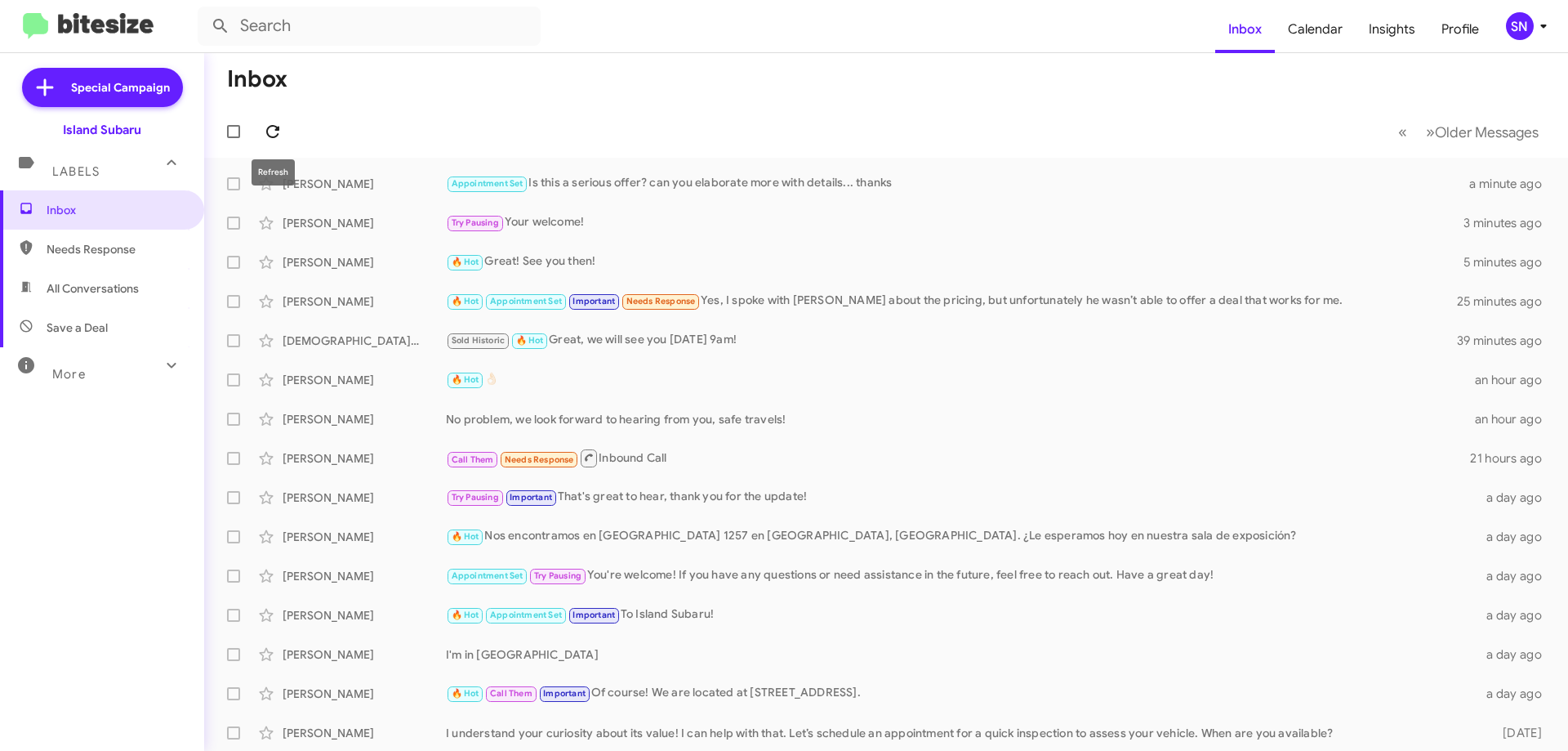
click at [259, 128] on span at bounding box center [272, 131] width 33 height 20
click at [266, 123] on icon at bounding box center [272, 131] width 20 height 20
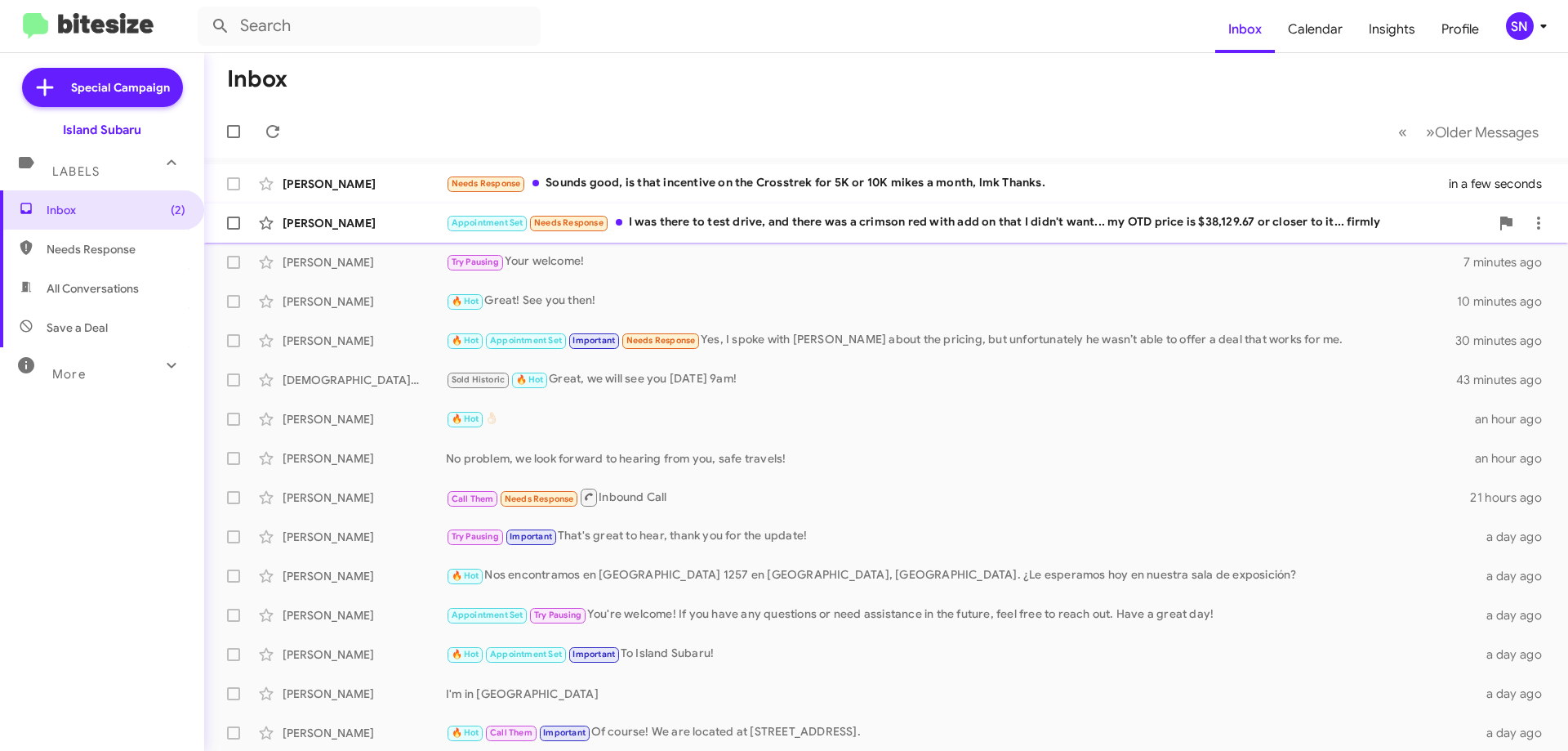
click at [1212, 219] on div "Appointment Set Needs Response I was there to test drive, and there was a crims…" at bounding box center [967, 222] width 1043 height 19
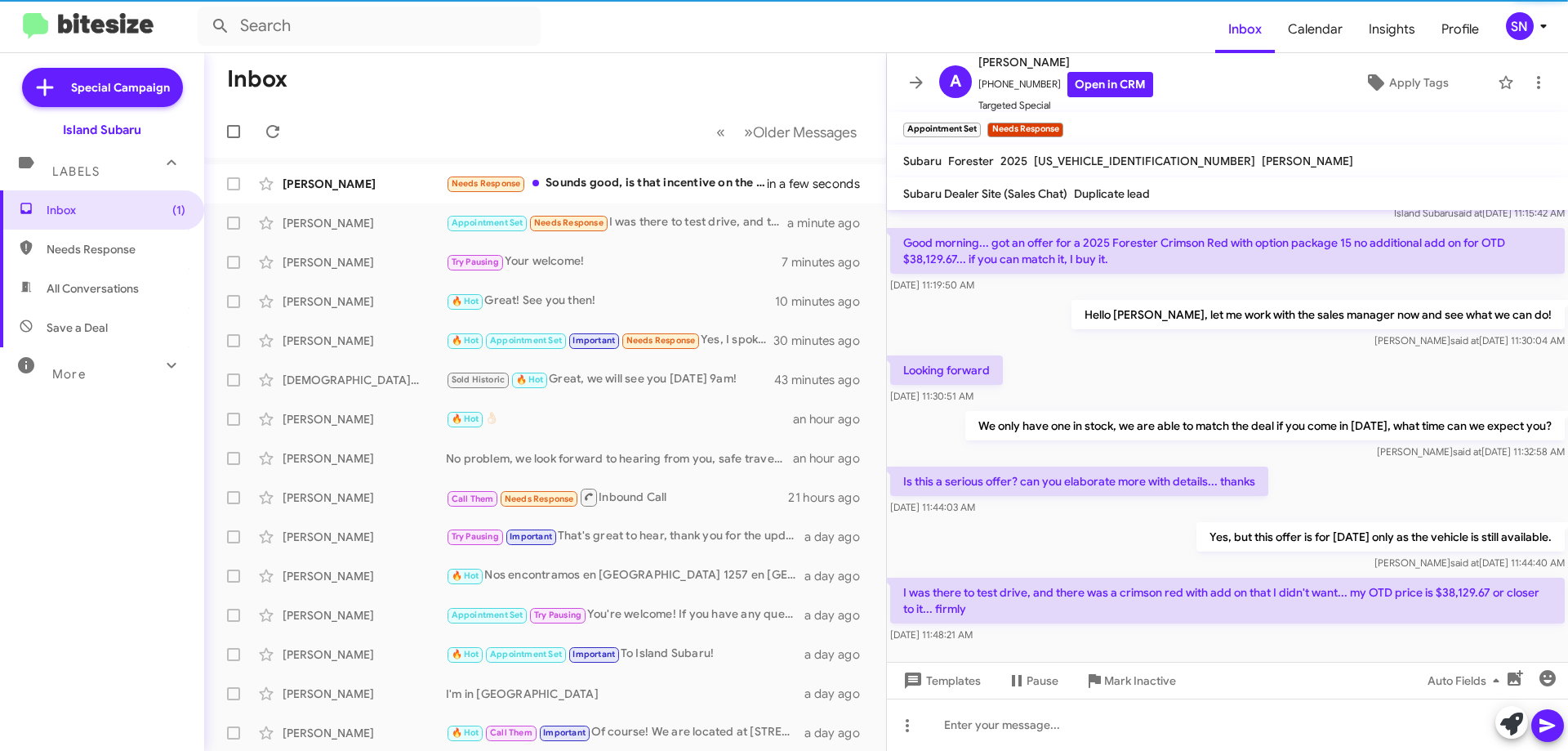
scroll to position [651, 0]
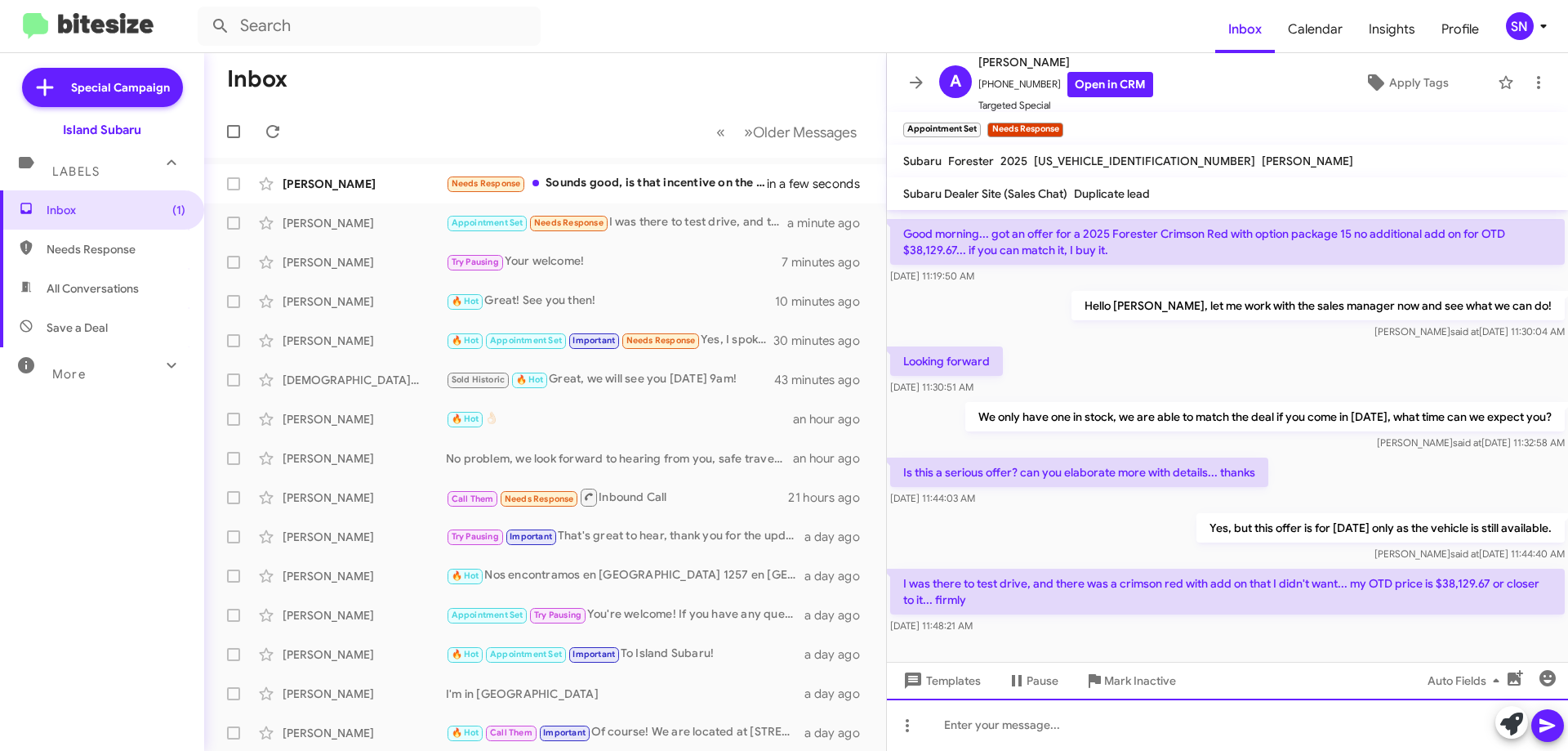
click at [972, 732] on div at bounding box center [1227, 725] width 681 height 53
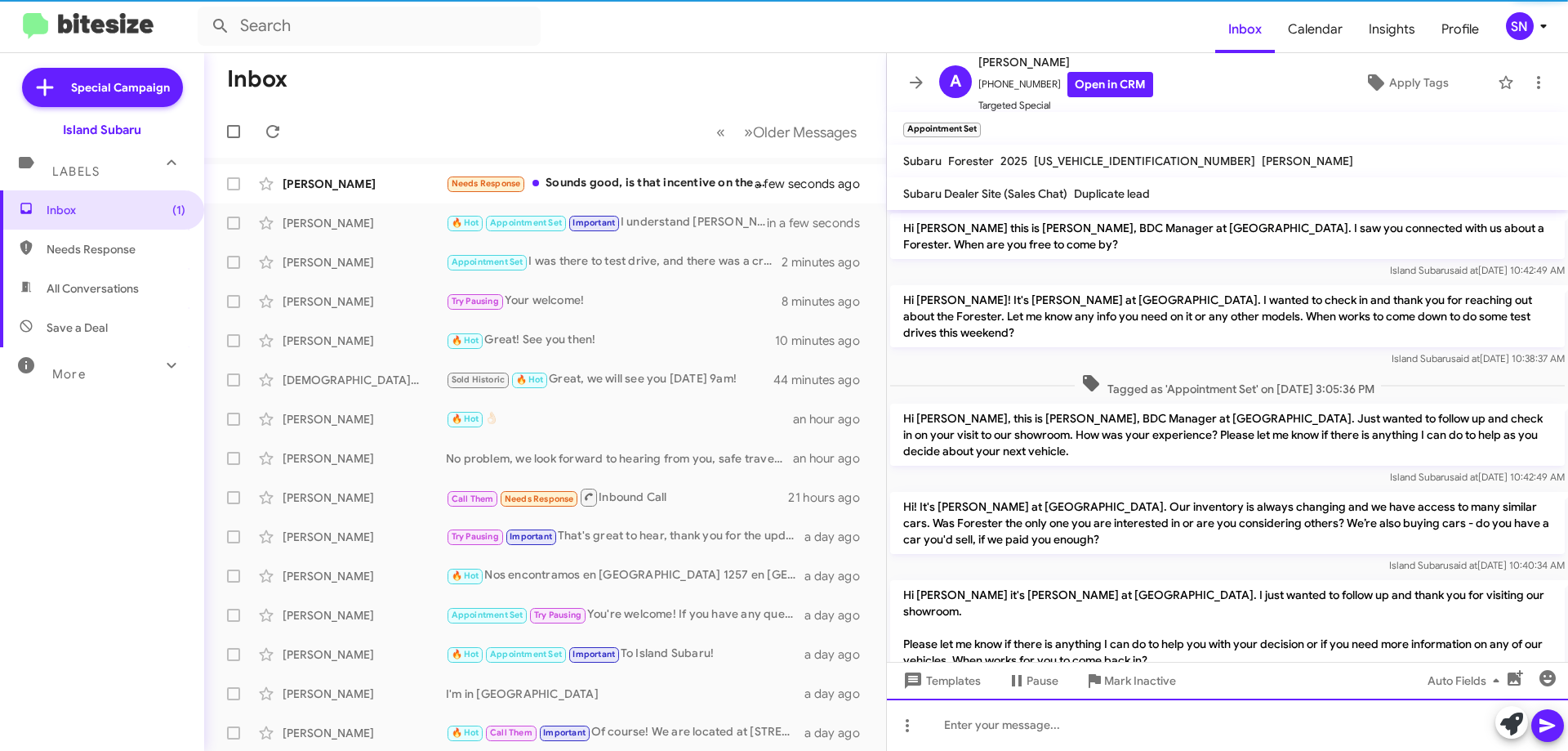
scroll to position [712, 0]
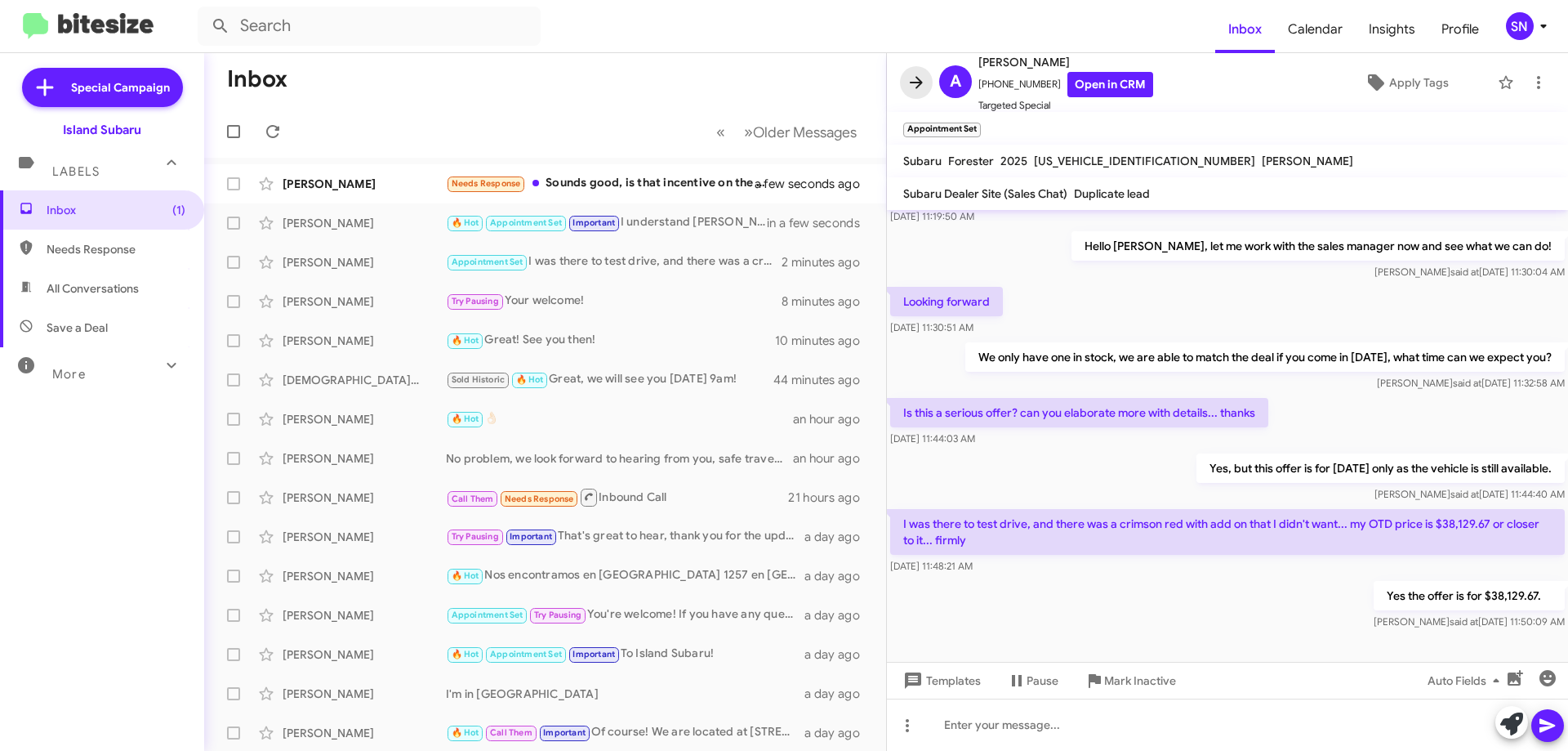
click at [911, 87] on icon at bounding box center [916, 82] width 20 height 20
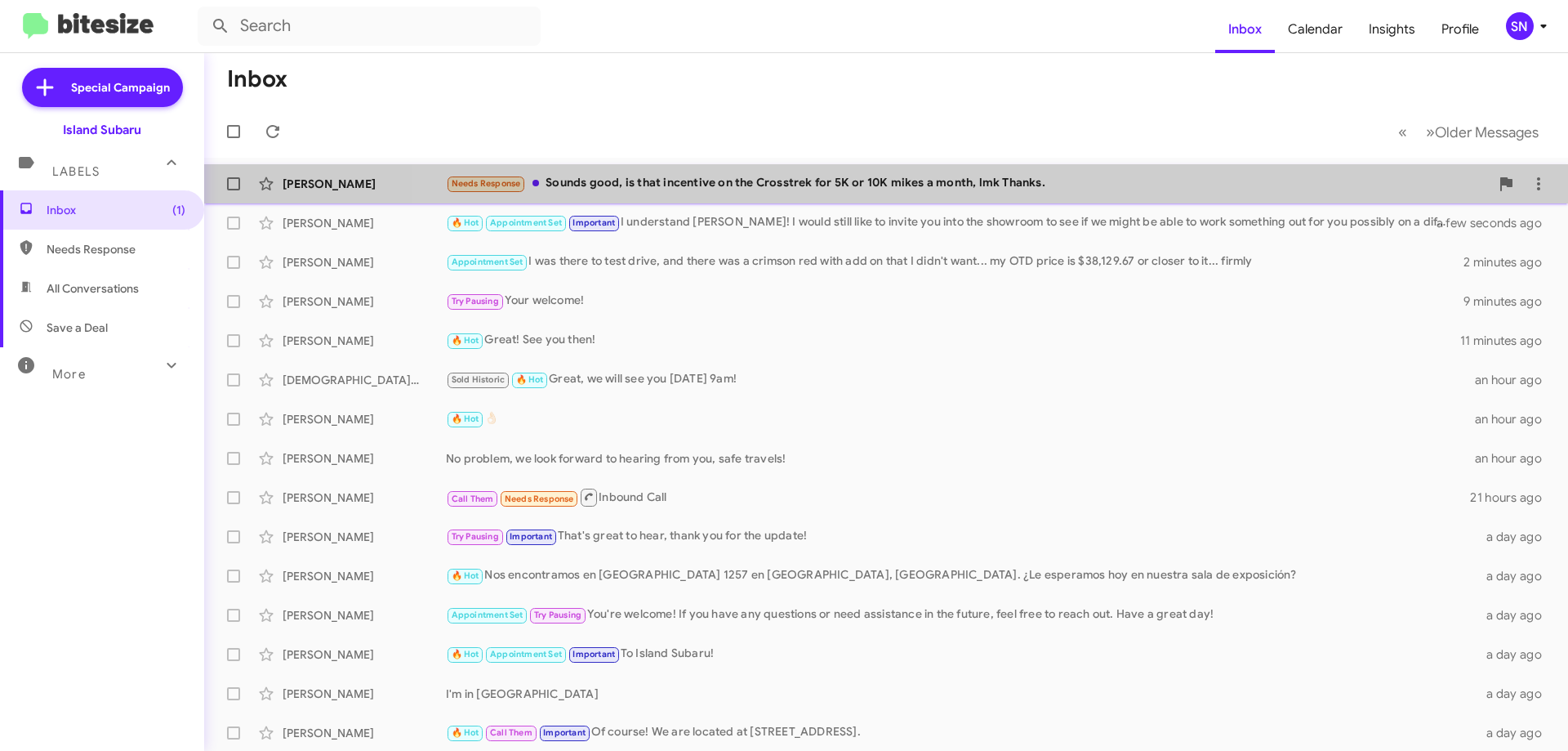
click at [1085, 176] on div "Needs Response Sounds good, is that incentive on the Crosstrek for 5K or 10K mi…" at bounding box center [967, 183] width 1043 height 19
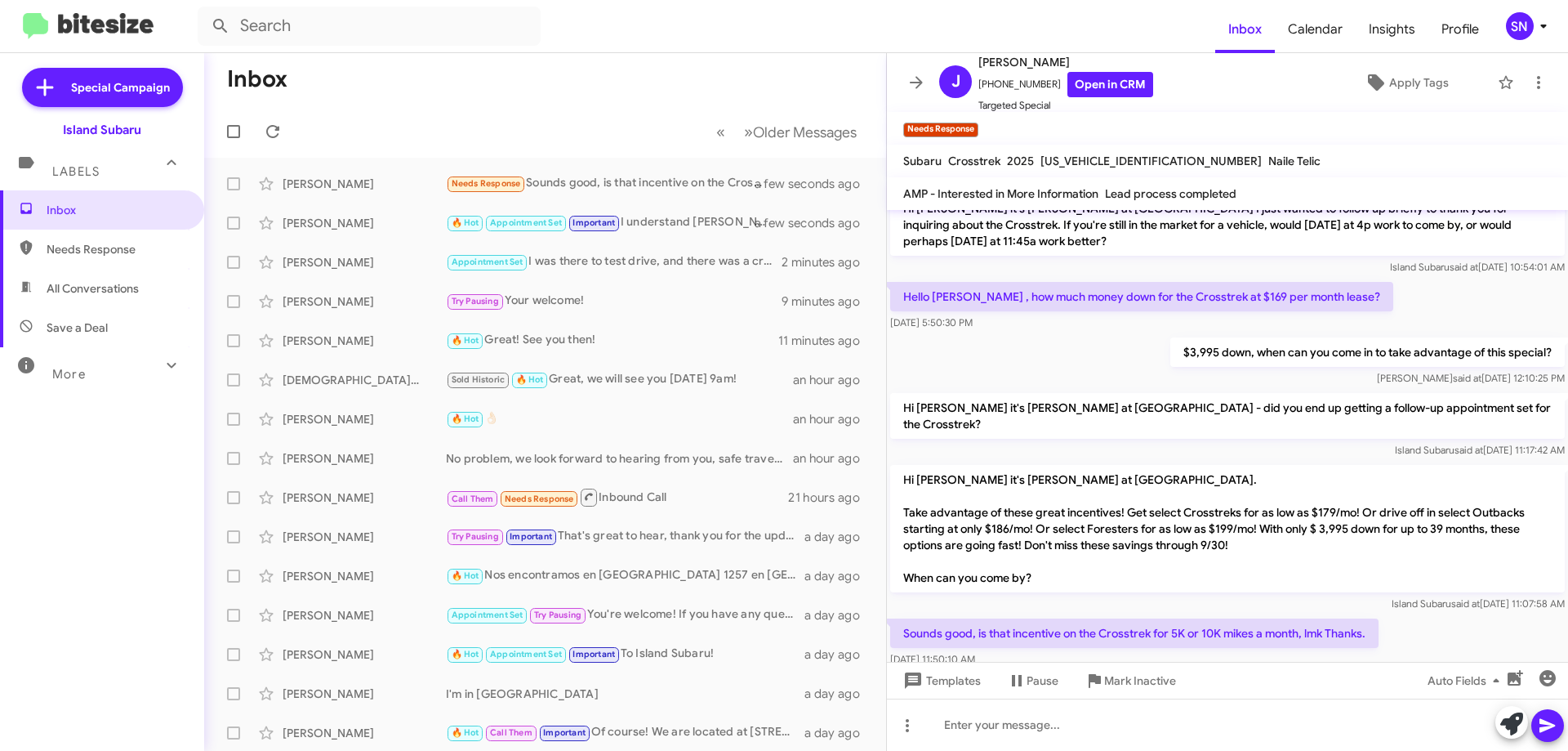
scroll to position [623, 0]
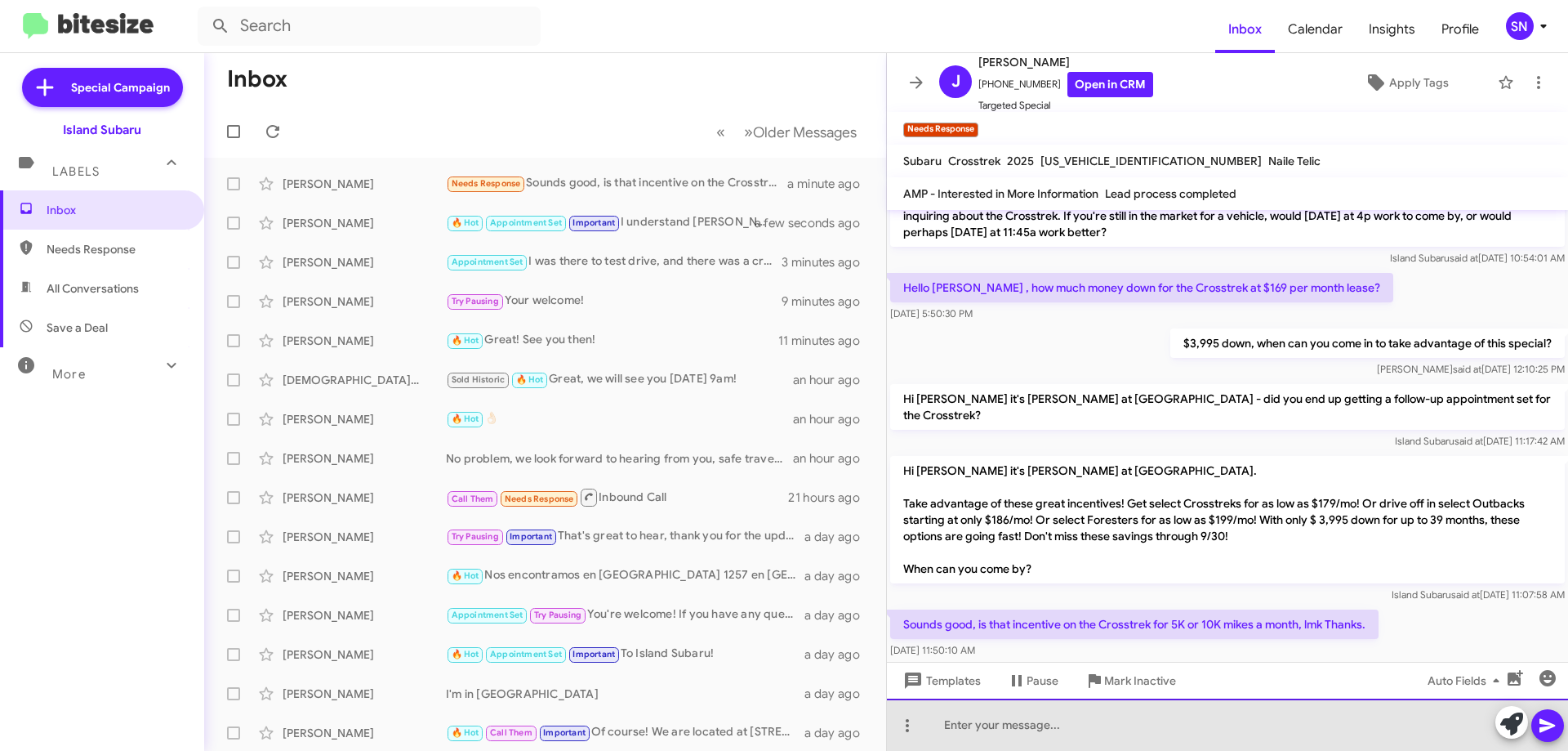
click at [1050, 741] on div at bounding box center [1227, 725] width 681 height 53
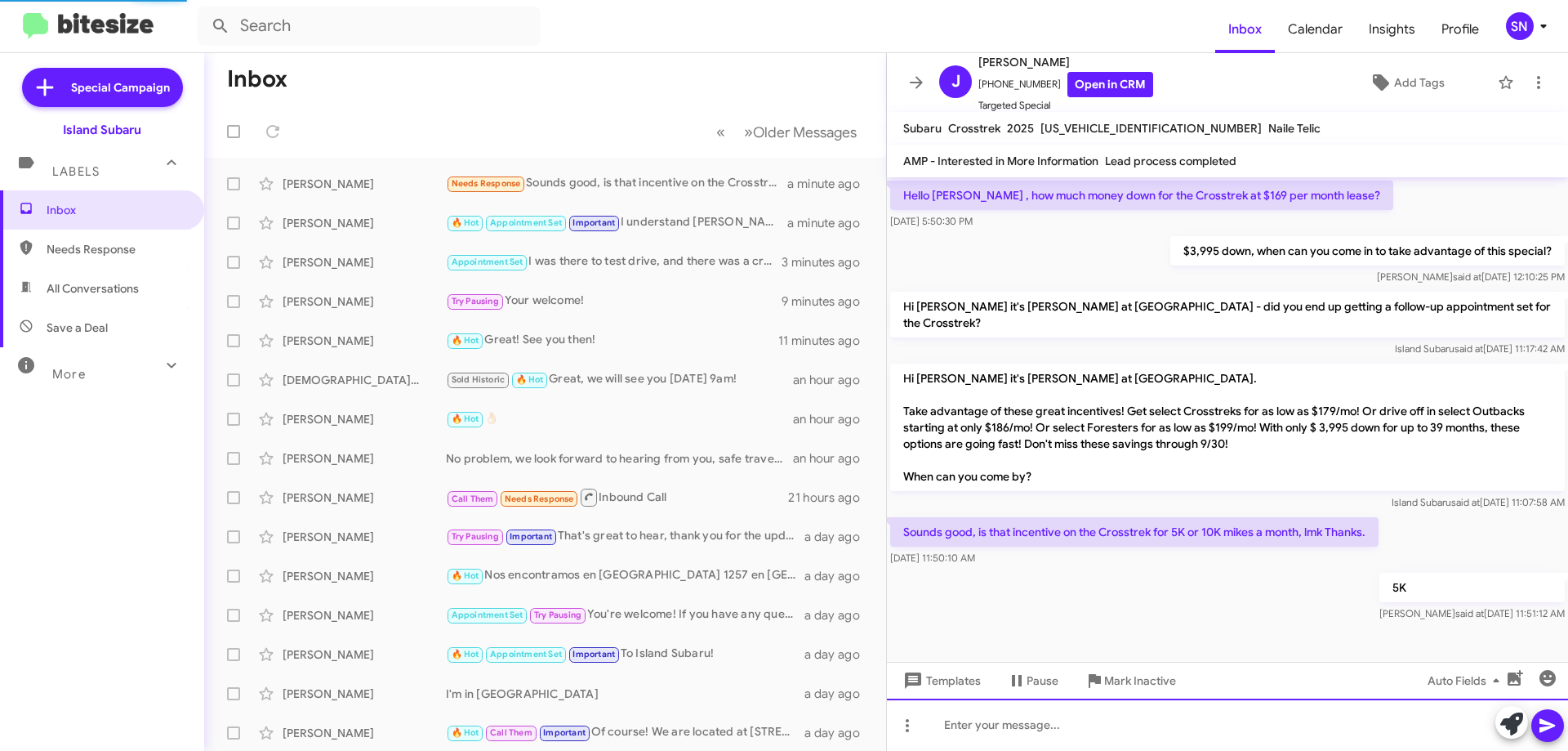
scroll to position [651, 0]
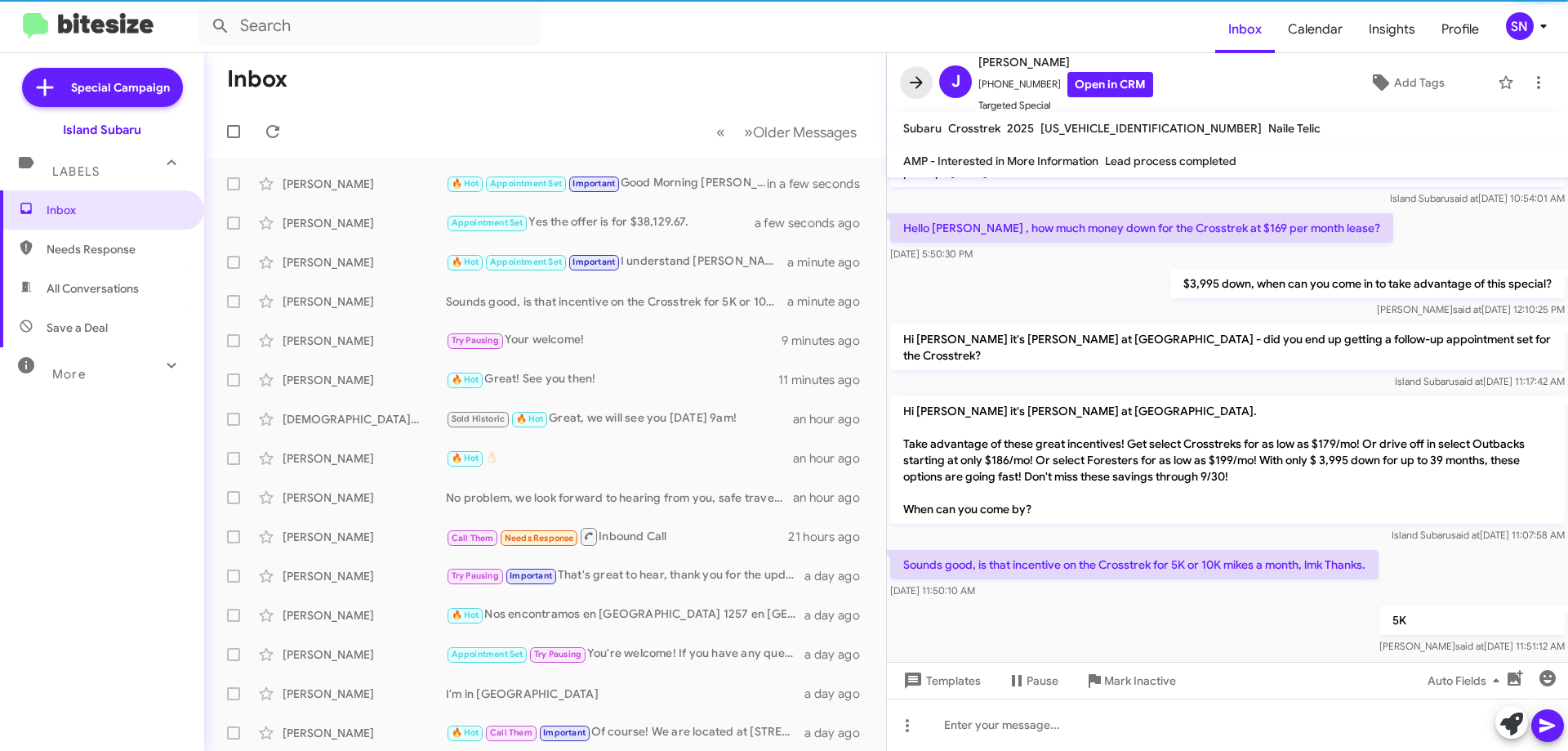
click at [909, 86] on icon at bounding box center [916, 82] width 20 height 20
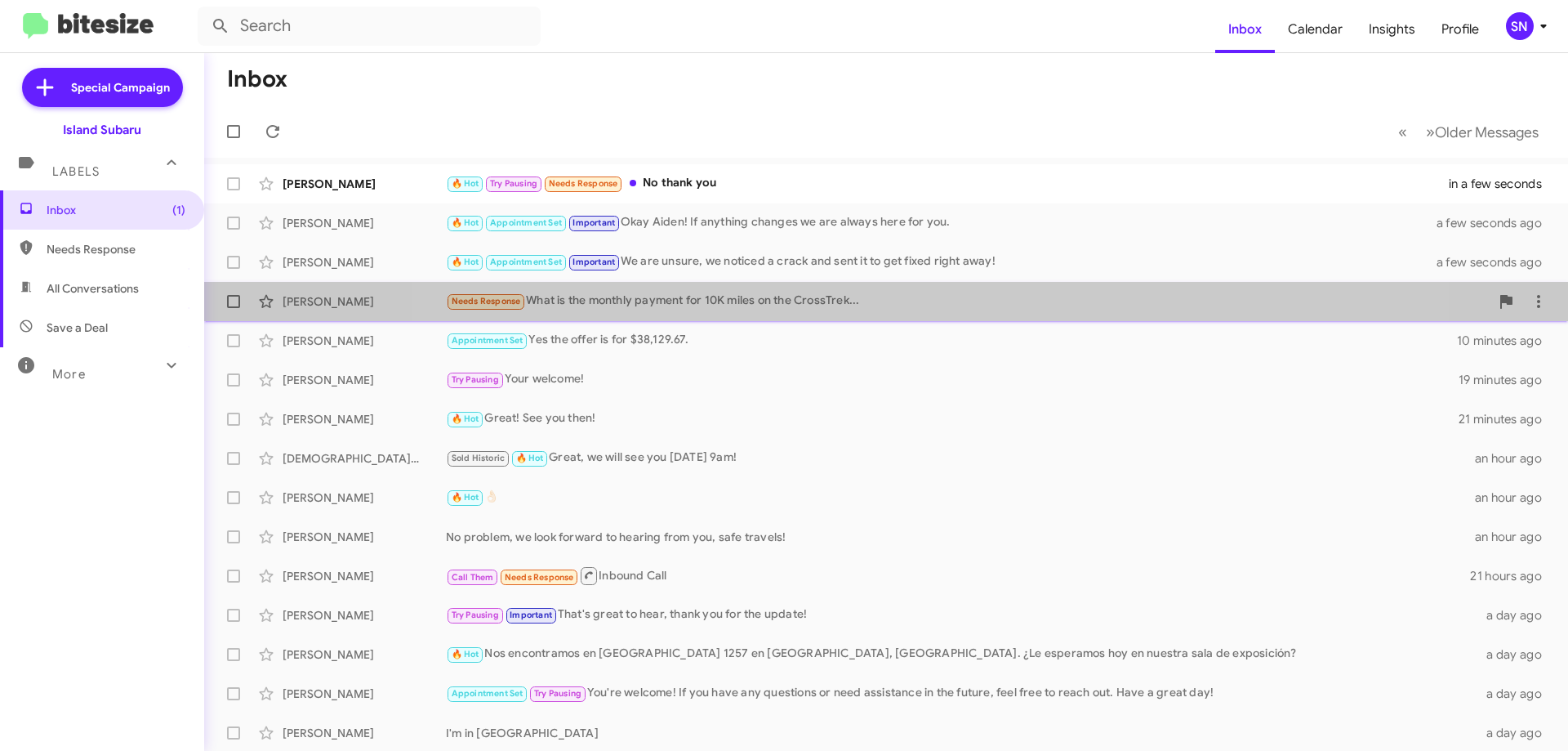
click at [905, 307] on div "Needs Response What is the monthly payment for 10K miles on the CrossTrek..." at bounding box center [967, 301] width 1043 height 19
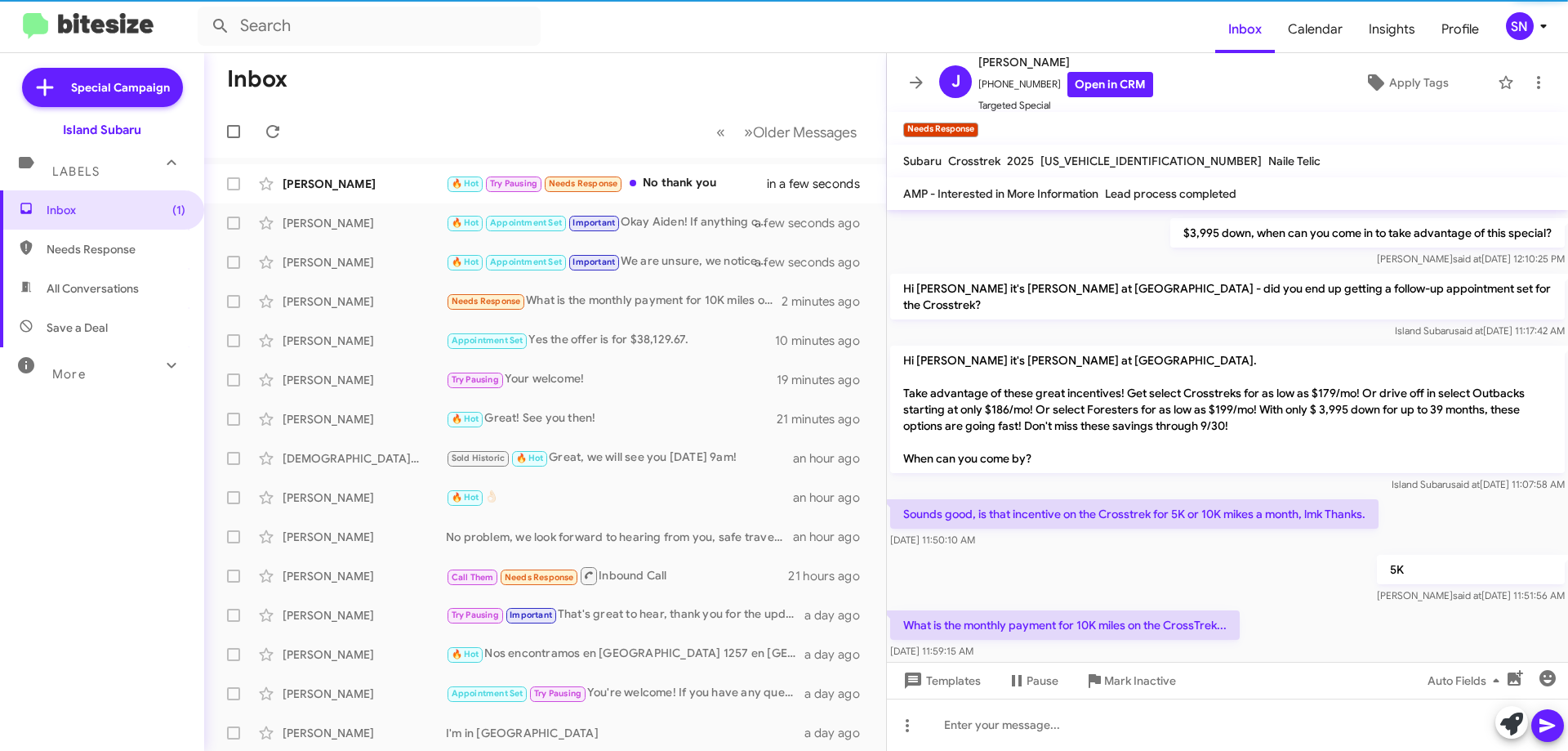
scroll to position [743, 0]
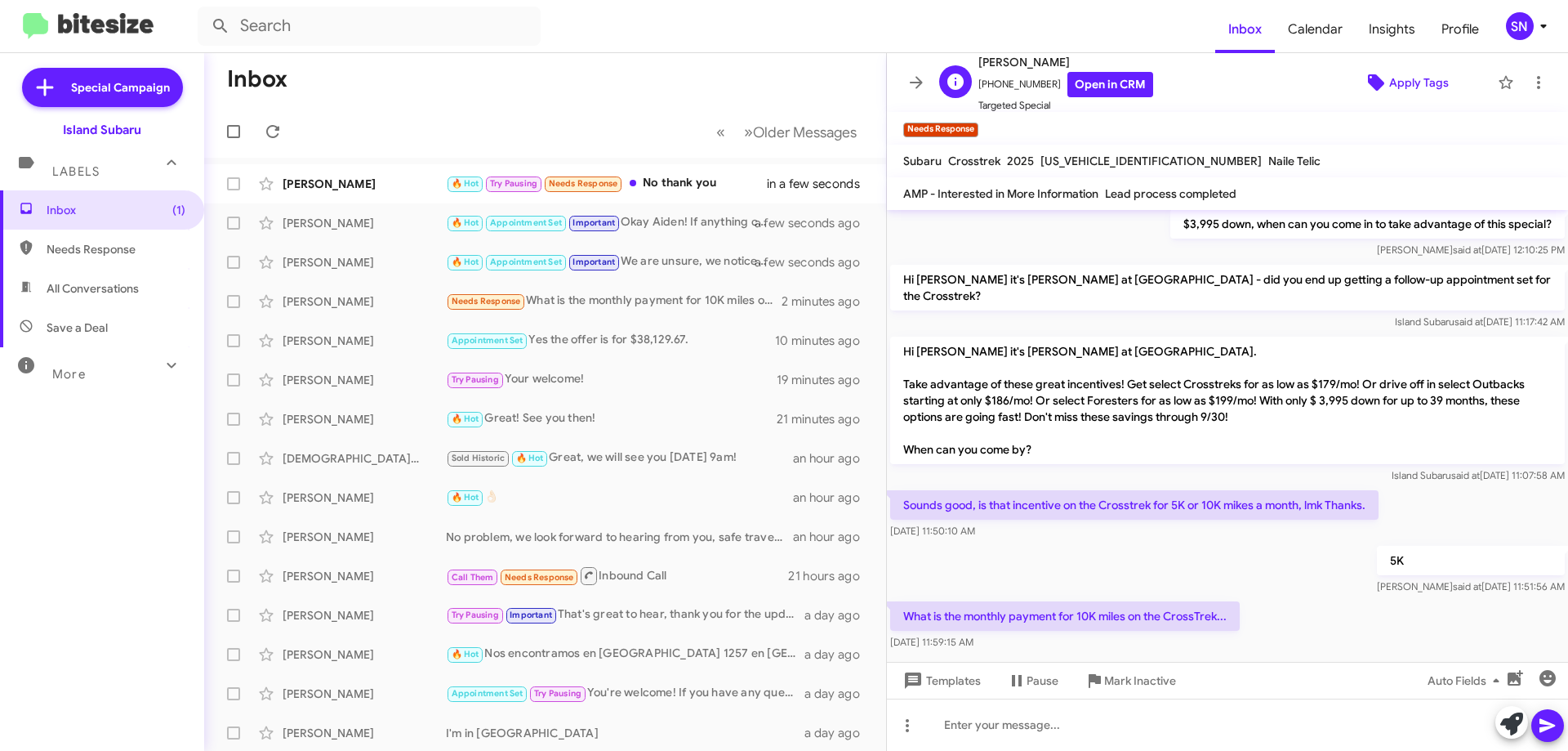
click at [1391, 83] on span "Apply Tags" at bounding box center [1419, 82] width 60 height 29
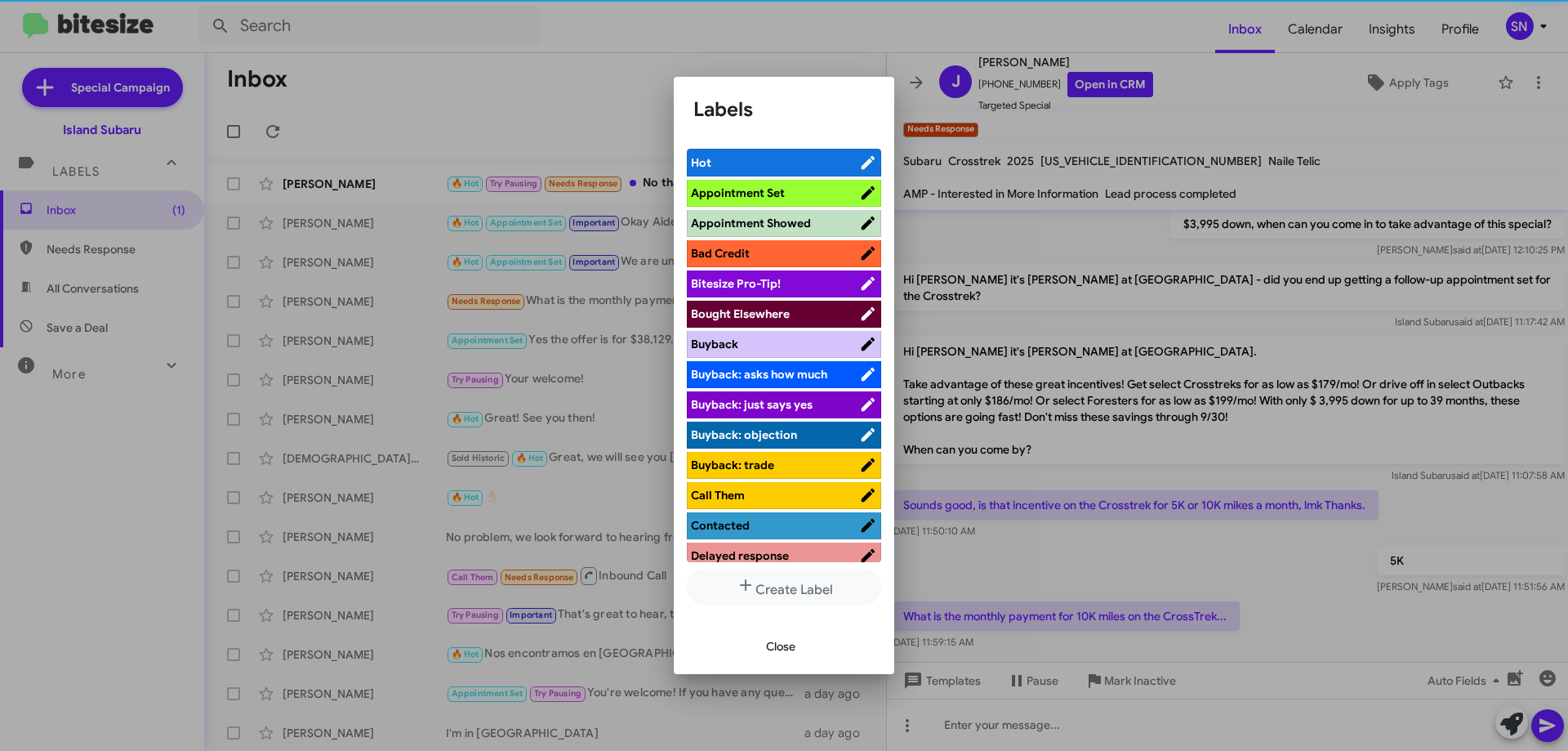
click at [1231, 137] on div at bounding box center [784, 376] width 1568 height 751
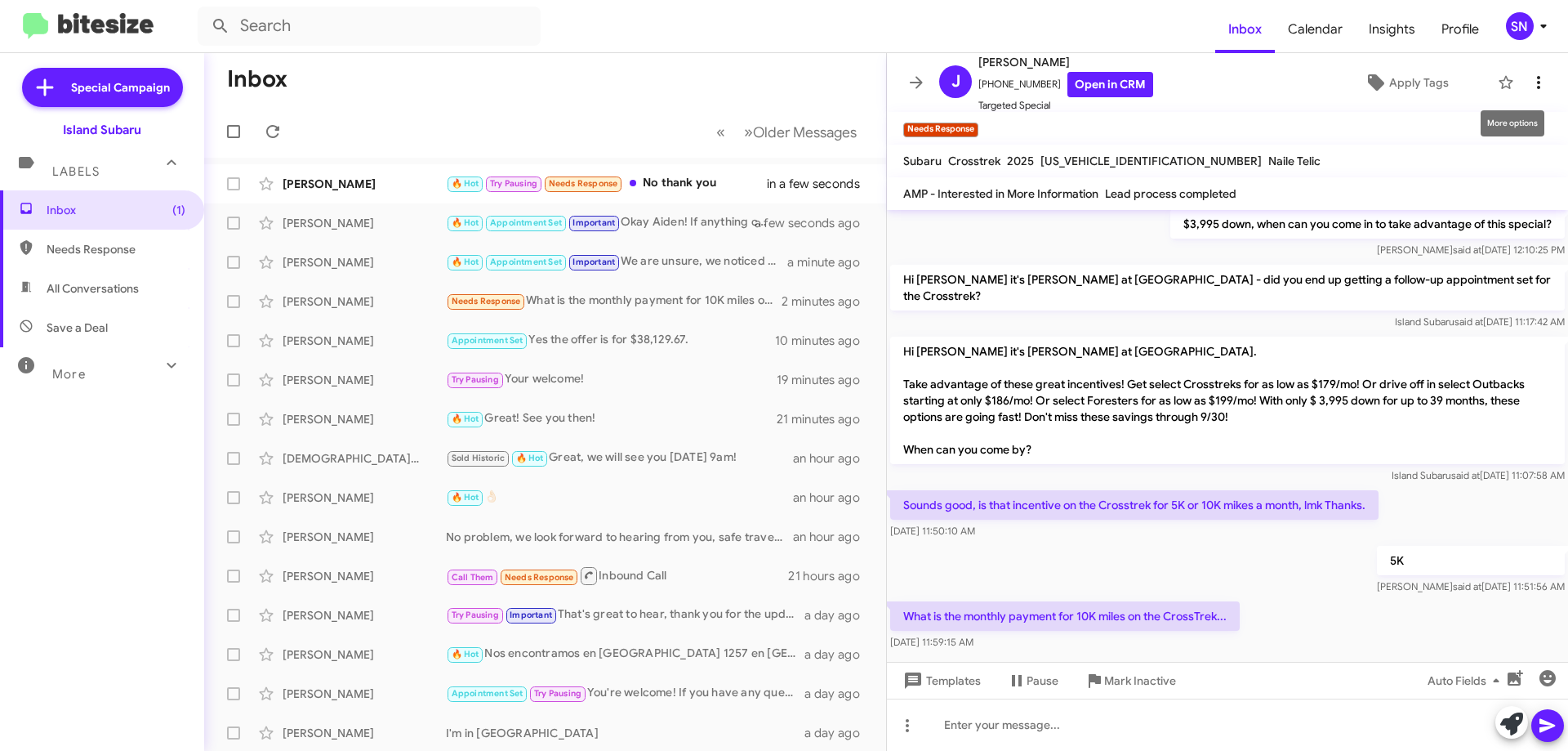
click at [1530, 69] on button at bounding box center [1538, 82] width 33 height 33
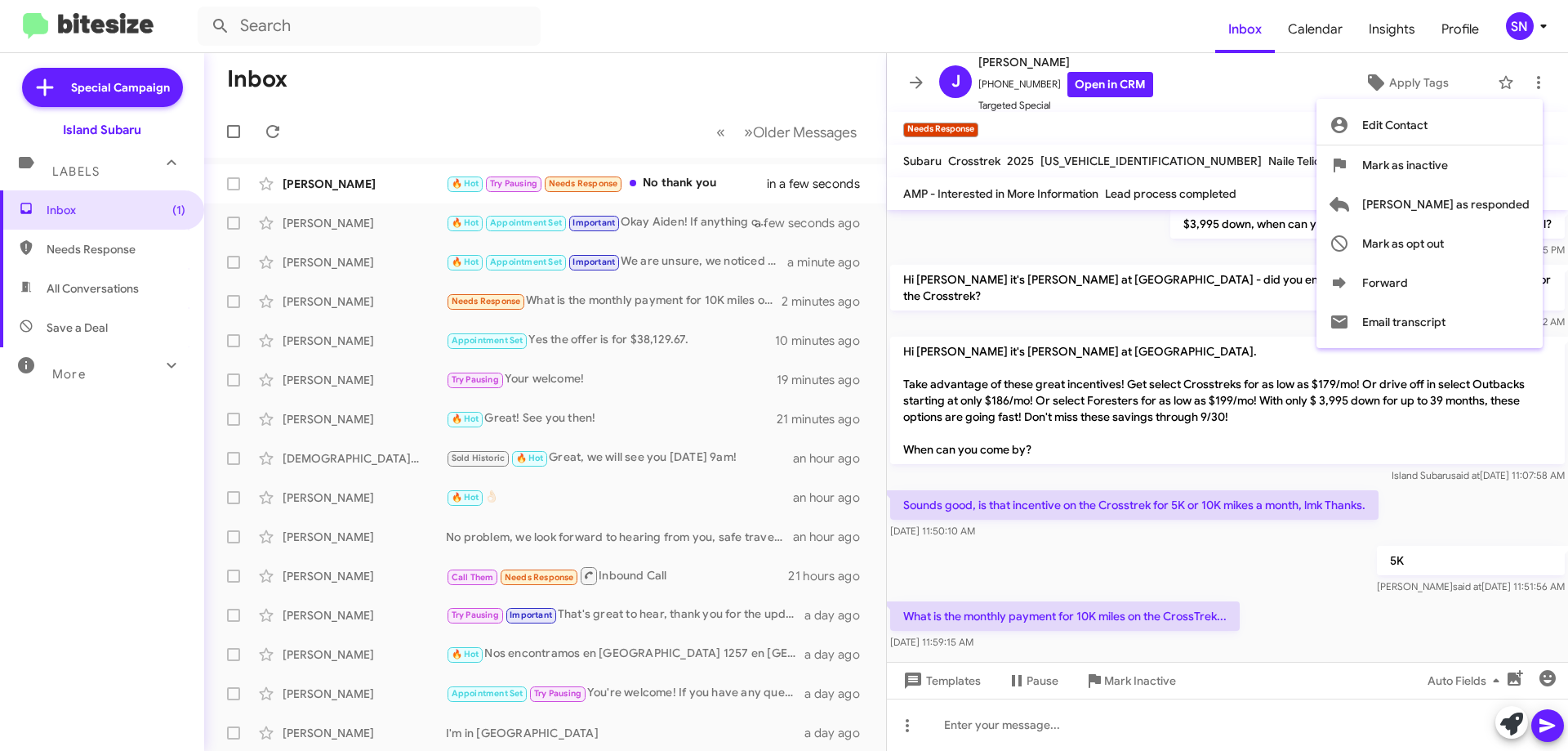
click at [1311, 89] on div at bounding box center [784, 376] width 1568 height 751
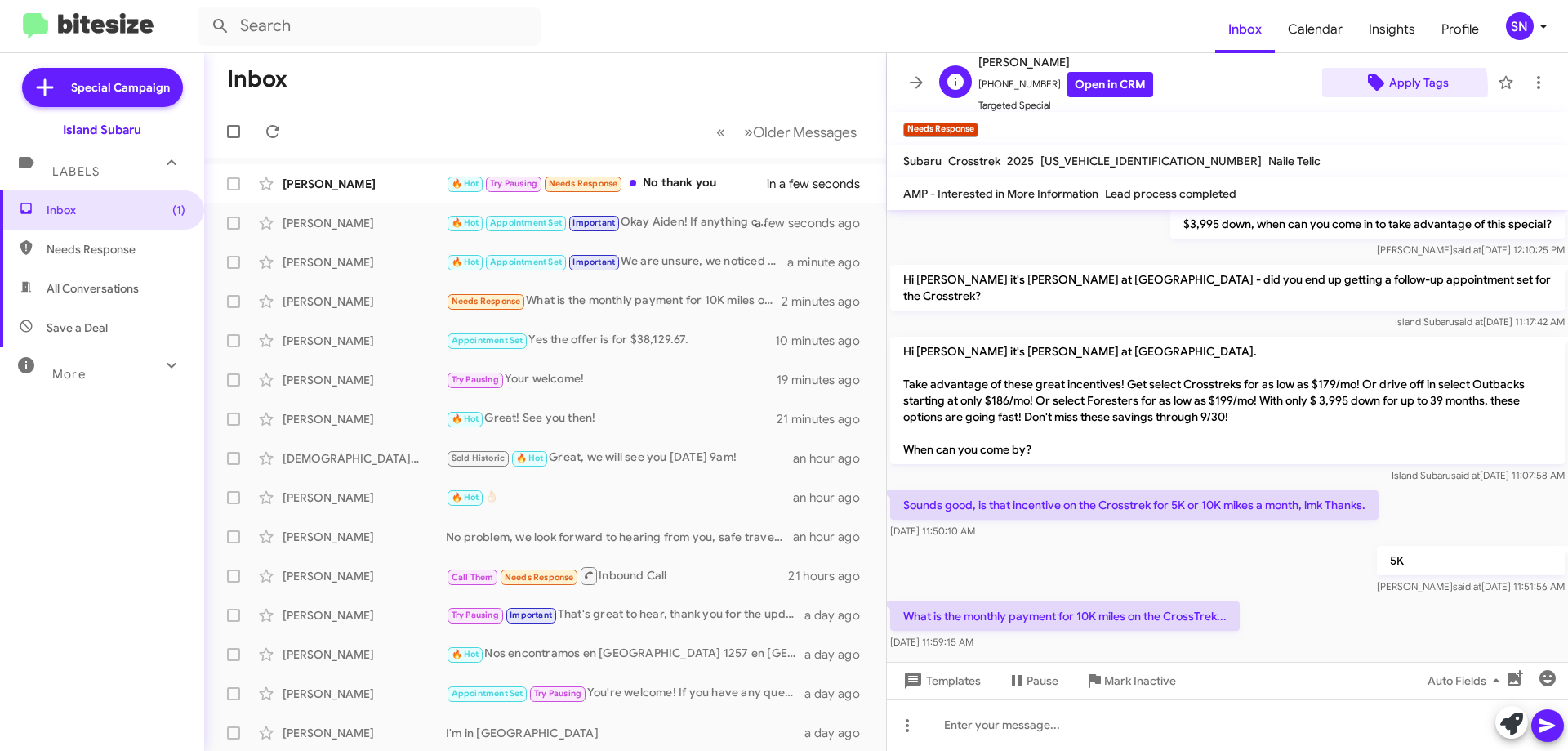
click at [1378, 87] on span "Apply Tags" at bounding box center [1406, 82] width 142 height 29
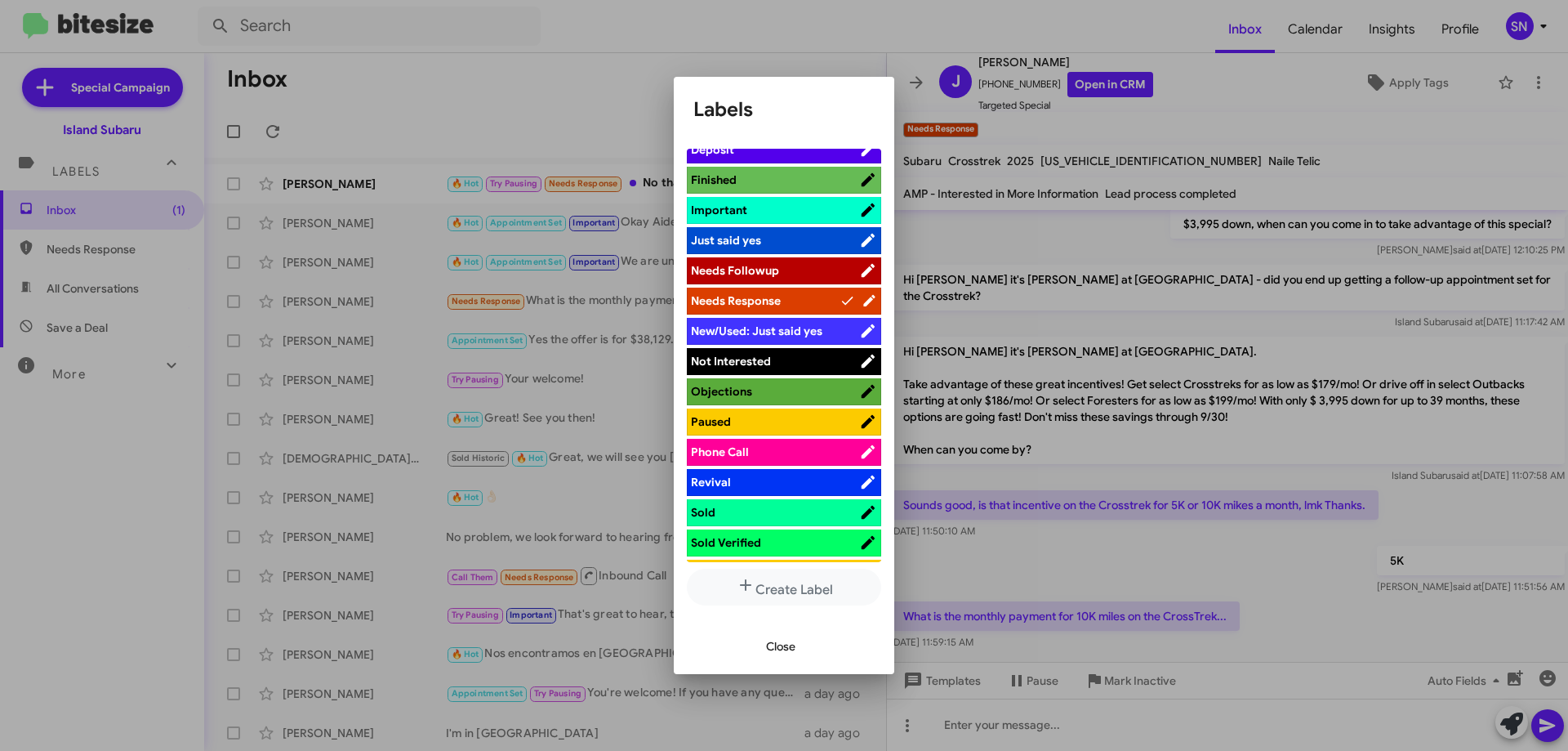
scroll to position [490, 0]
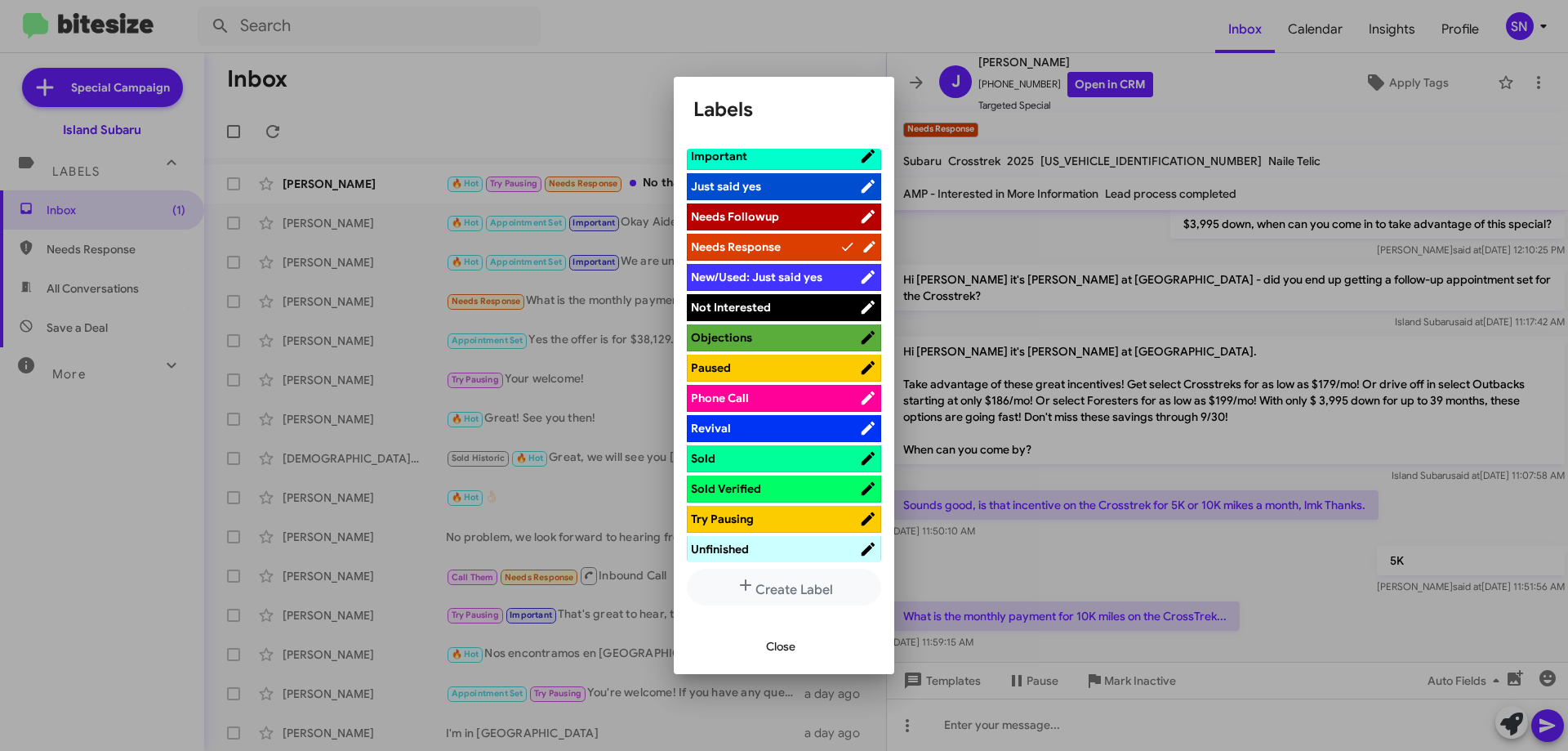
click at [733, 456] on span "Sold" at bounding box center [774, 457] width 168 height 16
click at [772, 665] on div "Close" at bounding box center [784, 646] width 181 height 55
click at [777, 638] on span "Close" at bounding box center [780, 646] width 29 height 29
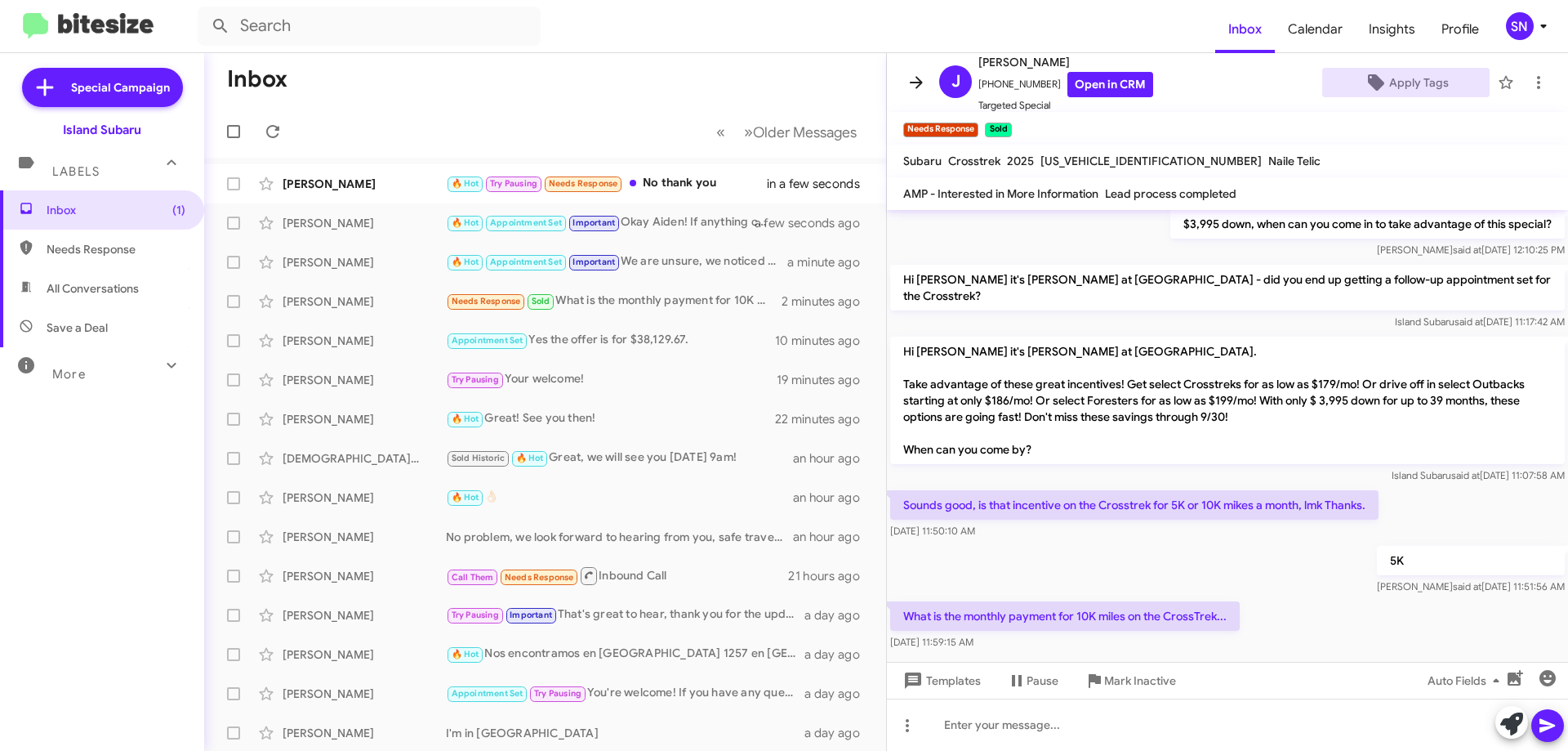
click at [912, 83] on icon at bounding box center [916, 82] width 13 height 12
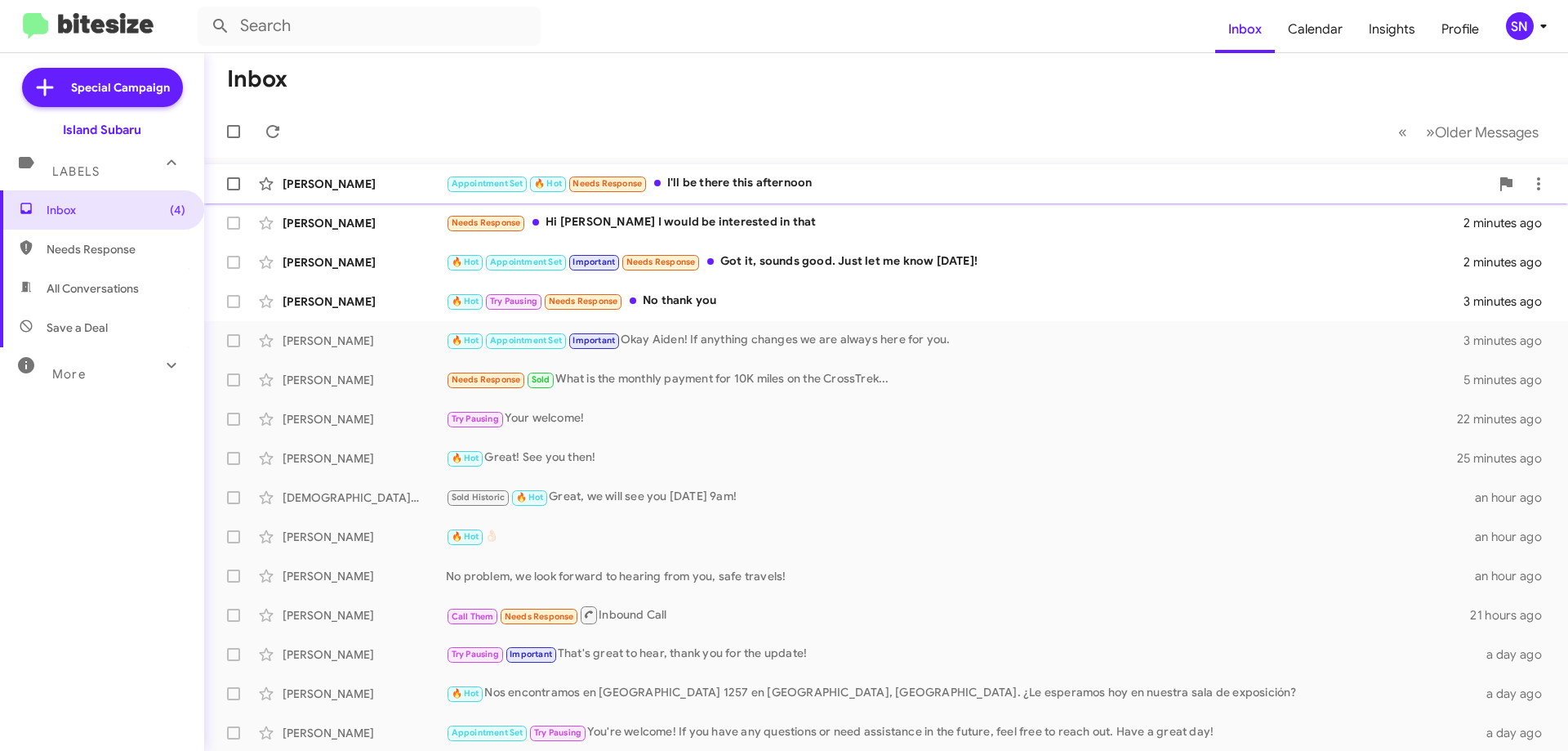
click at [858, 197] on div "[PERSON_NAME] Appointment Set 🔥 Hot Needs Response I'll be there this afternoon…" at bounding box center [885, 183] width 1337 height 33
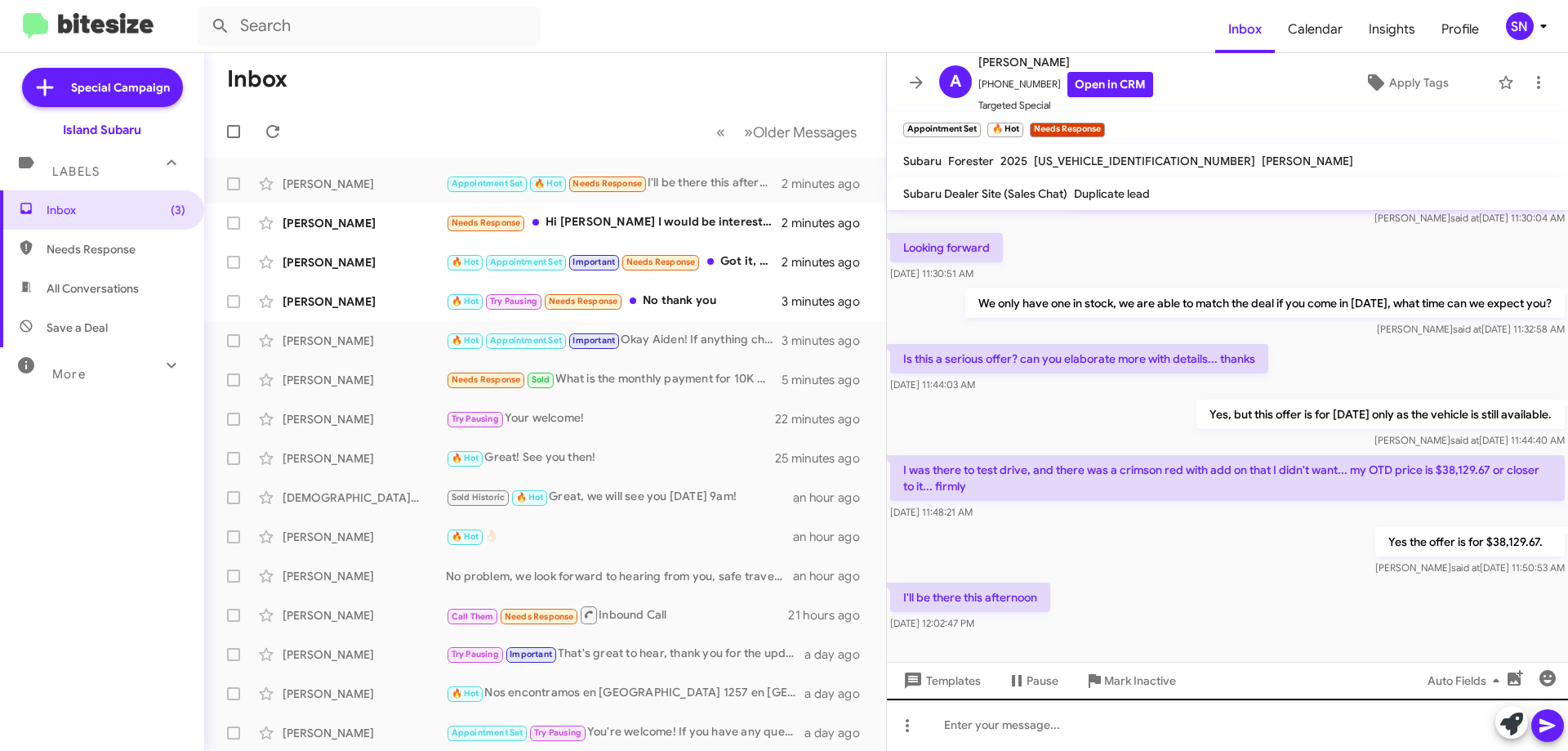
scroll to position [771, 0]
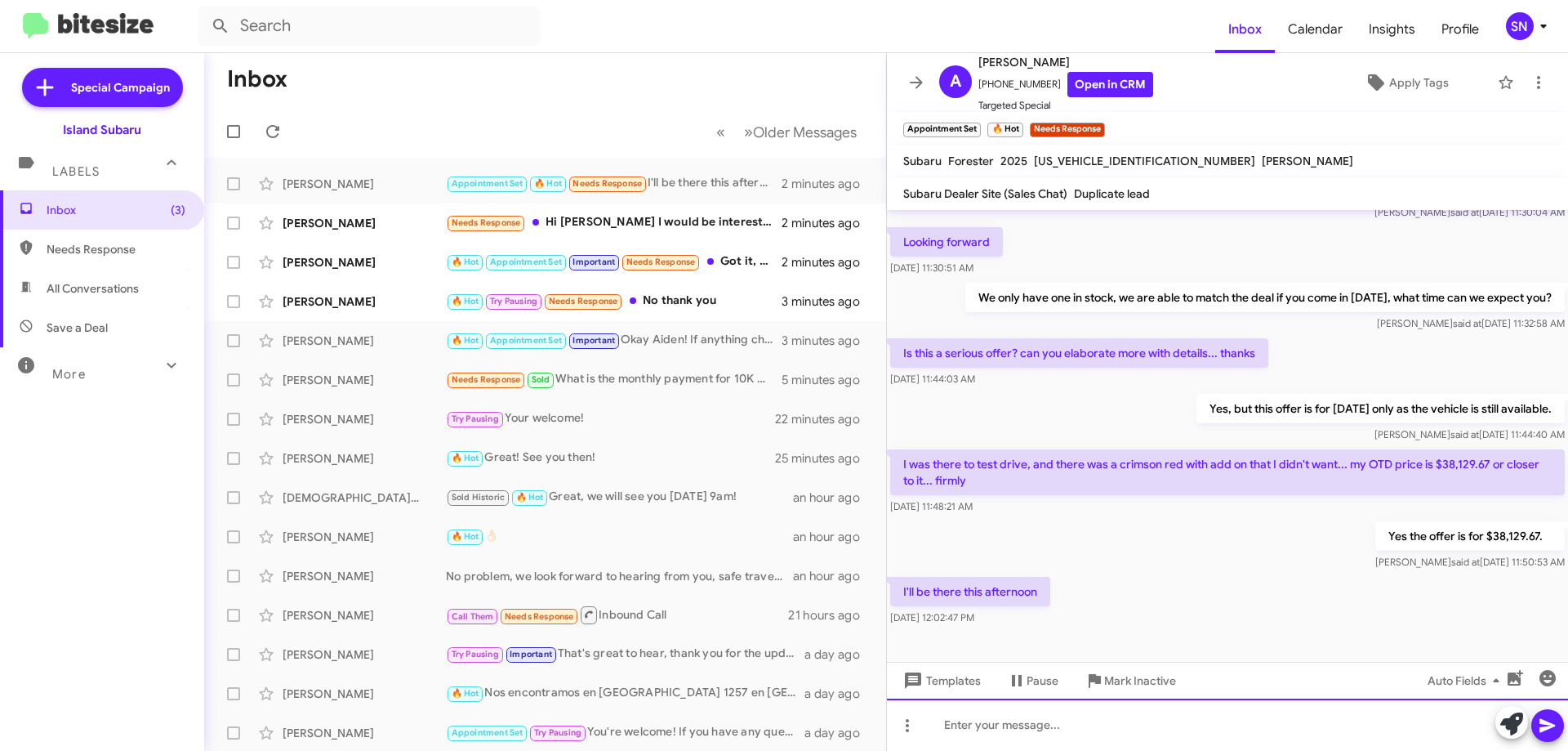
click at [1107, 712] on div at bounding box center [1227, 725] width 681 height 53
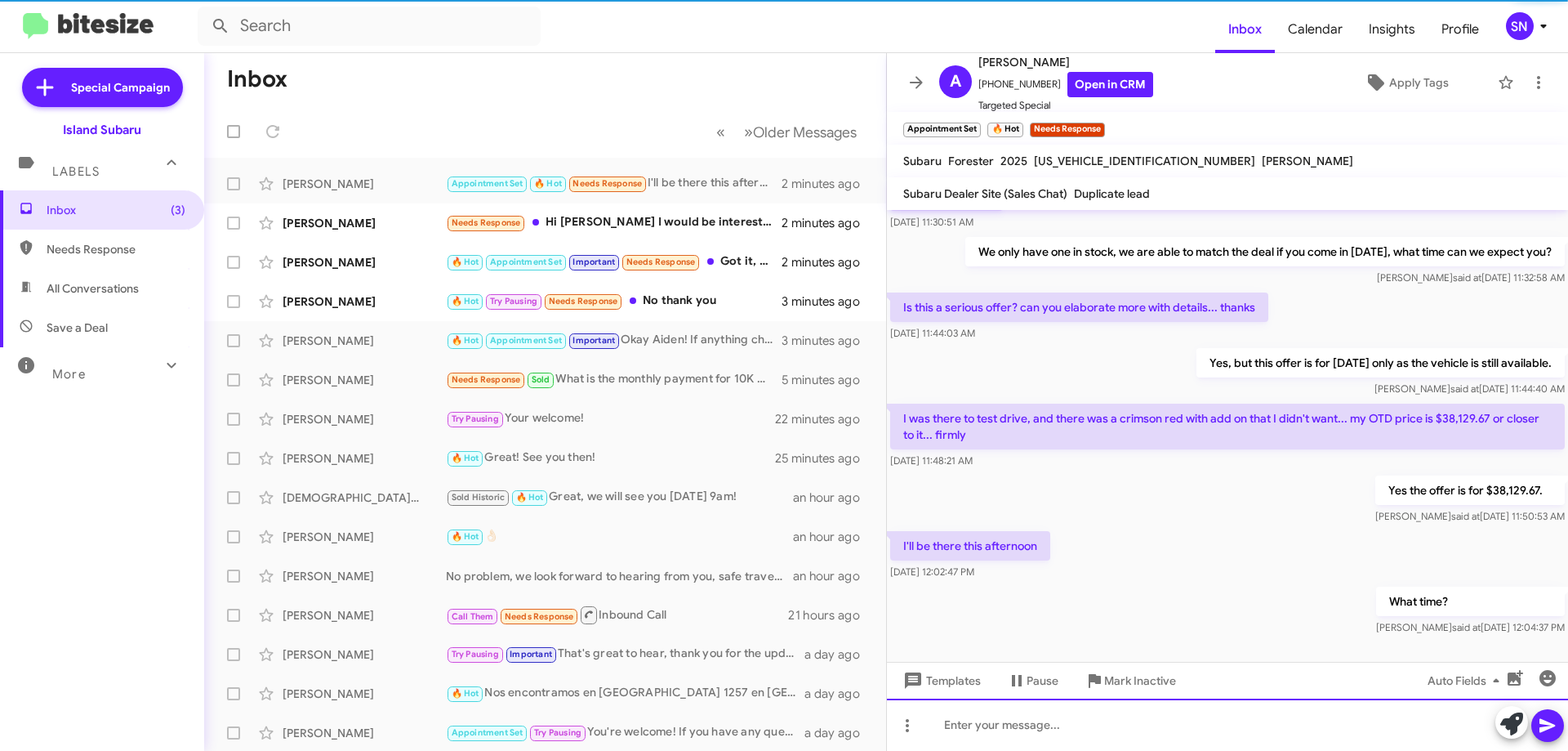
scroll to position [831, 0]
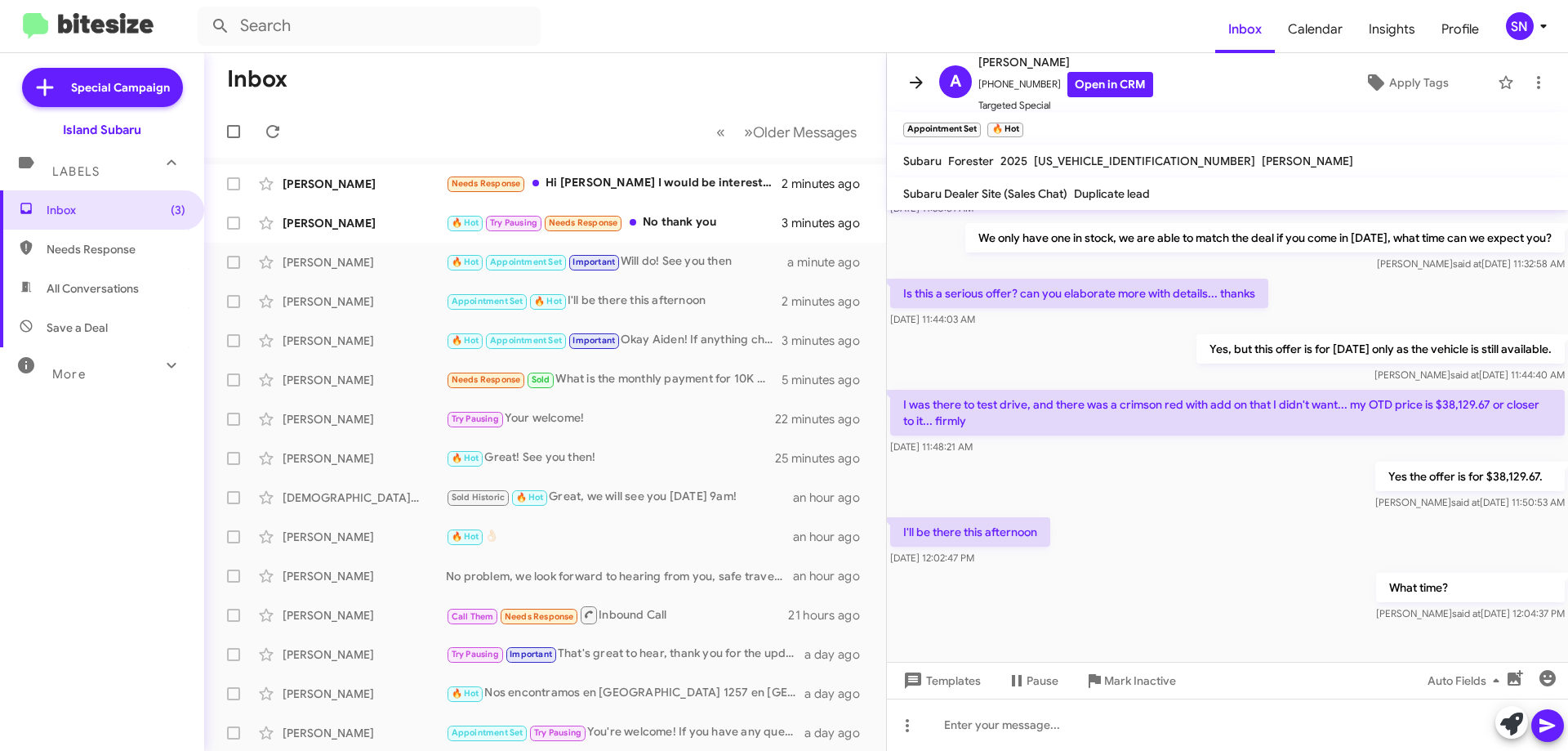
click at [923, 72] on button at bounding box center [916, 82] width 33 height 33
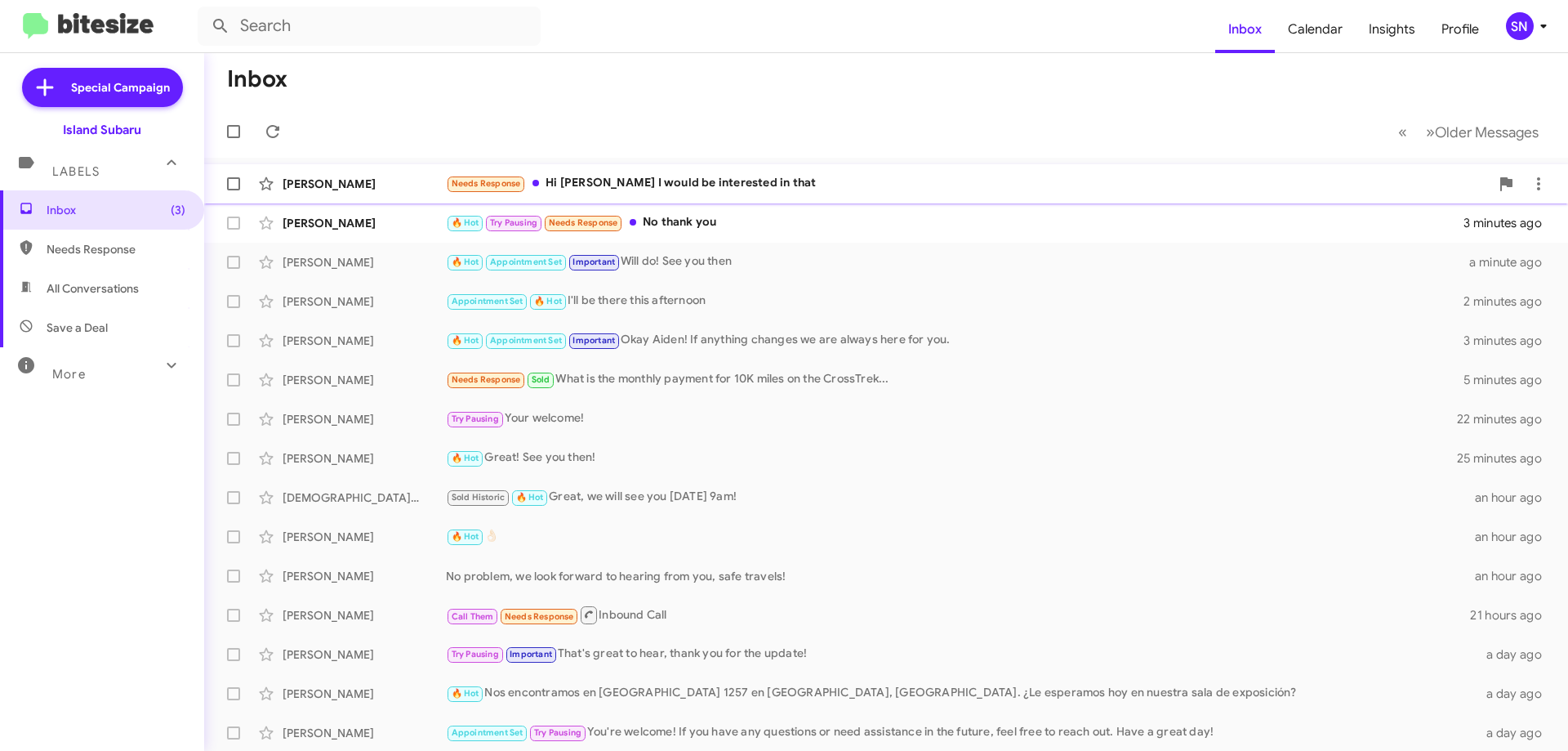
click at [874, 179] on div "Needs Response Hi [PERSON_NAME] I would be interested in that" at bounding box center [967, 183] width 1043 height 19
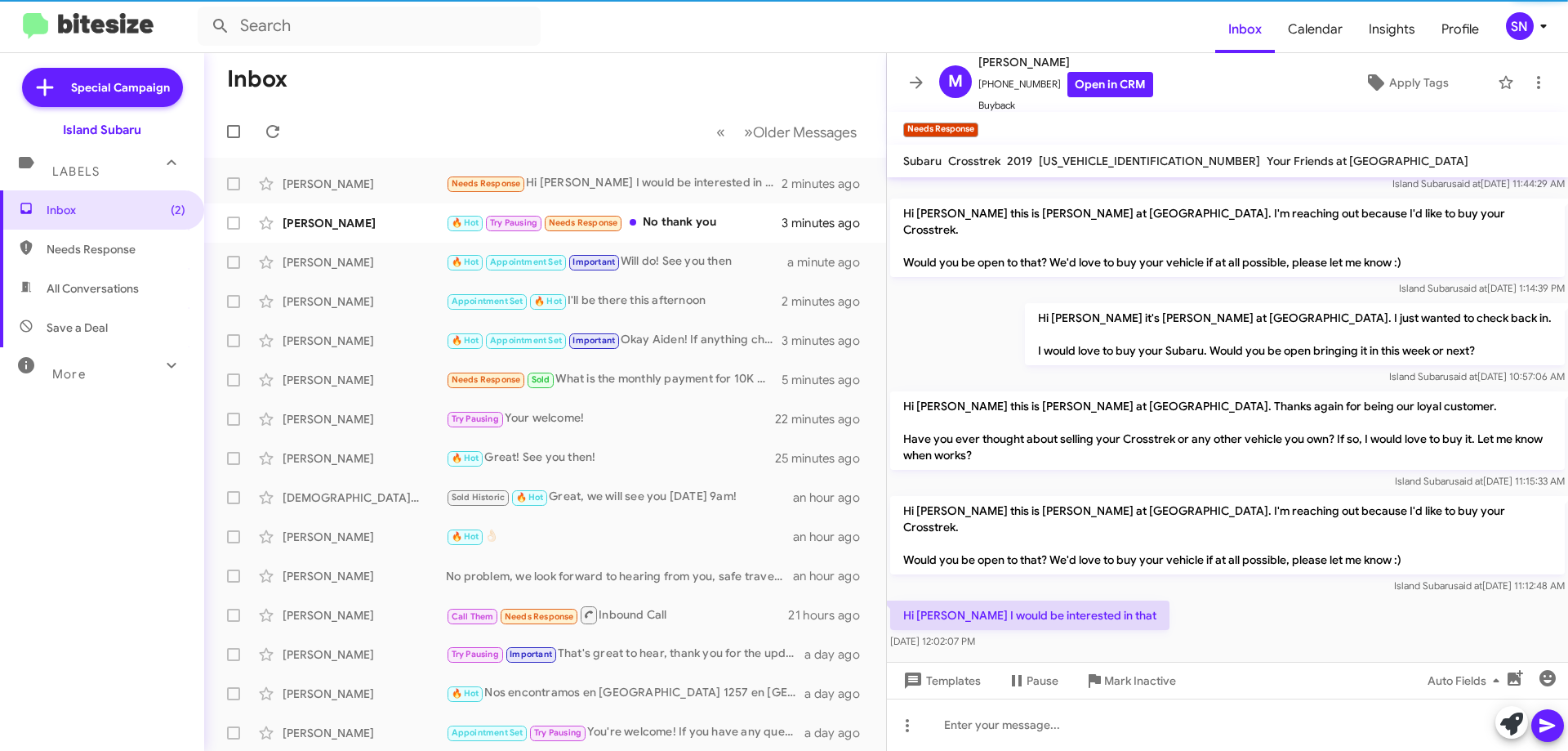
scroll to position [286, 0]
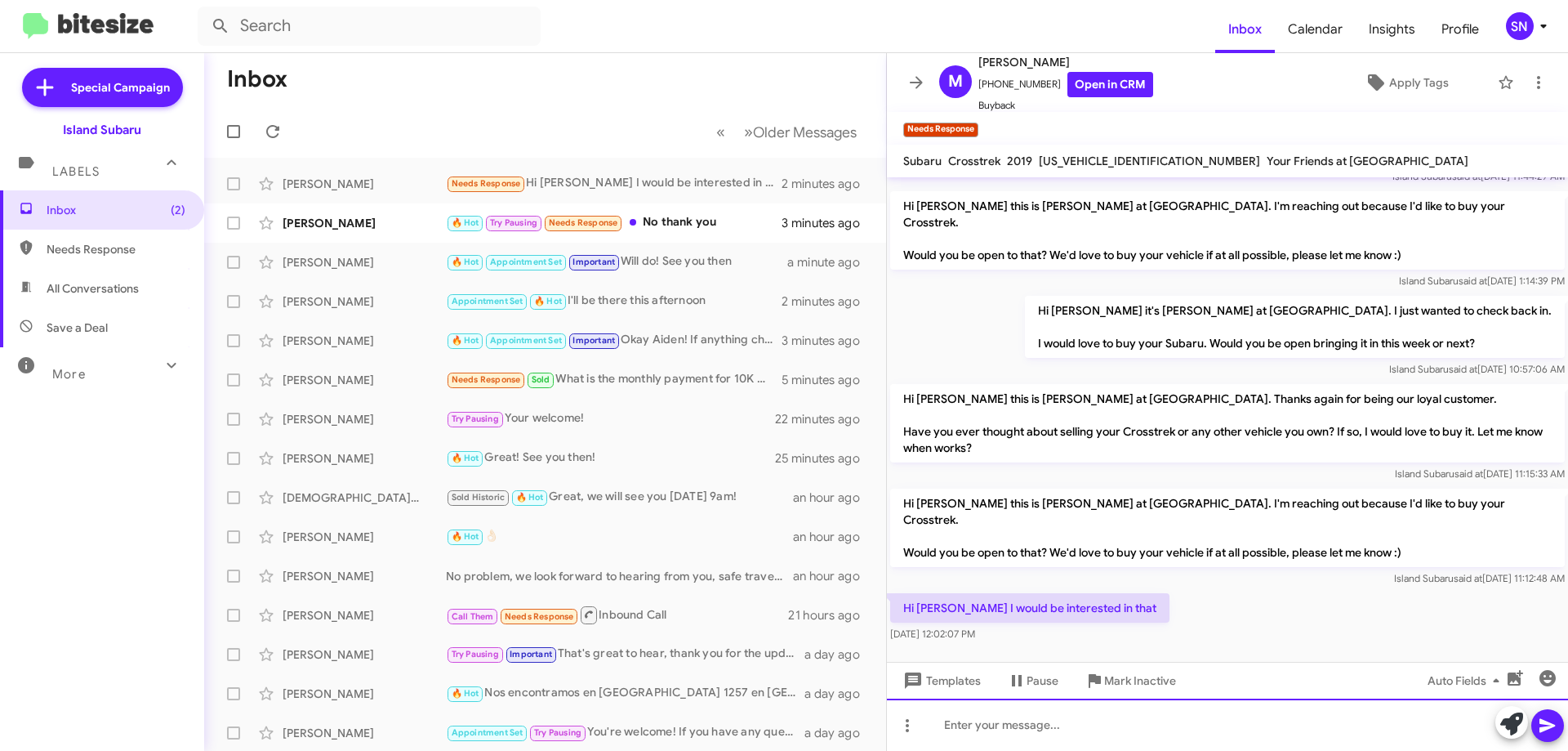
click at [1008, 732] on div at bounding box center [1227, 725] width 681 height 53
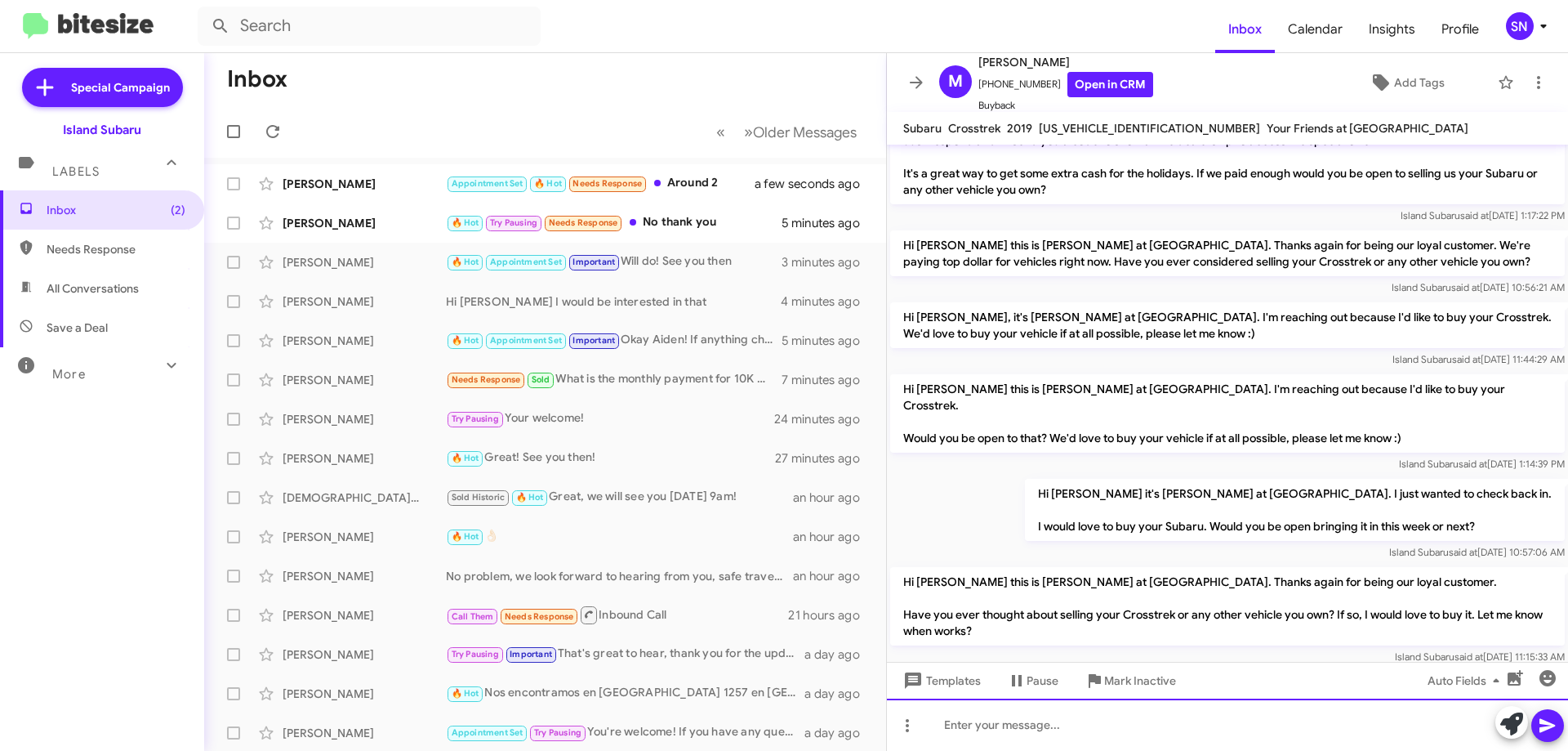
scroll to position [314, 0]
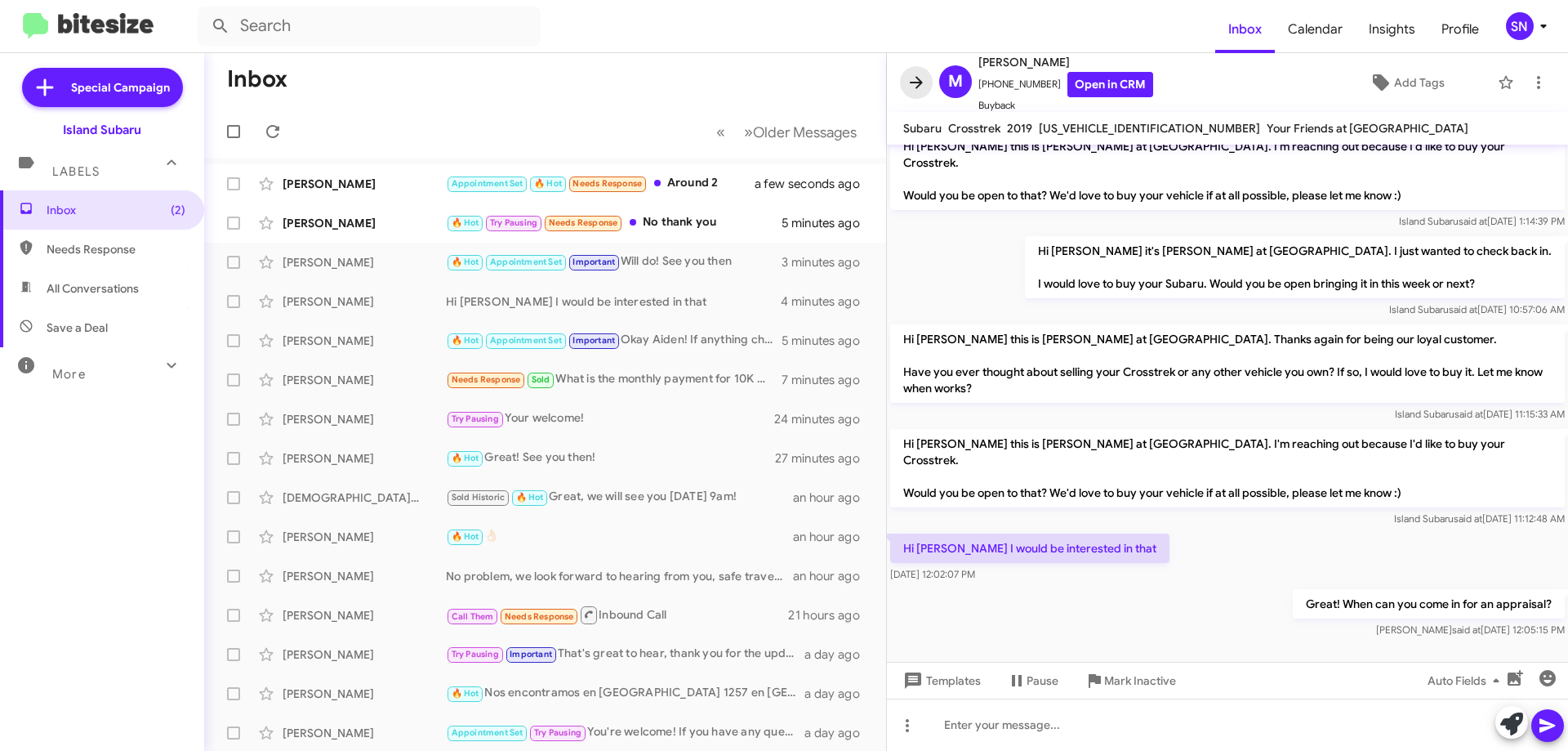
click at [920, 84] on icon at bounding box center [916, 82] width 13 height 12
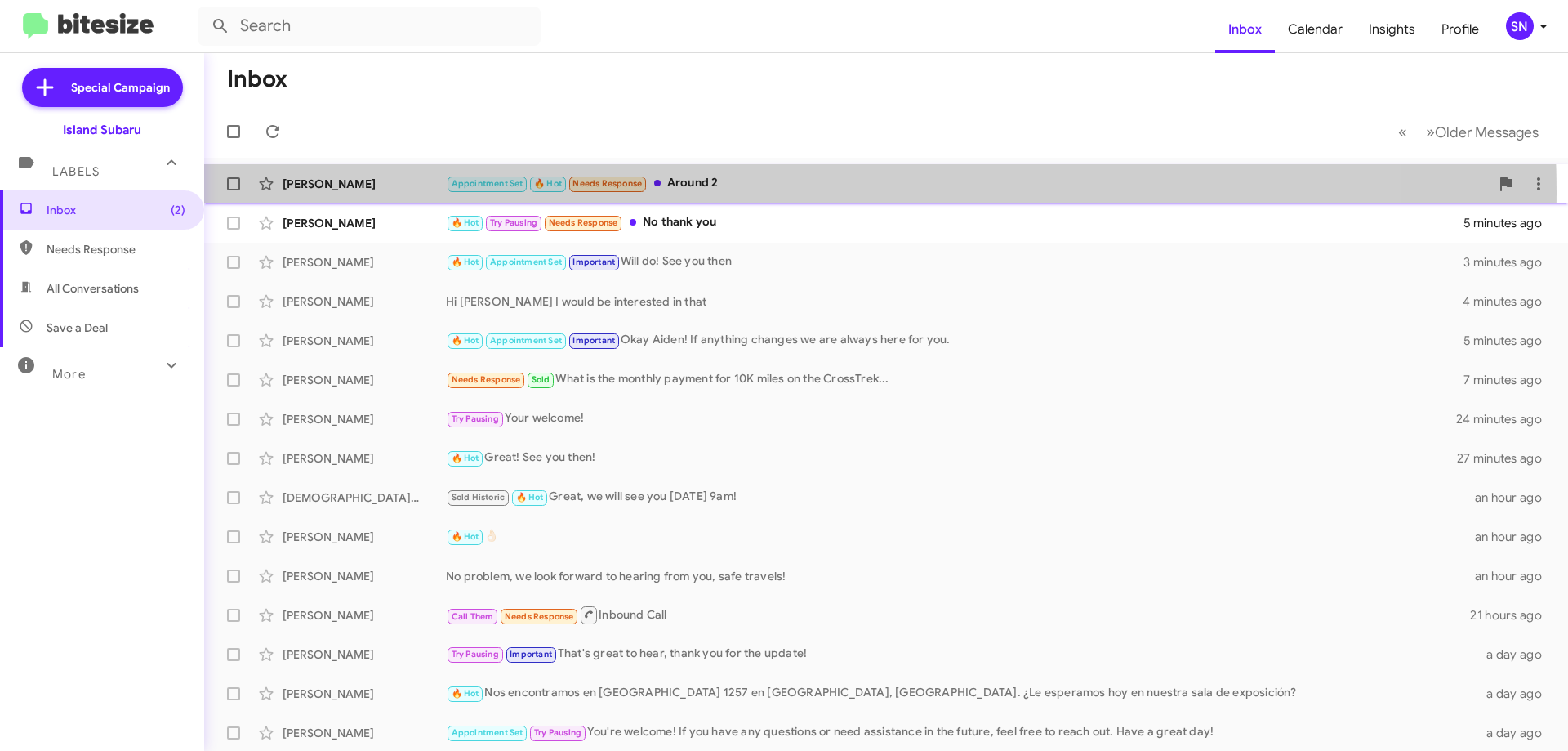
click at [752, 192] on div "Appointment Set 🔥 Hot Needs Response Around 2" at bounding box center [967, 183] width 1043 height 19
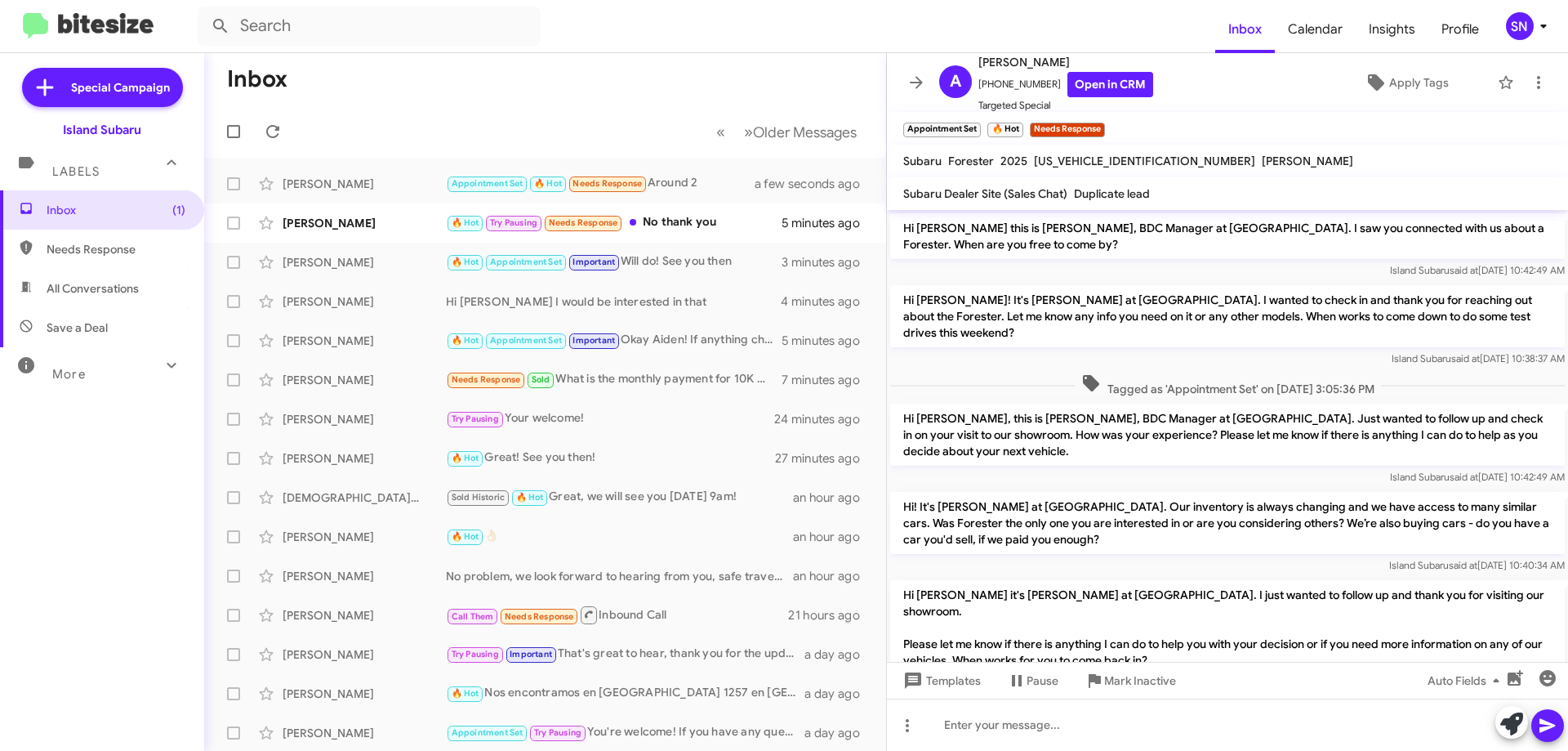
scroll to position [890, 0]
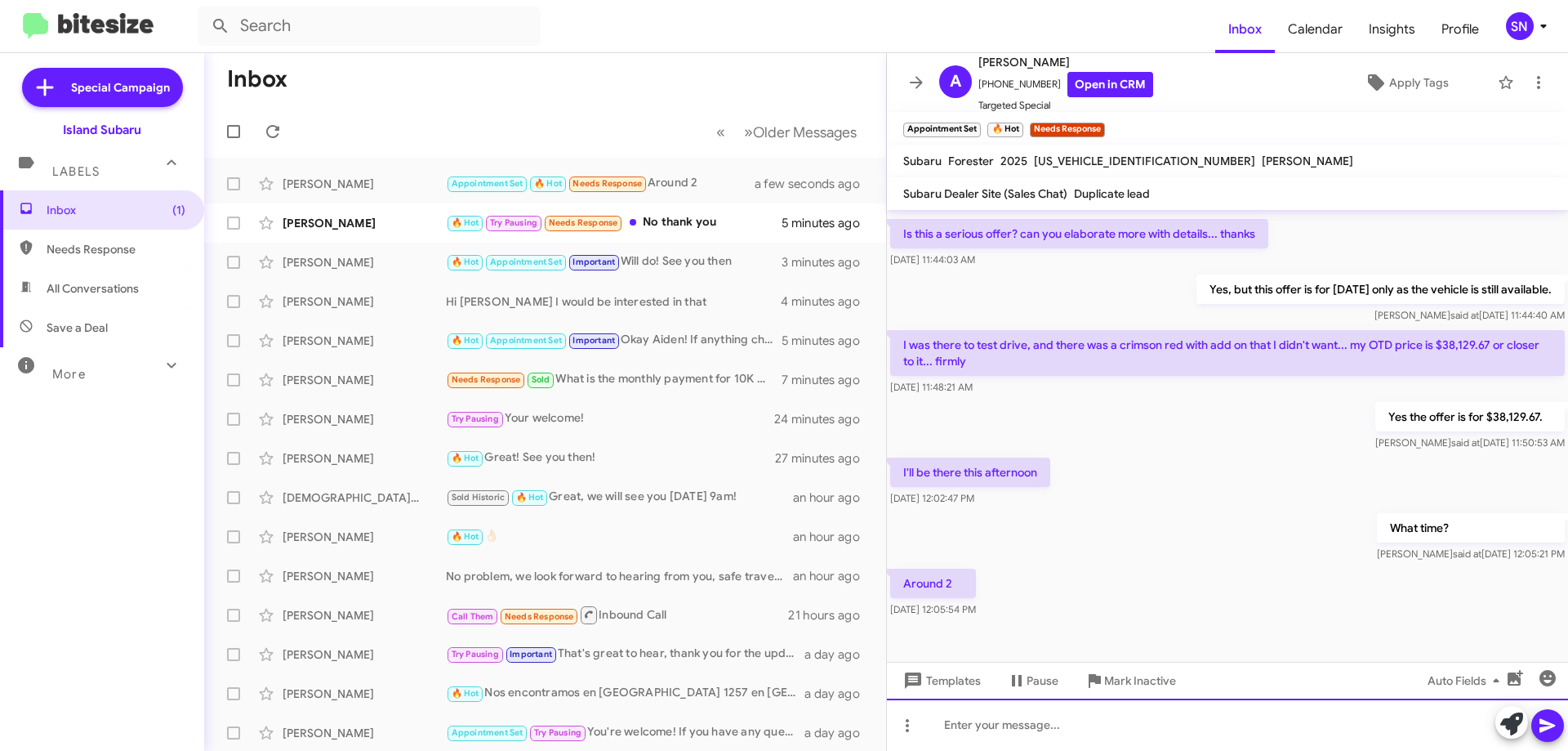
click at [1028, 730] on div at bounding box center [1227, 725] width 681 height 53
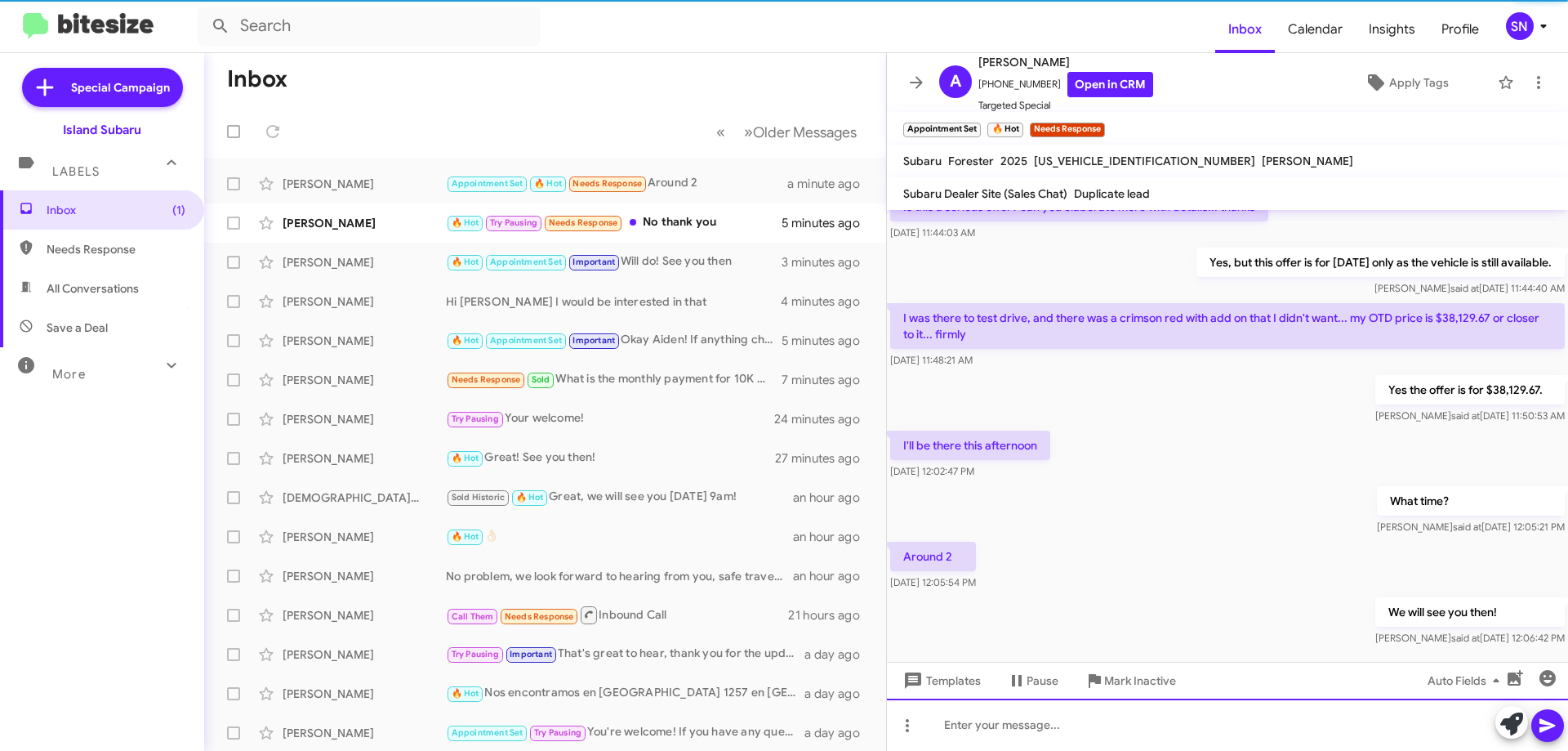
scroll to position [950, 0]
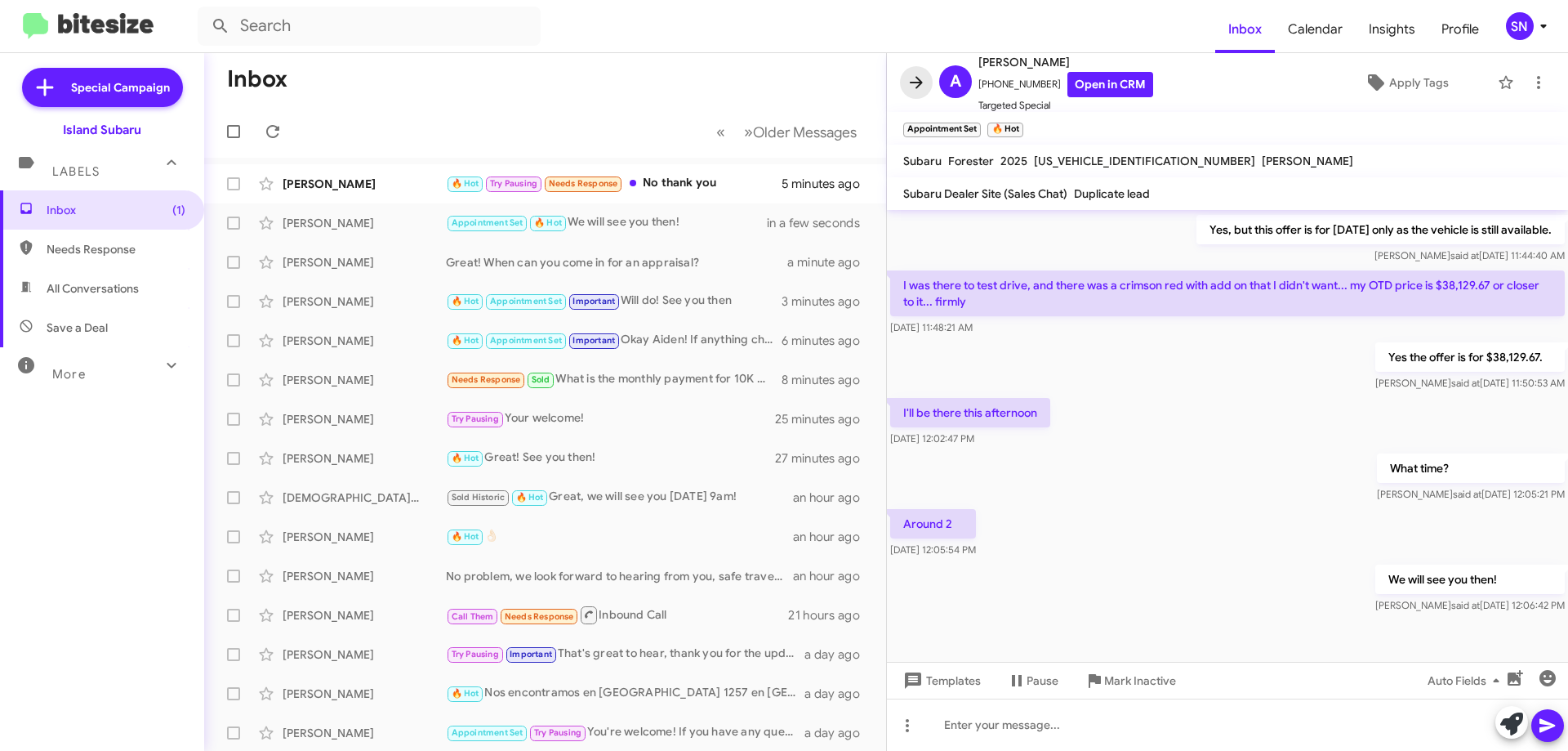
click at [921, 84] on icon at bounding box center [916, 82] width 13 height 12
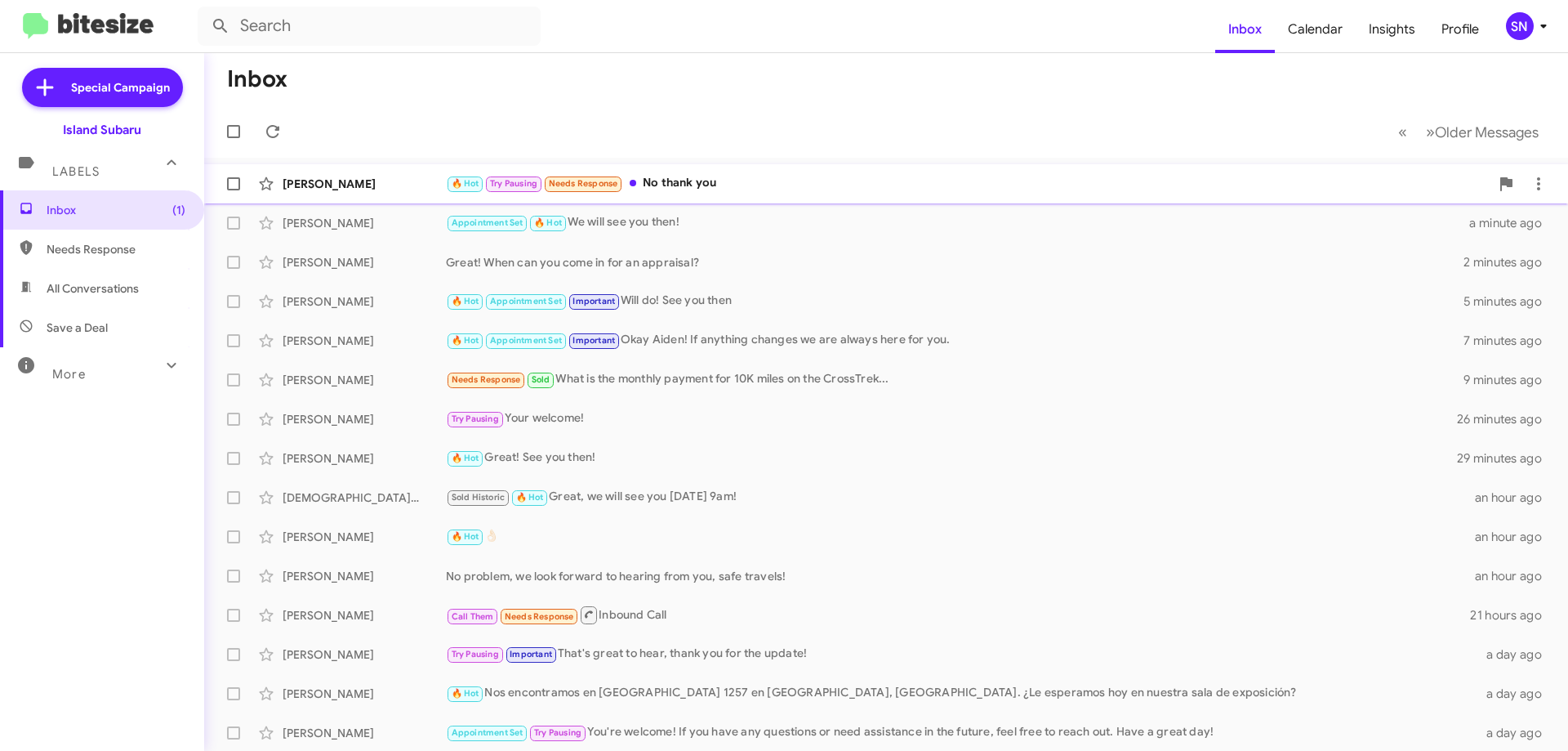
click at [751, 173] on div "[PERSON_NAME] 🔥 Hot Try Pausing Needs Response No thank you 7 minutes ago" at bounding box center [885, 183] width 1337 height 33
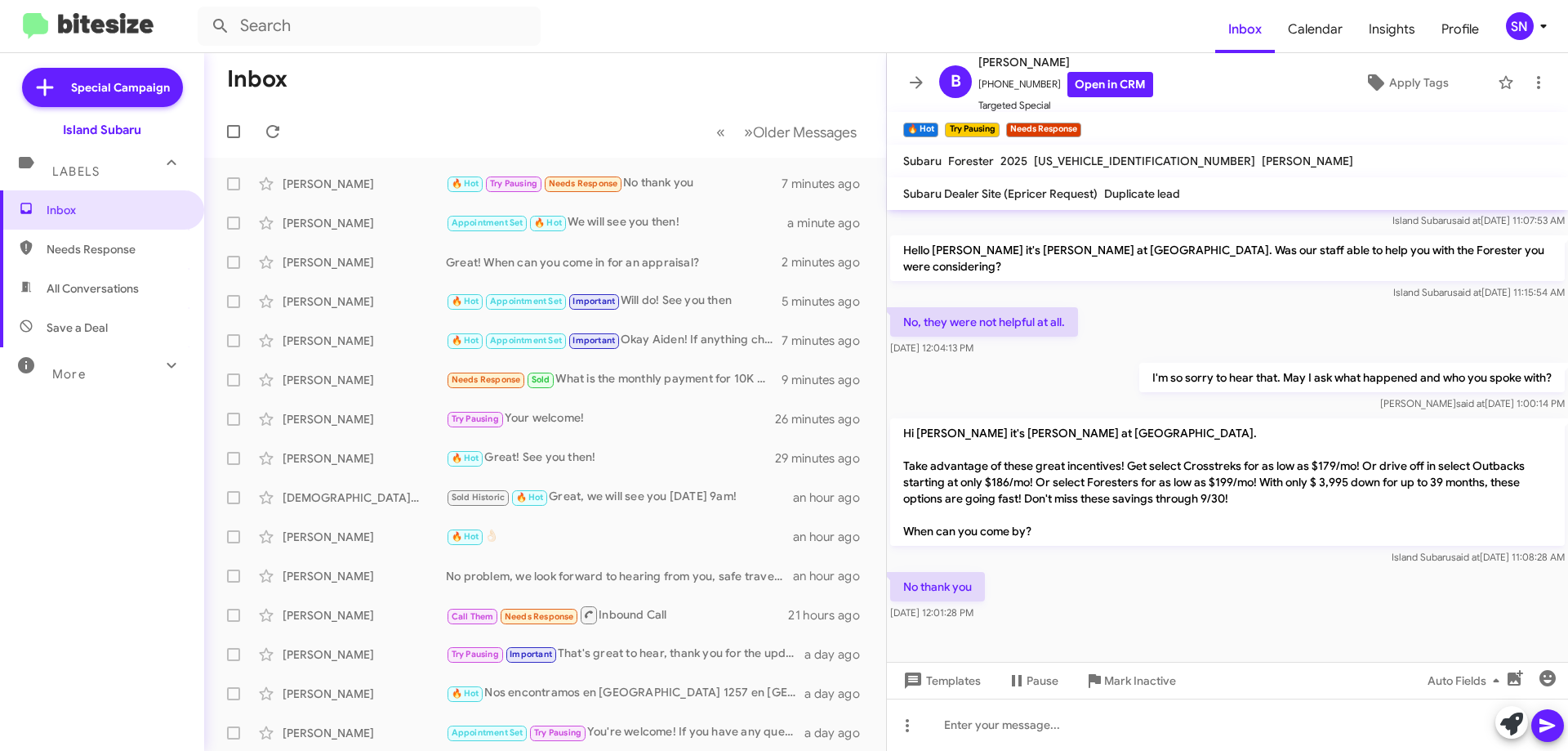
scroll to position [1100, 0]
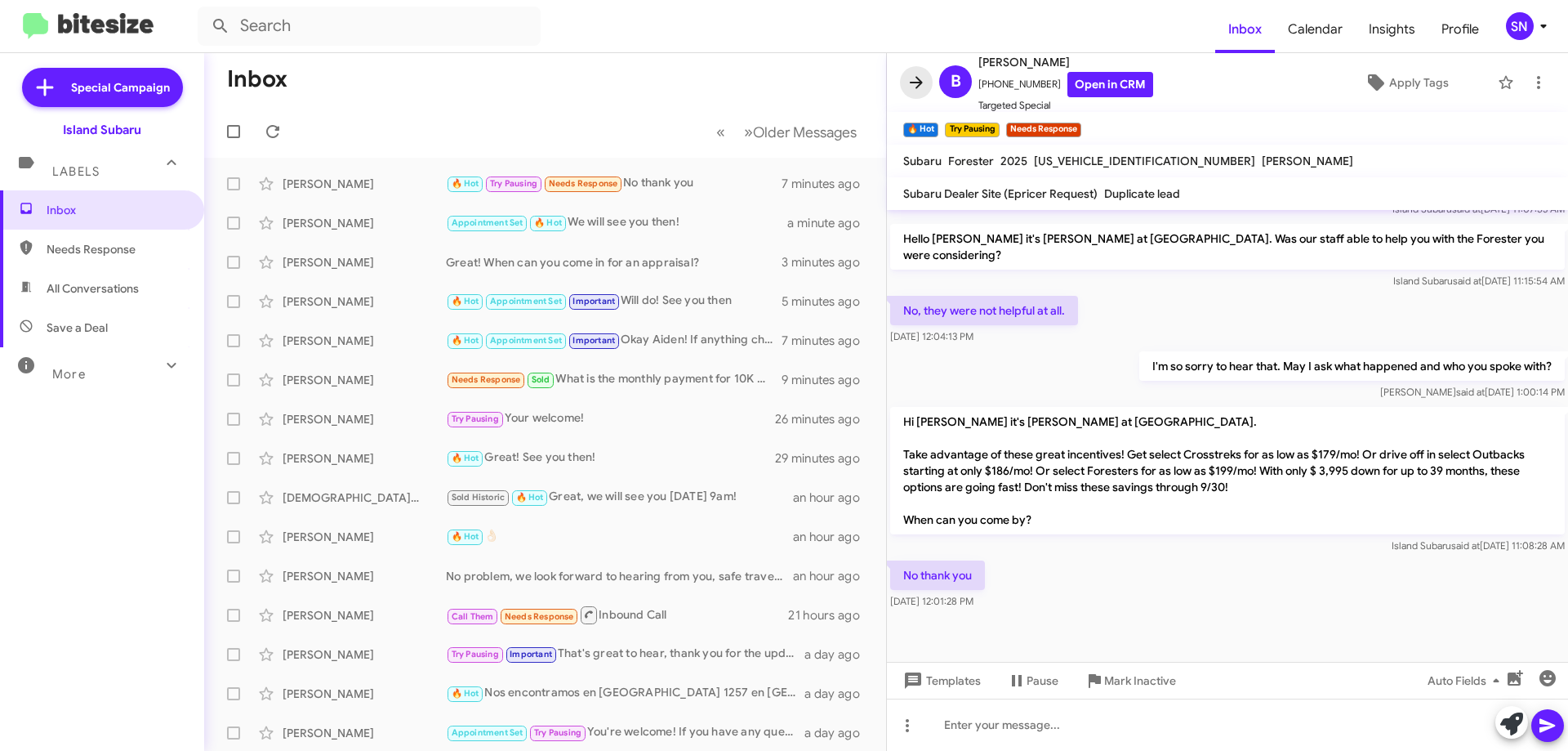
click at [912, 76] on icon at bounding box center [916, 82] width 20 height 20
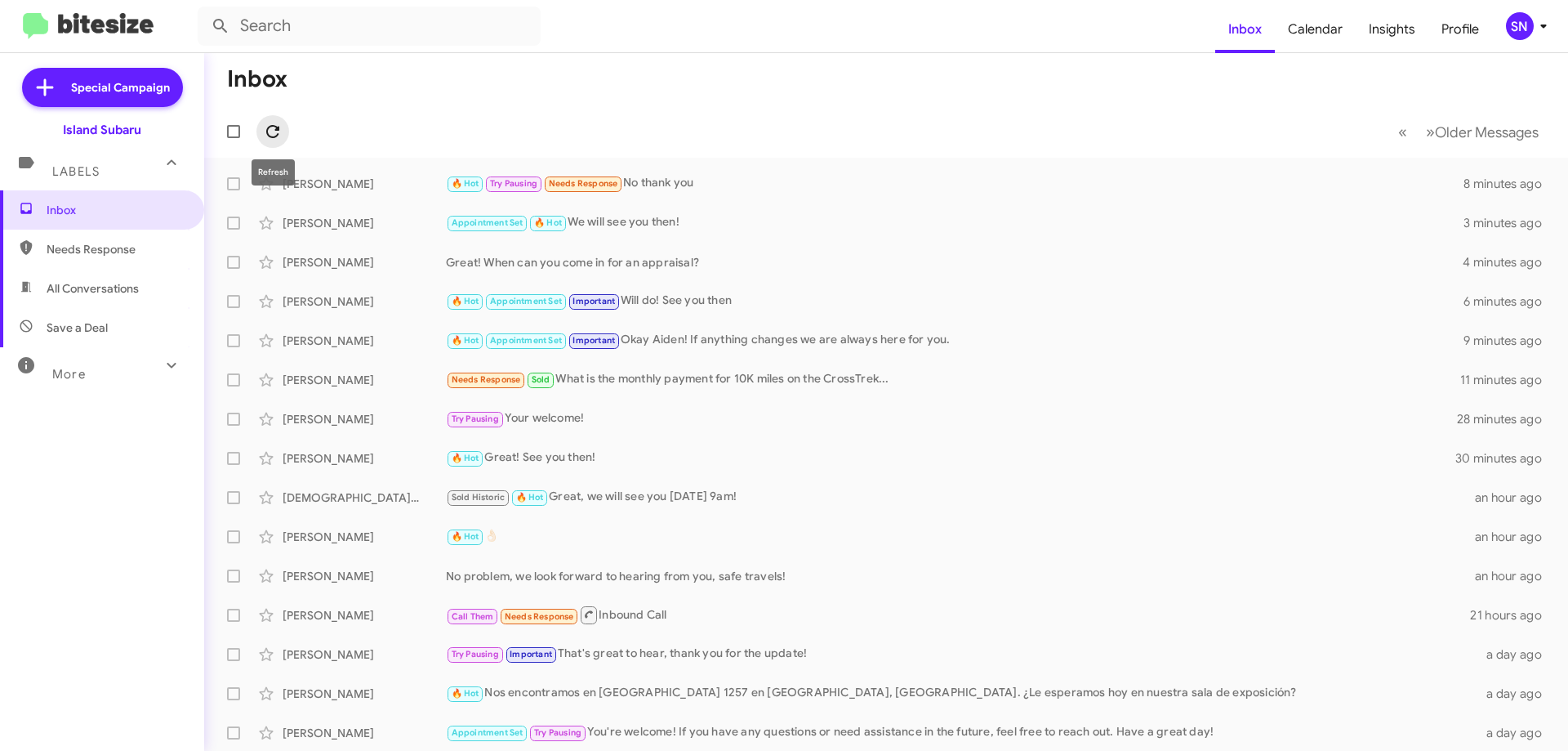
click at [278, 128] on icon at bounding box center [273, 131] width 13 height 13
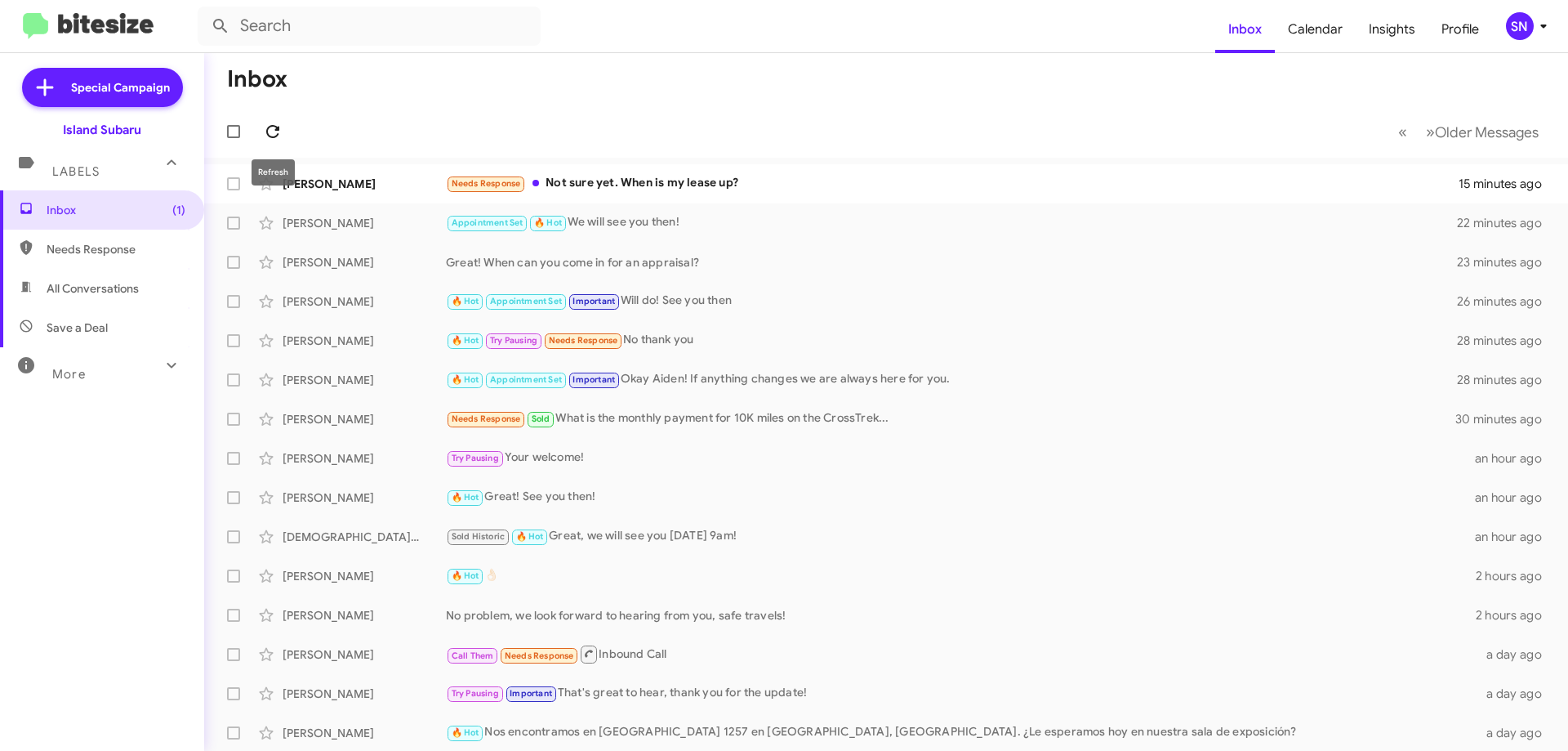
click at [269, 129] on icon at bounding box center [272, 131] width 20 height 20
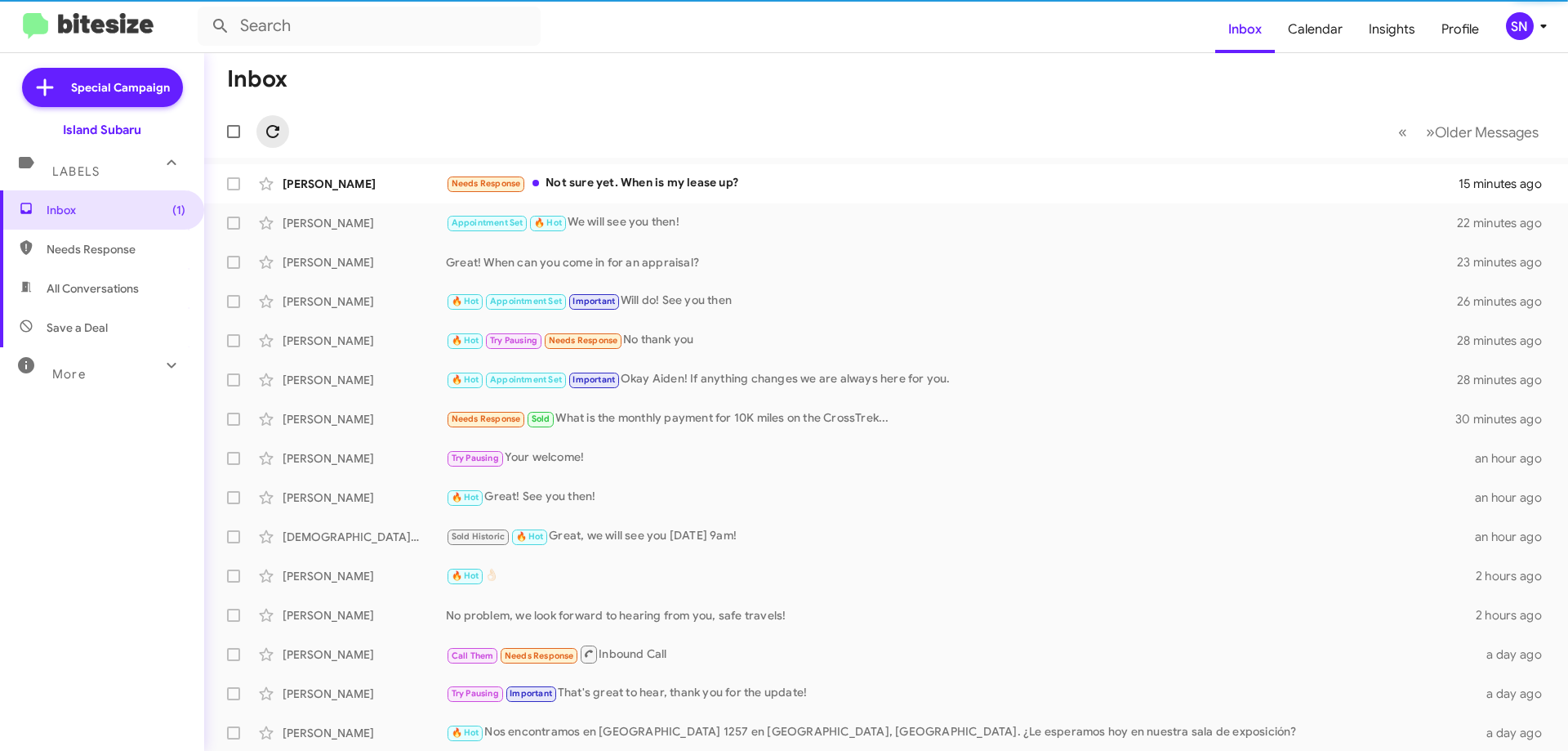
click at [269, 129] on icon at bounding box center [272, 131] width 20 height 20
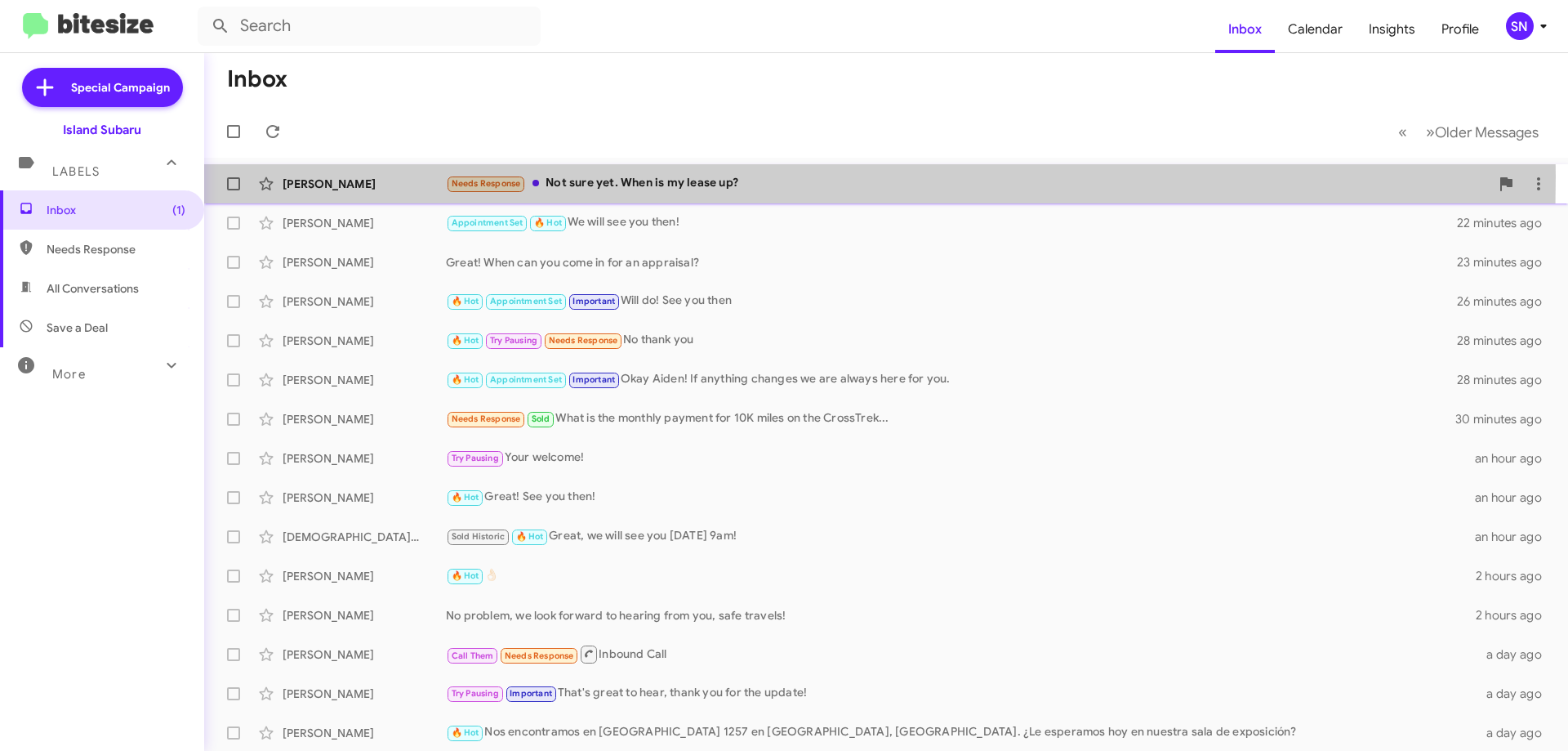
click at [376, 176] on div "[PERSON_NAME]" at bounding box center [364, 183] width 163 height 16
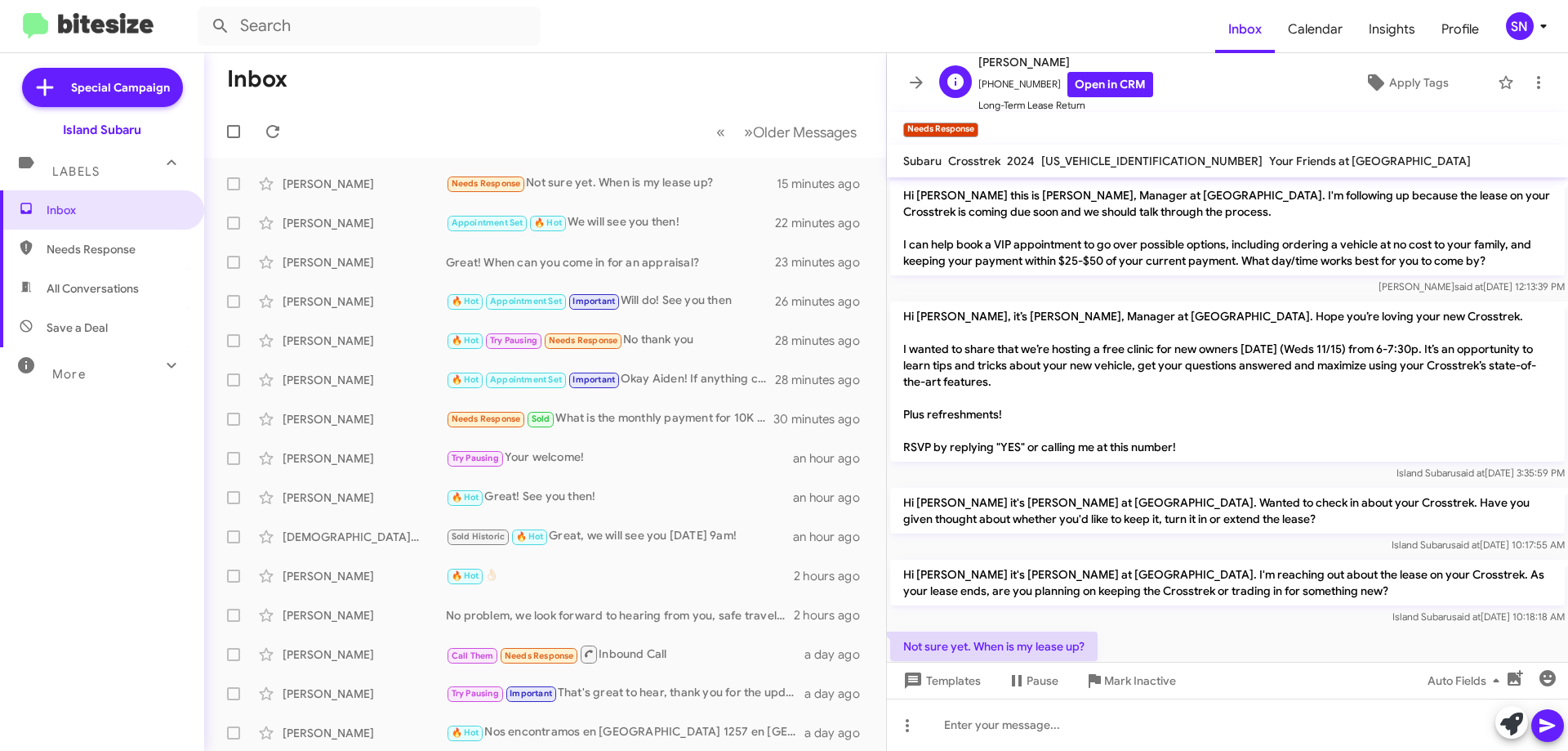
drag, startPoint x: 1041, startPoint y: 82, endPoint x: 990, endPoint y: 74, distance: 51.6
click at [990, 74] on span "[PHONE_NUMBER] Open in CRM" at bounding box center [1065, 84] width 175 height 25
copy span "7189091148"
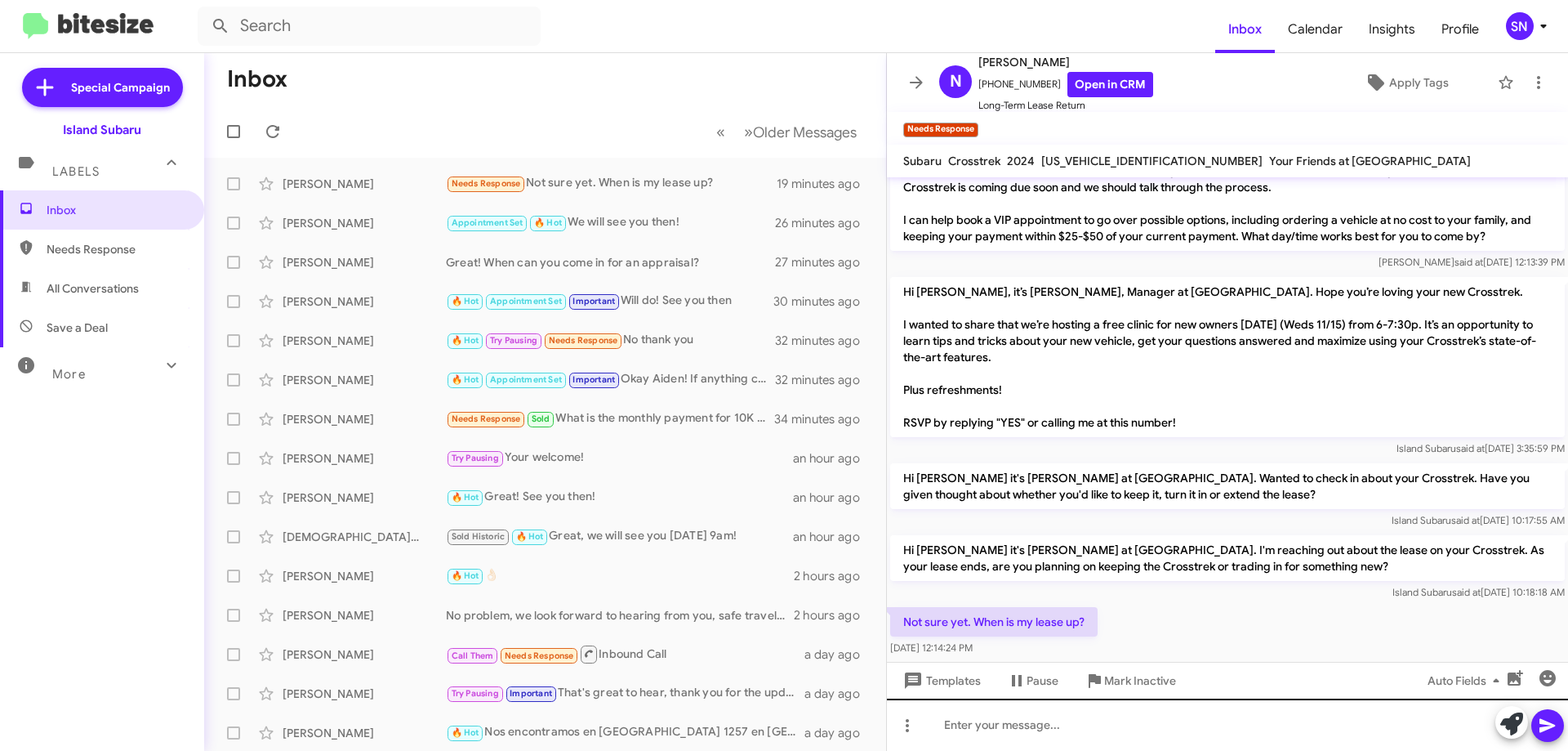
scroll to position [42, 0]
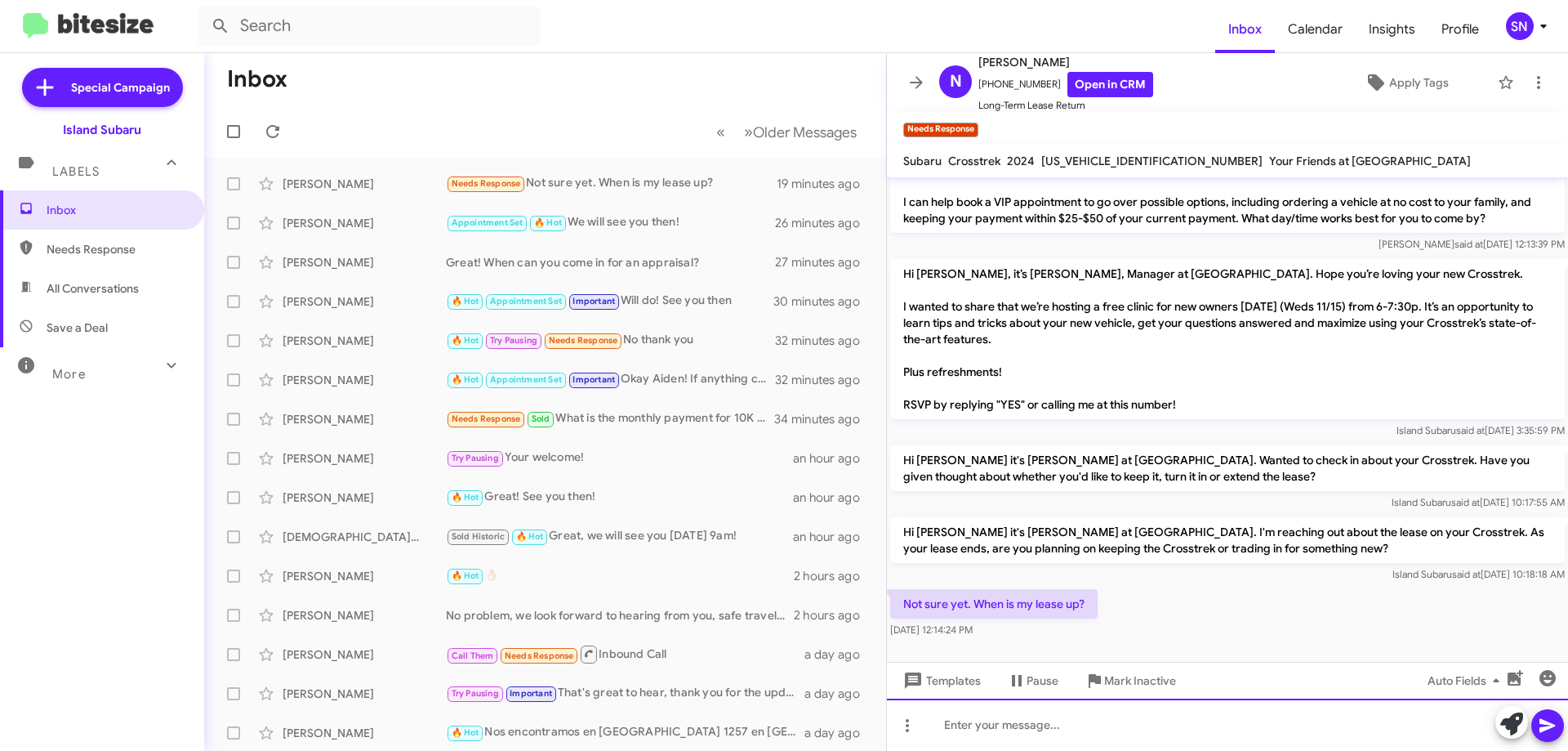
click at [1012, 732] on div at bounding box center [1227, 725] width 681 height 53
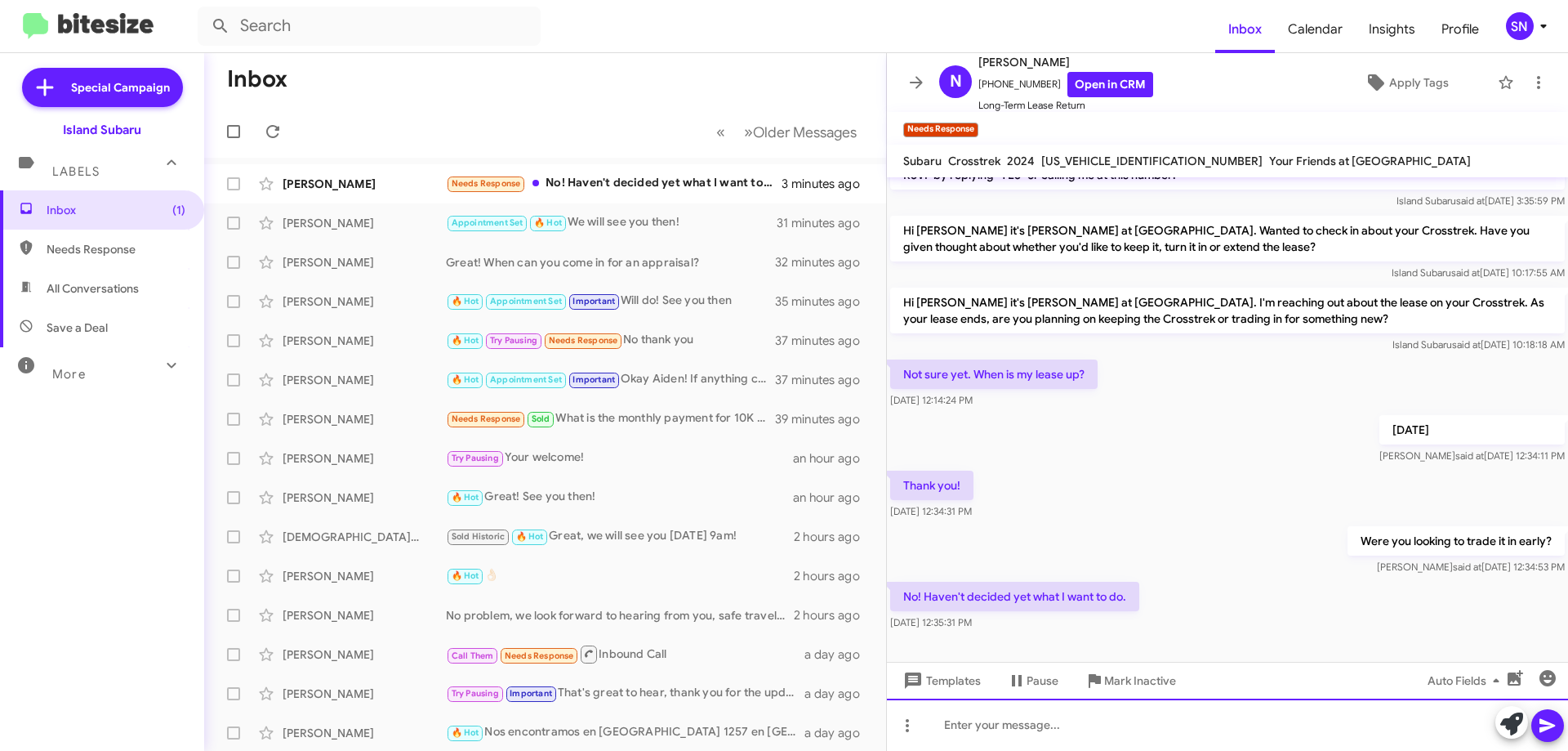
scroll to position [281, 0]
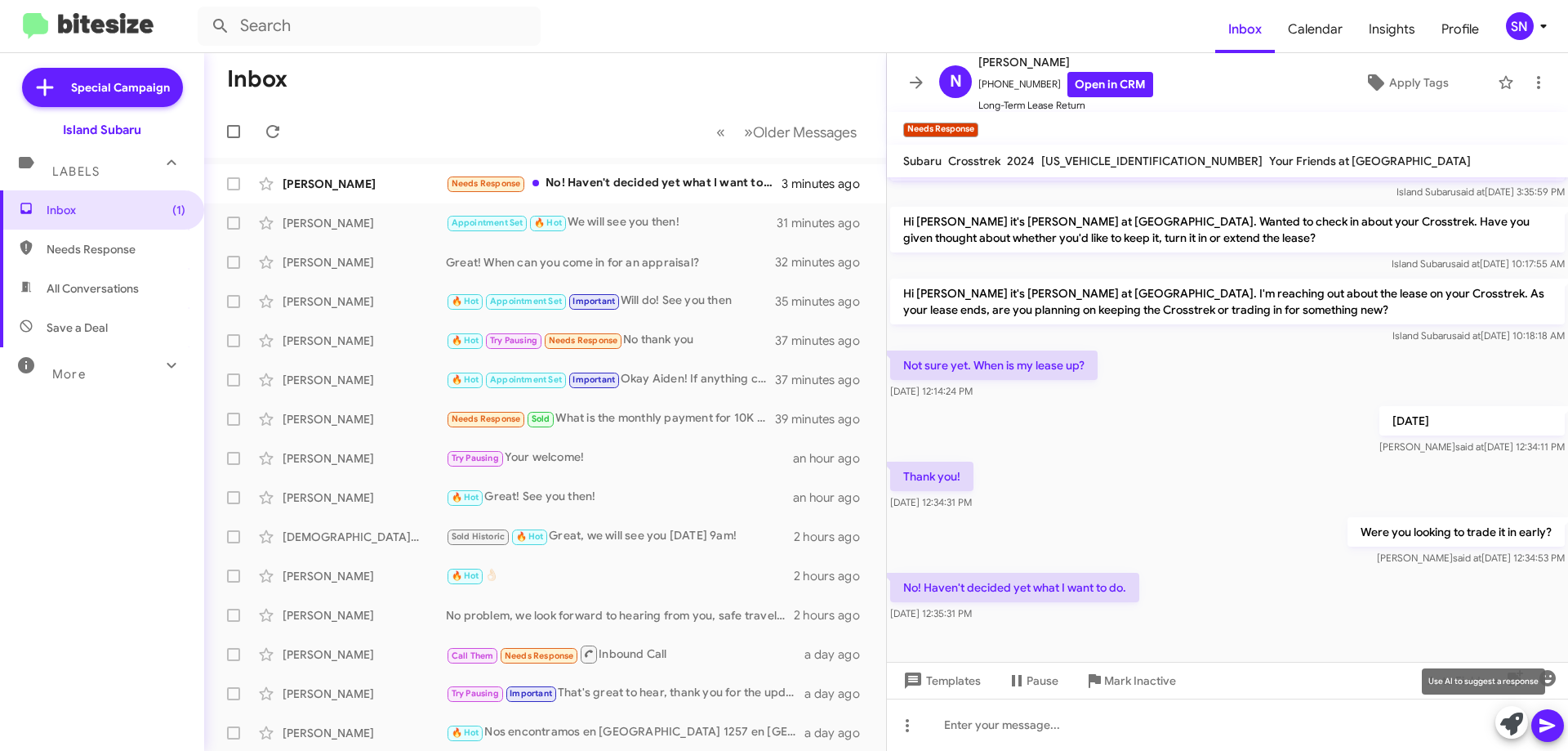
click at [1517, 725] on icon at bounding box center [1512, 724] width 23 height 23
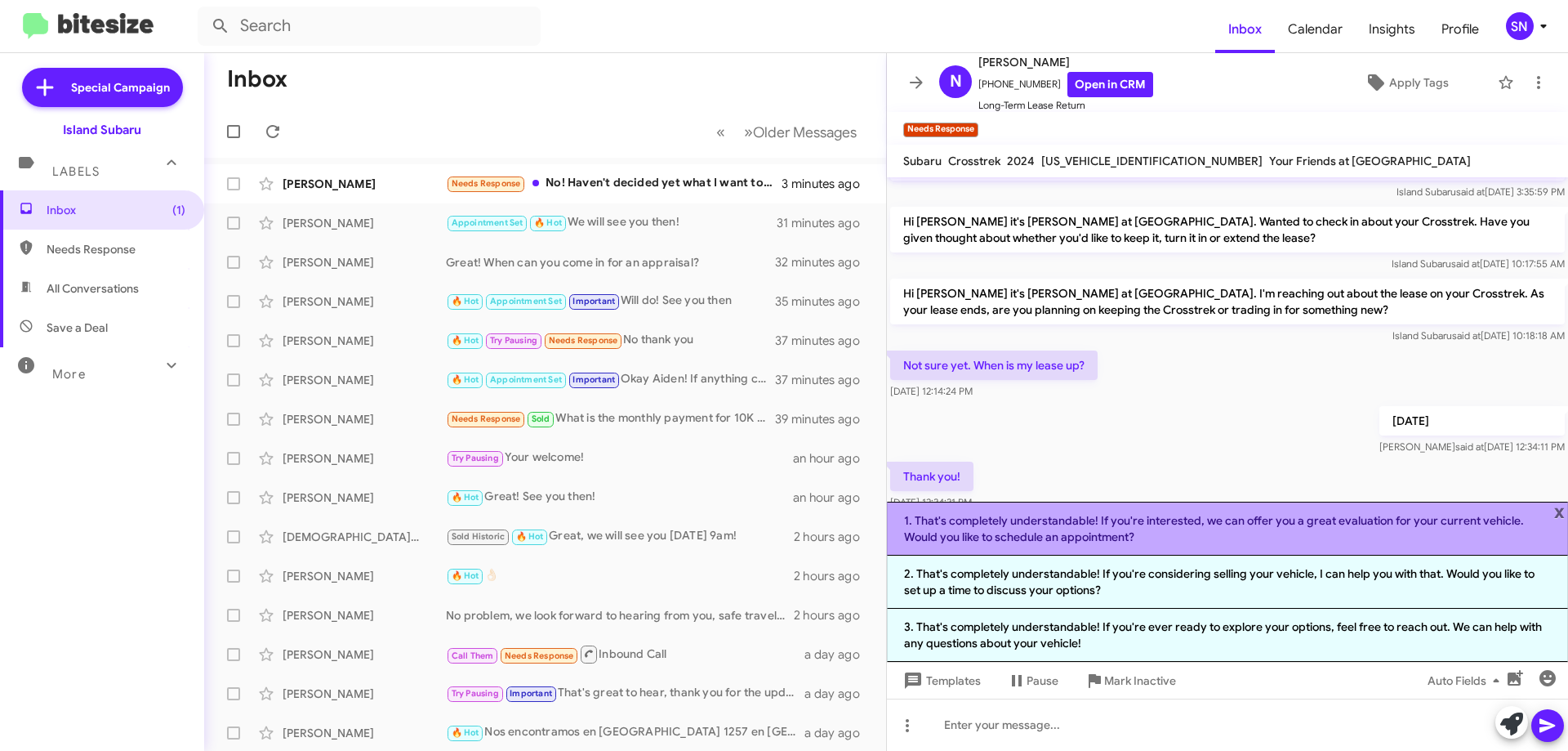
click at [1296, 525] on li "1. That's completely understandable! If you're interested, we can offer you a g…" at bounding box center [1227, 528] width 681 height 54
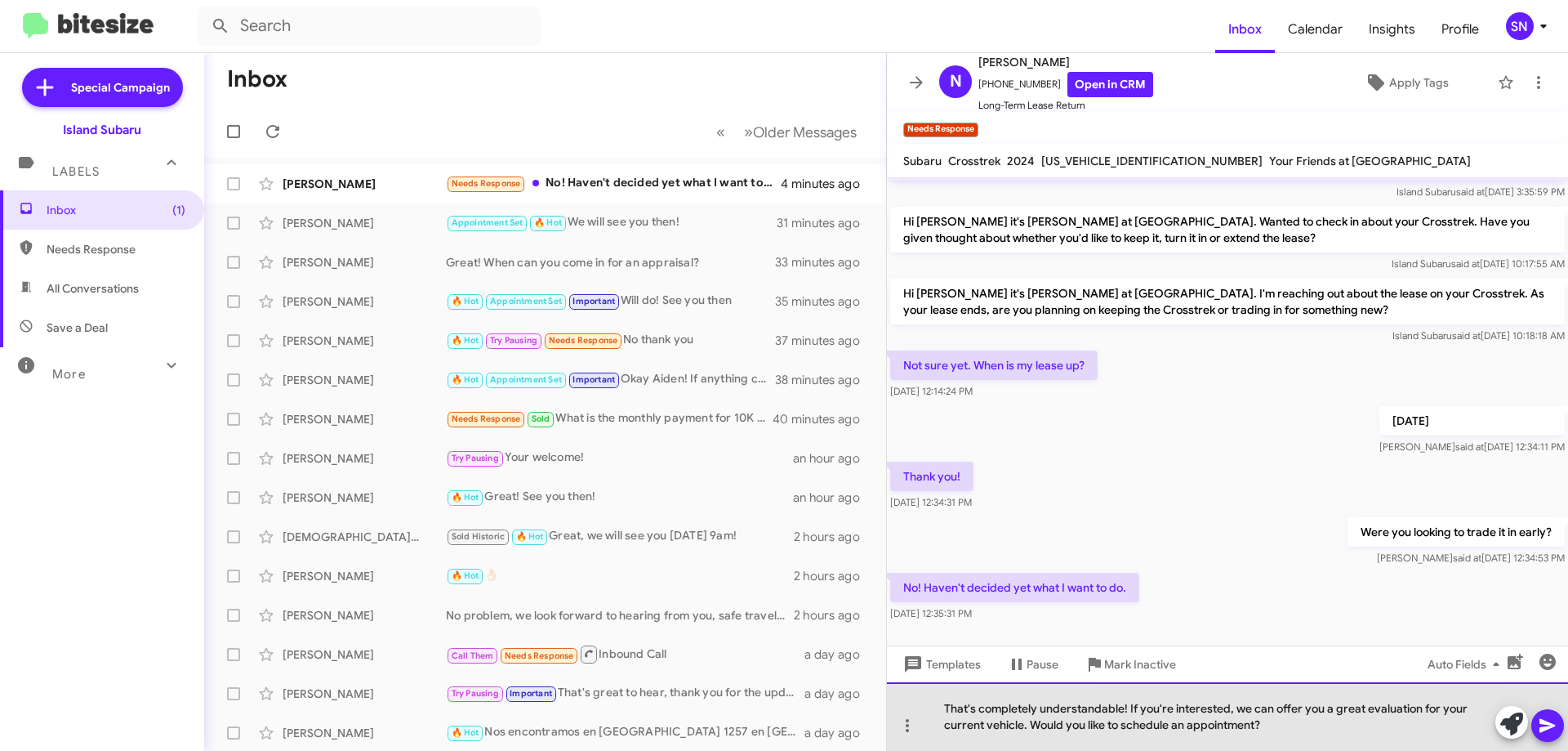
drag, startPoint x: 1273, startPoint y: 727, endPoint x: 1033, endPoint y: 727, distance: 240.0
click at [1033, 727] on div "That's completely understandable! If you're interested, we can offer you a grea…" at bounding box center [1227, 716] width 681 height 69
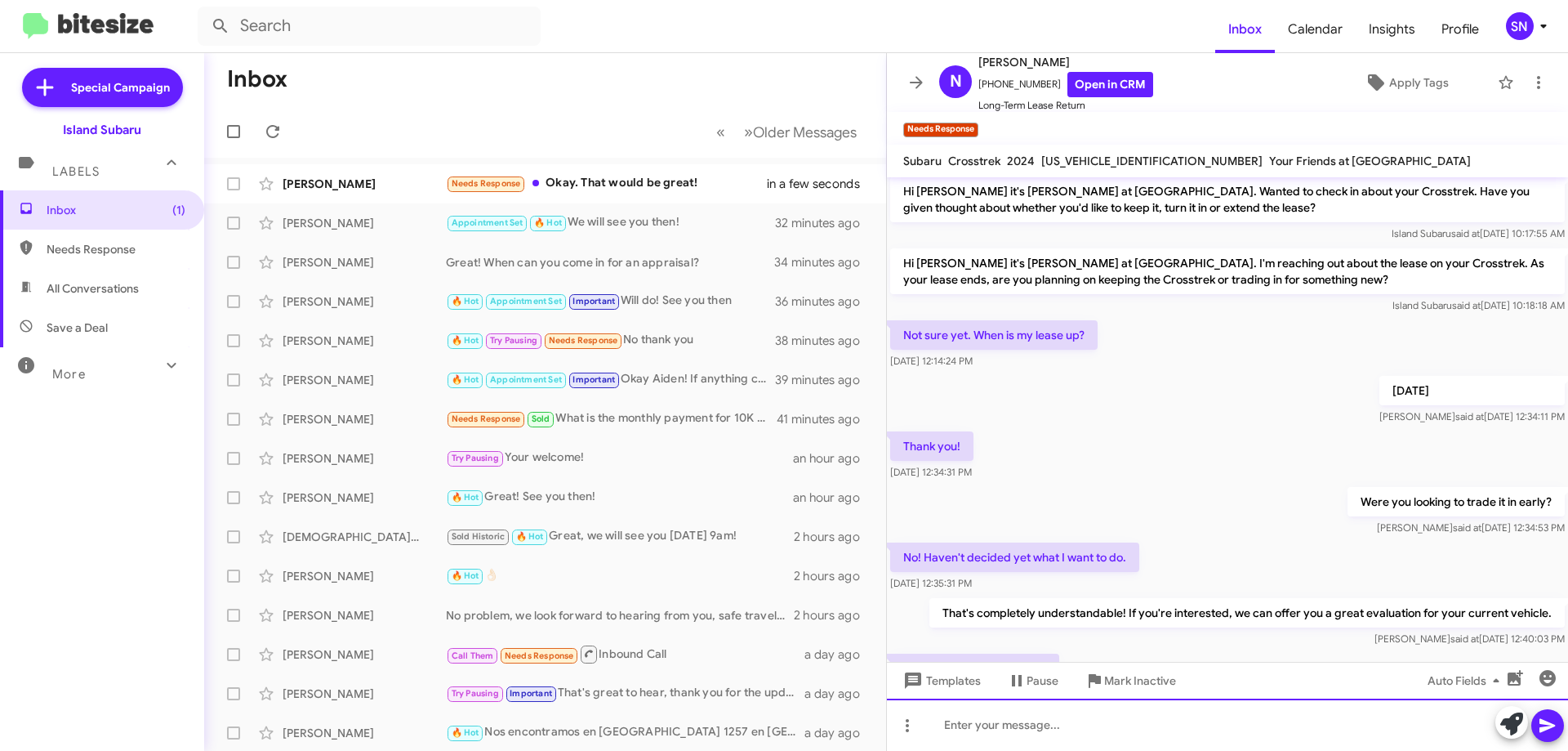
scroll to position [400, 0]
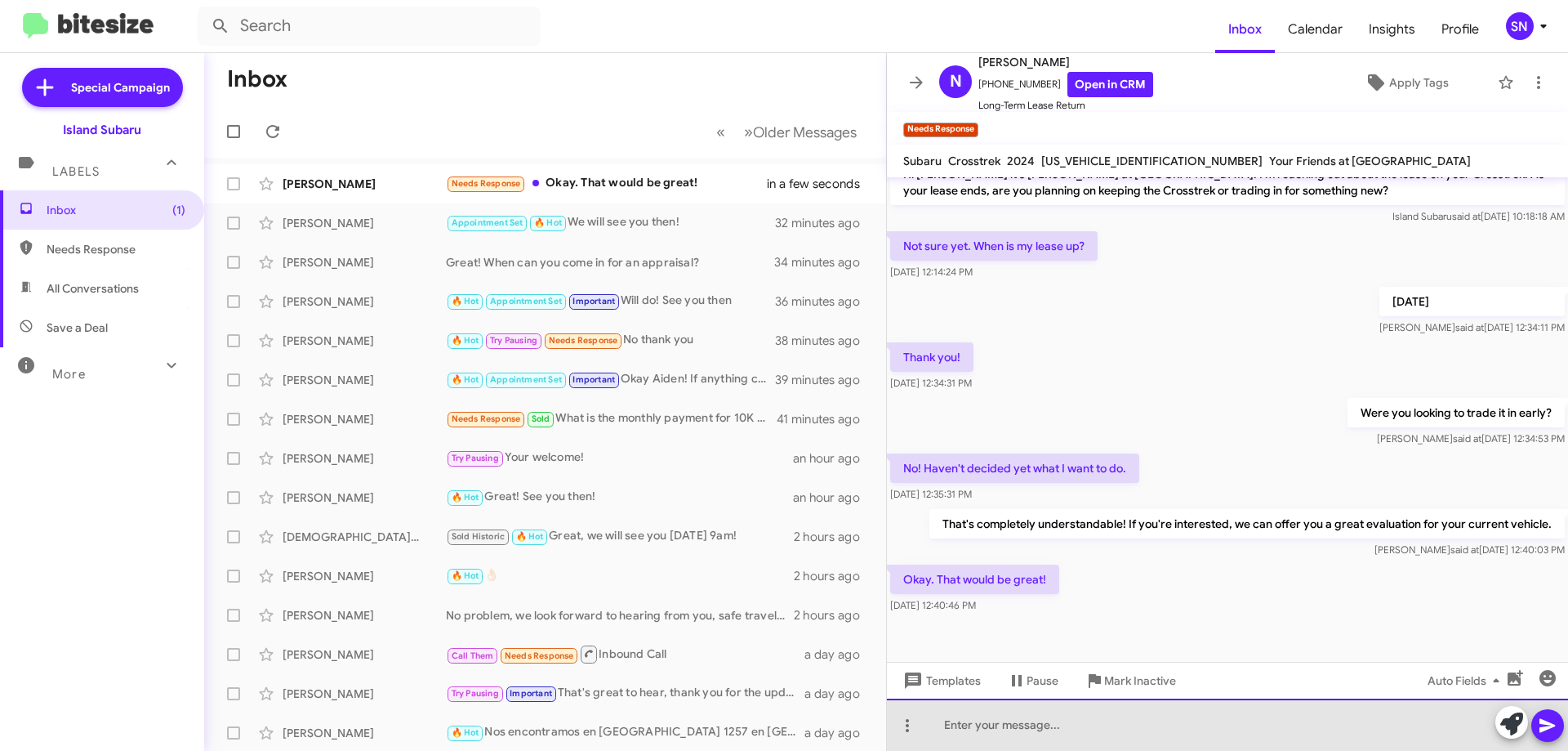
click at [1014, 729] on div at bounding box center [1227, 725] width 681 height 53
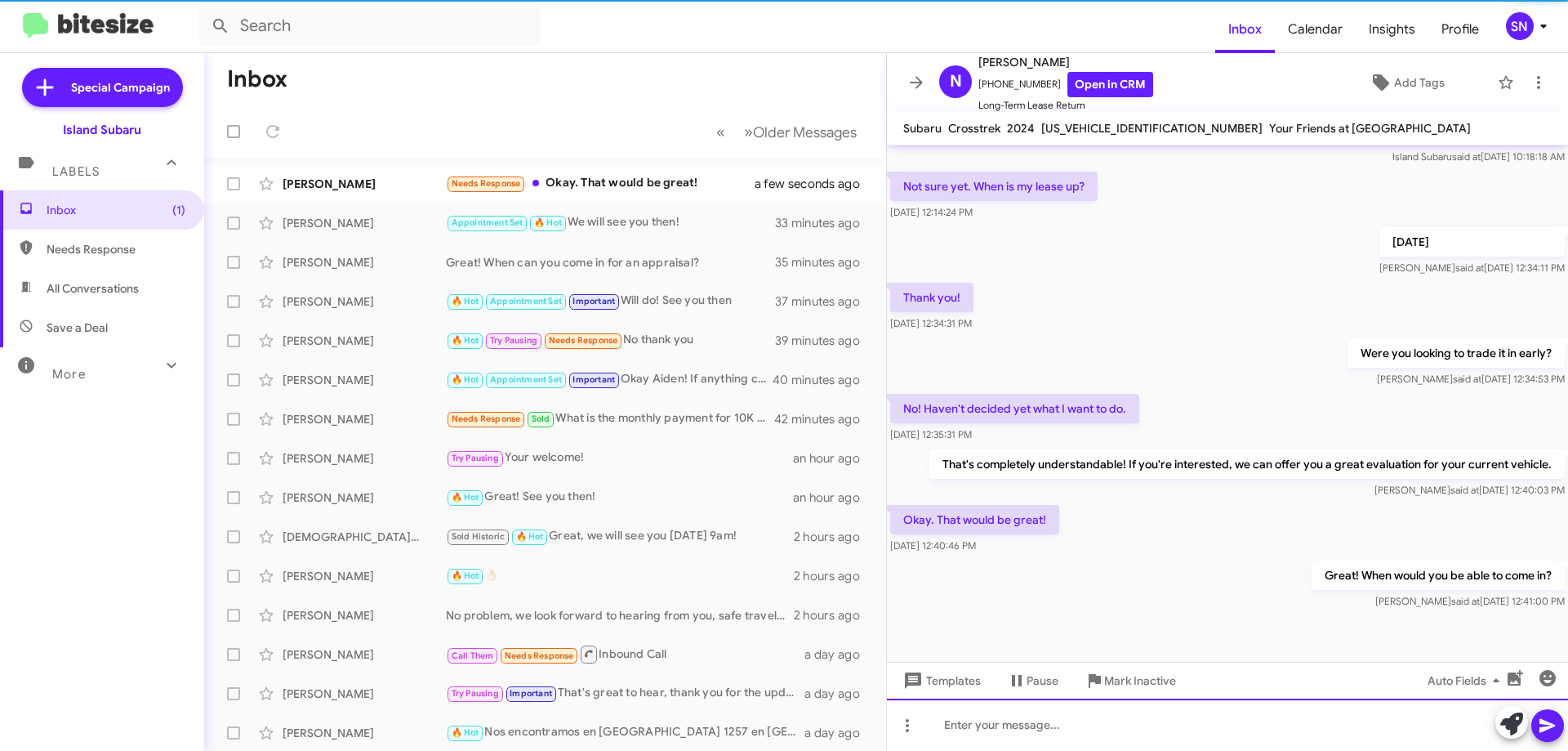
scroll to position [427, 0]
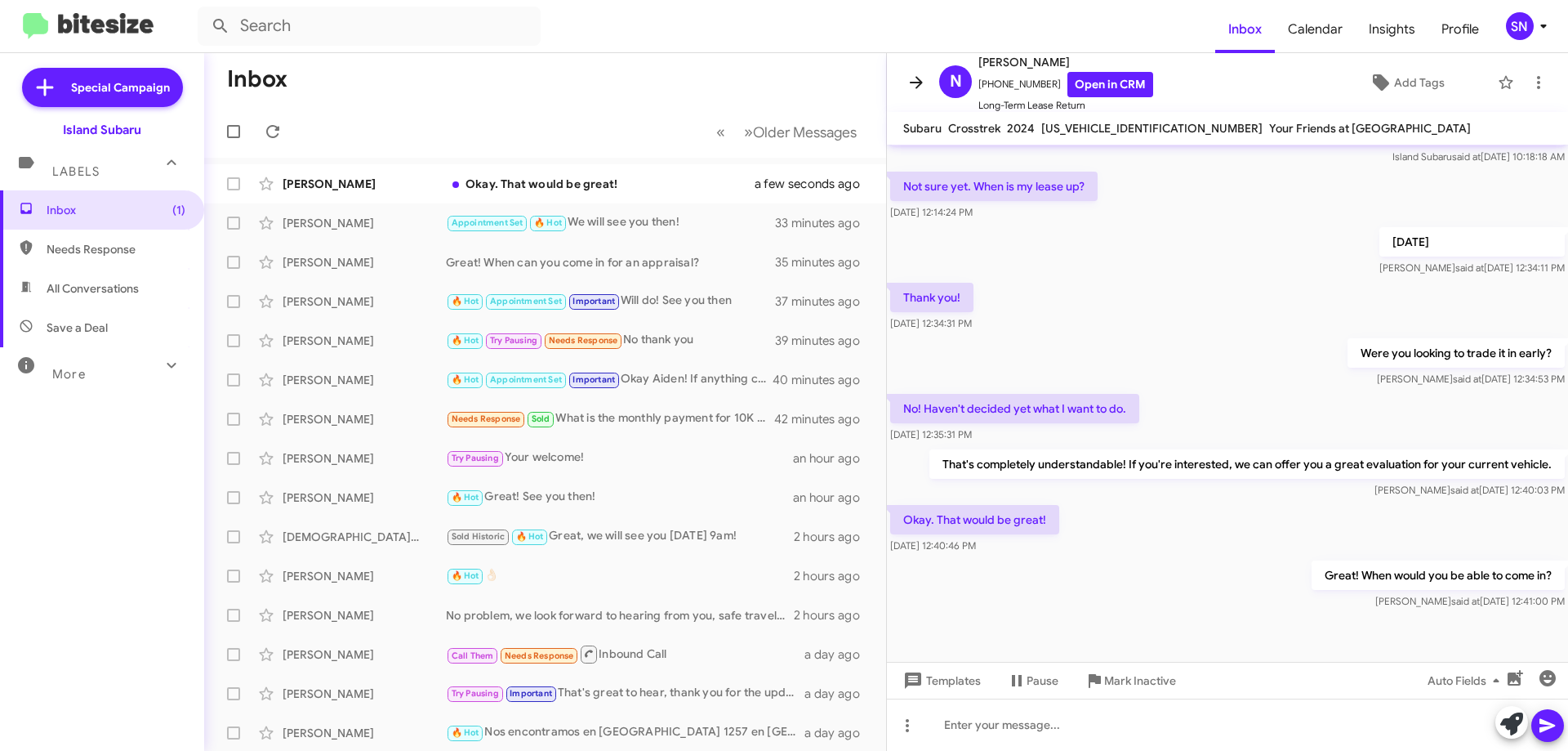
click at [918, 83] on icon at bounding box center [916, 82] width 13 height 12
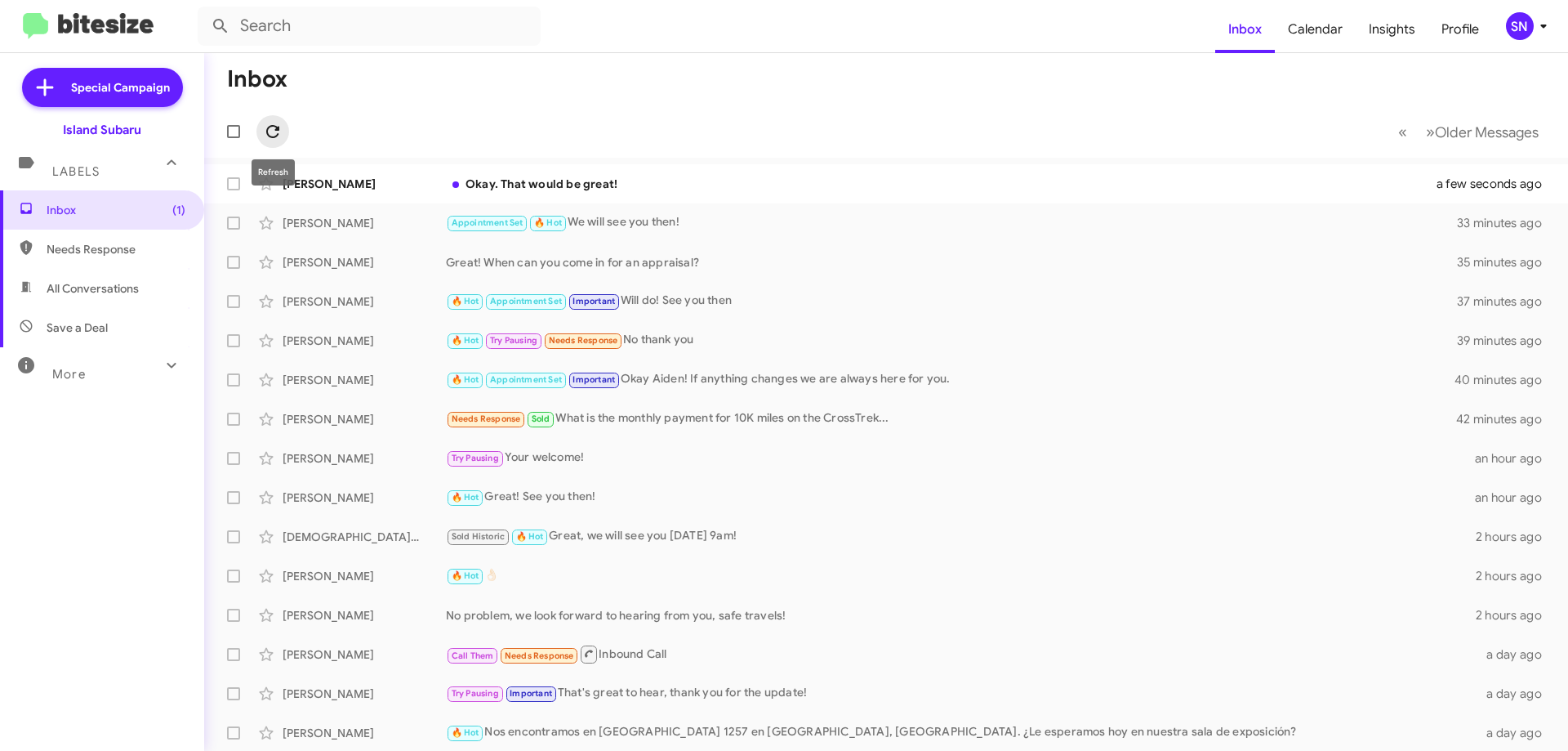
click at [282, 123] on icon at bounding box center [272, 131] width 20 height 20
click at [274, 129] on icon at bounding box center [272, 131] width 20 height 20
click at [277, 135] on icon at bounding box center [273, 131] width 13 height 13
click at [749, 169] on div "[PERSON_NAME] Great! When would you be able to come in? 18 minutes ago" at bounding box center [885, 183] width 1337 height 33
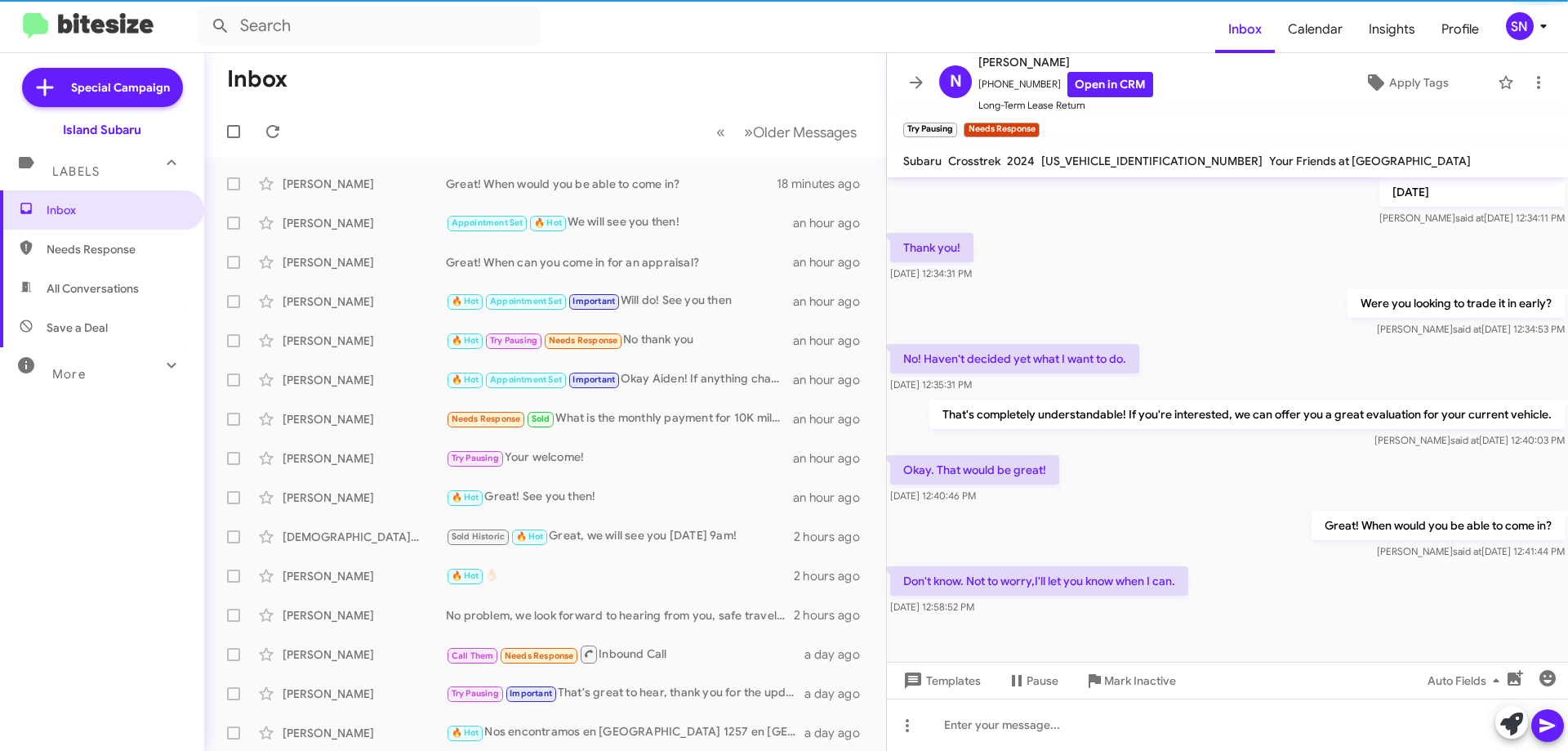
scroll to position [519, 0]
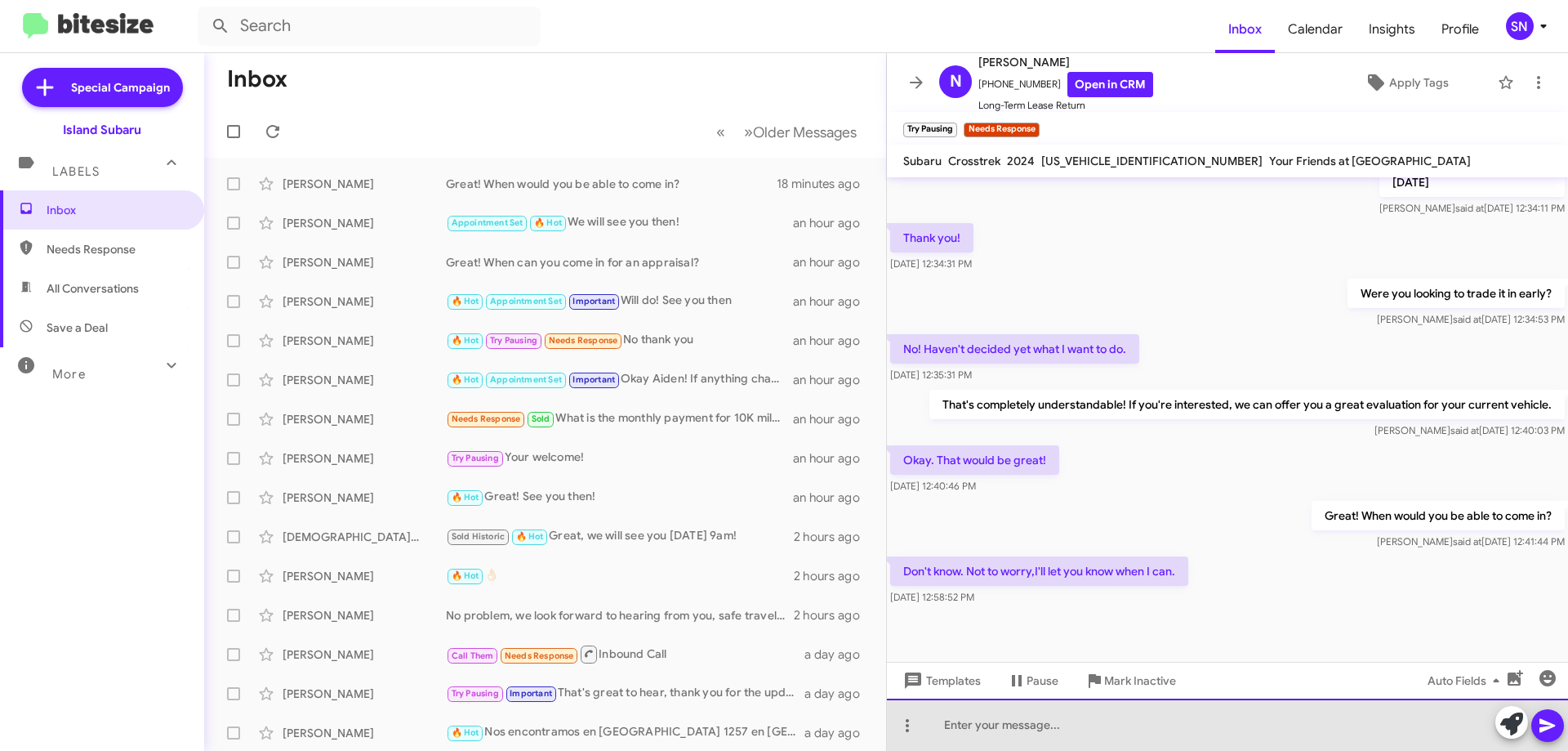
click at [1103, 722] on div at bounding box center [1227, 725] width 681 height 53
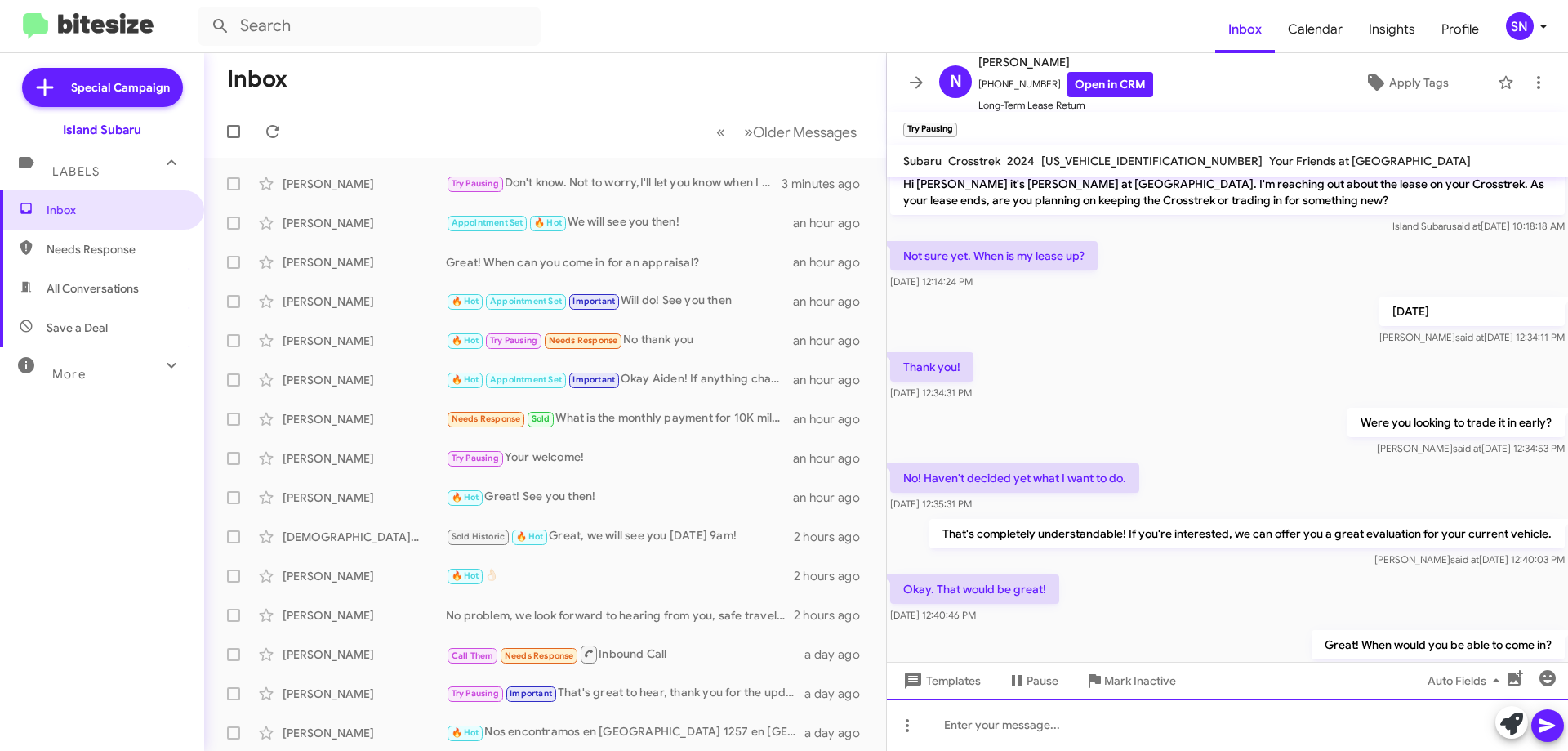
scroll to position [579, 0]
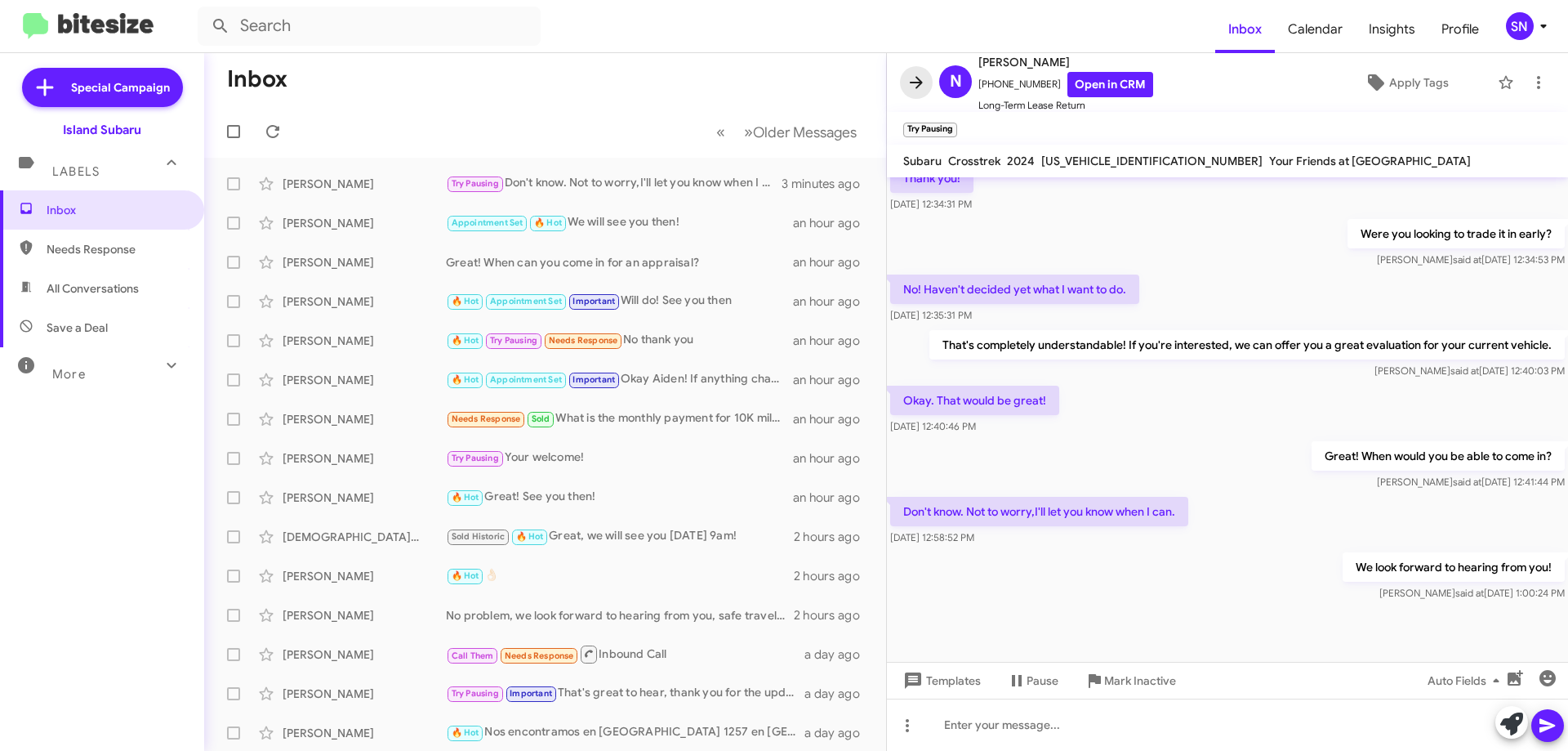
click at [914, 69] on button at bounding box center [916, 82] width 33 height 33
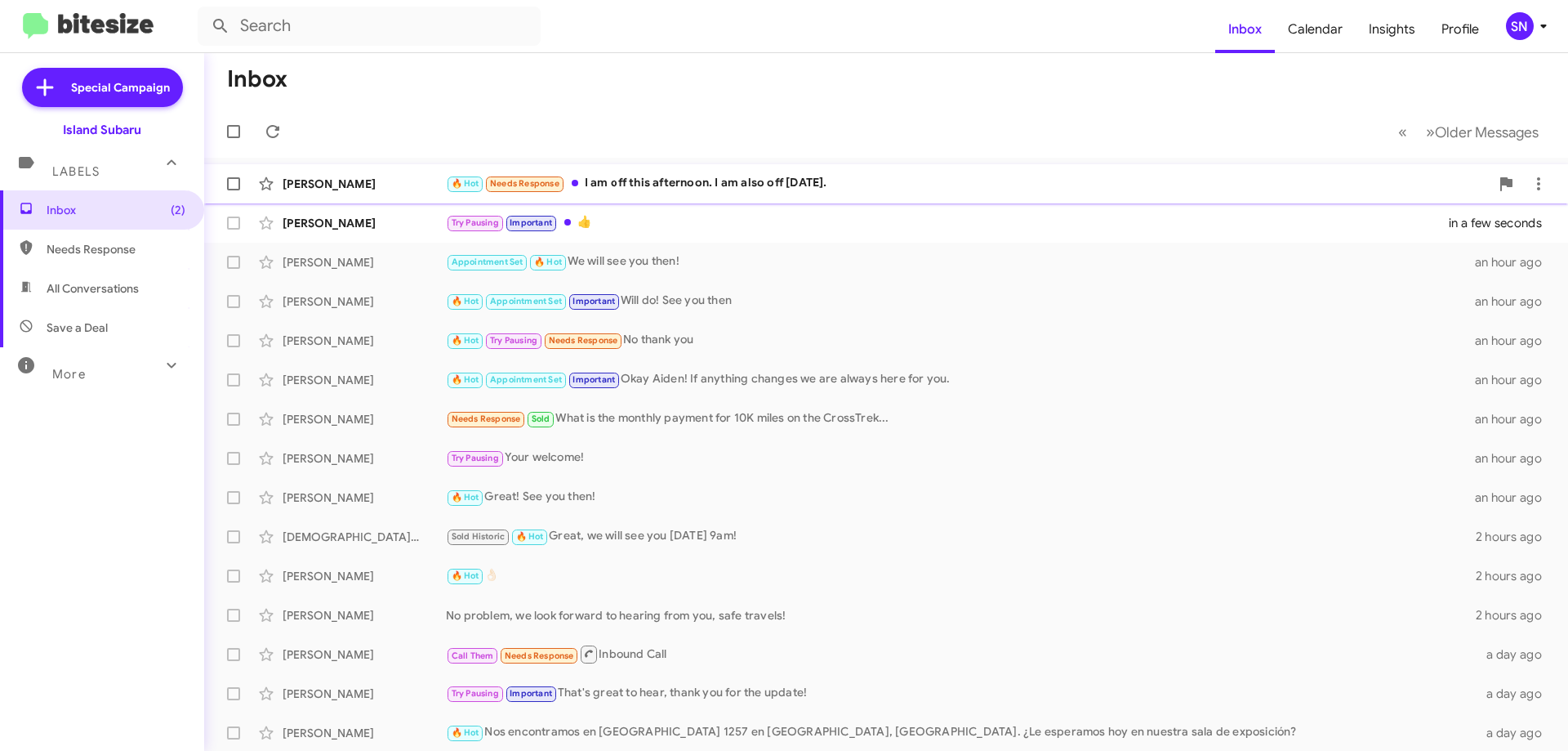
click at [890, 176] on div "🔥 Hot Needs Response I am off this afternoon. I am also off [DATE]." at bounding box center [967, 183] width 1043 height 19
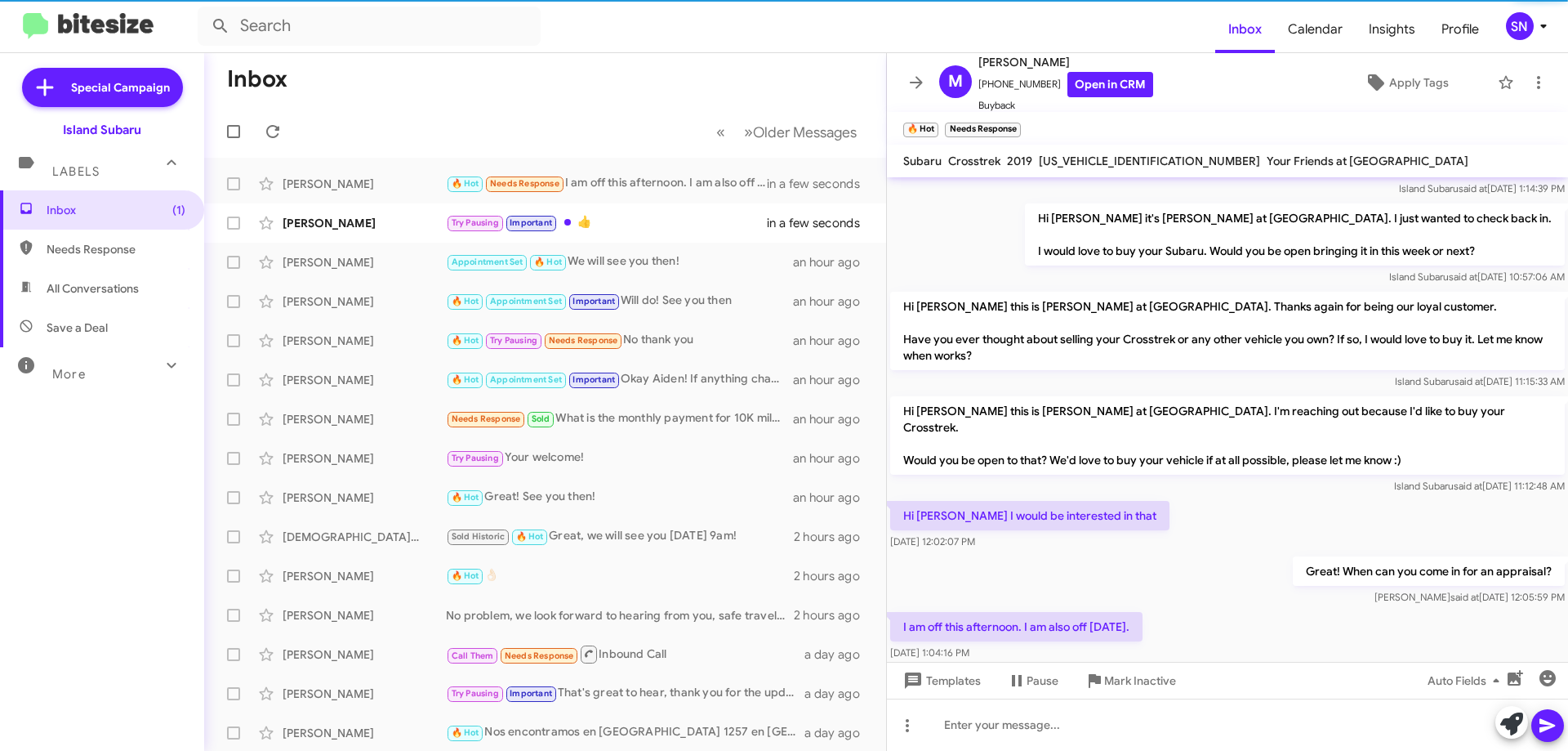
scroll to position [406, 0]
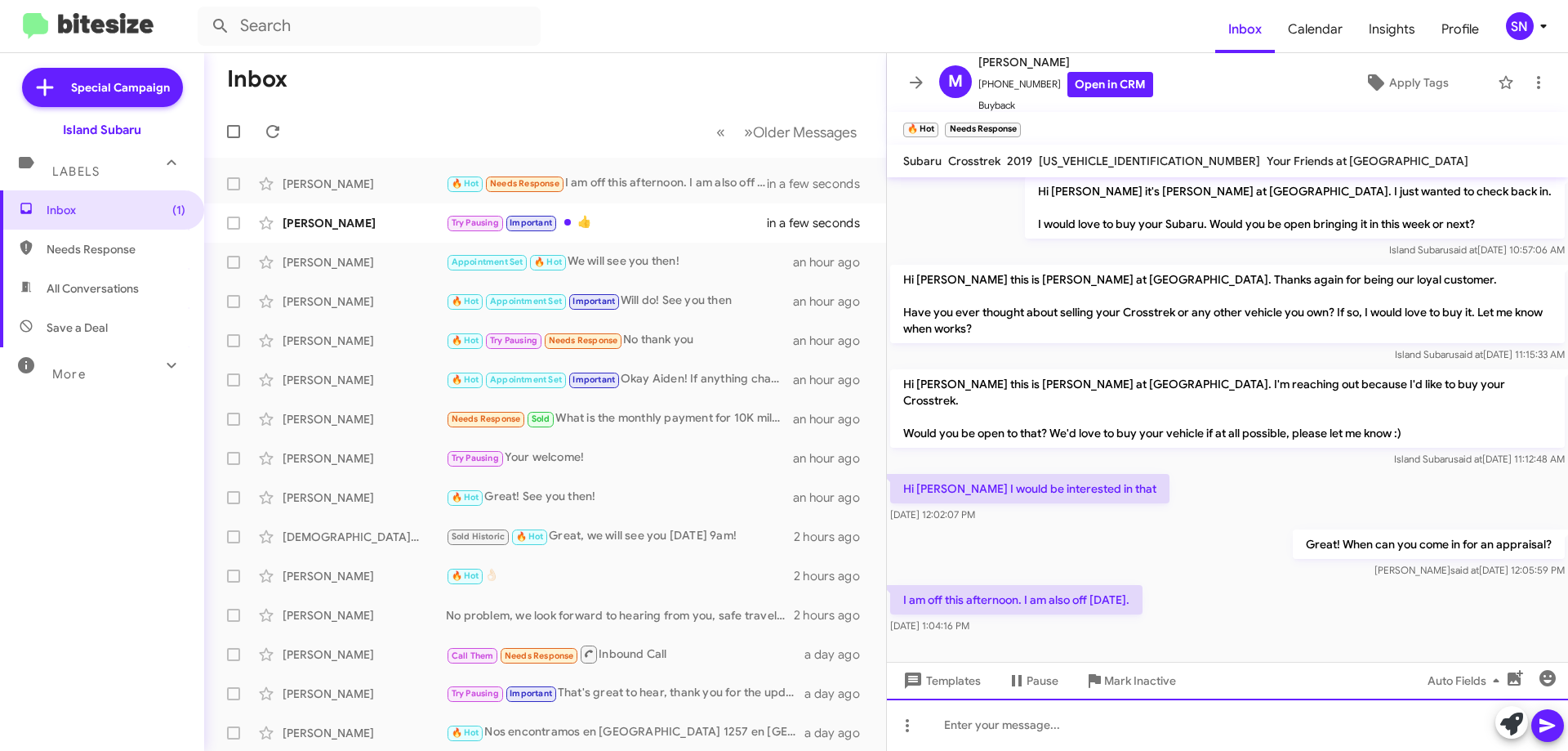
click at [1000, 727] on div at bounding box center [1227, 725] width 681 height 53
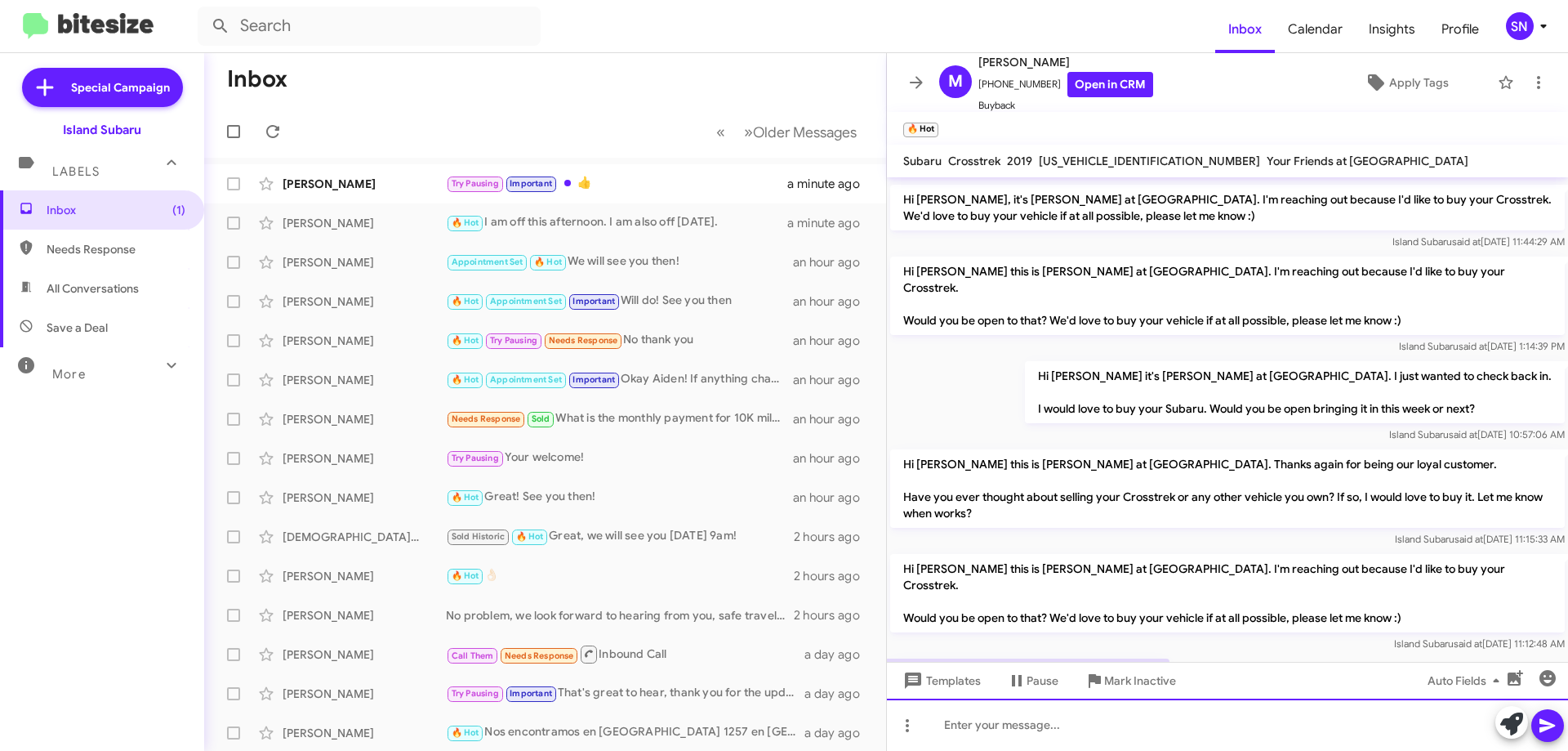
scroll to position [466, 0]
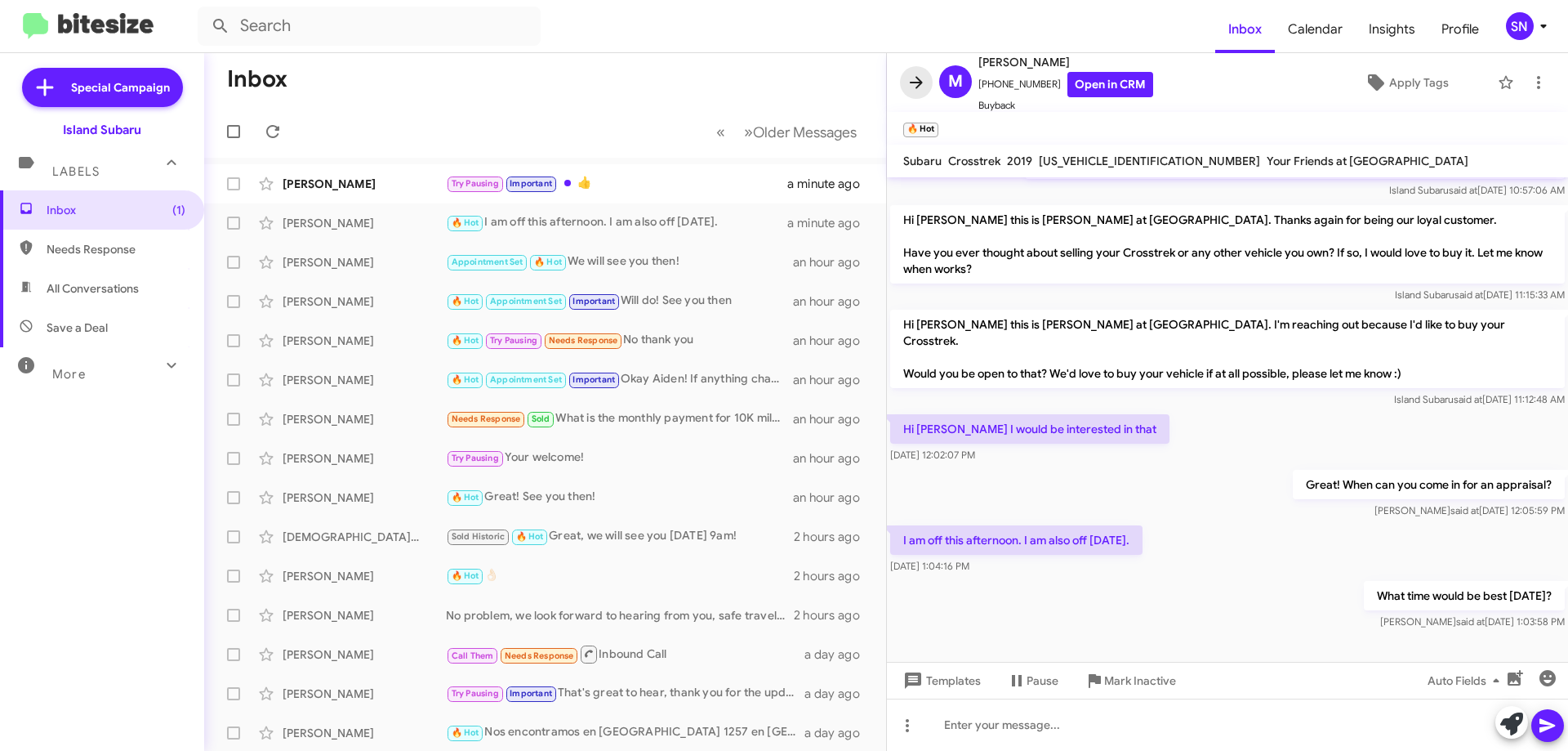
click at [916, 84] on icon at bounding box center [916, 82] width 20 height 20
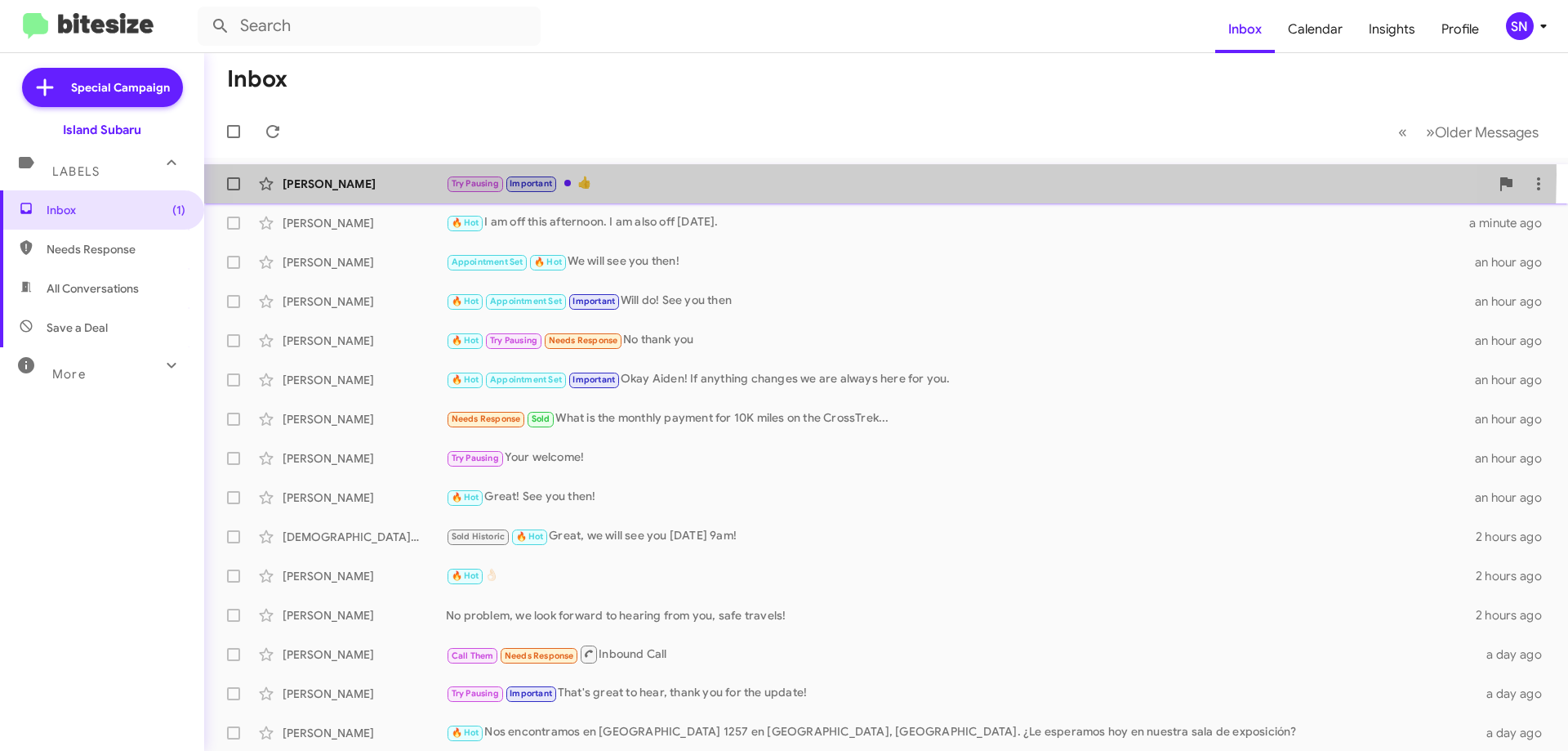
click at [790, 175] on div "Try Pausing Important 👍" at bounding box center [967, 183] width 1043 height 19
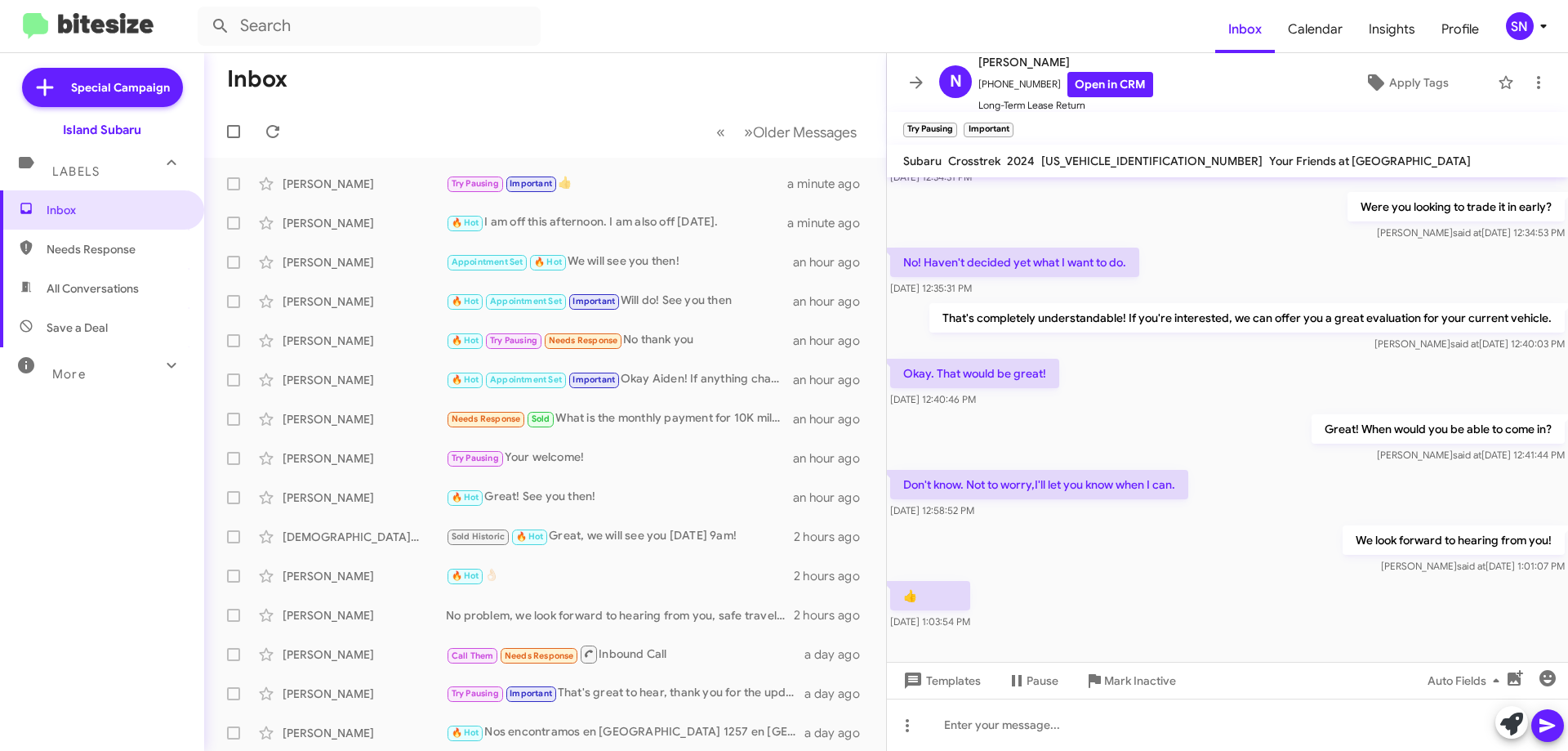
scroll to position [638, 0]
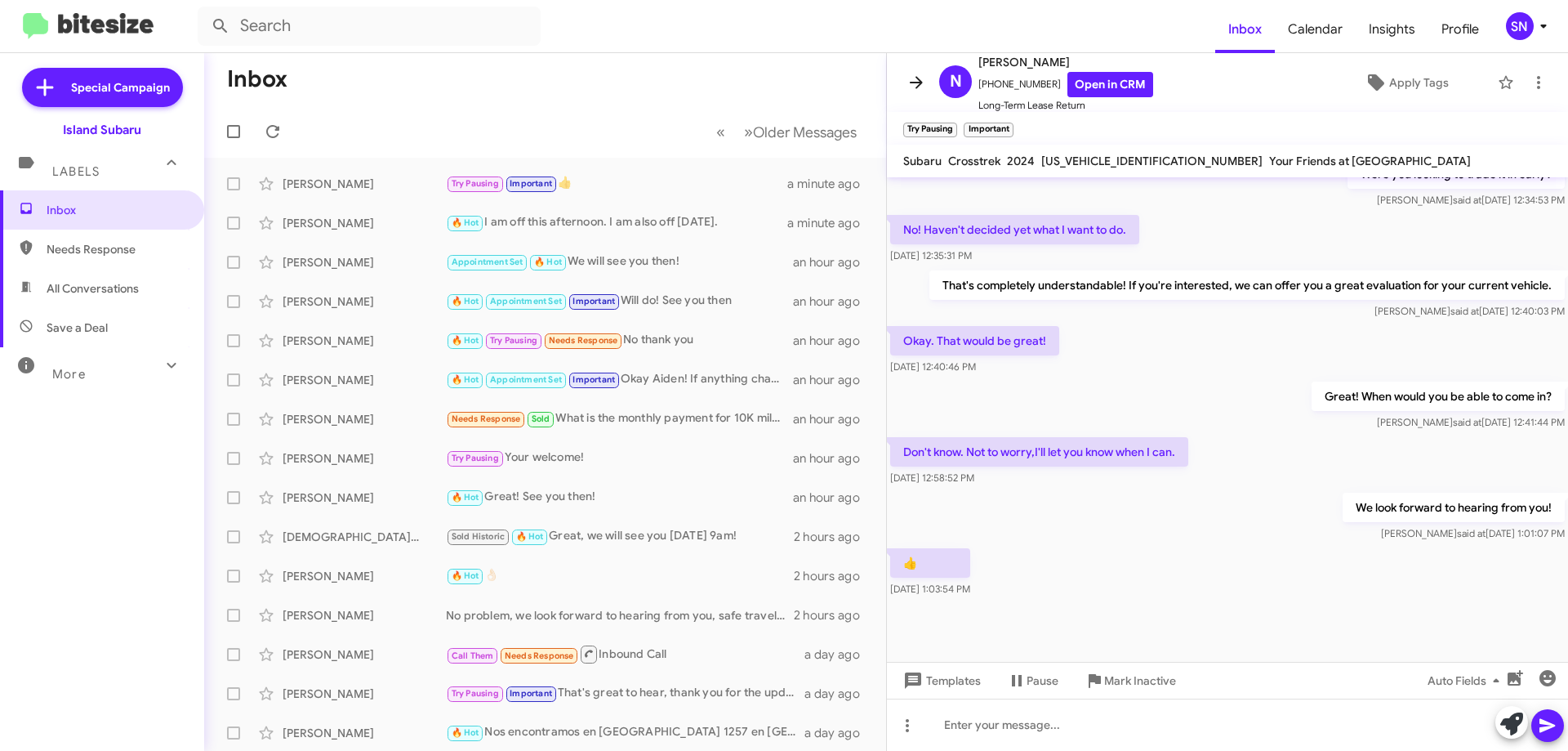
click at [921, 78] on icon at bounding box center [916, 82] width 20 height 20
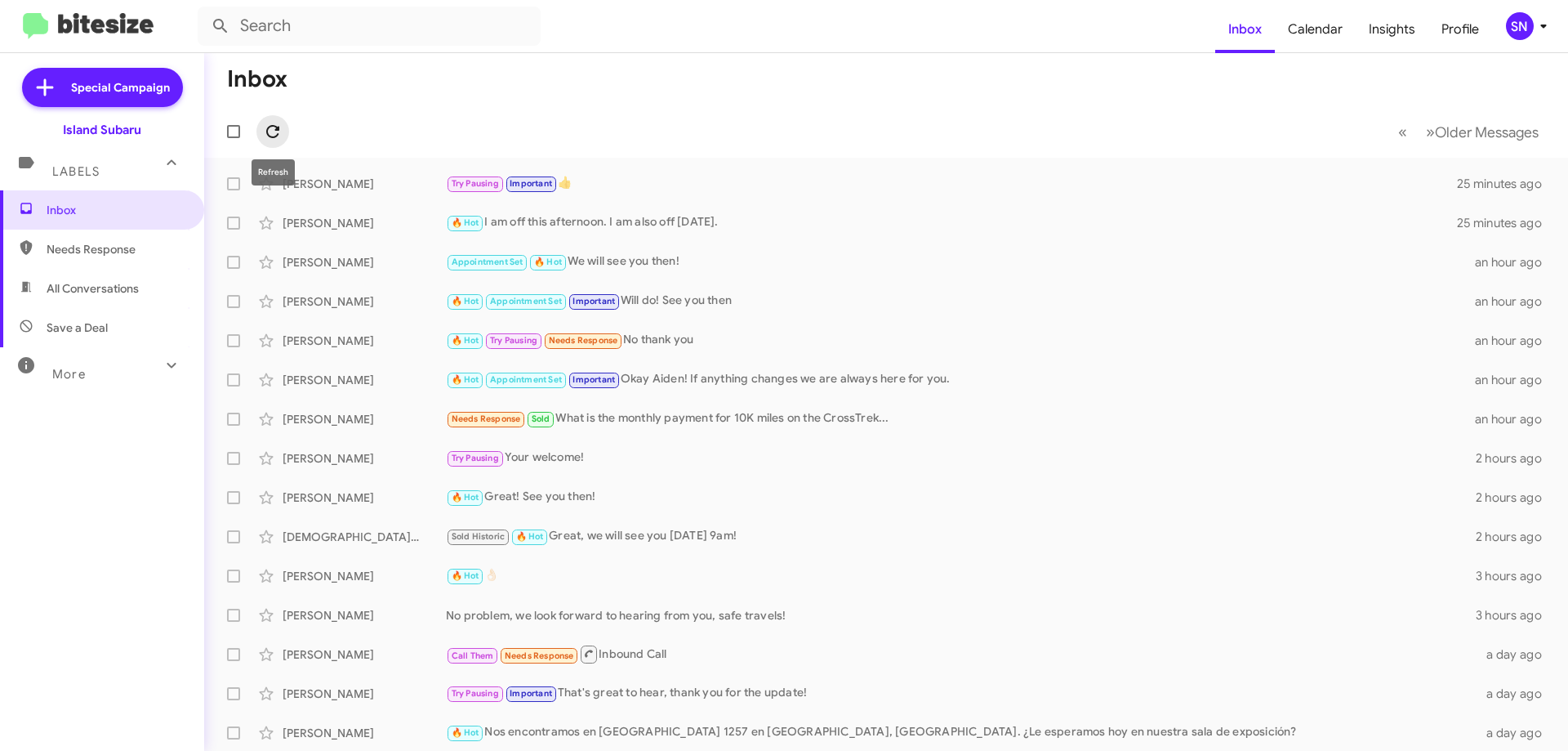
click at [260, 123] on span at bounding box center [272, 131] width 33 height 20
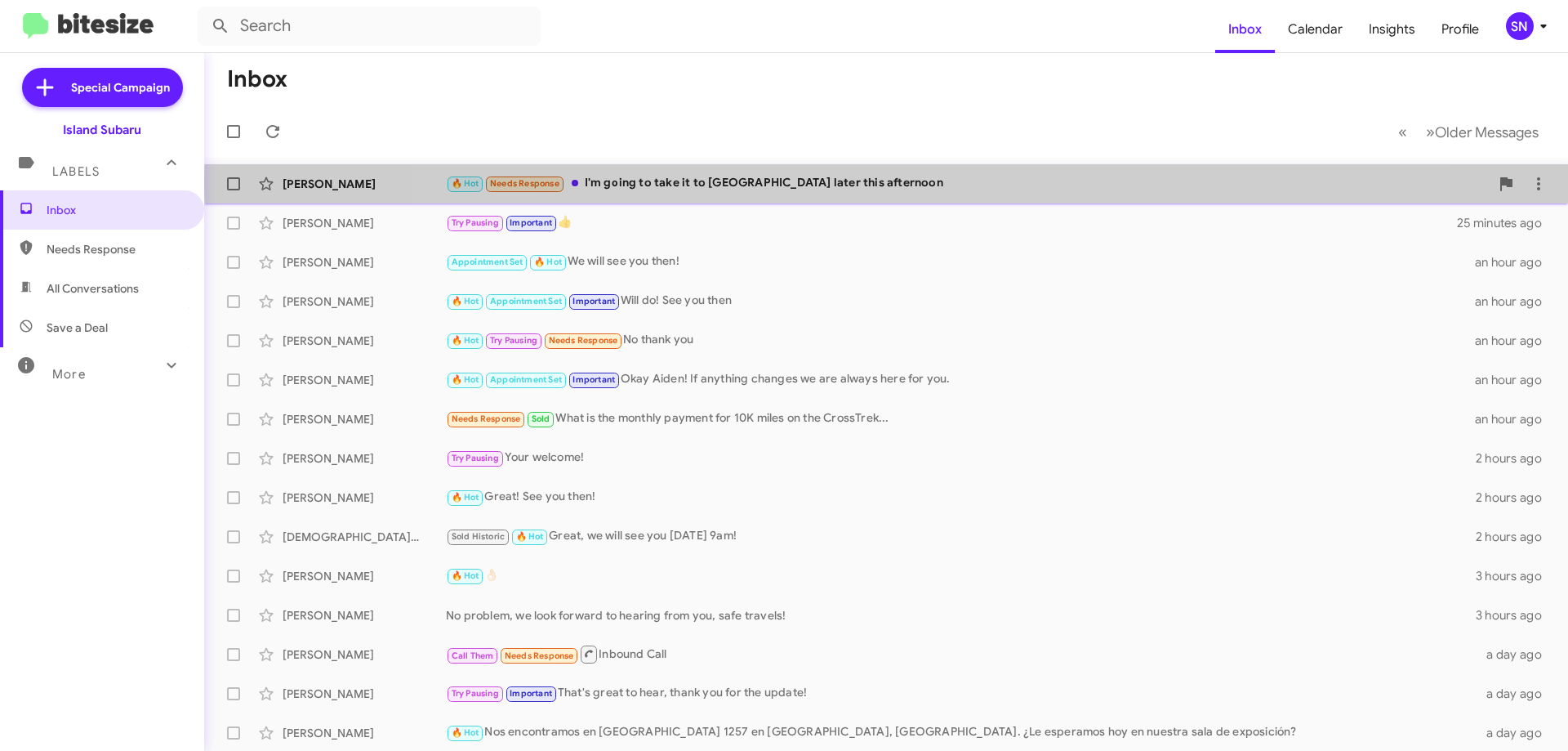
click at [900, 183] on div "🔥 Hot Needs Response I'm going to take it to Subaru later this afternoon" at bounding box center [967, 183] width 1043 height 19
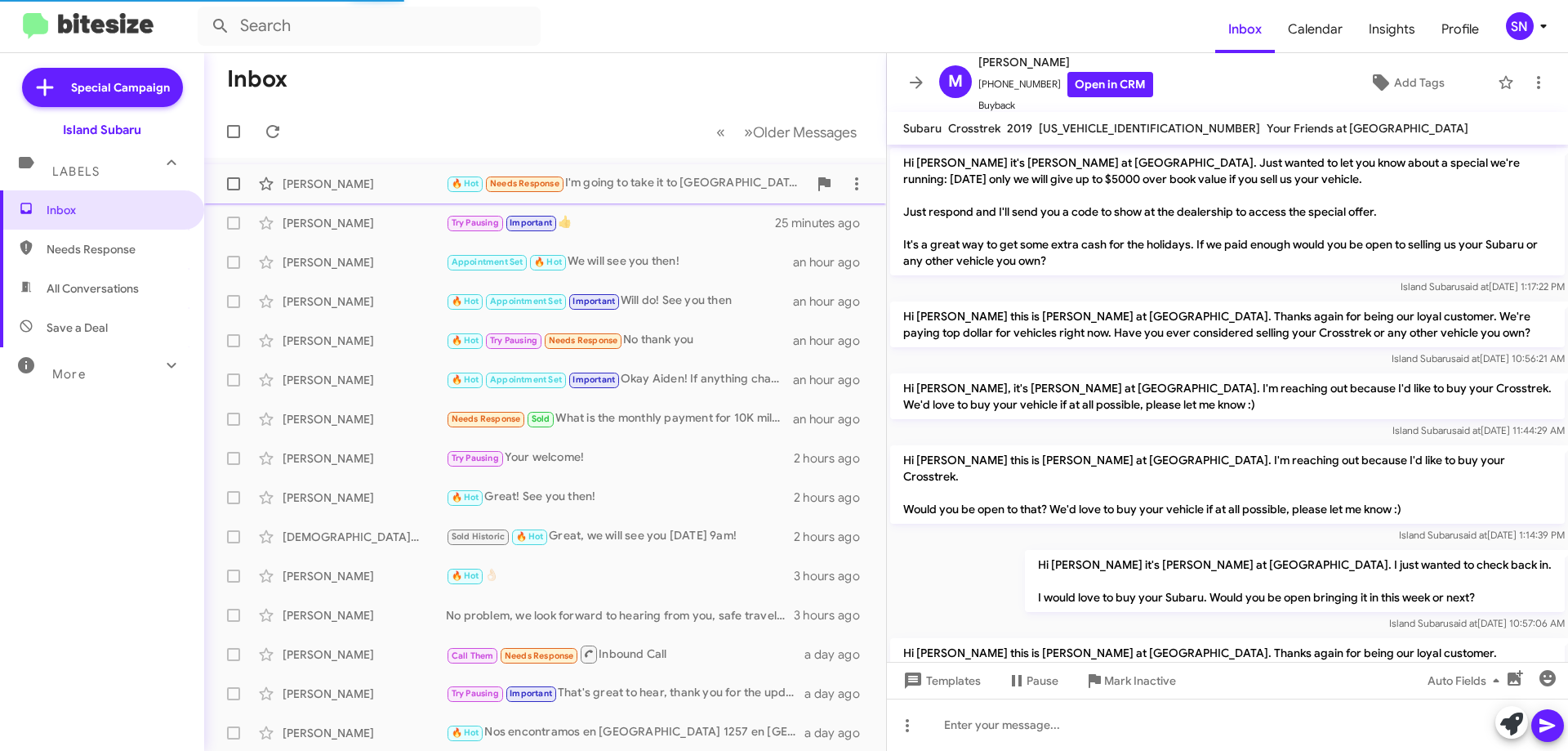
scroll to position [552, 0]
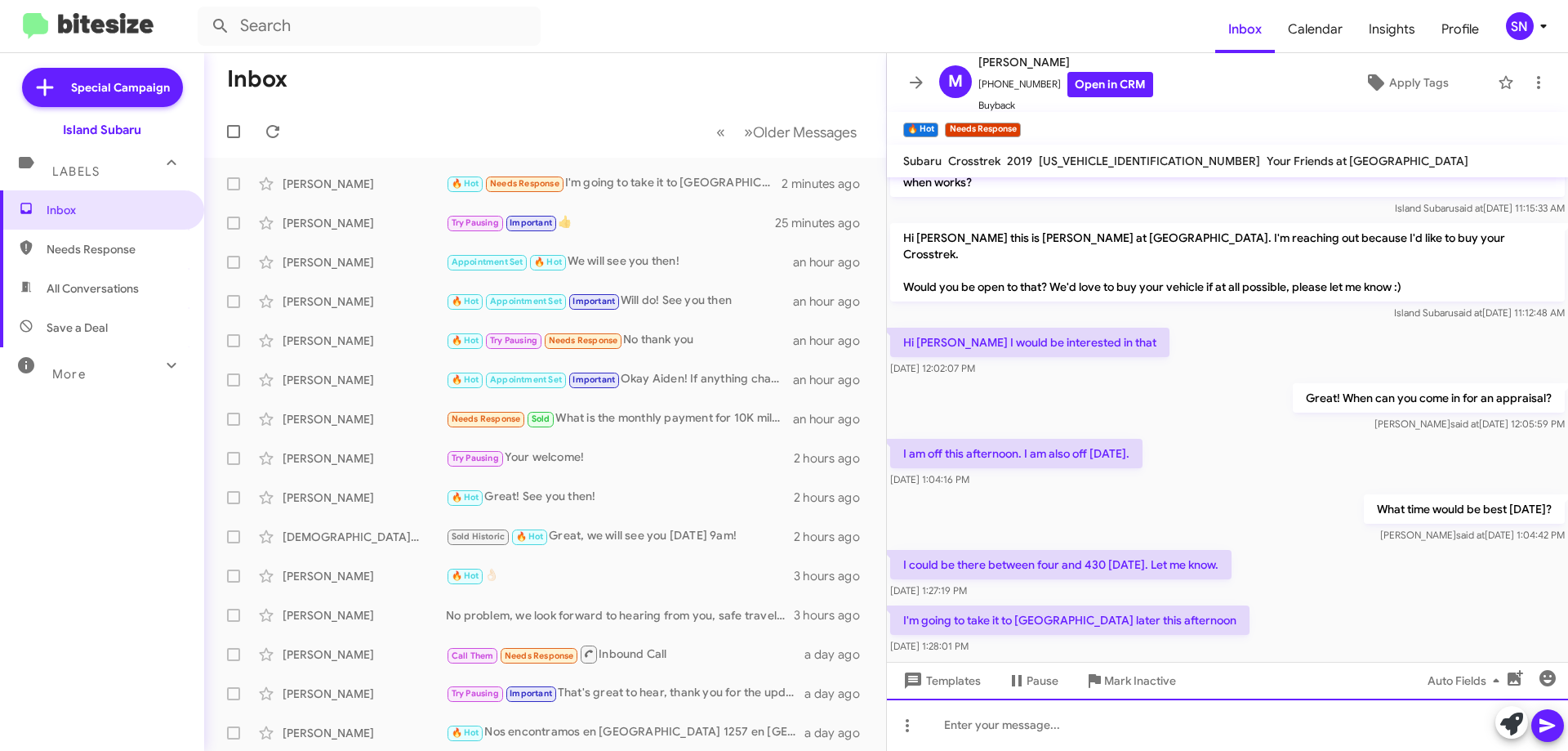
click at [1060, 728] on div at bounding box center [1227, 725] width 681 height 53
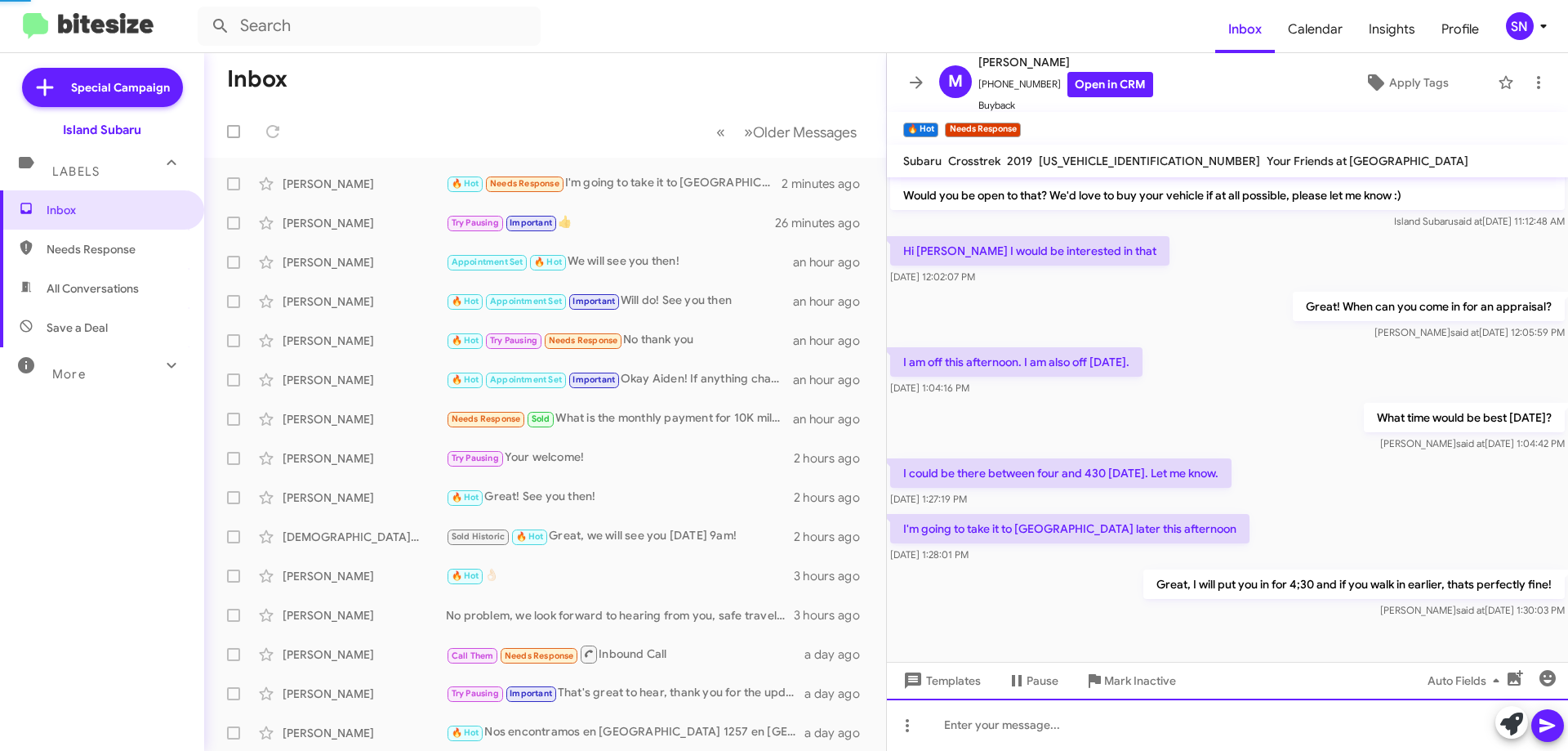
scroll to position [645, 0]
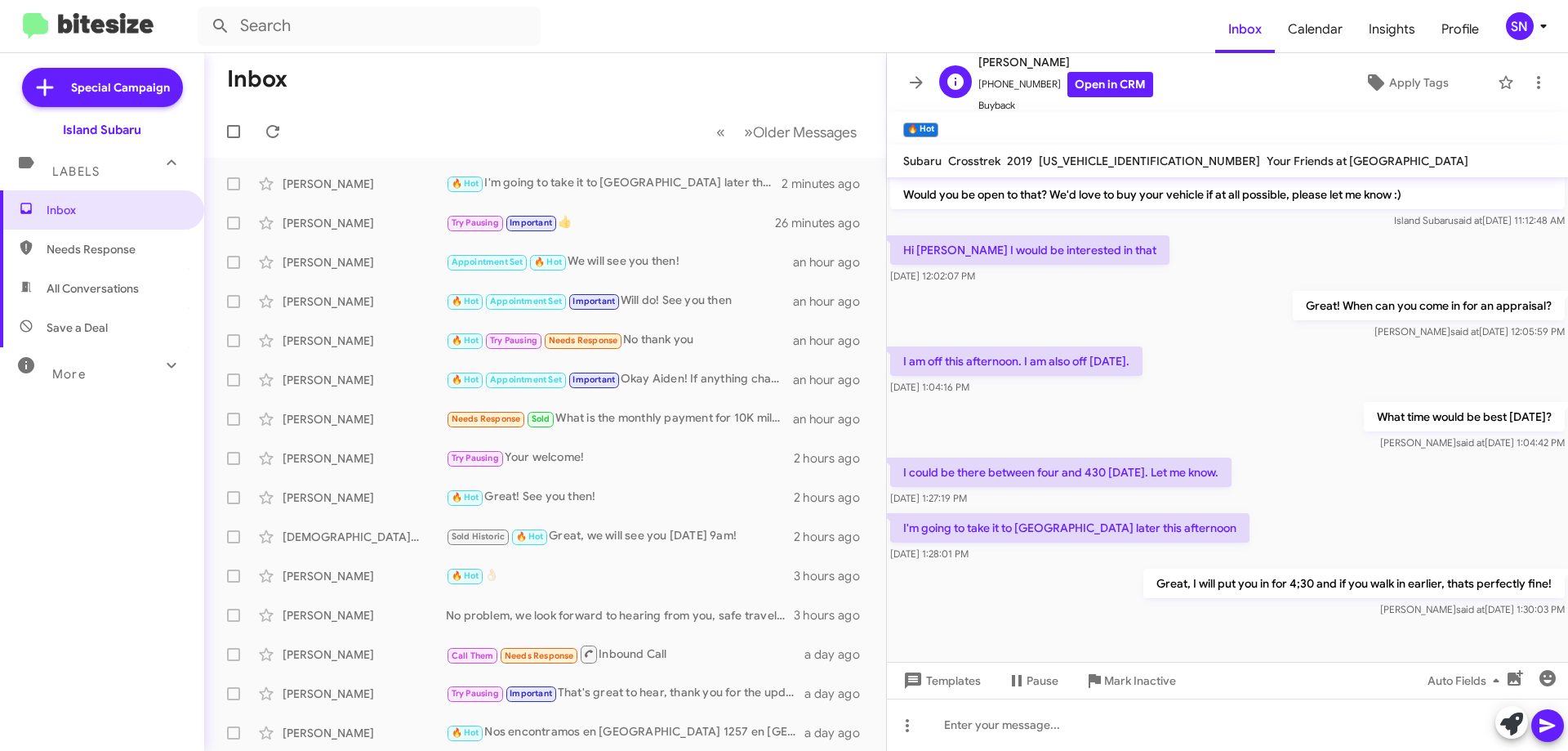
drag, startPoint x: 1039, startPoint y: 84, endPoint x: 986, endPoint y: 83, distance: 53.0
click at [986, 83] on span "[PHONE_NUMBER] Open in CRM" at bounding box center [1065, 84] width 175 height 25
copy span "9172958322"
click at [911, 78] on icon at bounding box center [916, 82] width 20 height 20
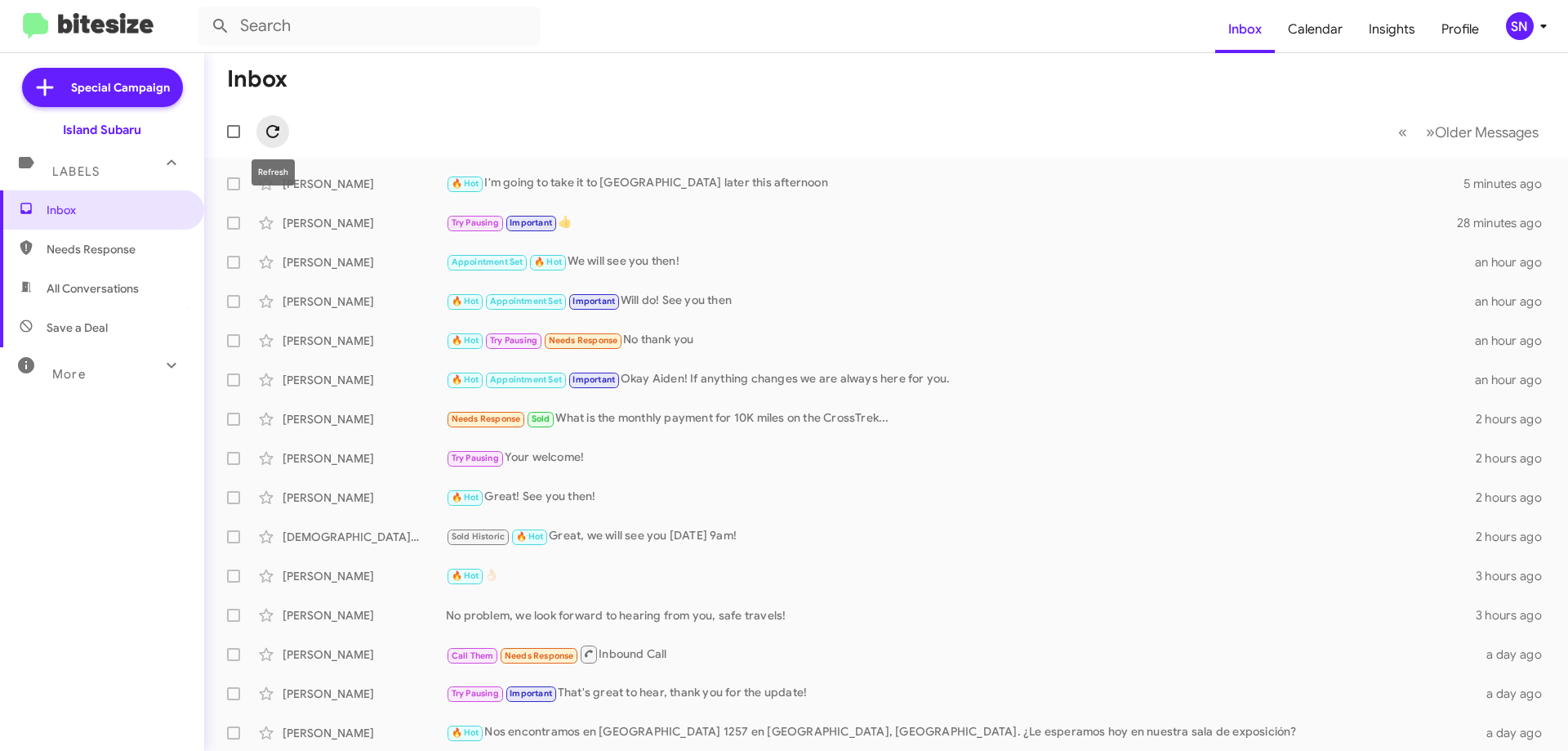
click at [274, 137] on icon at bounding box center [273, 131] width 13 height 13
click at [280, 126] on icon at bounding box center [272, 131] width 20 height 20
click at [274, 129] on icon at bounding box center [272, 131] width 20 height 20
click at [592, 173] on div "[PERSON_NAME] 🔥 Hot Ok 3 minutes ago" at bounding box center [885, 183] width 1337 height 33
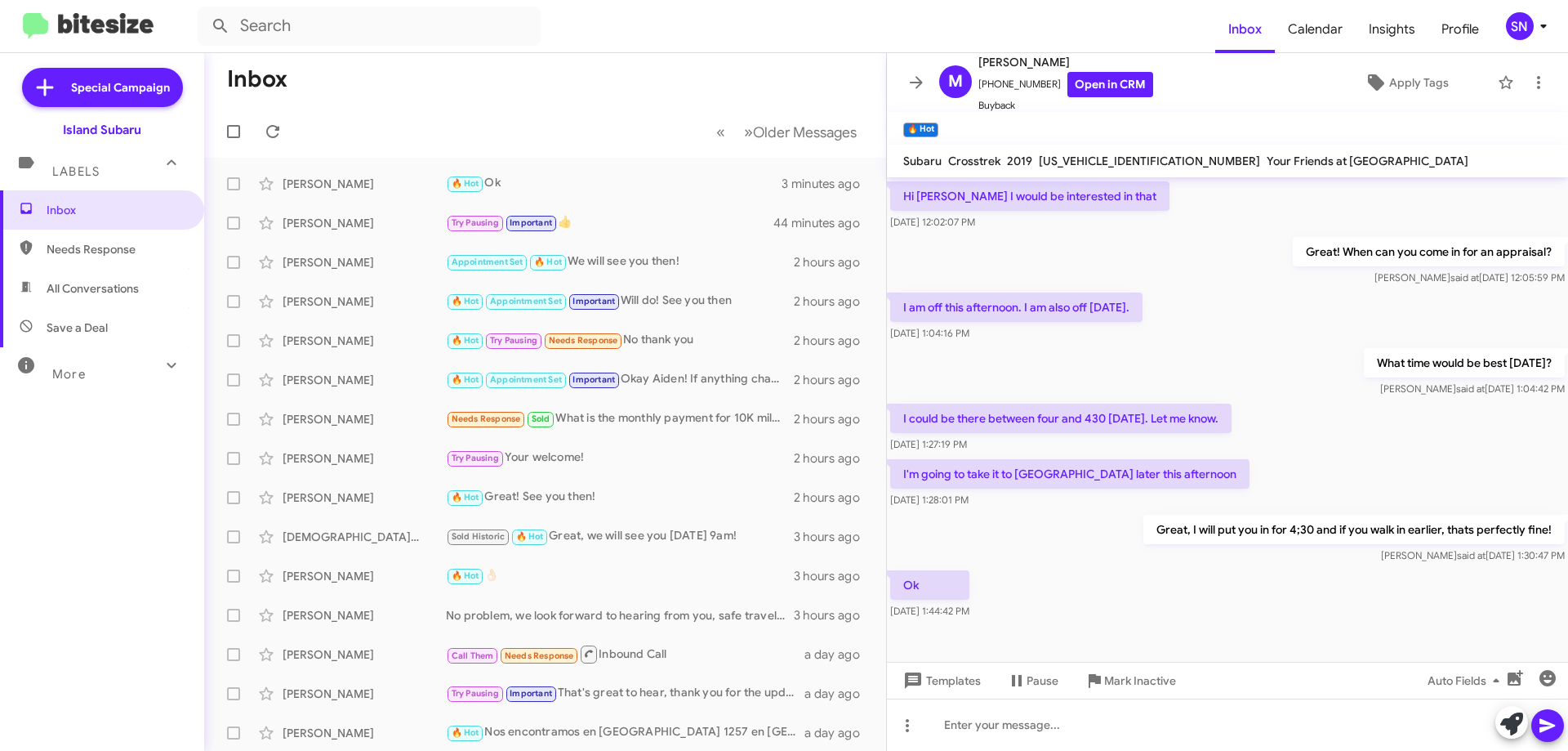
scroll to position [704, 0]
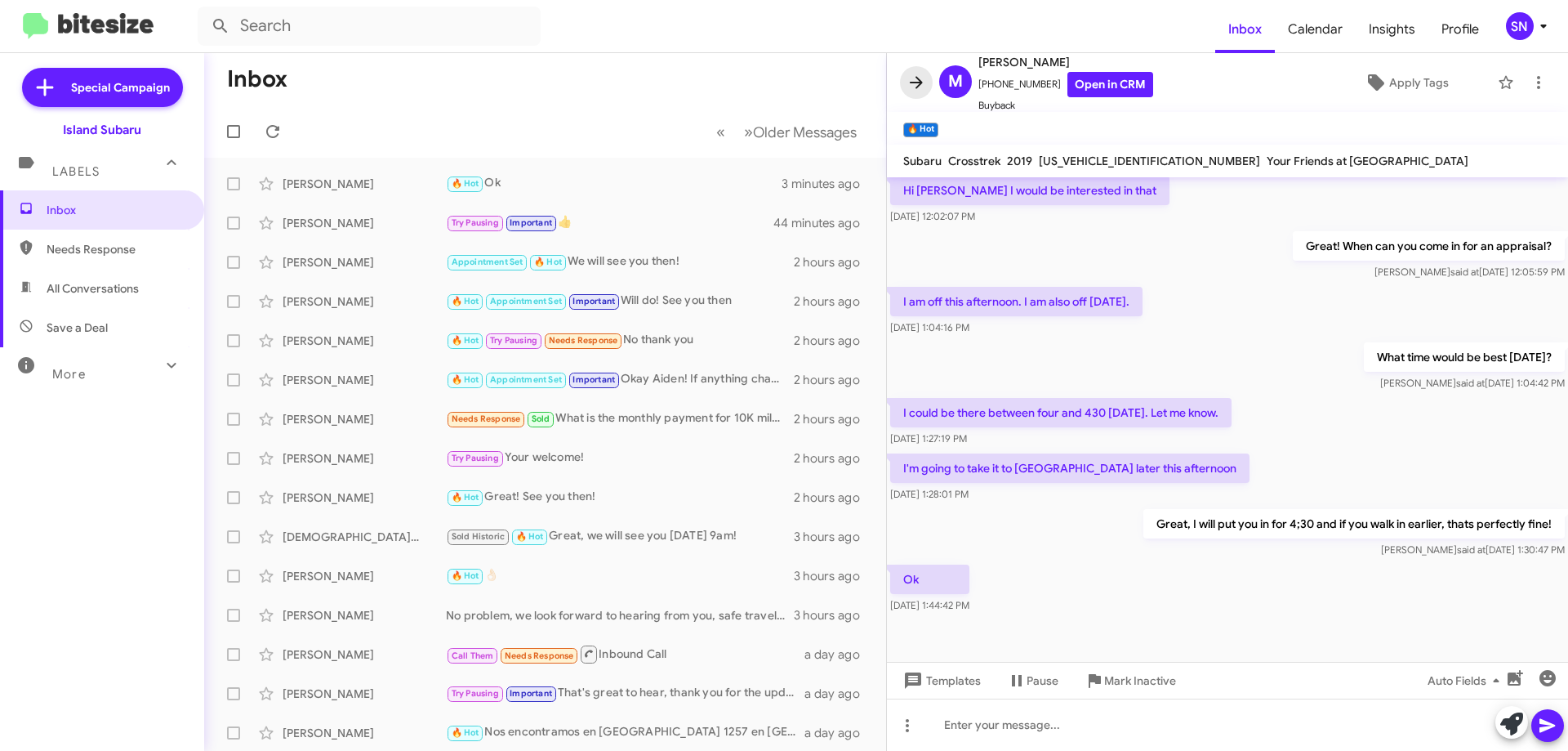
click at [909, 74] on icon at bounding box center [916, 82] width 20 height 20
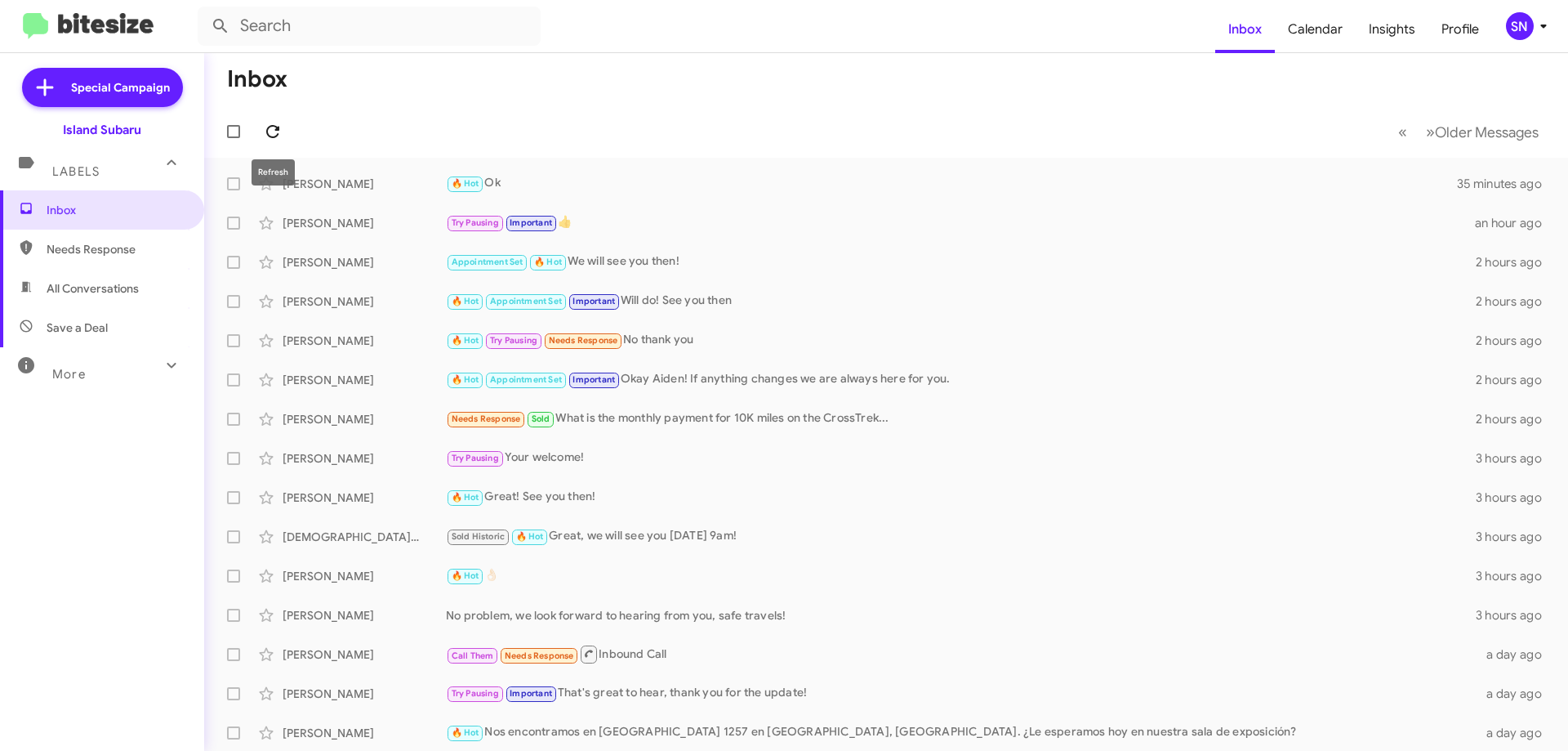
click at [269, 126] on icon at bounding box center [272, 131] width 20 height 20
click at [278, 131] on icon at bounding box center [272, 131] width 20 height 20
click at [262, 126] on span at bounding box center [272, 131] width 33 height 20
click at [278, 134] on icon at bounding box center [273, 131] width 13 height 13
